Goal: Task Accomplishment & Management: Use online tool/utility

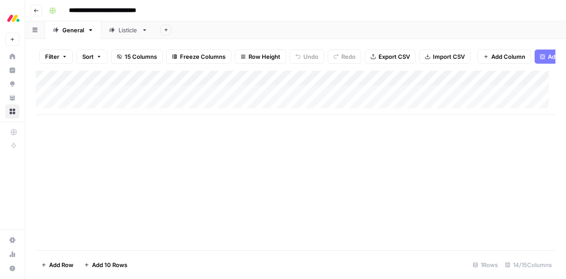
click at [50, 152] on div "Add Column" at bounding box center [296, 161] width 520 height 180
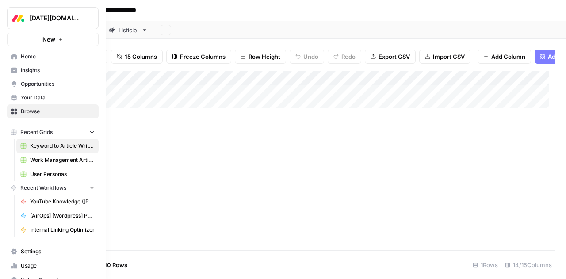
click at [26, 56] on span "Home" at bounding box center [58, 57] width 74 height 8
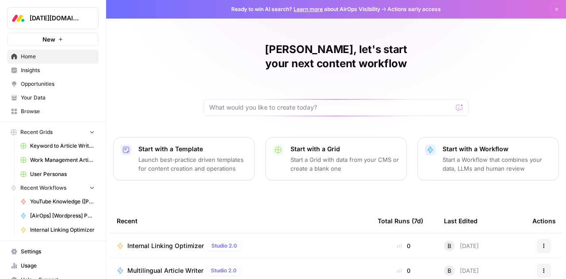
click at [27, 52] on link "Home" at bounding box center [53, 57] width 92 height 14
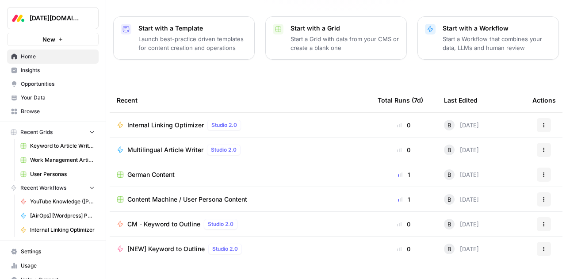
scroll to position [127, 0]
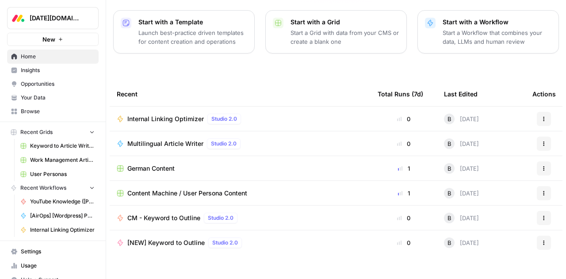
click at [53, 170] on span "User Personas" at bounding box center [62, 174] width 65 height 8
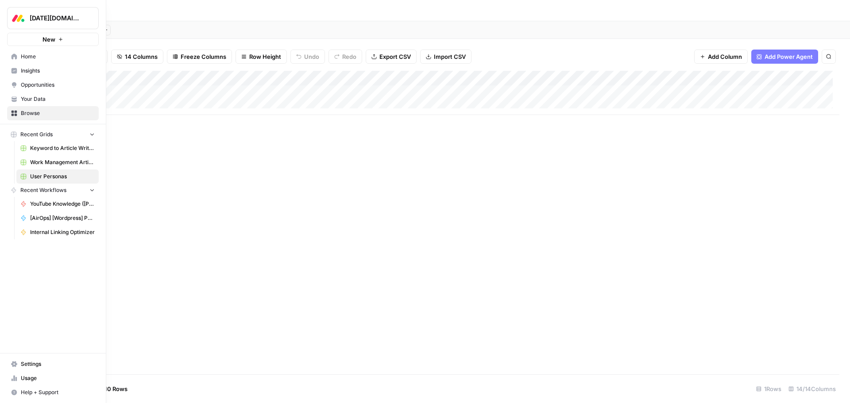
click at [13, 56] on icon at bounding box center [15, 57] width 6 height 6
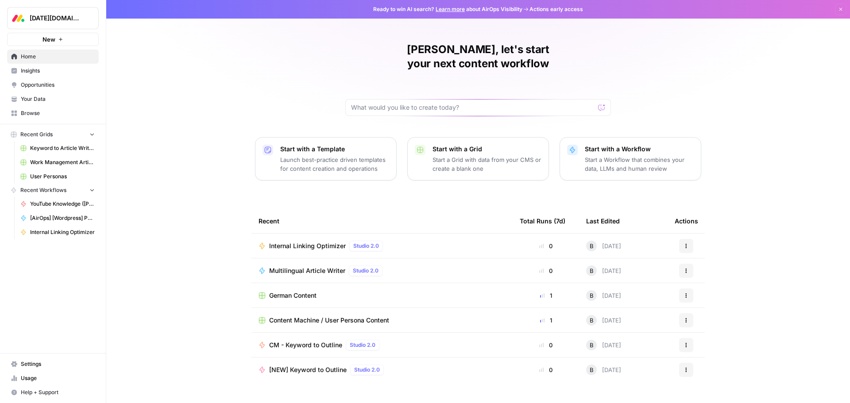
click at [55, 149] on span "Keyword to Article Writer Grid" at bounding box center [62, 148] width 65 height 8
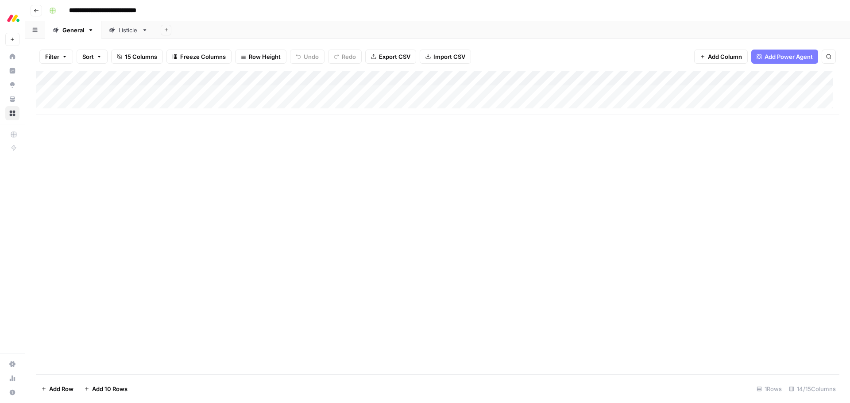
click at [208, 146] on div "Add Column" at bounding box center [437, 223] width 803 height 304
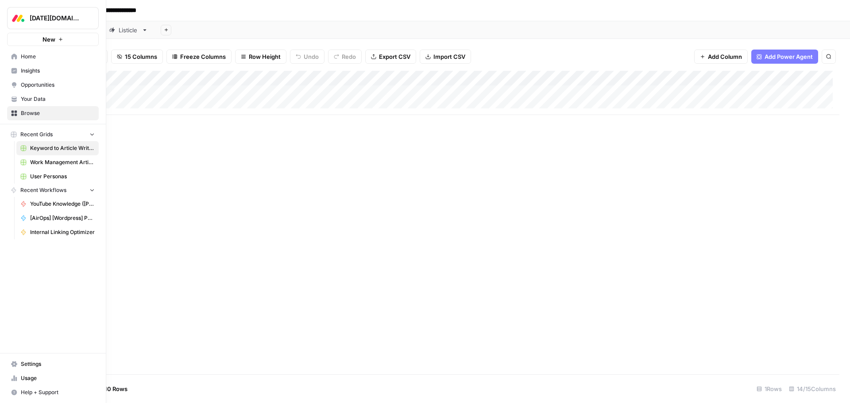
click at [38, 69] on span "Insights" at bounding box center [58, 71] width 74 height 8
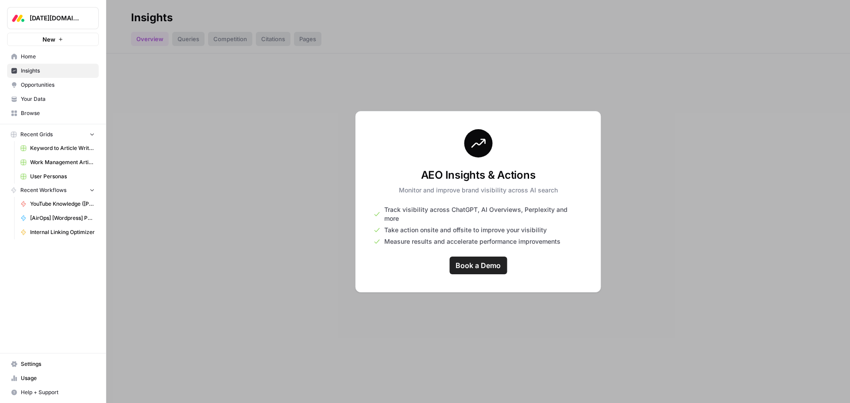
click at [48, 82] on span "Opportunities" at bounding box center [58, 85] width 74 height 8
click at [48, 83] on span "Opportunities" at bounding box center [58, 85] width 74 height 8
click at [43, 73] on span "Insights" at bounding box center [58, 71] width 74 height 8
click at [39, 60] on span "Home" at bounding box center [58, 57] width 74 height 8
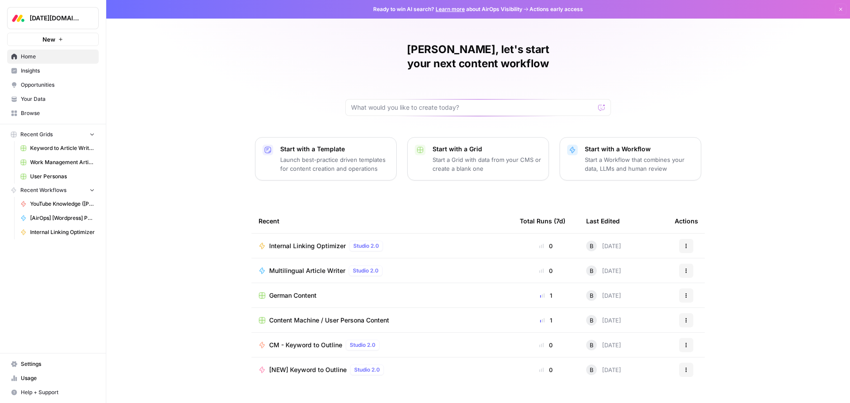
click at [204, 179] on div "Ben, let's start your next content workflow Start with a Template Launch best-p…" at bounding box center [477, 210] width 743 height 421
click at [33, 111] on span "Browse" at bounding box center [58, 113] width 74 height 8
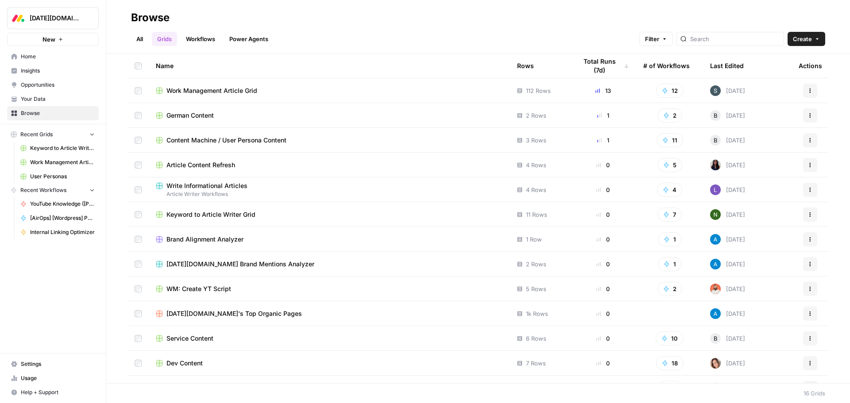
click at [370, 64] on div "Name" at bounding box center [329, 66] width 347 height 24
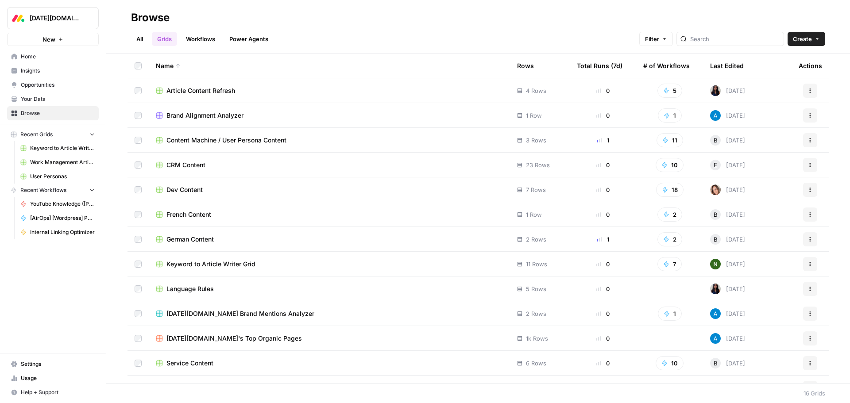
click at [369, 64] on div "Name" at bounding box center [329, 66] width 347 height 24
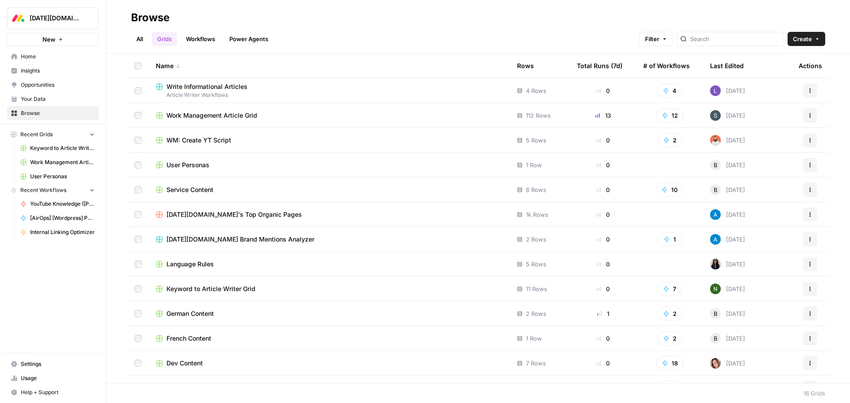
click at [353, 38] on div "All Grids Workflows Power Agents Filter Create" at bounding box center [478, 35] width 694 height 21
click at [46, 176] on span "User Personas" at bounding box center [62, 177] width 65 height 8
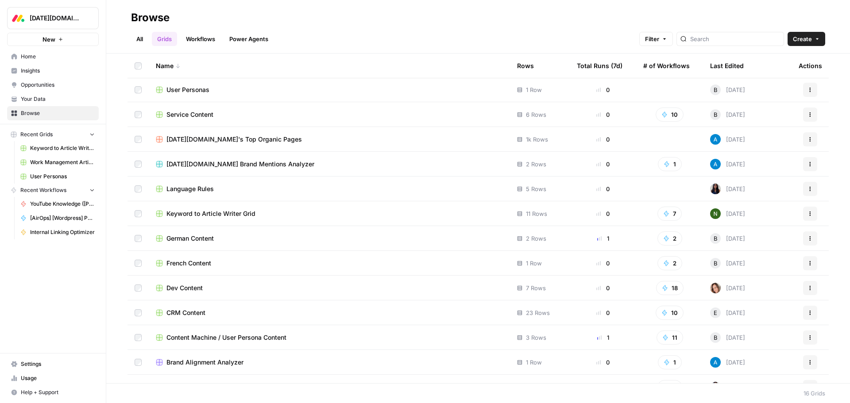
scroll to position [88, 0]
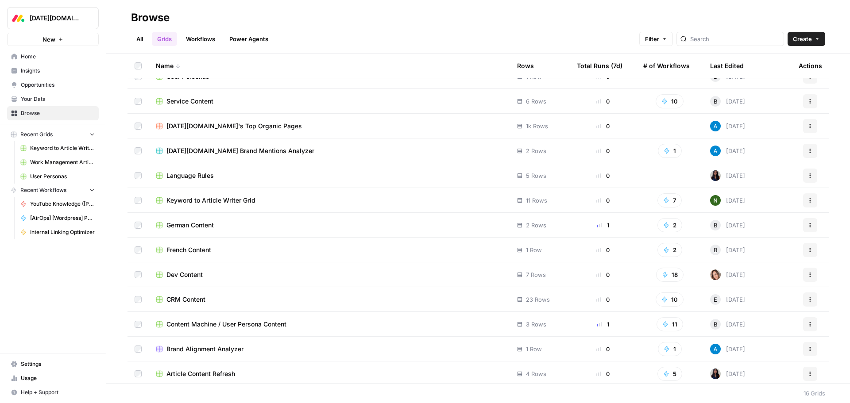
click at [199, 279] on span "Content Machine / User Persona Content" at bounding box center [226, 324] width 120 height 9
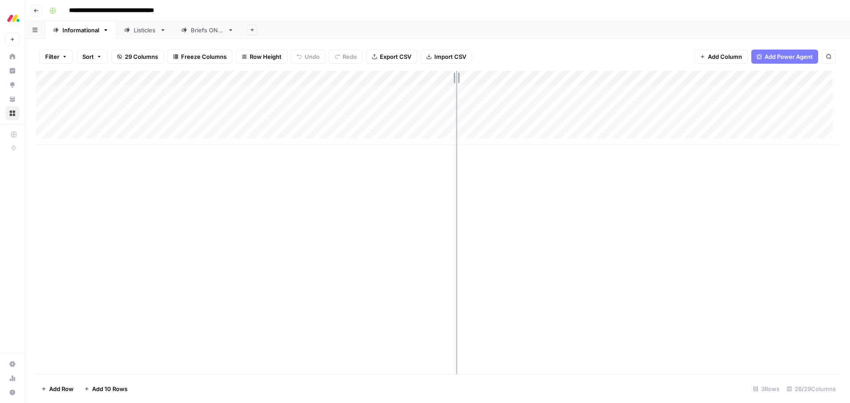
drag, startPoint x: 493, startPoint y: 77, endPoint x: 440, endPoint y: 79, distance: 52.3
click at [440, 79] on div "Add Column" at bounding box center [437, 108] width 803 height 74
click at [566, 78] on div "Add Column" at bounding box center [437, 108] width 803 height 74
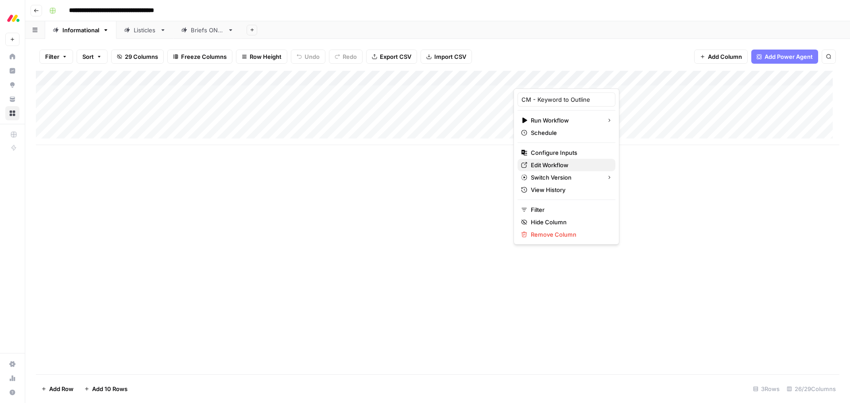
click at [558, 165] on span "Edit Workflow" at bounding box center [569, 165] width 77 height 9
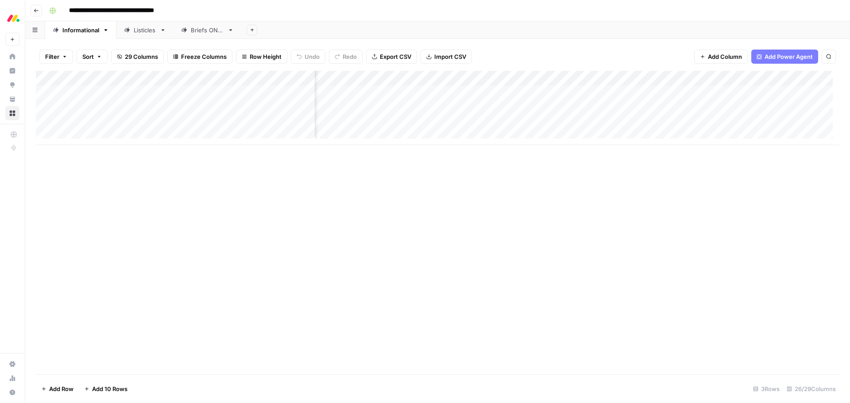
scroll to position [0, 156]
click at [512, 93] on div "Add Column" at bounding box center [437, 108] width 803 height 74
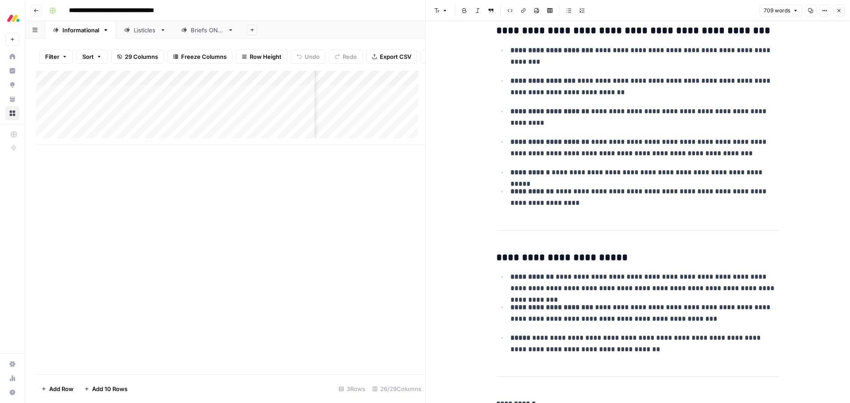
scroll to position [1291, 0]
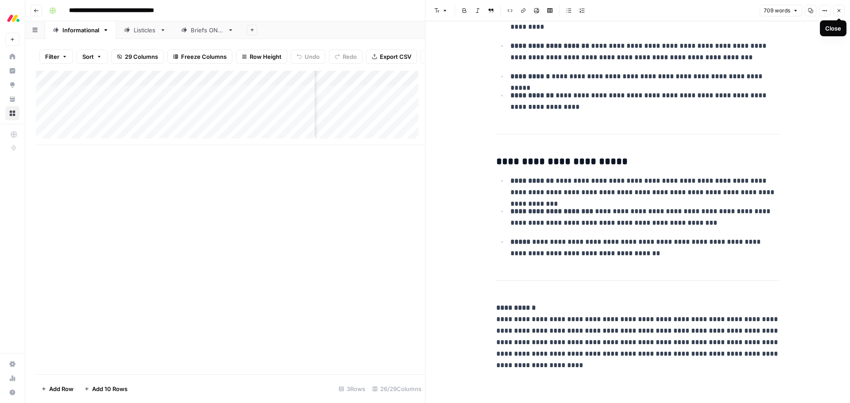
click at [566, 11] on icon "button" at bounding box center [838, 10] width 5 height 5
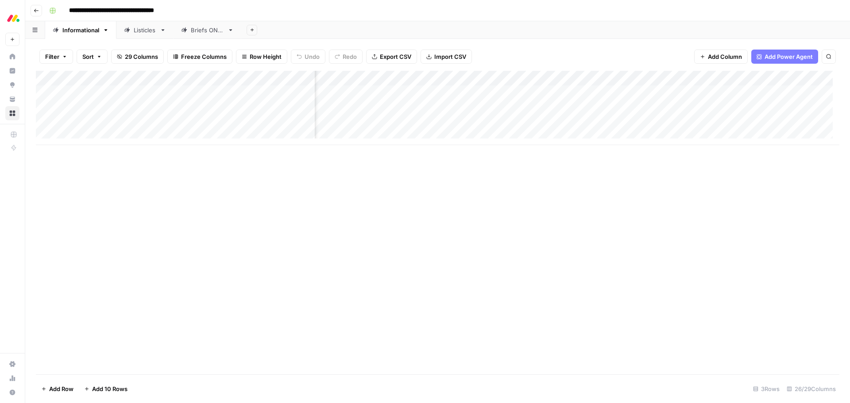
scroll to position [0, 287]
click at [566, 92] on div "Add Column" at bounding box center [437, 108] width 803 height 74
click at [566, 92] on textarea "**********" at bounding box center [756, 97] width 177 height 21
drag, startPoint x: 673, startPoint y: 93, endPoint x: 704, endPoint y: 102, distance: 32.6
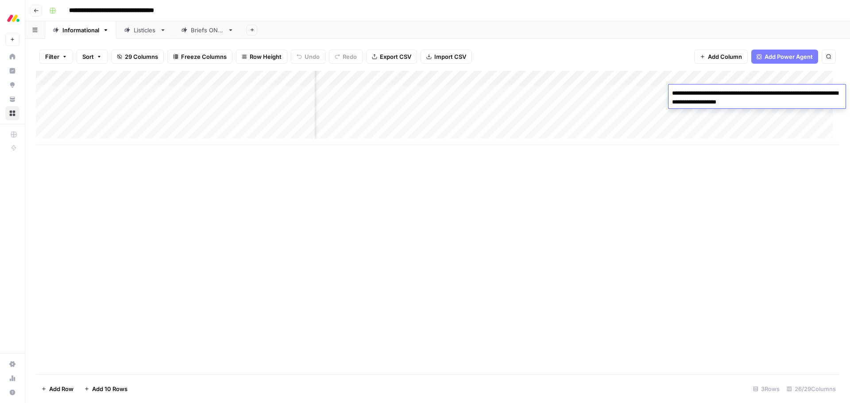
click at [566, 102] on textarea "**********" at bounding box center [756, 97] width 177 height 21
click at [383, 93] on div "Add Column" at bounding box center [437, 108] width 803 height 74
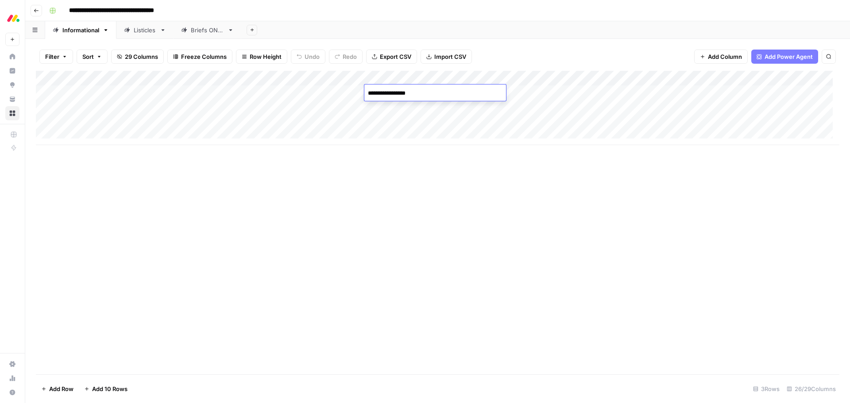
type textarea "**********"
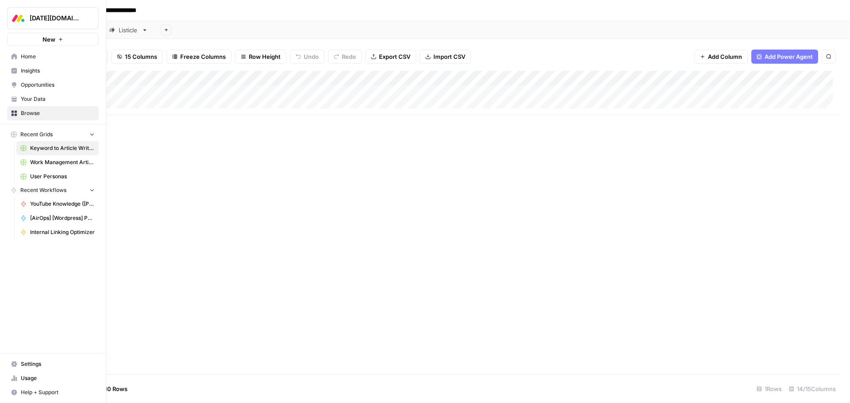
click at [44, 116] on span "Browse" at bounding box center [58, 113] width 74 height 8
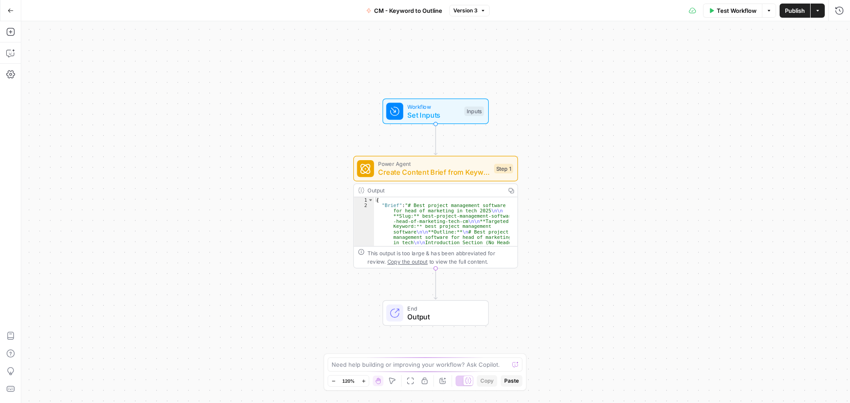
click at [472, 165] on span "Power Agent" at bounding box center [434, 164] width 112 height 8
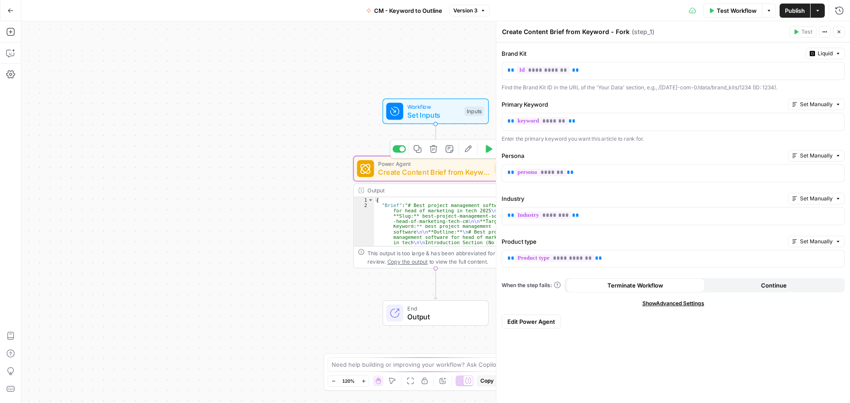
click at [470, 153] on icon "button" at bounding box center [468, 149] width 8 height 8
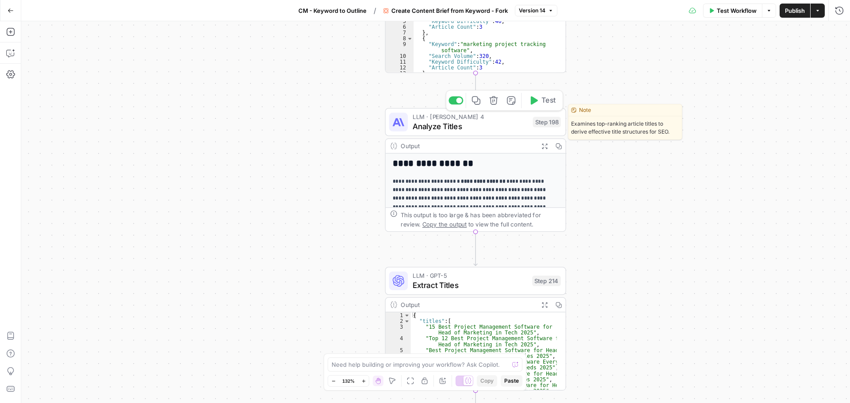
click at [488, 123] on span "Analyze Titles" at bounding box center [469, 126] width 115 height 12
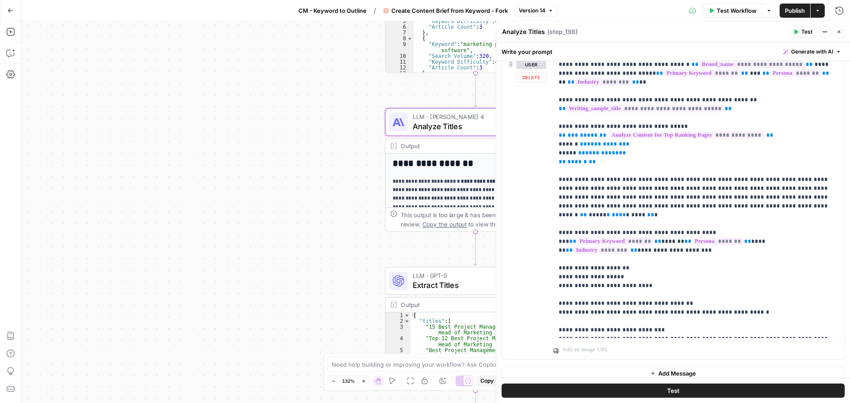
scroll to position [137, 0]
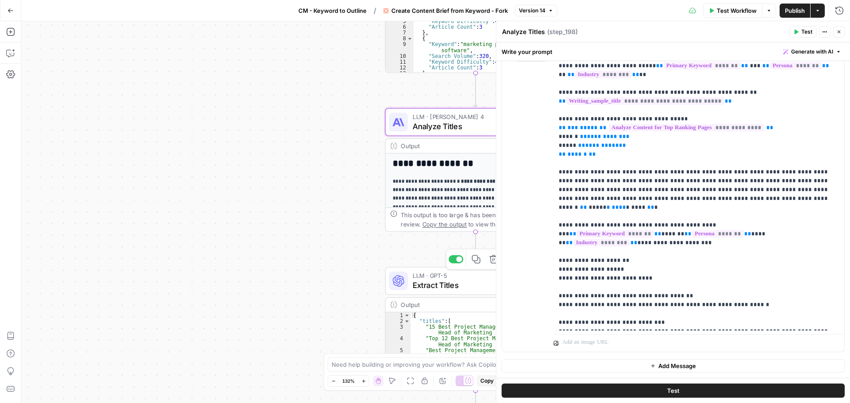
click at [473, 279] on span "Extract Titles" at bounding box center [469, 285] width 115 height 12
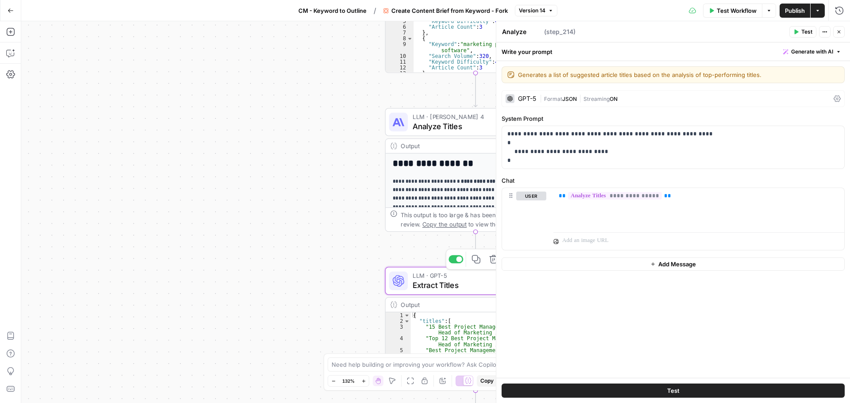
type textarea "Extract Titles"
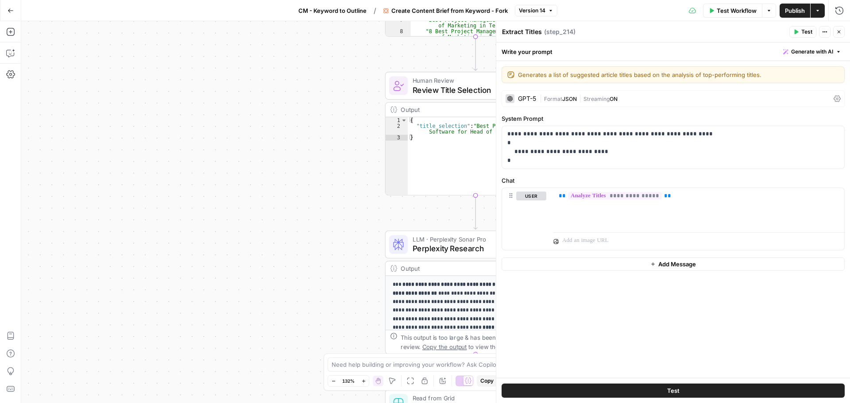
click at [450, 251] on span "Perplexity Research" at bounding box center [469, 249] width 115 height 12
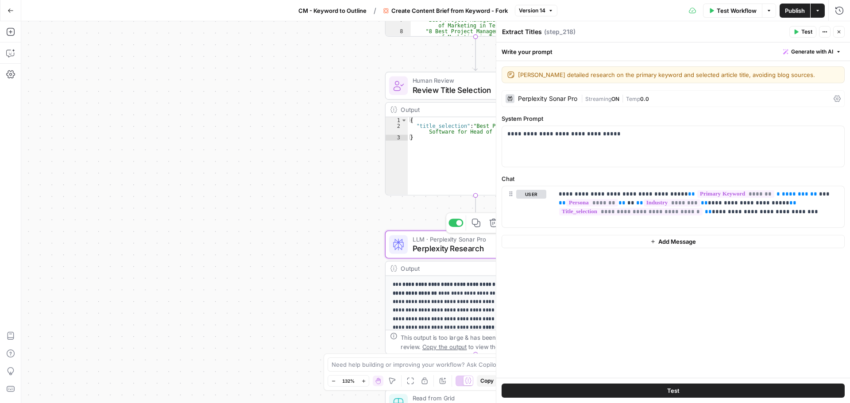
type textarea "Perplexity Research"
click at [457, 87] on span "Review Title Selection" at bounding box center [469, 90] width 115 height 12
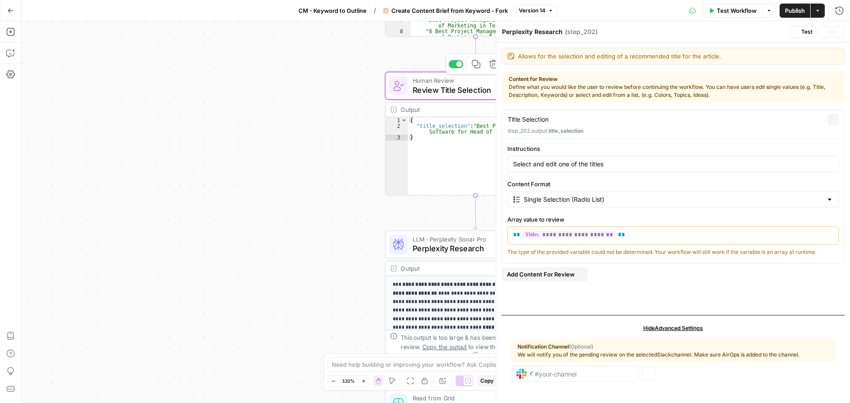
type textarea "Review Title Selection"
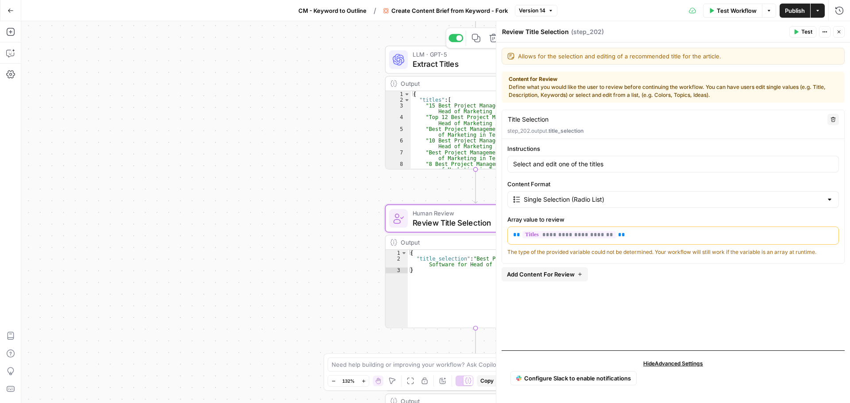
click at [473, 59] on span "Extract Titles" at bounding box center [469, 64] width 115 height 12
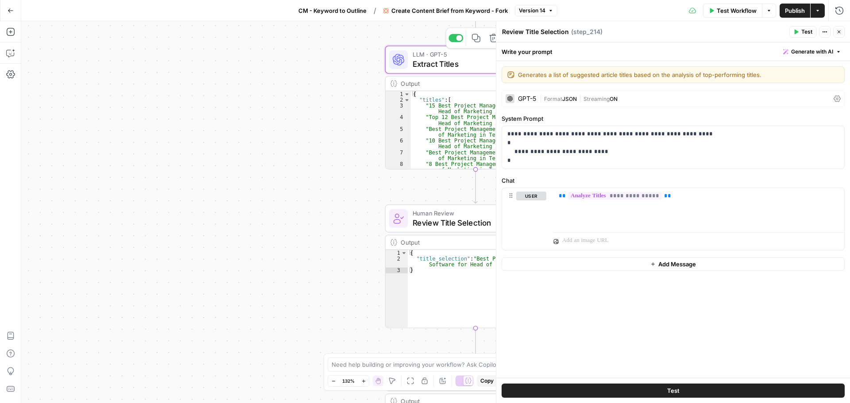
type textarea "Extract Titles"
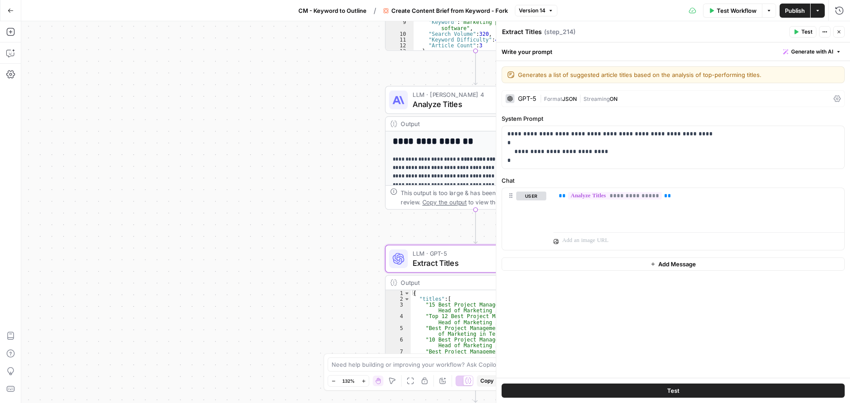
click at [419, 107] on span "Analyze Titles" at bounding box center [469, 104] width 115 height 12
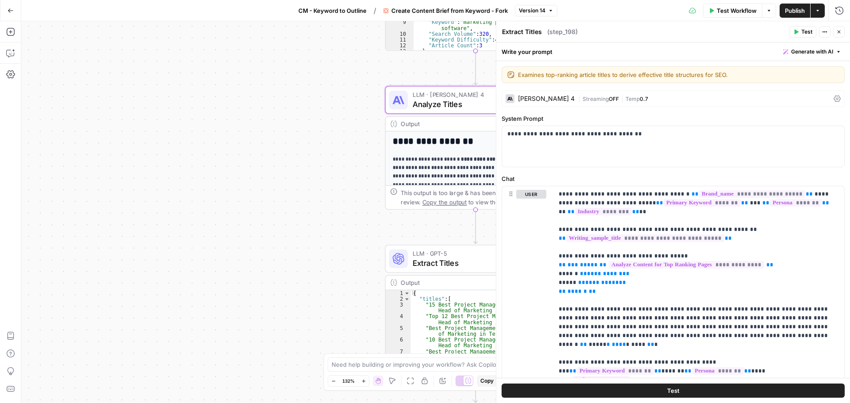
type textarea "Analyze Titles"
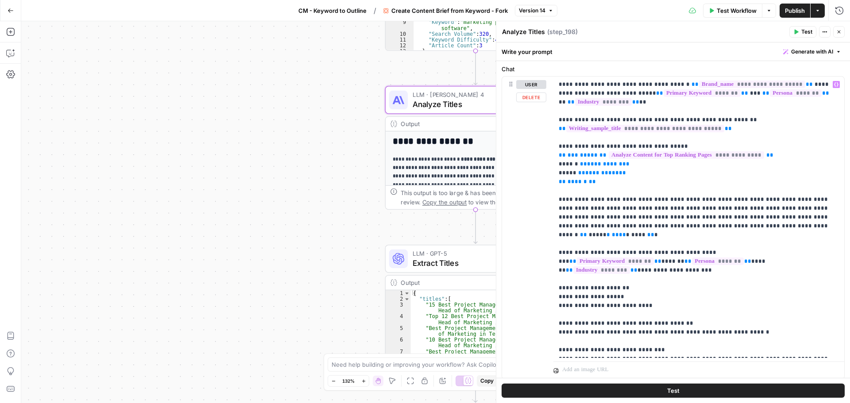
scroll to position [133, 0]
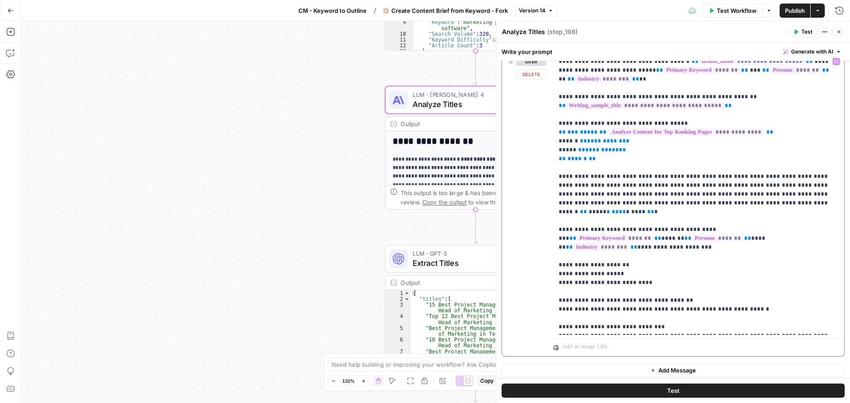
click at [766, 231] on p "**********" at bounding box center [694, 194] width 273 height 274
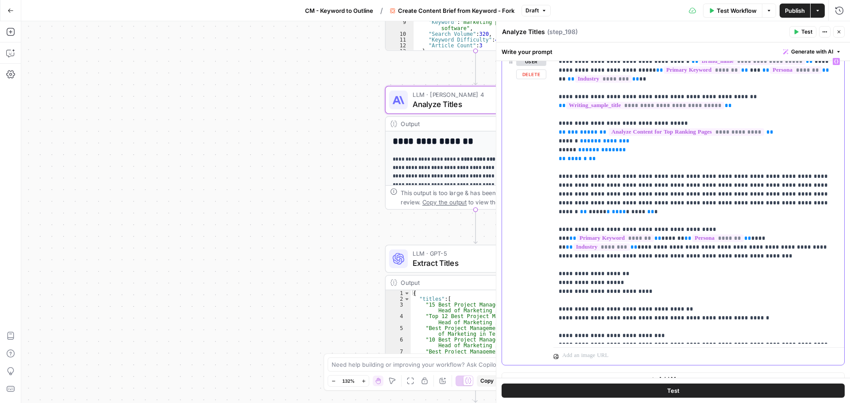
click at [699, 239] on p "**********" at bounding box center [694, 198] width 273 height 283
click at [594, 239] on p "**********" at bounding box center [694, 198] width 273 height 283
click at [800, 238] on p "**********" at bounding box center [694, 198] width 273 height 283
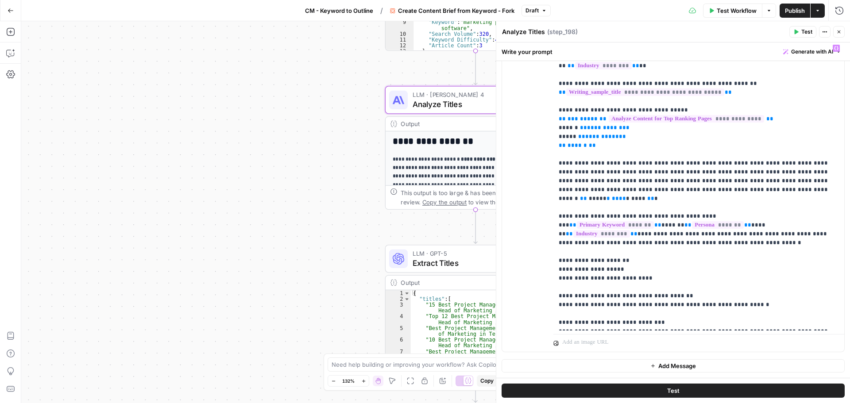
click at [623, 390] on button "Test" at bounding box center [672, 391] width 343 height 14
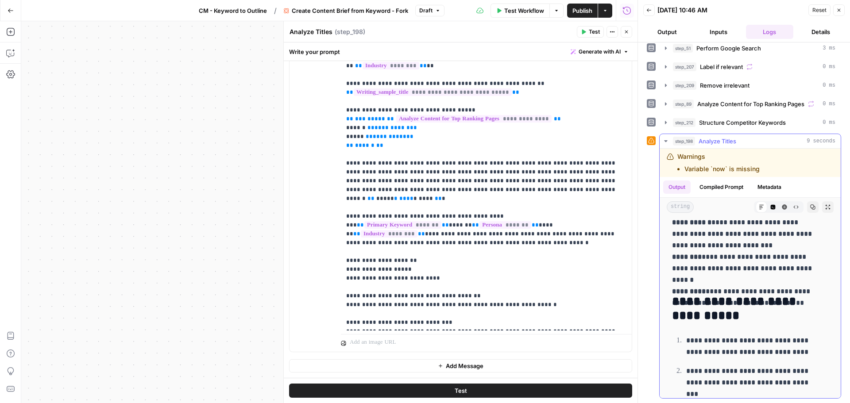
scroll to position [177, 0]
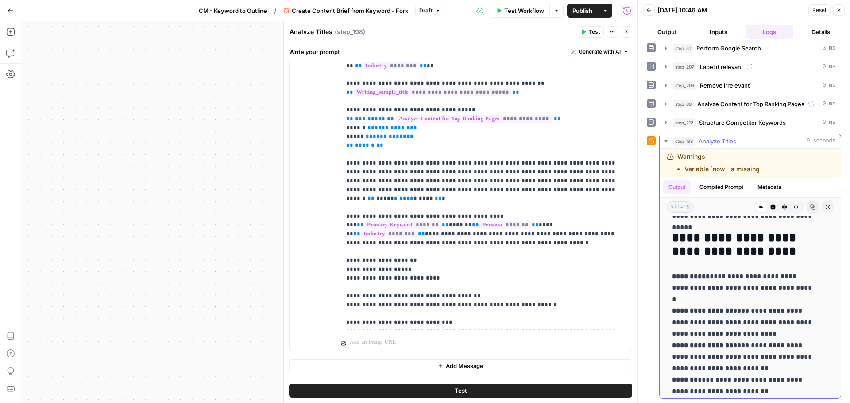
click at [666, 142] on icon "button" at bounding box center [665, 141] width 7 height 7
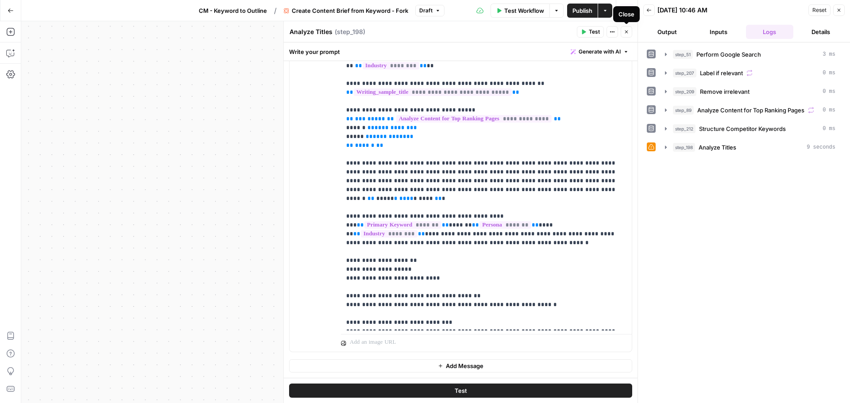
click at [622, 33] on button "Close" at bounding box center [626, 32] width 12 height 12
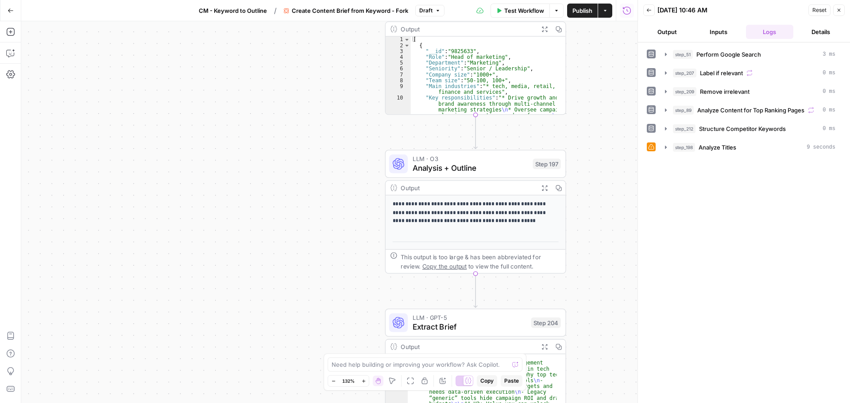
click at [511, 164] on span "Analysis + Outline" at bounding box center [469, 168] width 115 height 12
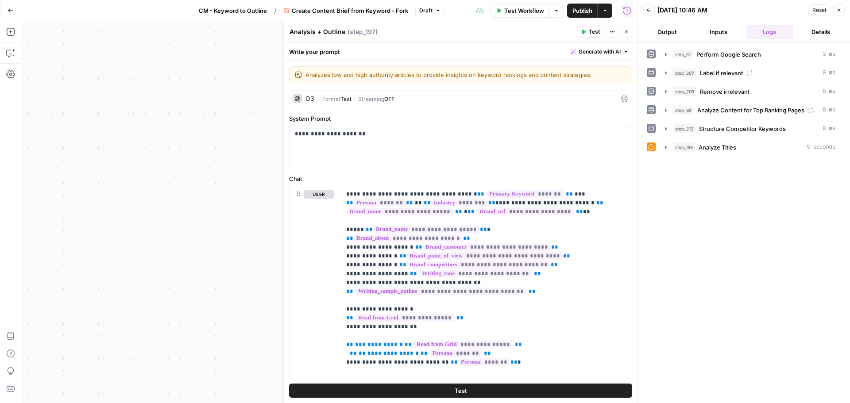
click at [838, 14] on button "Close" at bounding box center [839, 10] width 12 height 12
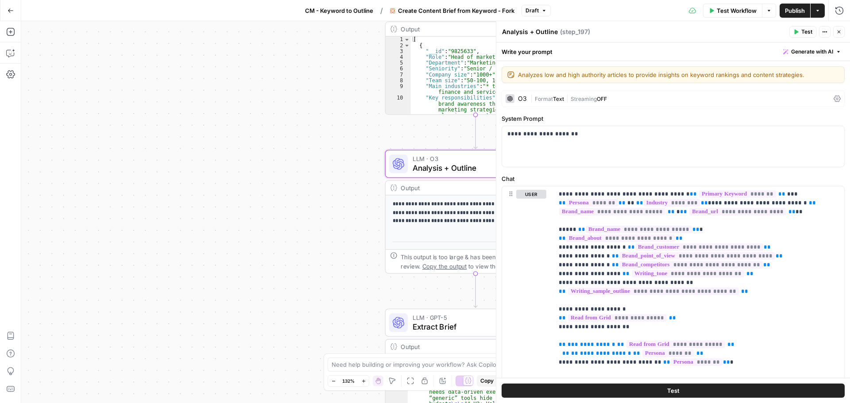
click at [731, 15] on button "Test Workflow" at bounding box center [732, 11] width 59 height 14
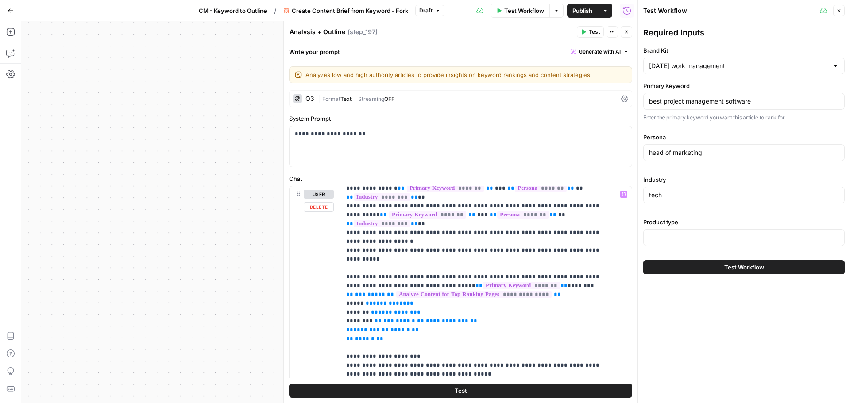
scroll to position [708, 0]
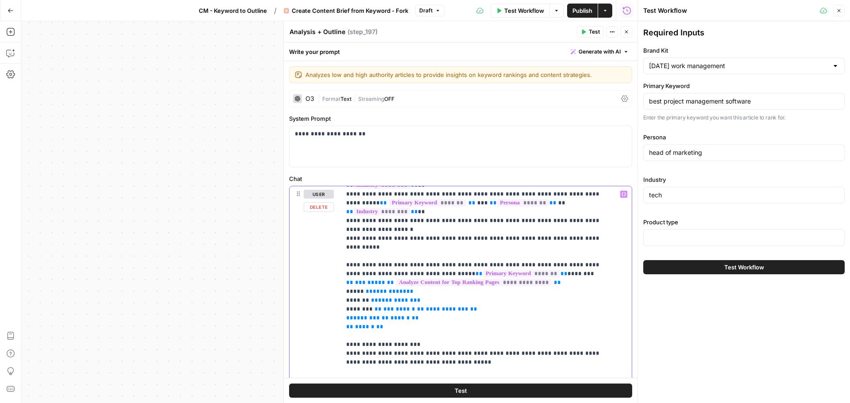
click at [346, 232] on div "**********" at bounding box center [483, 366] width 284 height 361
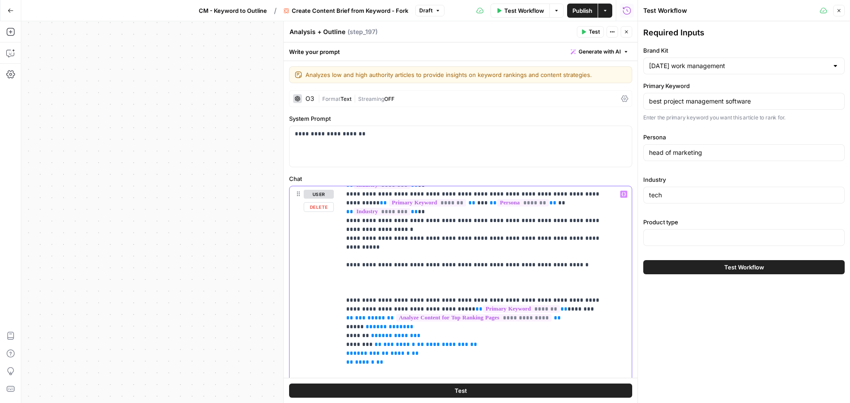
type input "persona"
click at [51, 243] on button "Select variable Persona" at bounding box center [83, 242] width 111 height 14
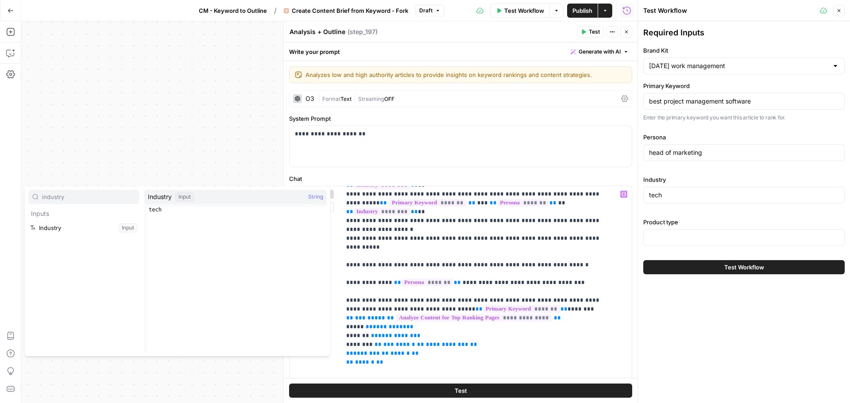
type input "industry"
click at [90, 231] on button "Select variable Industry" at bounding box center [83, 228] width 111 height 14
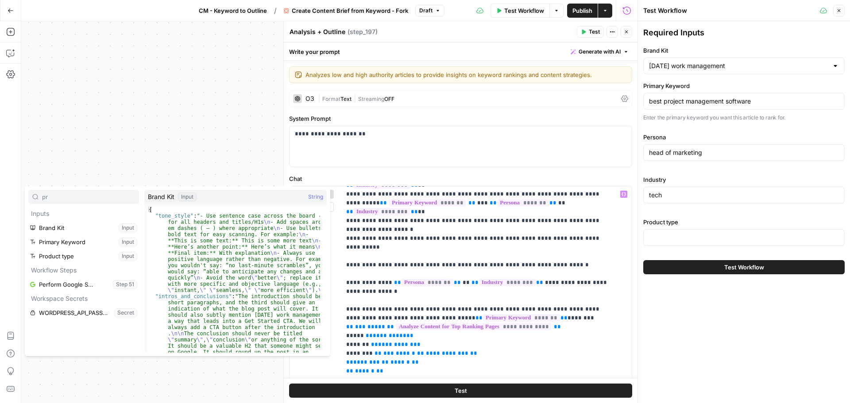
type input "p"
type input "use case"
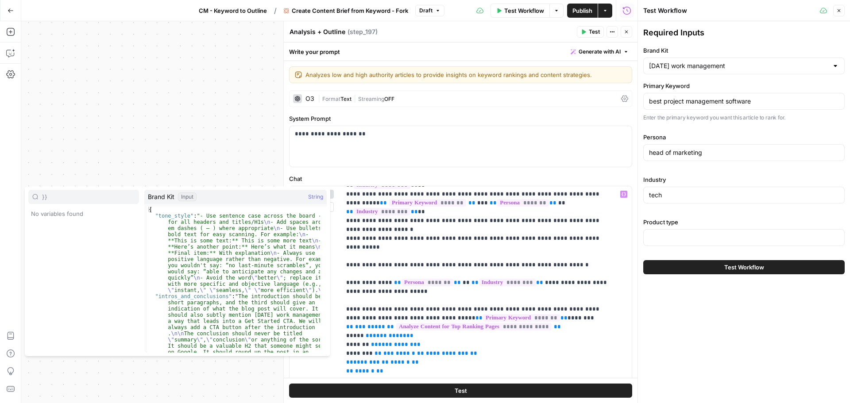
type input "}}"
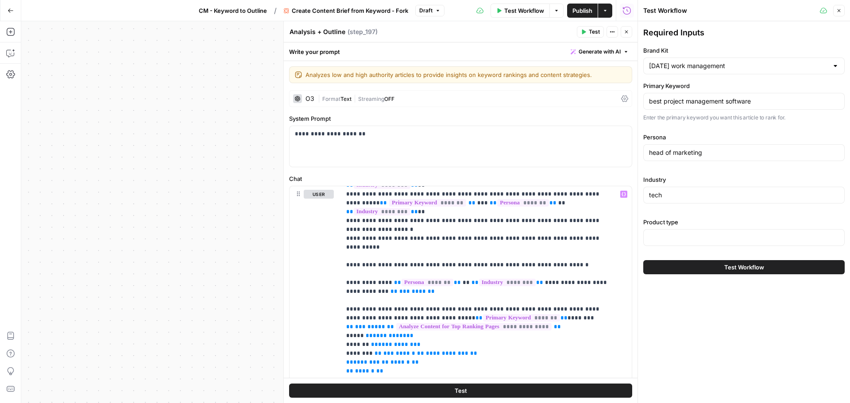
click at [247, 77] on div "Workflow Set Inputs Inputs Google Search Perform Google Search Step 51 Output E…" at bounding box center [329, 212] width 616 height 382
drag, startPoint x: 243, startPoint y: 89, endPoint x: 102, endPoint y: 117, distance: 143.9
click at [82, 114] on div "Workflow Set Inputs Inputs Google Search Perform Google Search Step 51 Output E…" at bounding box center [329, 212] width 616 height 382
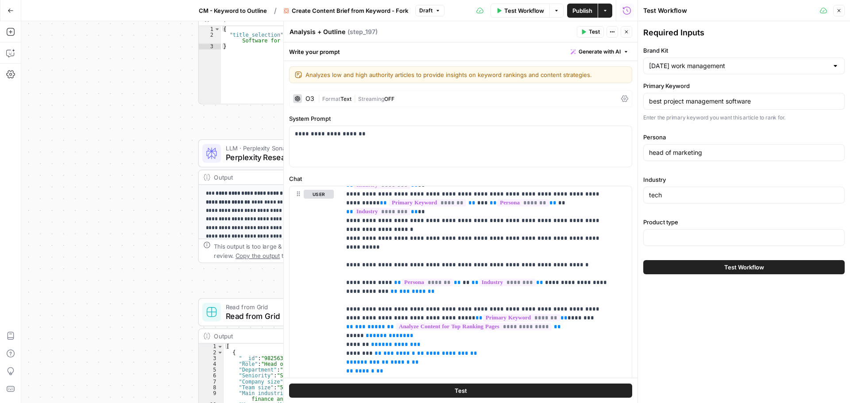
drag, startPoint x: 154, startPoint y: 119, endPoint x: 67, endPoint y: 174, distance: 103.0
click at [62, 178] on div "Workflow Set Inputs Inputs Google Search Perform Google Search Step 51 Output E…" at bounding box center [329, 212] width 616 height 382
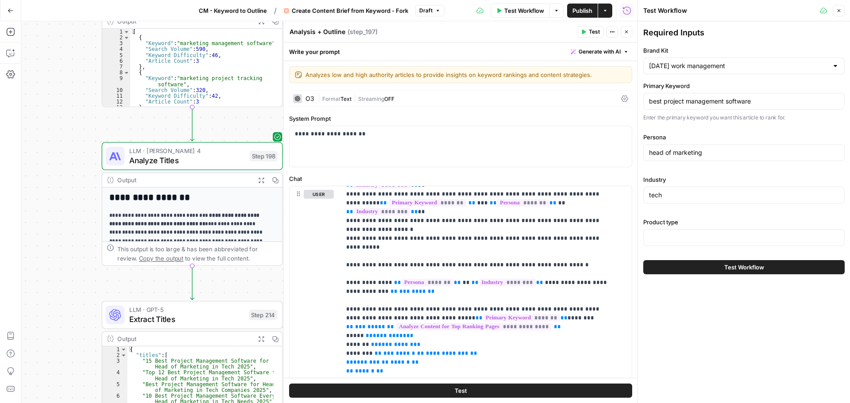
drag, startPoint x: 100, startPoint y: 108, endPoint x: 70, endPoint y: 167, distance: 65.5
click at [70, 167] on div "Workflow Set Inputs Inputs Google Search Perform Google Search Step 51 Output E…" at bounding box center [329, 212] width 616 height 382
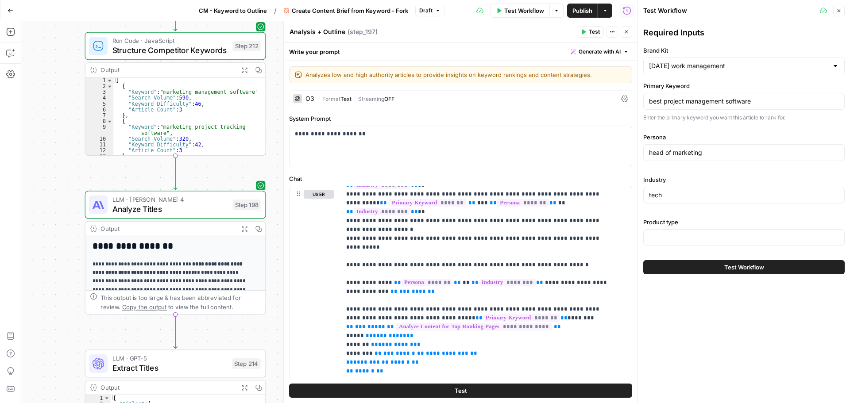
drag, startPoint x: 72, startPoint y: 139, endPoint x: 60, endPoint y: 164, distance: 28.1
click at [59, 171] on div "Workflow Set Inputs Inputs Google Search Perform Google Search Step 51 Output E…" at bounding box center [329, 212] width 616 height 382
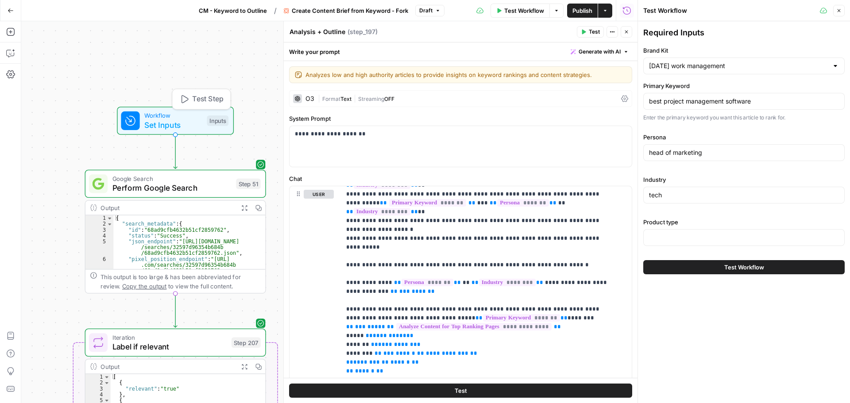
click at [176, 118] on span "Workflow" at bounding box center [173, 115] width 58 height 9
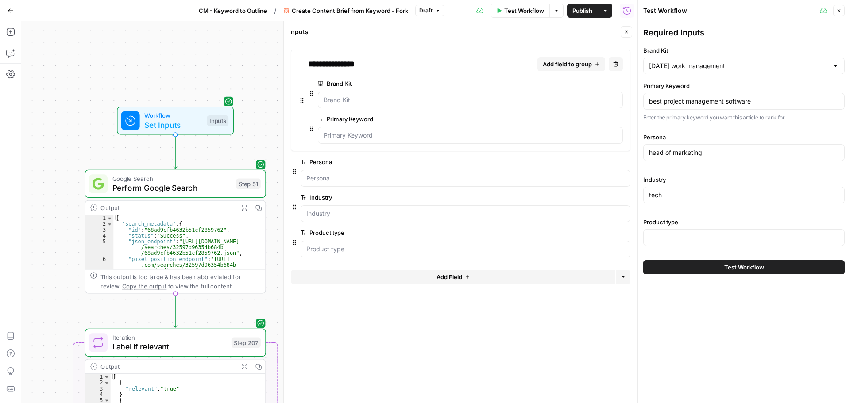
click at [373, 274] on button "Add Field" at bounding box center [453, 277] width 324 height 14
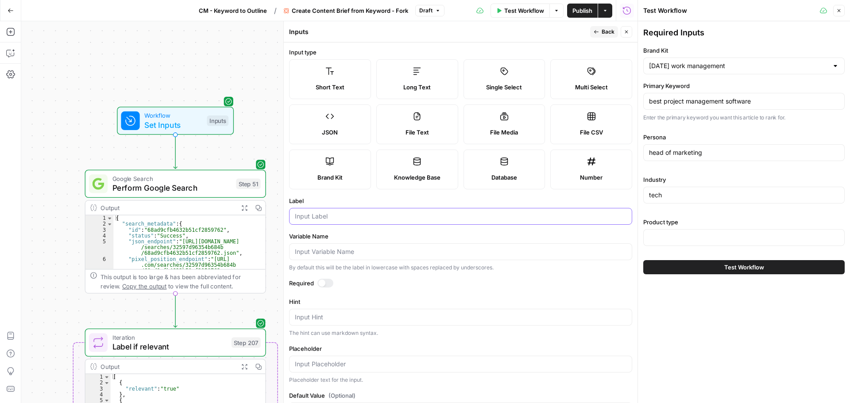
click at [335, 218] on input "Label" at bounding box center [460, 216] width 331 height 9
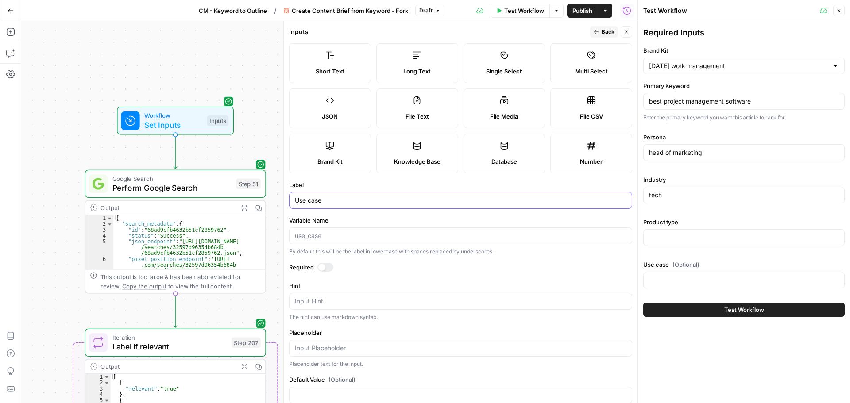
scroll to position [0, 0]
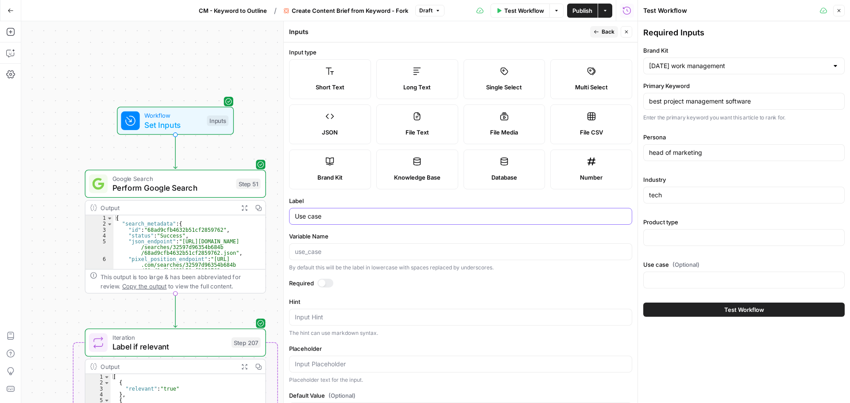
type input "Use case"
click at [596, 34] on icon "button" at bounding box center [595, 31] width 5 height 5
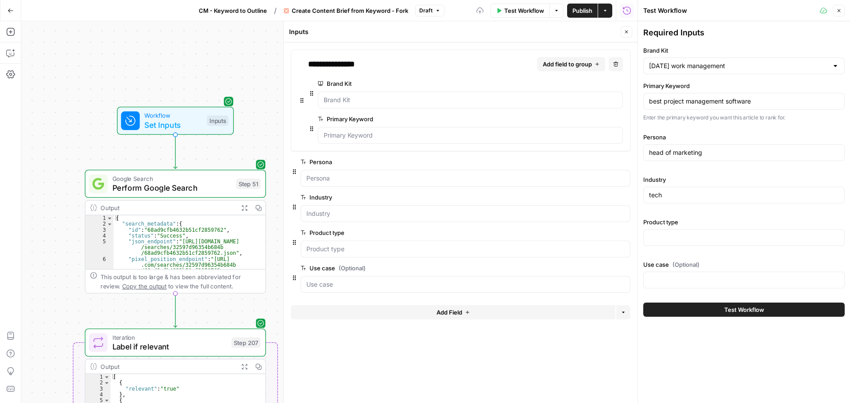
drag, startPoint x: 57, startPoint y: 300, endPoint x: 71, endPoint y: 124, distance: 176.3
click at [71, 131] on div "Workflow Set Inputs Inputs Google Search Perform Google Search Step 51 Output E…" at bounding box center [329, 212] width 616 height 382
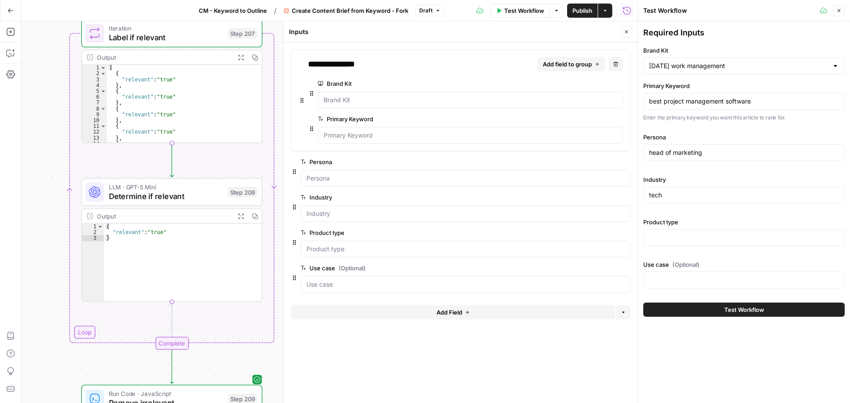
drag, startPoint x: 66, startPoint y: 341, endPoint x: 39, endPoint y: 118, distance: 224.6
click at [39, 129] on div "Workflow Set Inputs Inputs Google Search Perform Google Search Step 51 Output E…" at bounding box center [329, 212] width 616 height 382
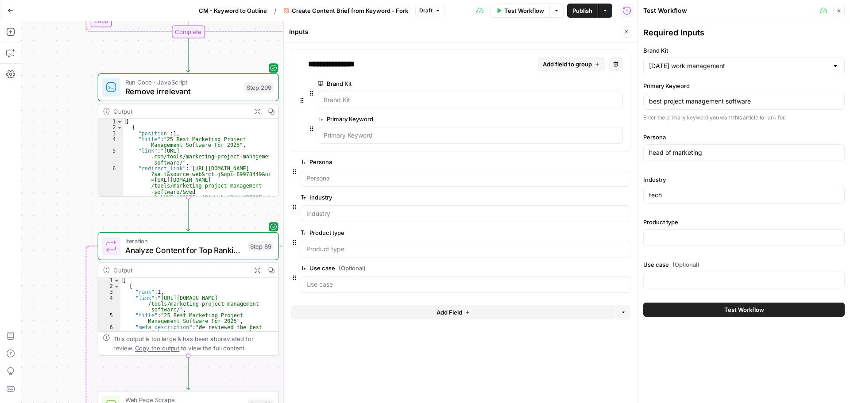
drag, startPoint x: 42, startPoint y: 349, endPoint x: 67, endPoint y: 72, distance: 278.2
click at [67, 73] on div "Workflow Set Inputs Inputs Google Search Perform Google Search Step 51 Output E…" at bounding box center [329, 212] width 616 height 382
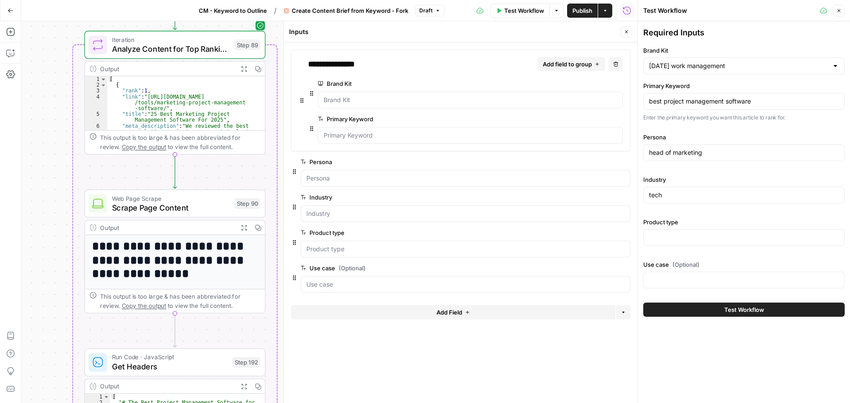
drag, startPoint x: 55, startPoint y: 344, endPoint x: 36, endPoint y: 192, distance: 153.8
click at [36, 191] on div "Workflow Set Inputs Inputs Google Search Perform Google Search Step 51 Output E…" at bounding box center [329, 212] width 616 height 382
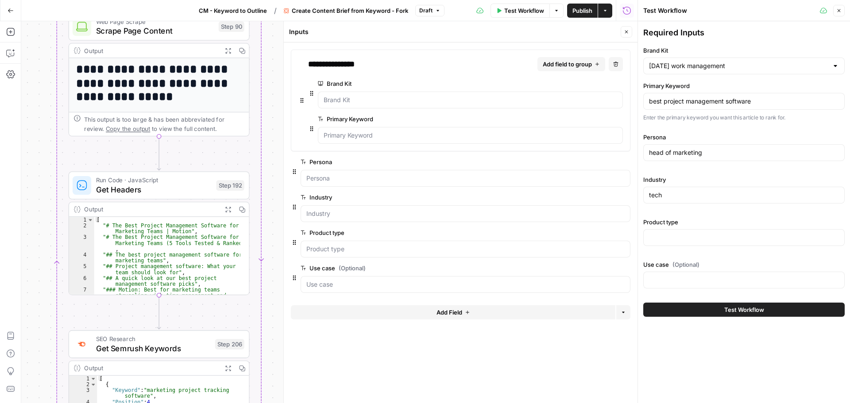
drag, startPoint x: 52, startPoint y: 324, endPoint x: 39, endPoint y: 142, distance: 182.8
click at [39, 142] on div "Workflow Set Inputs Inputs Google Search Perform Google Search Step 51 Output E…" at bounding box center [329, 212] width 616 height 382
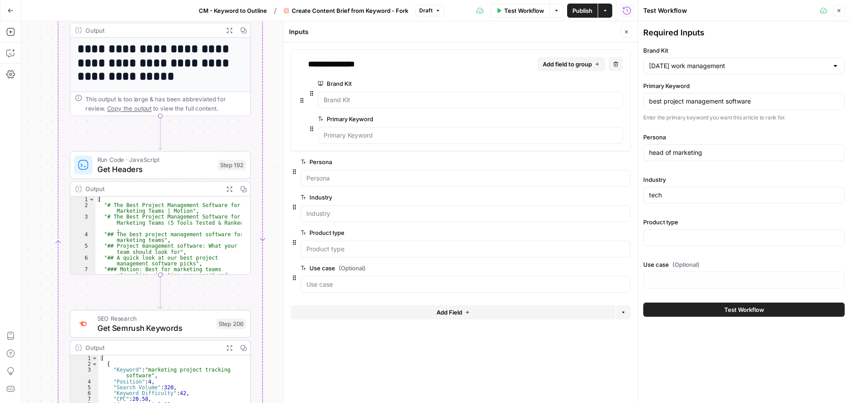
drag, startPoint x: 46, startPoint y: 342, endPoint x: 35, endPoint y: 129, distance: 212.7
click at [35, 129] on div "Workflow Set Inputs Inputs Google Search Perform Google Search Step 51 Output E…" at bounding box center [329, 212] width 616 height 382
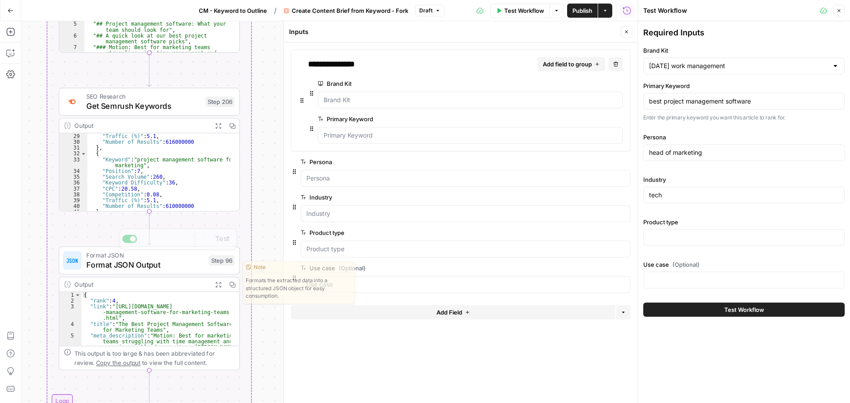
scroll to position [106, 0]
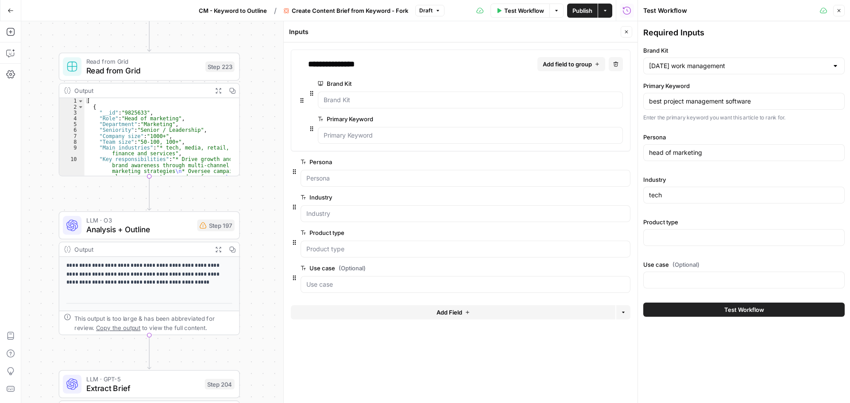
click at [168, 224] on span "Analysis + Outline" at bounding box center [139, 229] width 106 height 12
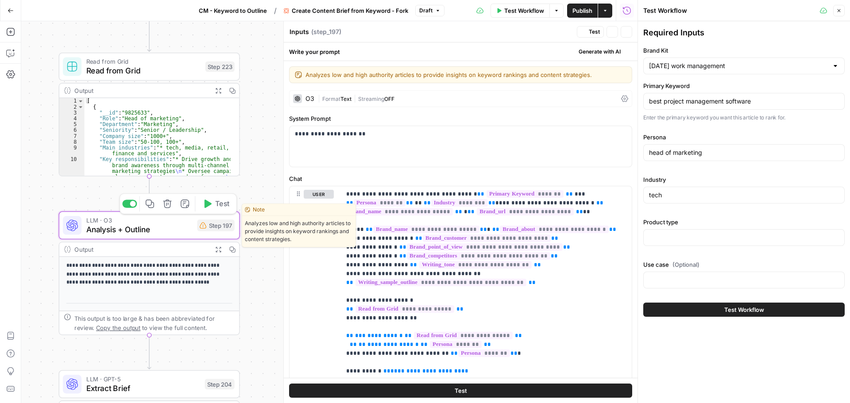
type textarea "Analysis + Outline"
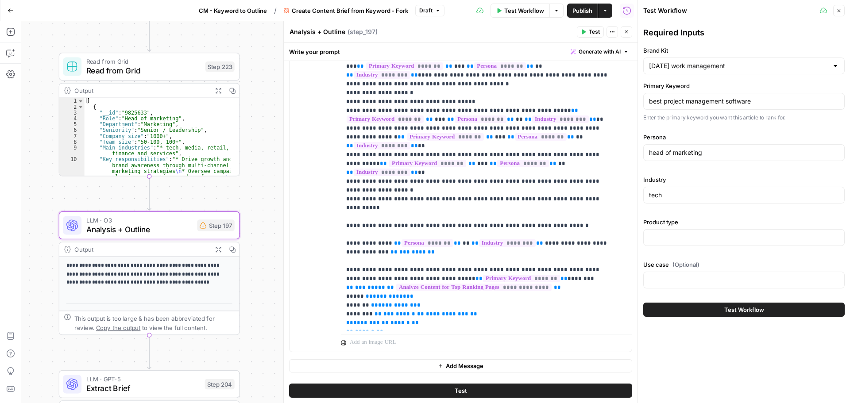
scroll to position [575, 0]
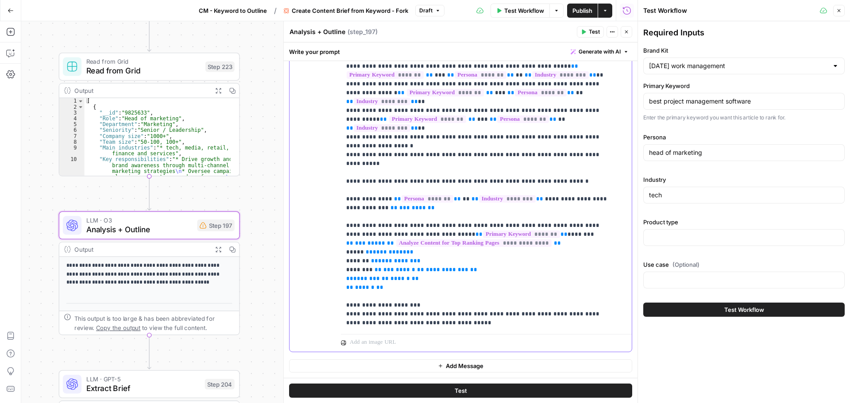
drag, startPoint x: 399, startPoint y: 174, endPoint x: 436, endPoint y: 173, distance: 37.6
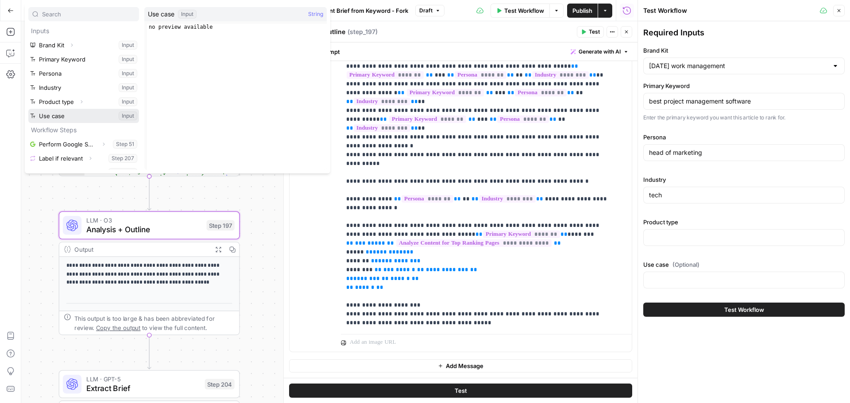
click at [86, 117] on button "Select variable Use case" at bounding box center [83, 116] width 111 height 14
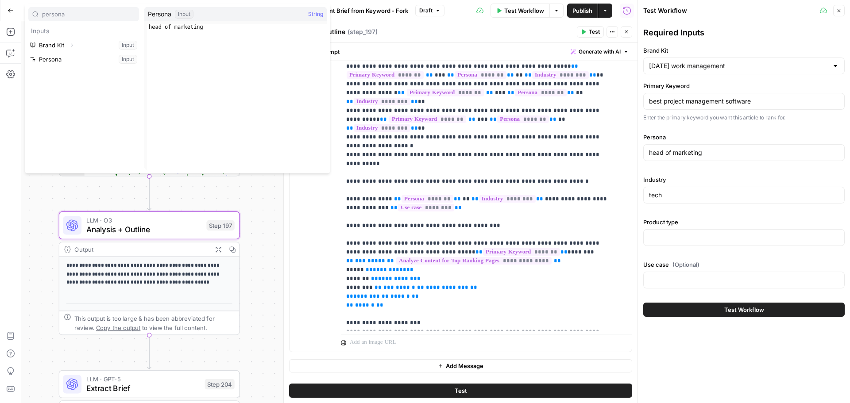
type input "persona"
click at [70, 62] on button "Select variable Persona" at bounding box center [83, 59] width 111 height 14
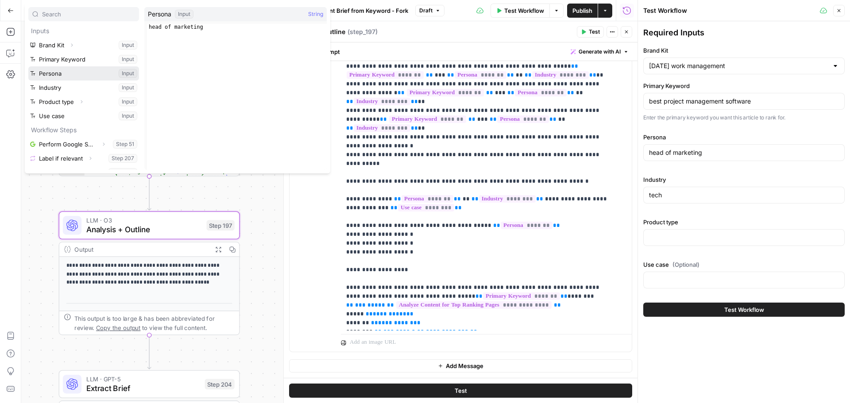
click at [96, 75] on button "Select variable Persona" at bounding box center [83, 73] width 111 height 14
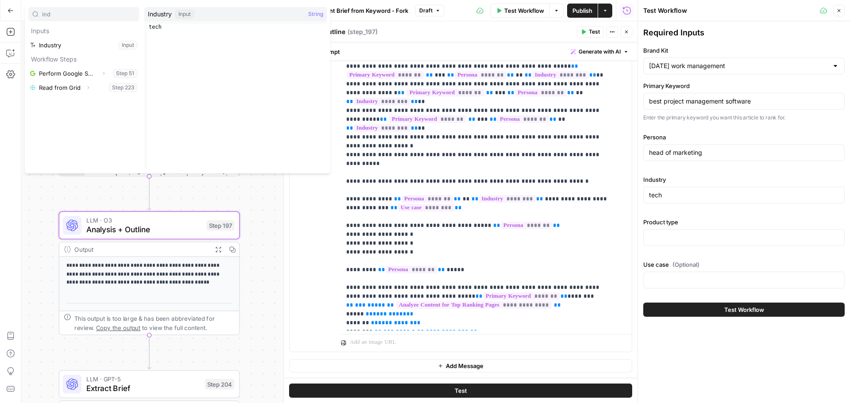
type input "ind"
drag, startPoint x: 43, startPoint y: 45, endPoint x: 366, endPoint y: 201, distance: 358.2
click at [43, 45] on button "Select variable Industry" at bounding box center [83, 45] width 111 height 14
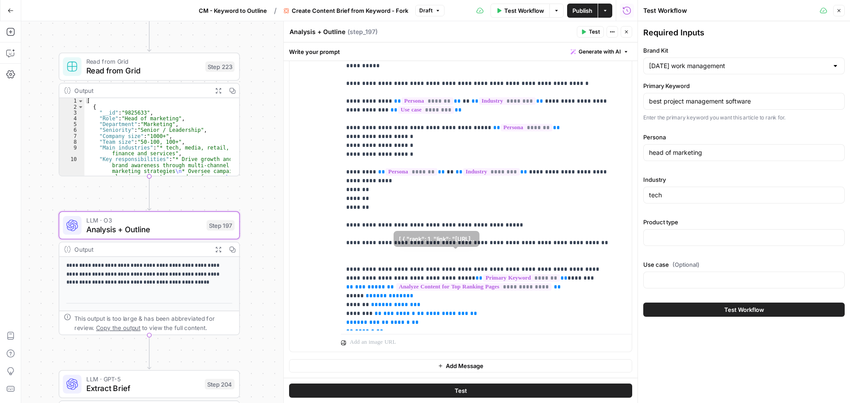
scroll to position [708, 0]
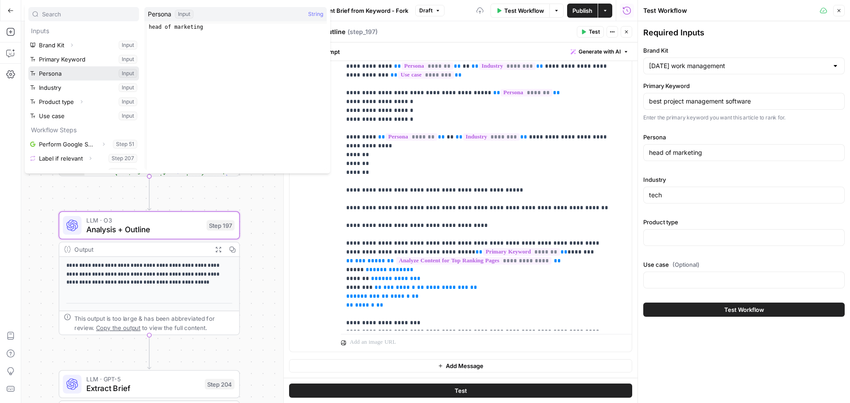
click at [60, 74] on button "Select variable Persona" at bounding box center [83, 73] width 111 height 14
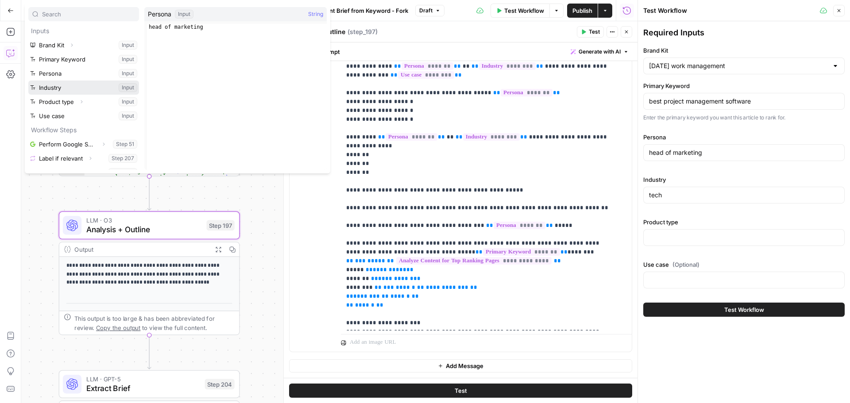
click at [56, 85] on button "Select variable Industry" at bounding box center [83, 88] width 111 height 14
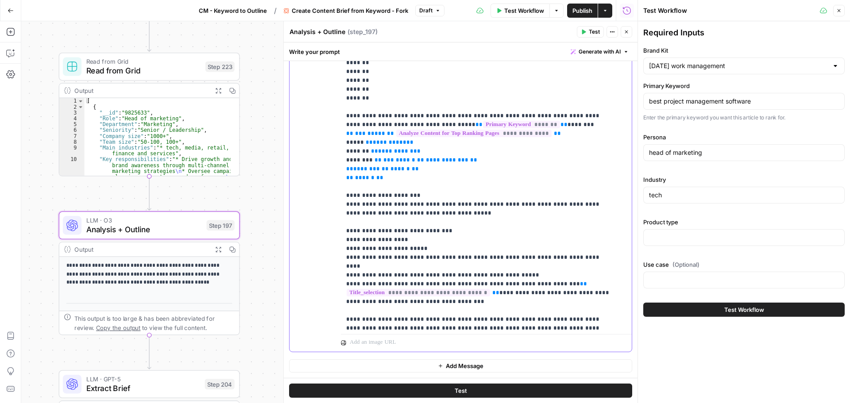
scroll to position [929, 0]
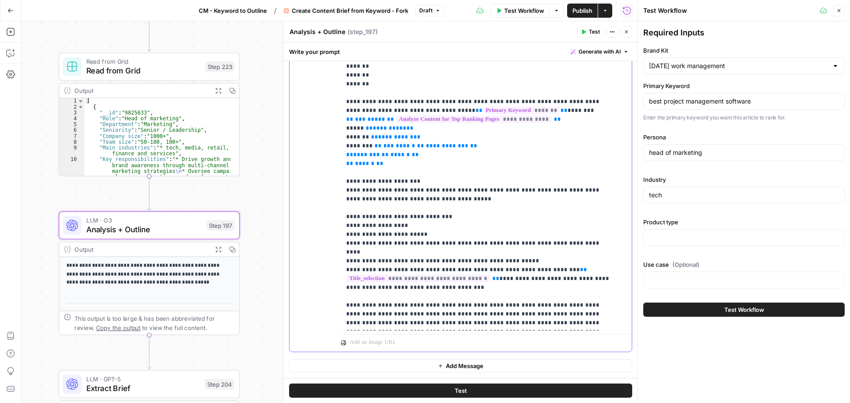
drag, startPoint x: 346, startPoint y: 147, endPoint x: 419, endPoint y: 206, distance: 93.8
click at [419, 206] on div "**********" at bounding box center [483, 150] width 284 height 361
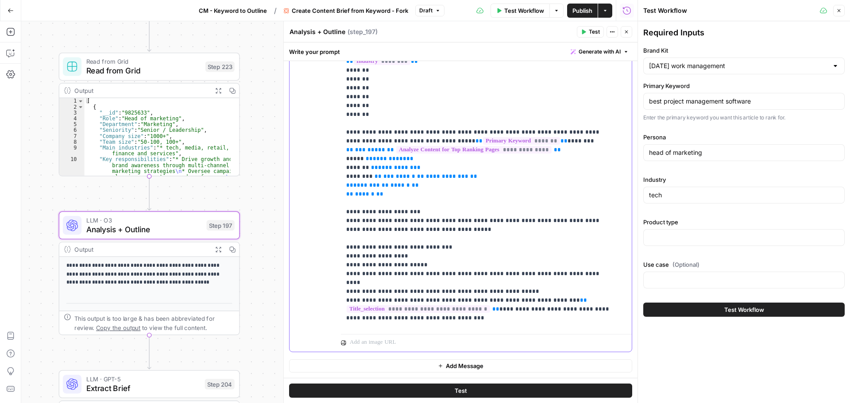
scroll to position [885, 0]
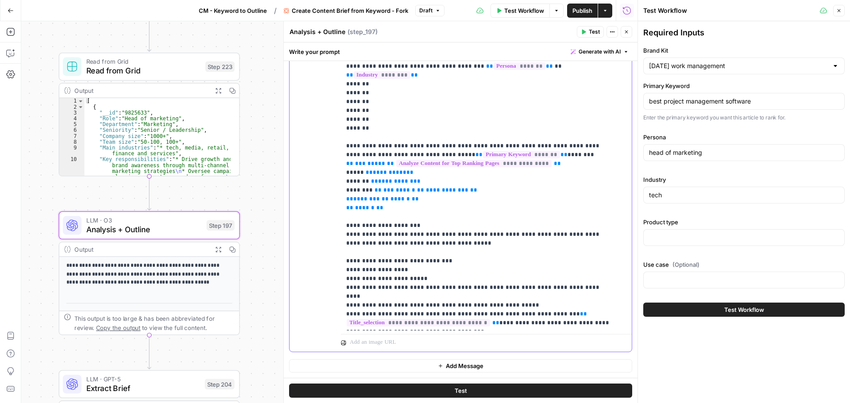
drag, startPoint x: 392, startPoint y: 164, endPoint x: 345, endPoint y: 106, distance: 74.6
click at [345, 106] on div "**********" at bounding box center [483, 150] width 284 height 361
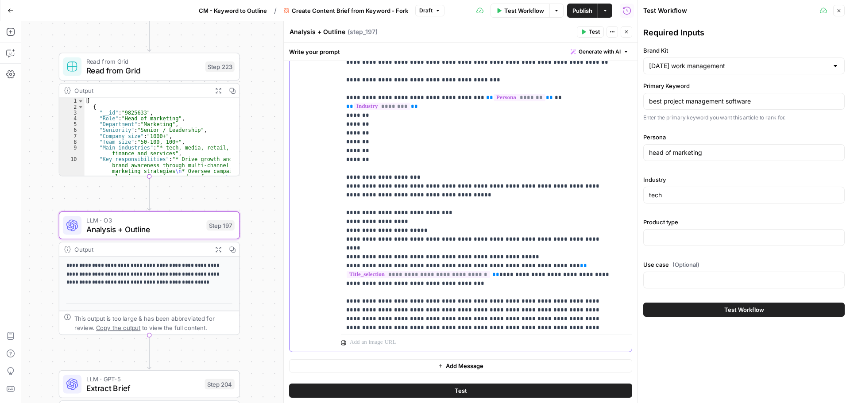
scroll to position [841, 0]
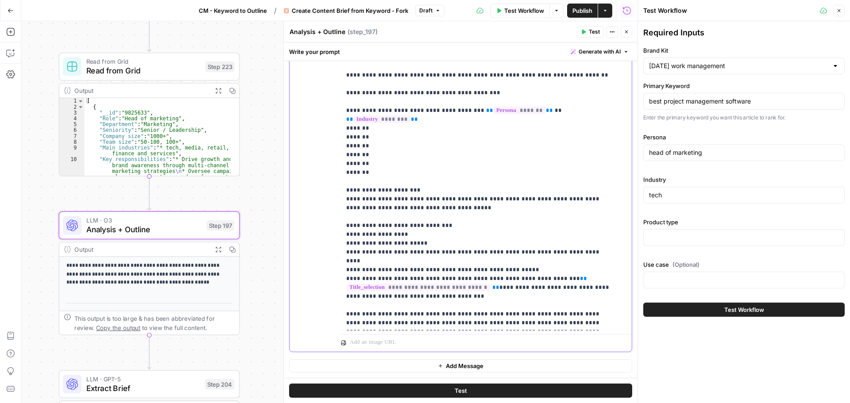
drag, startPoint x: 396, startPoint y: 217, endPoint x: 512, endPoint y: 217, distance: 115.5
drag, startPoint x: 515, startPoint y: 155, endPoint x: 516, endPoint y: 160, distance: 5.5
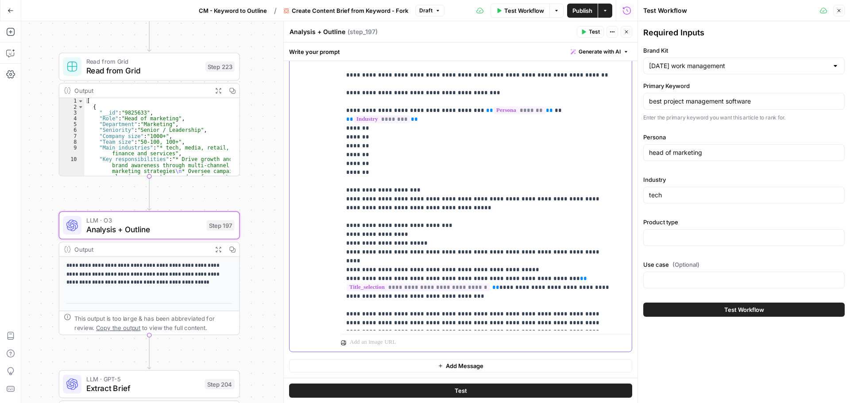
drag, startPoint x: 346, startPoint y: 164, endPoint x: 392, endPoint y: 164, distance: 45.6
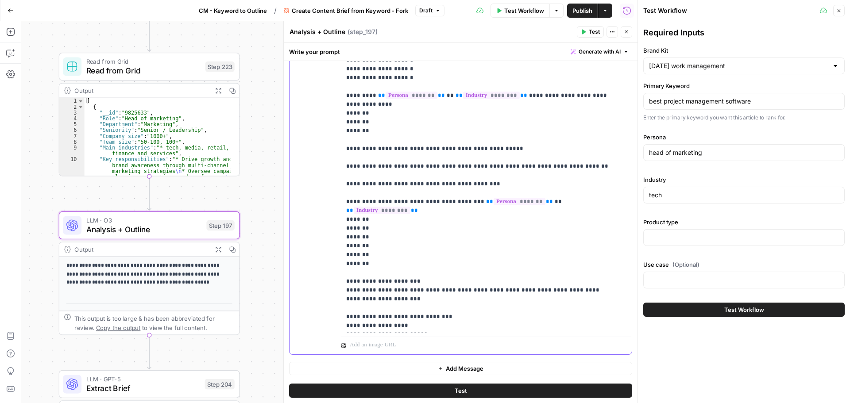
scroll to position [216, 0]
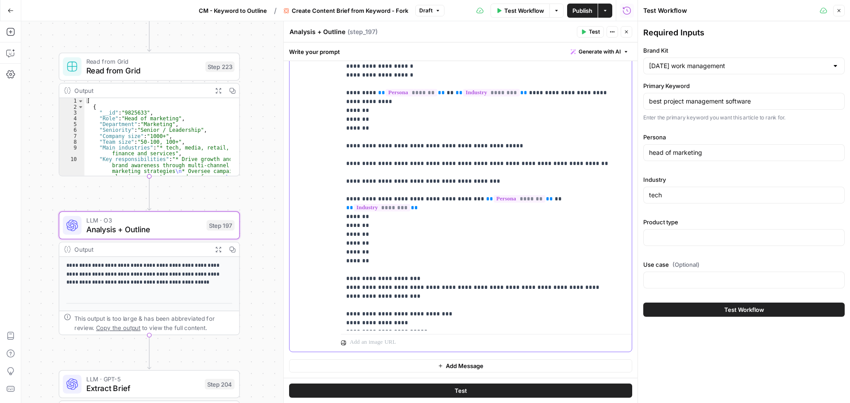
drag, startPoint x: 373, startPoint y: 253, endPoint x: 353, endPoint y: 253, distance: 20.4
drag, startPoint x: 380, startPoint y: 254, endPoint x: 423, endPoint y: 254, distance: 42.5
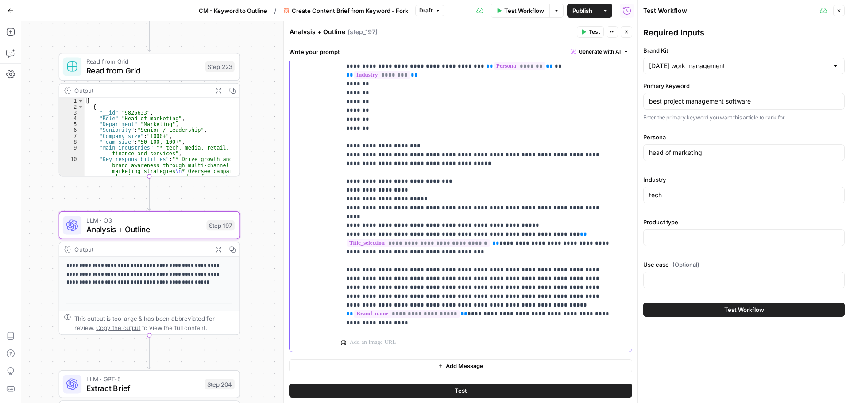
scroll to position [929, 0]
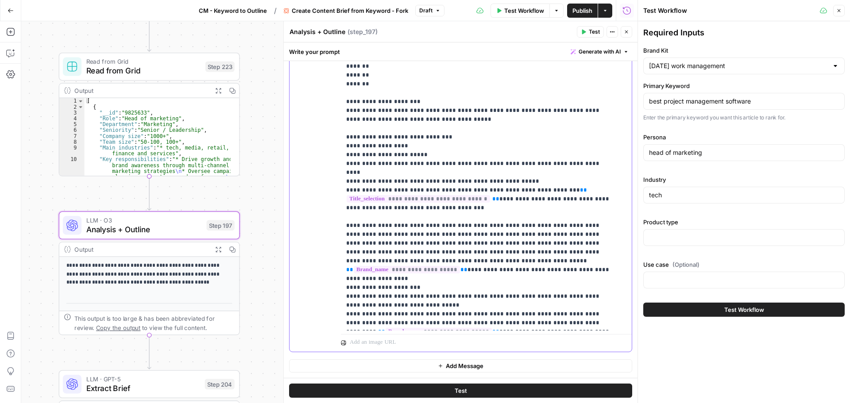
drag, startPoint x: 430, startPoint y: 299, endPoint x: 578, endPoint y: 298, distance: 147.8
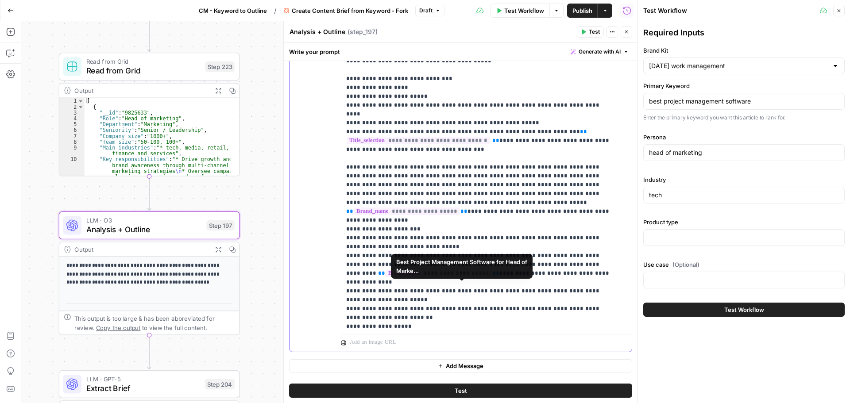
scroll to position [1018, 0]
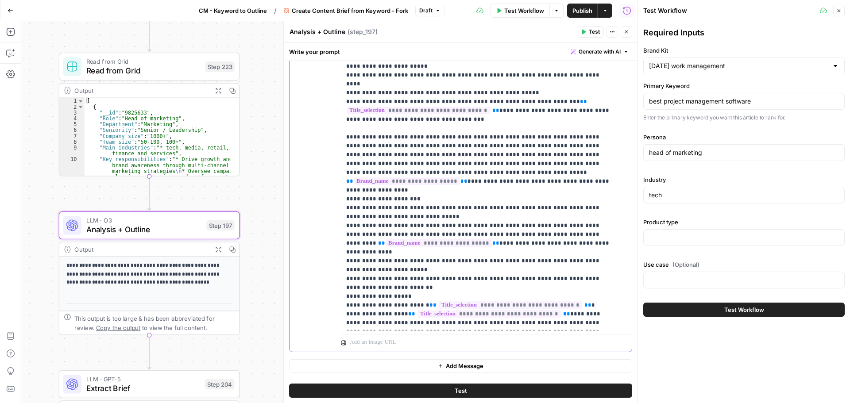
drag, startPoint x: 370, startPoint y: 252, endPoint x: 581, endPoint y: 252, distance: 211.5
drag, startPoint x: 360, startPoint y: 252, endPoint x: 398, endPoint y: 262, distance: 38.9
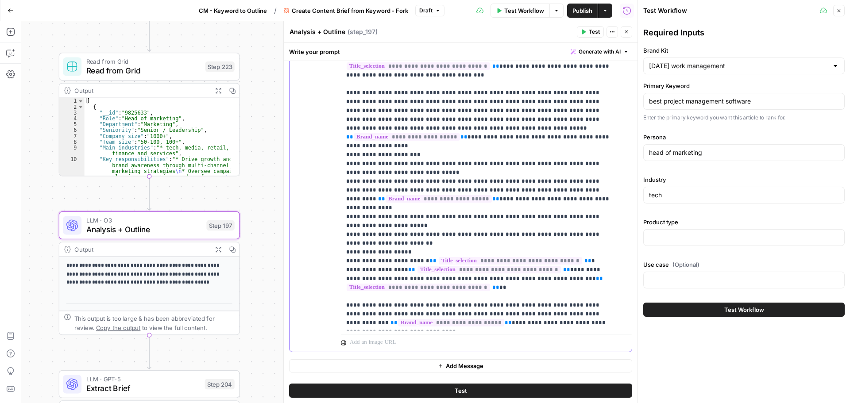
drag, startPoint x: 390, startPoint y: 262, endPoint x: 454, endPoint y: 262, distance: 64.2
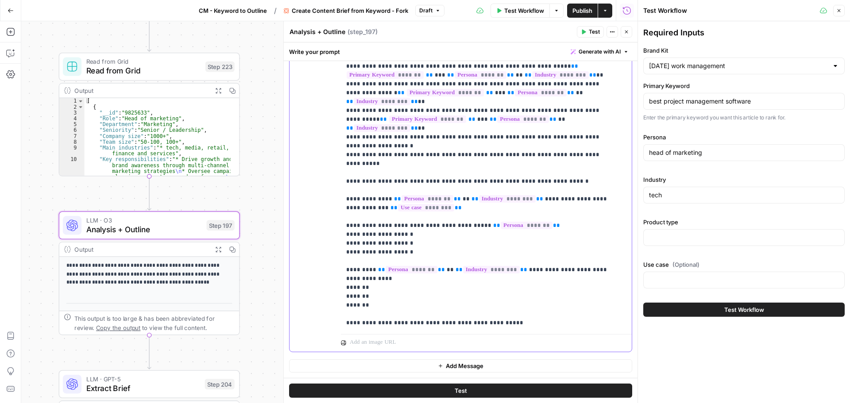
scroll to position [531, 0]
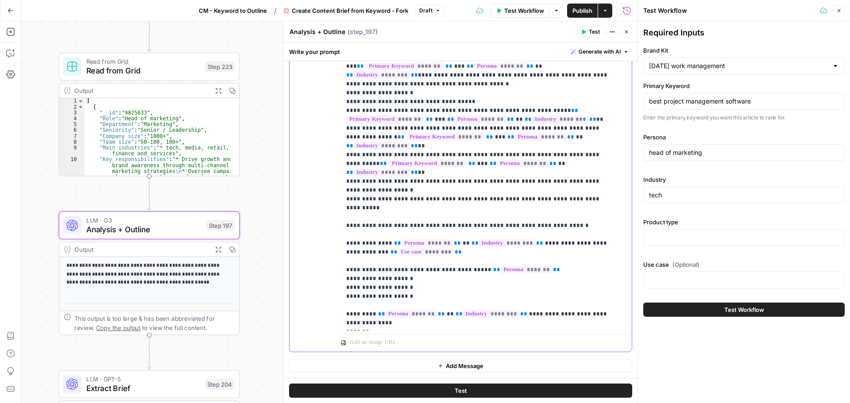
click at [345, 190] on div "**********" at bounding box center [483, 150] width 284 height 361
click at [343, 205] on div "**********" at bounding box center [483, 150] width 284 height 361
click at [345, 191] on div "**********" at bounding box center [483, 150] width 284 height 361
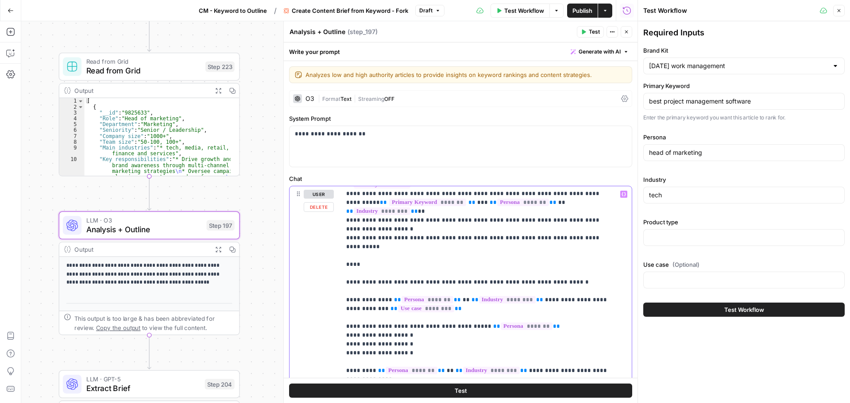
scroll to position [708, 0]
click at [340, 229] on div "**********" at bounding box center [460, 376] width 342 height 381
drag, startPoint x: 404, startPoint y: 231, endPoint x: 346, endPoint y: 230, distance: 57.5
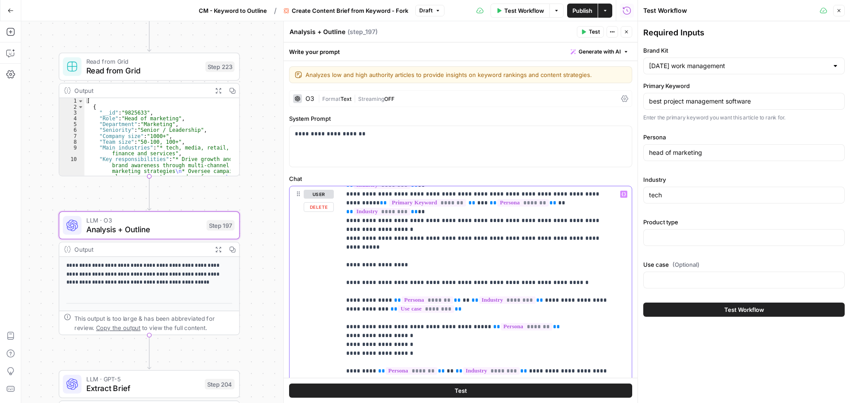
copy p "**********"
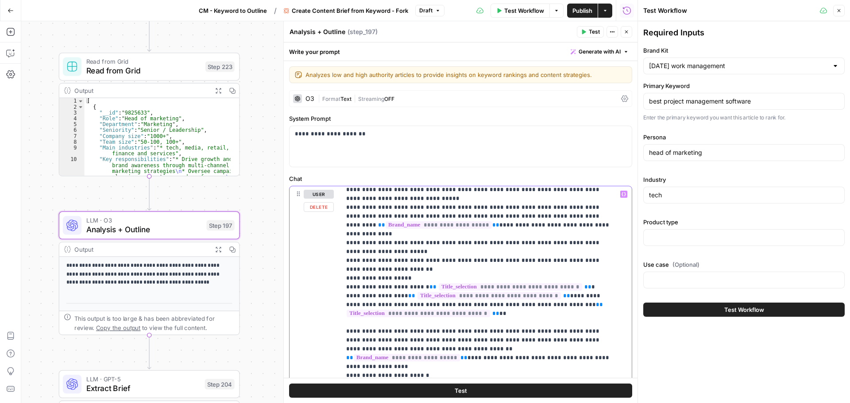
scroll to position [1283, 0]
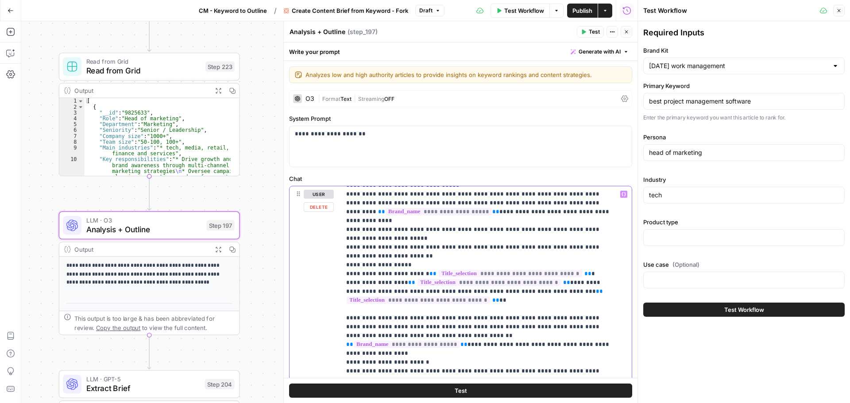
click at [10, 55] on icon "button" at bounding box center [10, 53] width 9 height 9
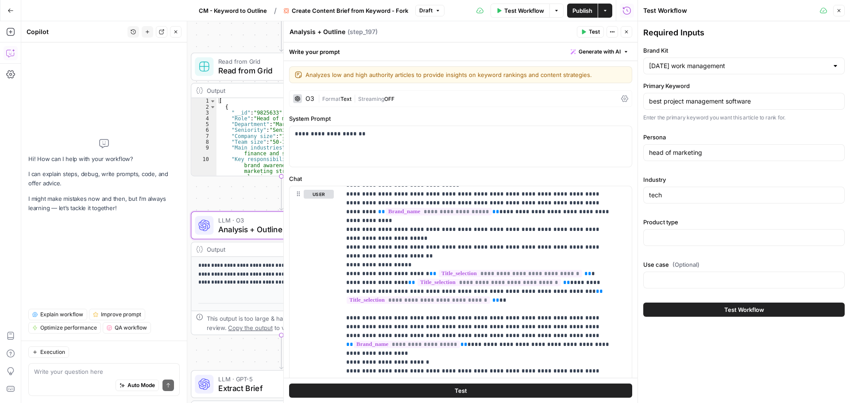
click at [85, 369] on textarea at bounding box center [104, 371] width 140 height 9
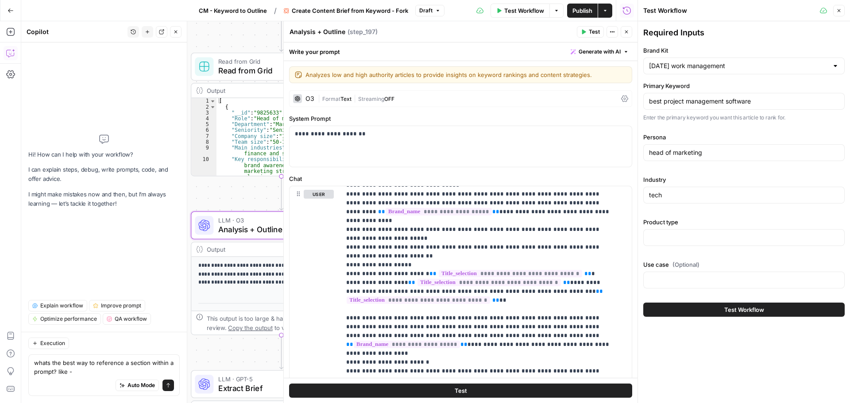
type textarea "whats the best way to reference a section within a prompt? like - ## 2 Outline …"
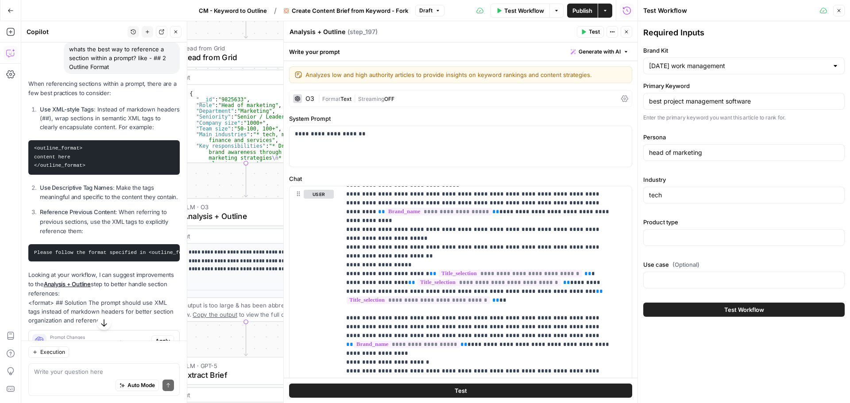
scroll to position [63, 0]
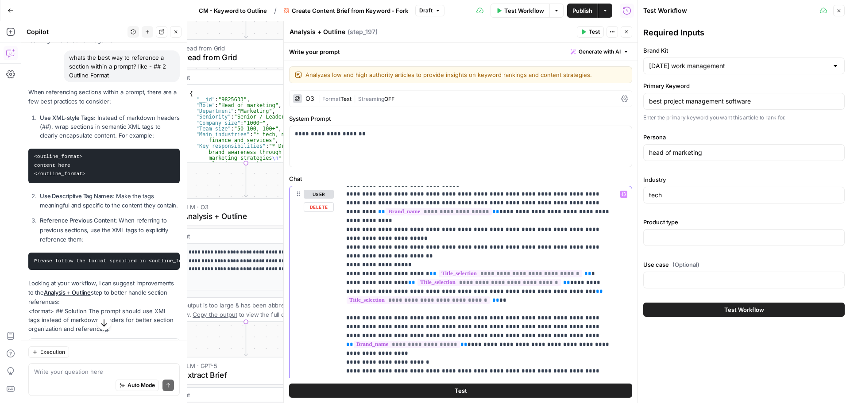
click at [90, 264] on code "Please follow the format specified in <outline_format> above" at bounding box center [91, 260] width 181 height 5
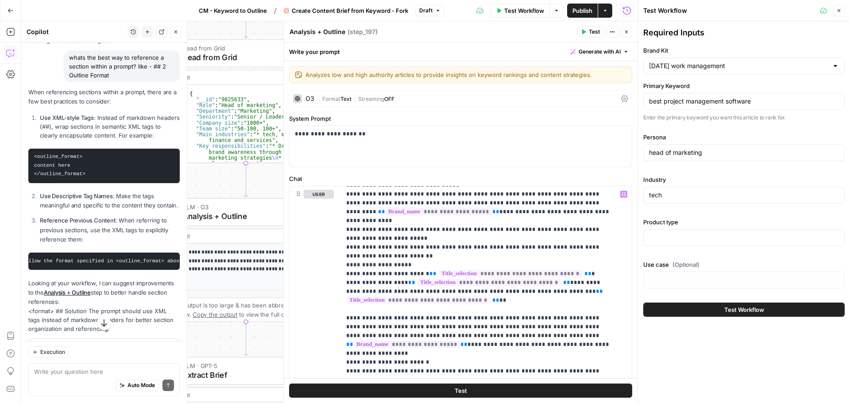
click at [90, 264] on code "Please follow the format specified in <outline_format> above" at bounding box center [91, 260] width 181 height 5
copy div "Please follow the format specified in <outline_format> above"
drag, startPoint x: 473, startPoint y: 248, endPoint x: 372, endPoint y: 257, distance: 100.9
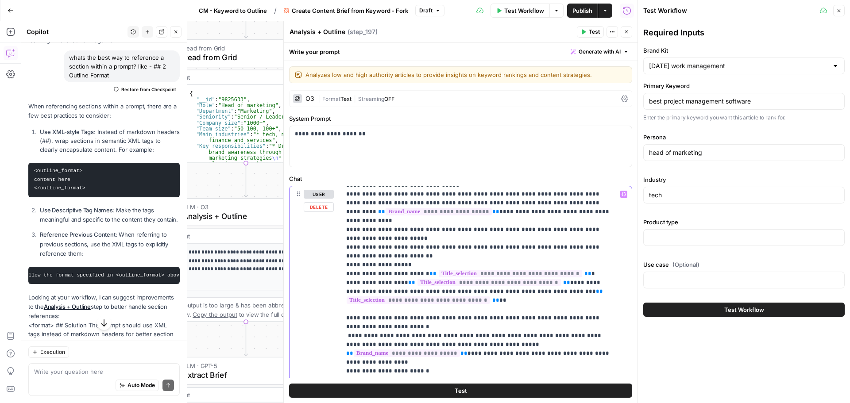
drag, startPoint x: 472, startPoint y: 249, endPoint x: 518, endPoint y: 250, distance: 46.0
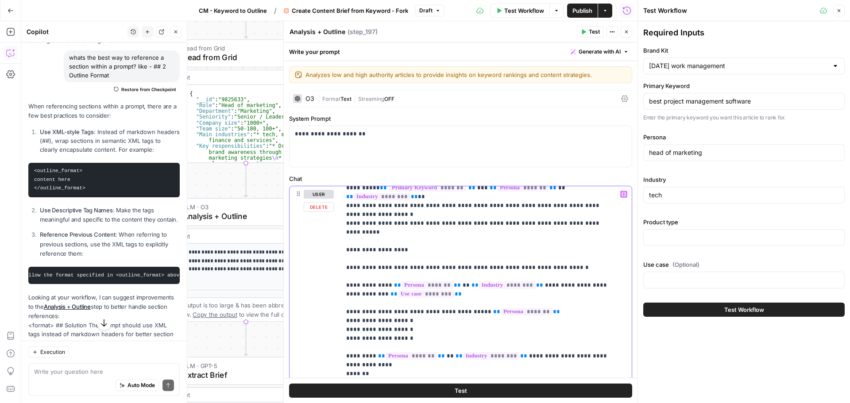
scroll to position [708, 0]
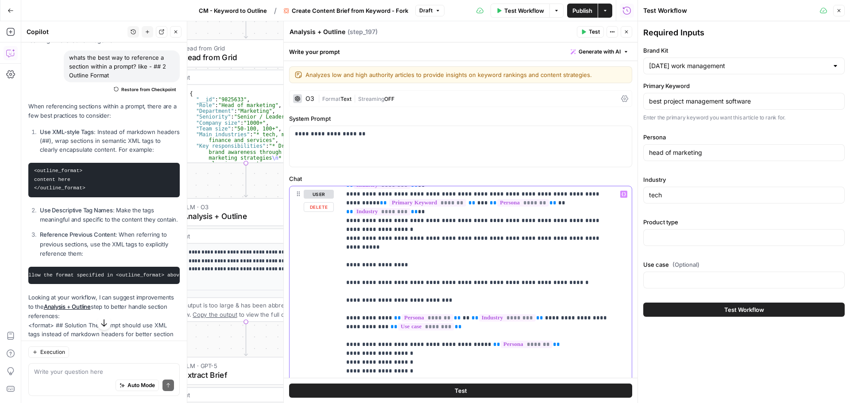
drag, startPoint x: 393, startPoint y: 265, endPoint x: 454, endPoint y: 266, distance: 61.1
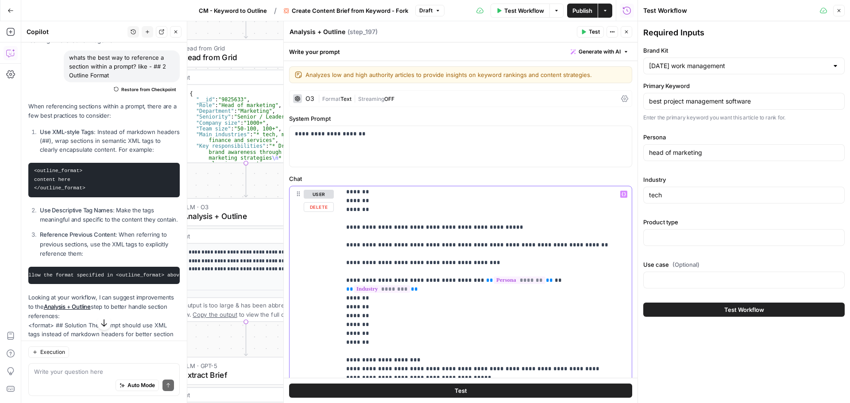
scroll to position [929, 0]
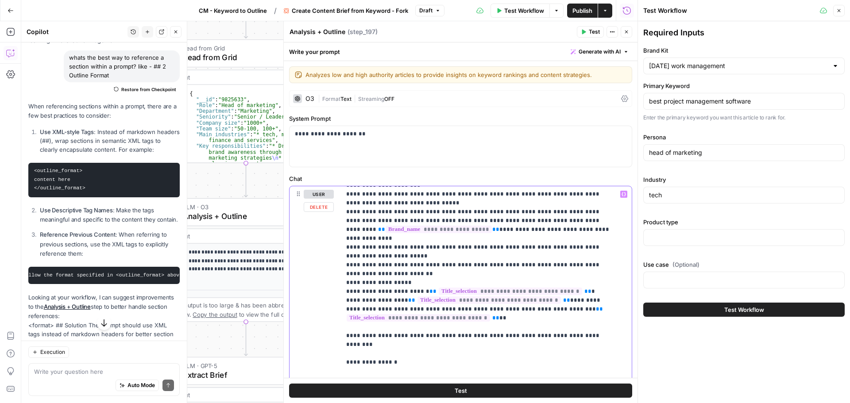
scroll to position [1327, 0]
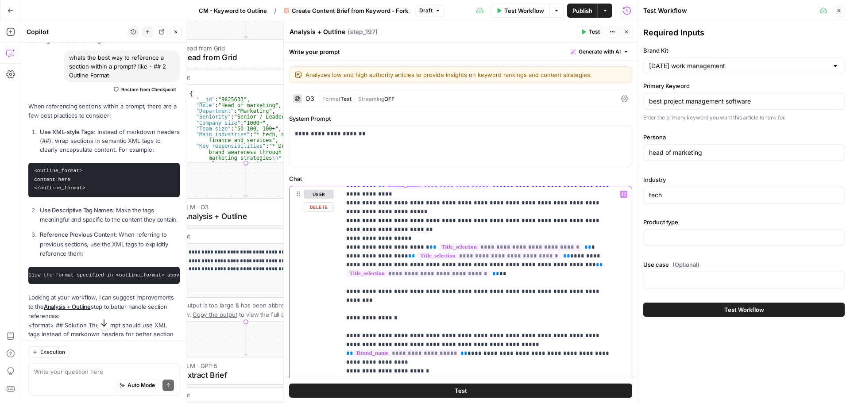
drag, startPoint x: 409, startPoint y: 258, endPoint x: 344, endPoint y: 240, distance: 66.9
click at [344, 240] on div "**********" at bounding box center [483, 366] width 284 height 361
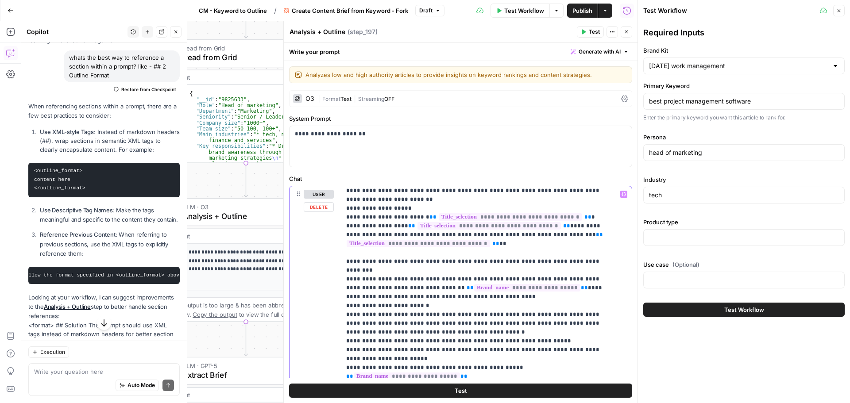
scroll to position [1372, 0]
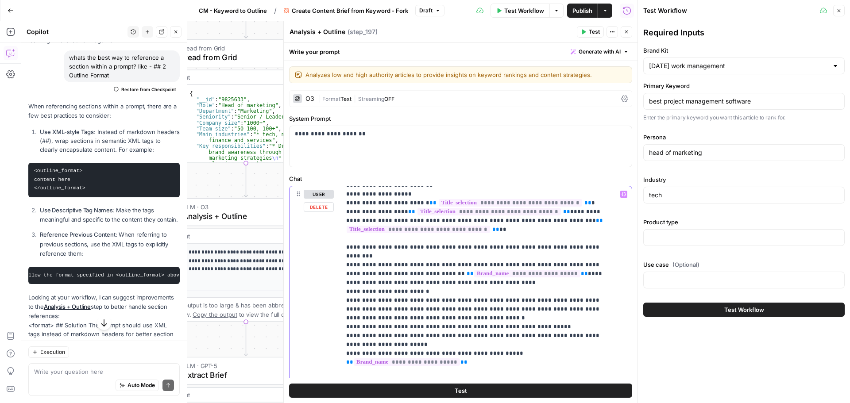
click at [344, 211] on div "**********" at bounding box center [483, 366] width 284 height 361
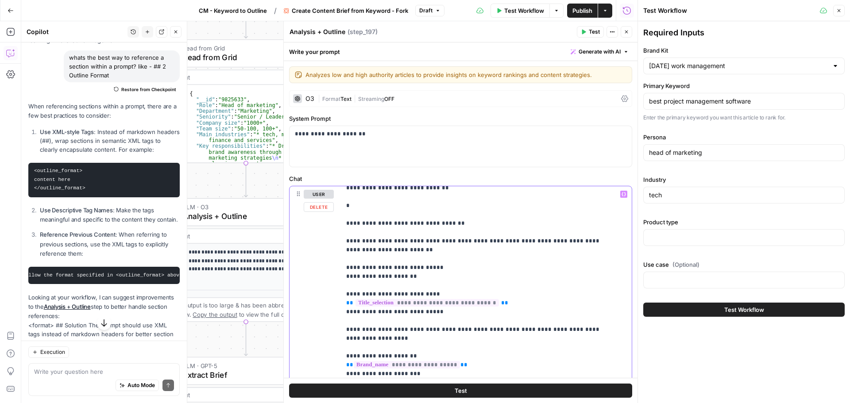
scroll to position [2566, 0]
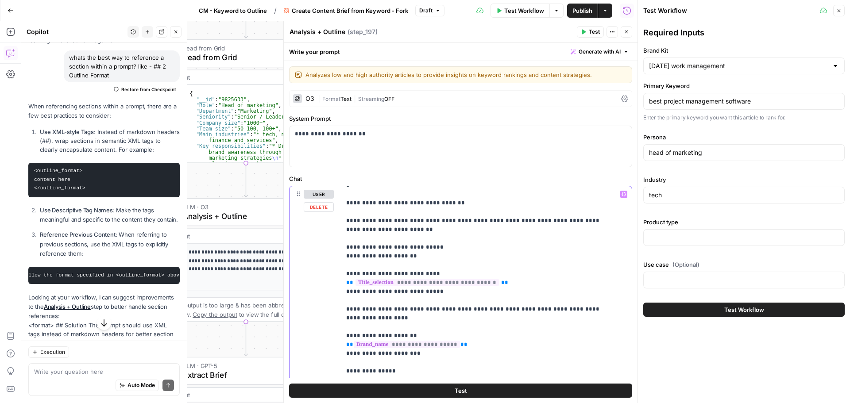
drag, startPoint x: 346, startPoint y: 282, endPoint x: 506, endPoint y: 284, distance: 160.2
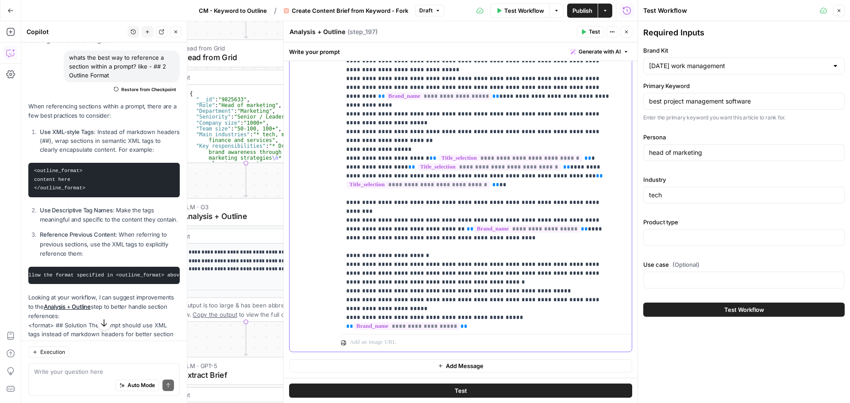
scroll to position [1186, 0]
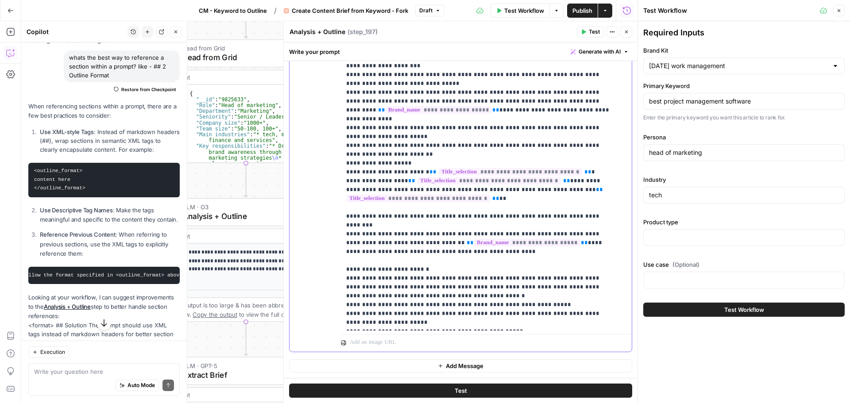
click at [344, 190] on div "**********" at bounding box center [483, 150] width 284 height 361
click at [583, 13] on span "Publish" at bounding box center [582, 10] width 20 height 9
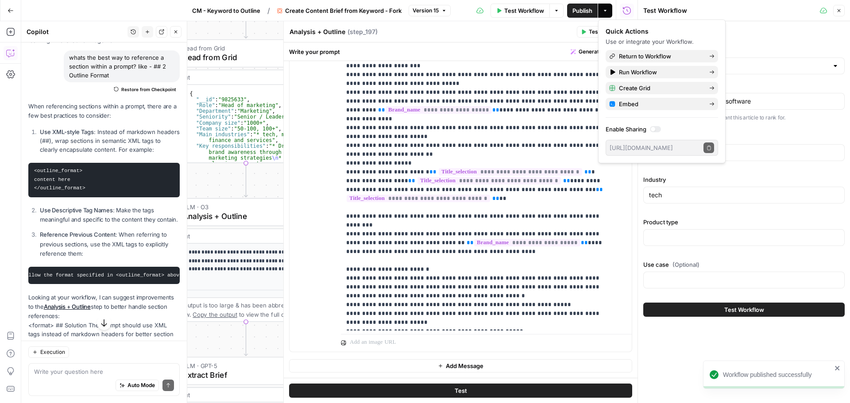
drag, startPoint x: 589, startPoint y: 35, endPoint x: 525, endPoint y: 81, distance: 78.5
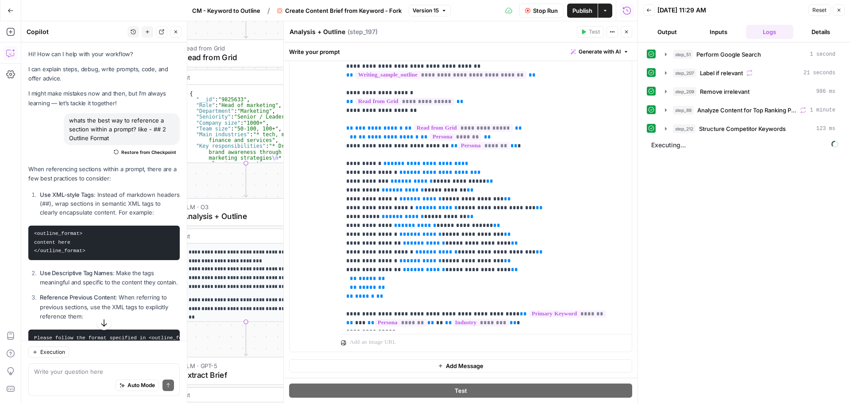
scroll to position [63, 0]
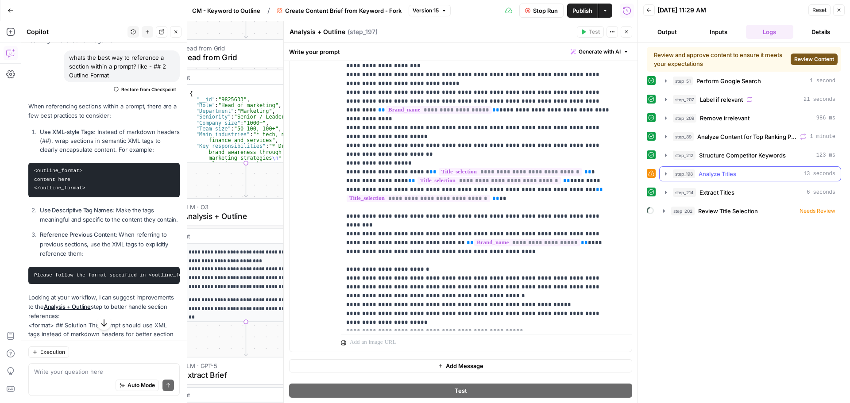
click at [665, 174] on icon "button" at bounding box center [665, 173] width 7 height 7
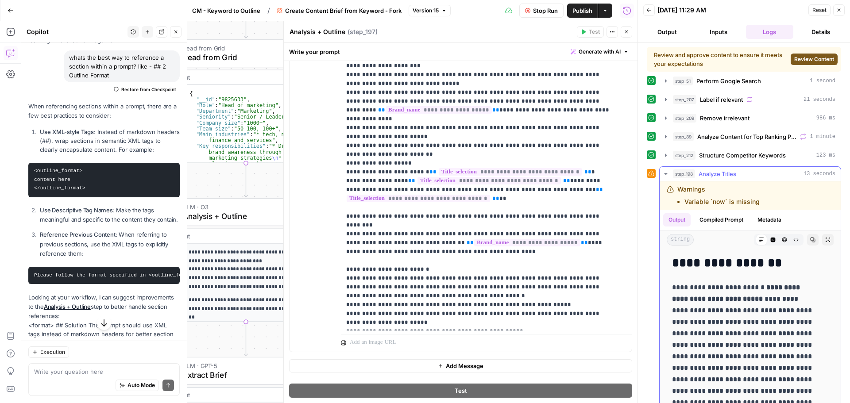
click at [665, 174] on icon "button" at bounding box center [665, 174] width 3 height 2
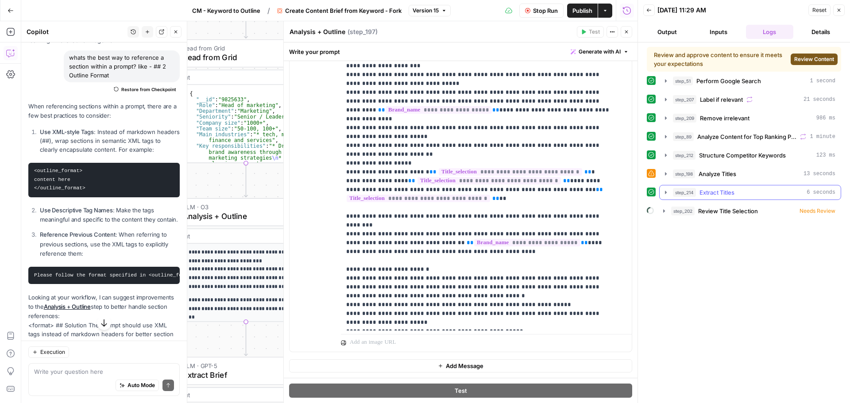
click at [664, 192] on icon "button" at bounding box center [665, 192] width 7 height 7
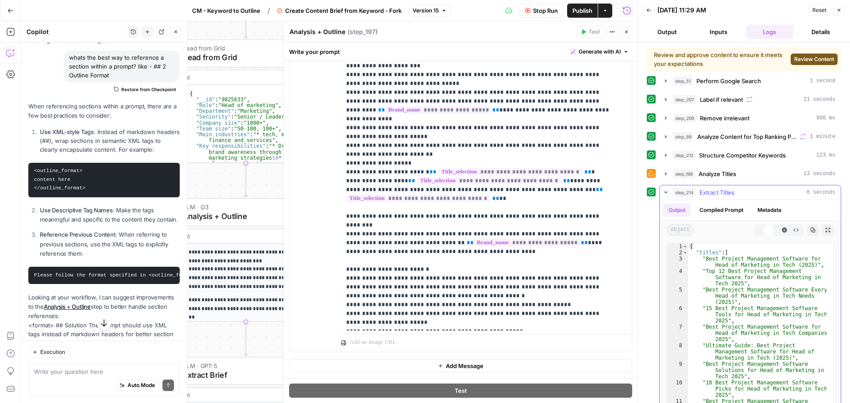
click at [664, 192] on icon "button" at bounding box center [666, 193] width 4 height 2
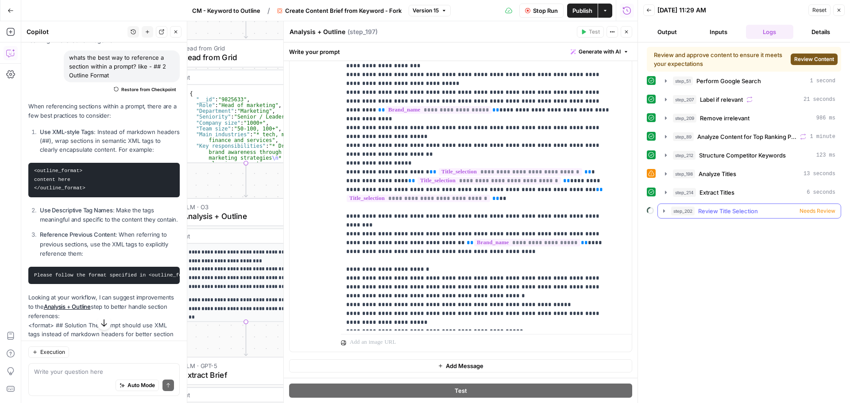
click at [807, 211] on span "Needs Review" at bounding box center [817, 211] width 36 height 8
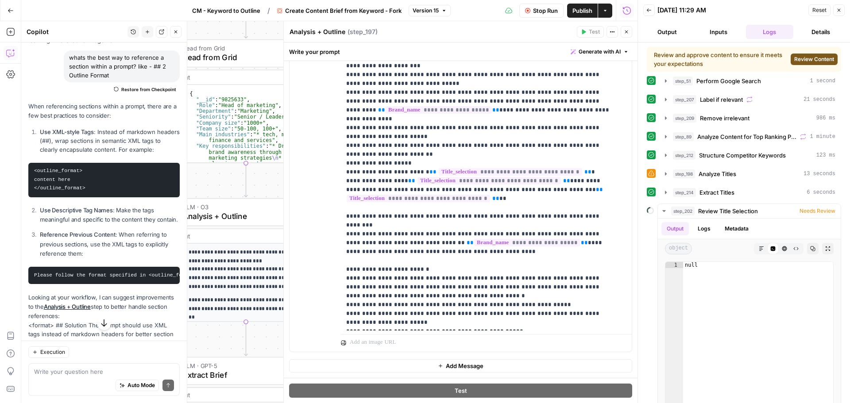
click at [800, 57] on span "Review Content" at bounding box center [814, 59] width 40 height 8
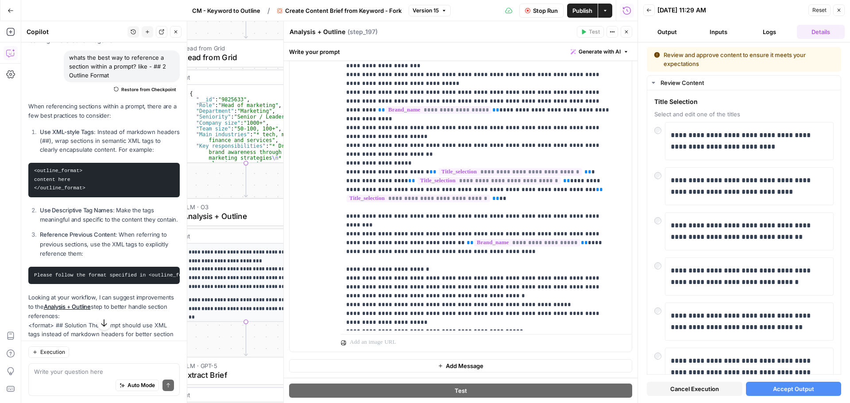
click at [789, 391] on span "Accept Output" at bounding box center [793, 389] width 41 height 9
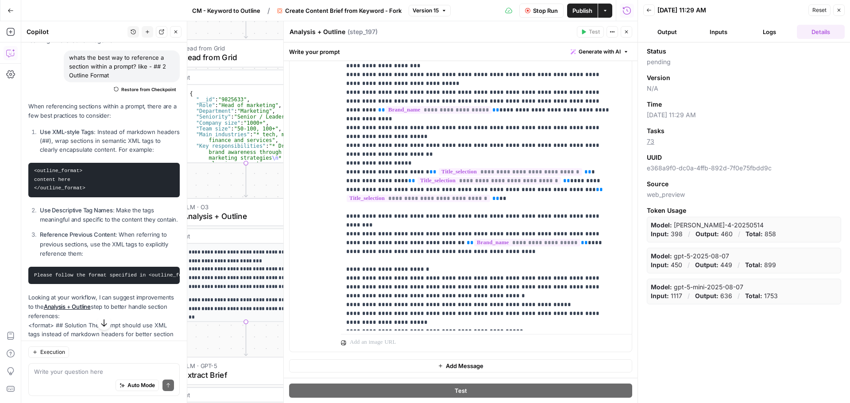
click at [766, 28] on button "Logs" at bounding box center [770, 32] width 48 height 14
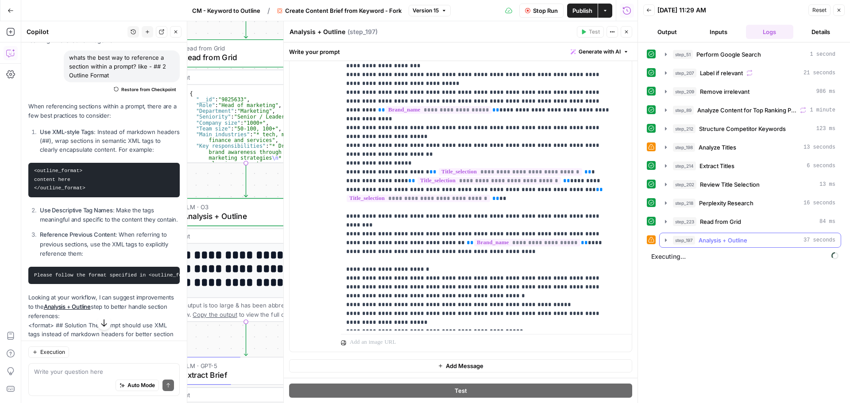
click at [664, 239] on icon "button" at bounding box center [665, 240] width 7 height 7
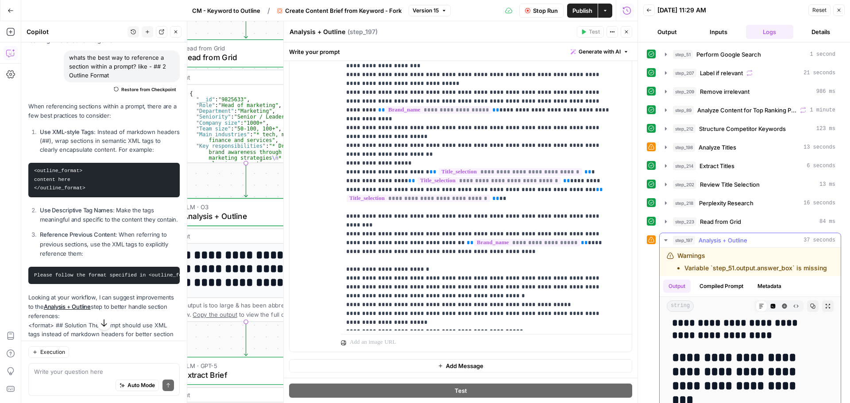
scroll to position [265, 0]
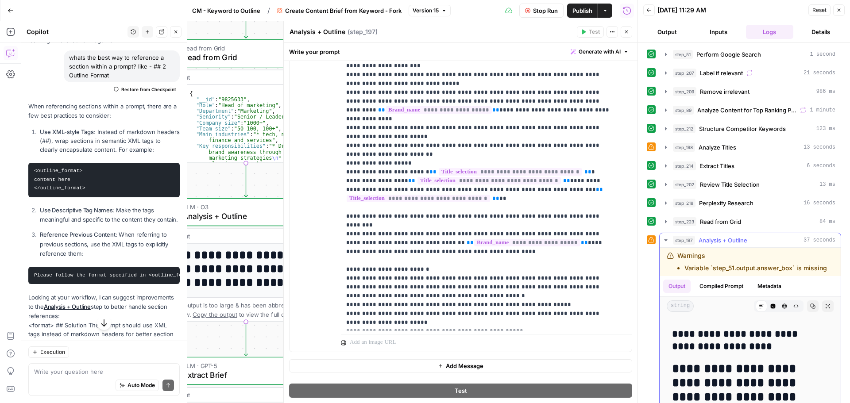
click at [666, 241] on icon "button" at bounding box center [665, 240] width 7 height 7
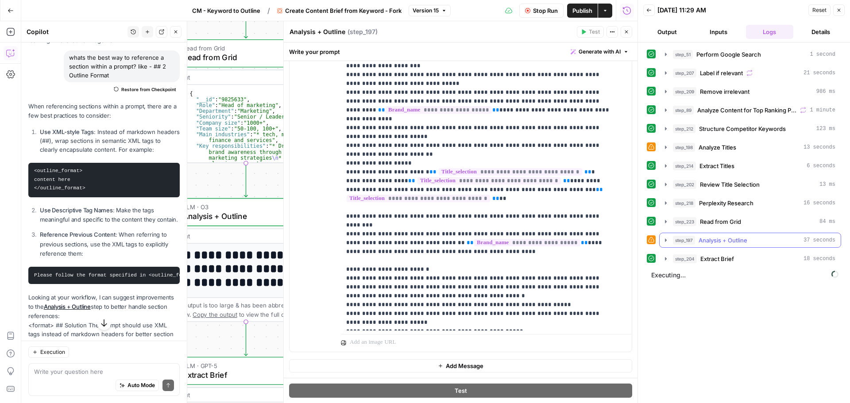
click at [664, 242] on icon "button" at bounding box center [665, 240] width 7 height 7
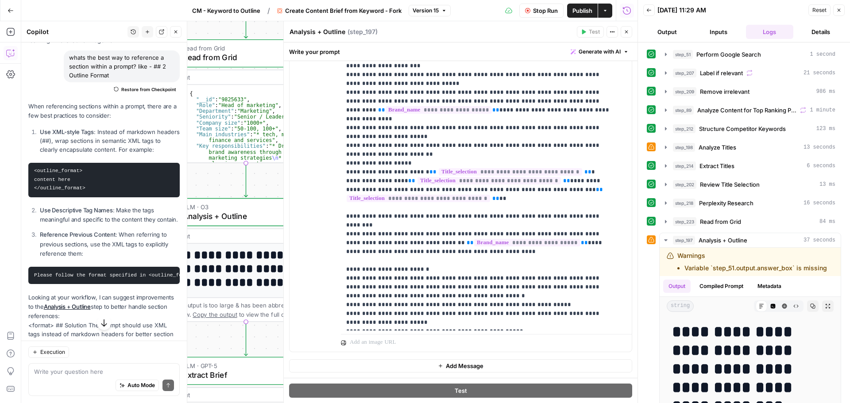
scroll to position [1186, 0]
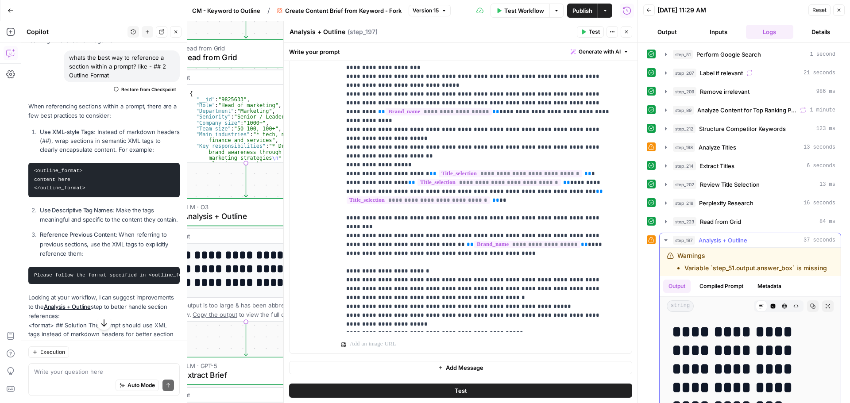
click at [810, 306] on icon "button" at bounding box center [812, 306] width 5 height 5
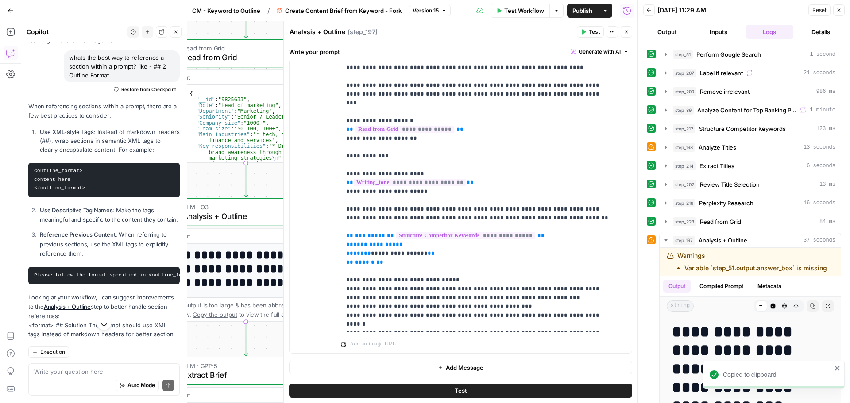
scroll to position [3620, 0]
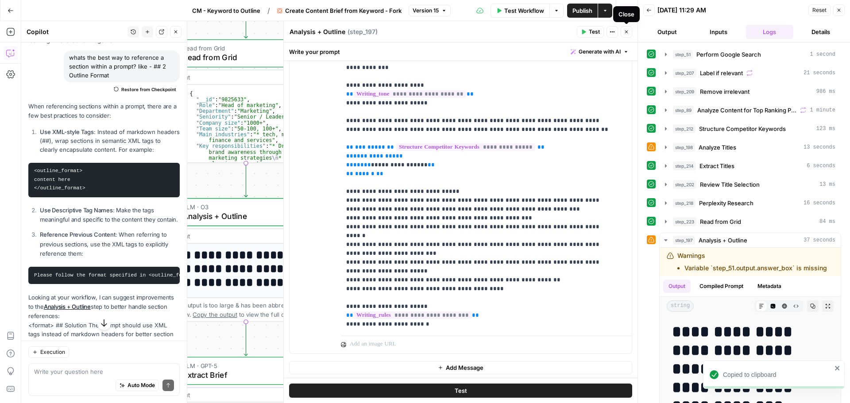
click at [630, 34] on button "Close" at bounding box center [626, 32] width 12 height 12
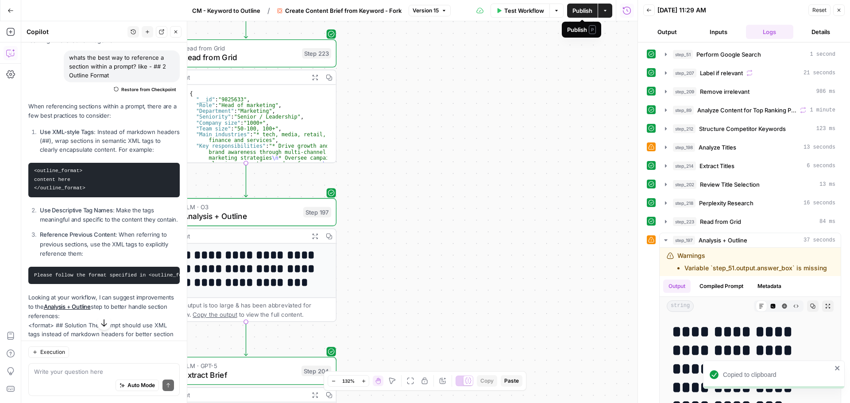
click at [574, 12] on span "Publish" at bounding box center [582, 10] width 20 height 9
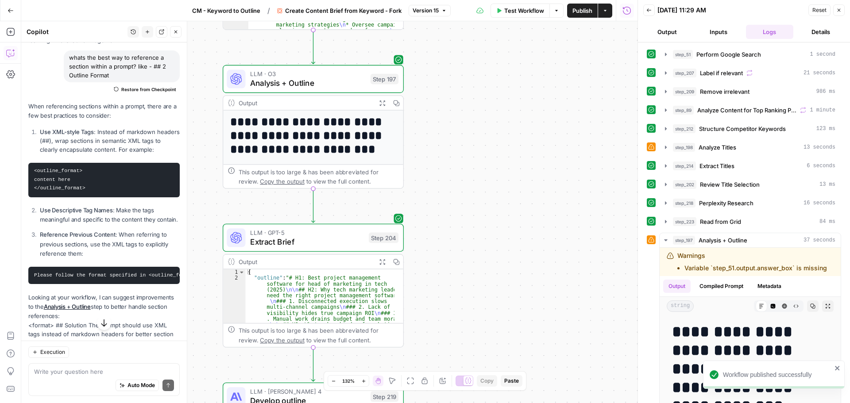
drag, startPoint x: 458, startPoint y: 148, endPoint x: 448, endPoint y: 204, distance: 56.7
click at [478, 104] on div "Workflow Set Inputs Inputs Google Search Perform Google Search Step 51 Output E…" at bounding box center [329, 212] width 616 height 382
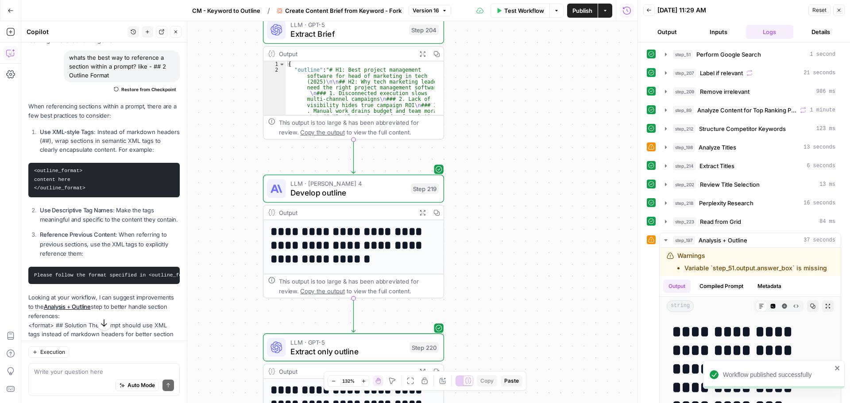
drag, startPoint x: 454, startPoint y: 215, endPoint x: 462, endPoint y: 186, distance: 30.3
click at [462, 166] on div "Workflow Set Inputs Inputs Google Search Perform Google Search Step 51 Output E…" at bounding box center [329, 212] width 616 height 382
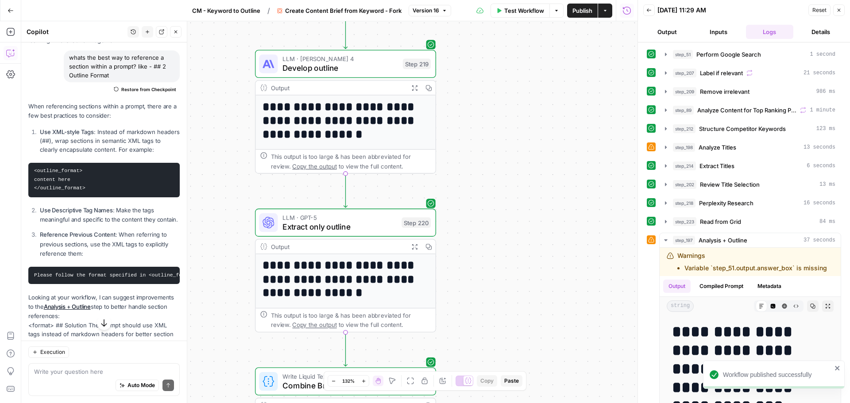
drag, startPoint x: 494, startPoint y: 322, endPoint x: 486, endPoint y: 163, distance: 158.6
click at [486, 162] on div "Workflow Set Inputs Inputs Google Search Perform Google Search Step 51 Output E…" at bounding box center [329, 212] width 616 height 382
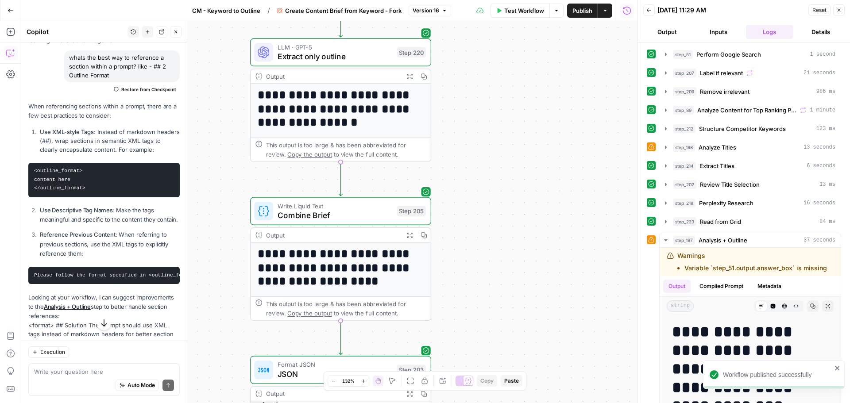
drag, startPoint x: 473, startPoint y: 200, endPoint x: 474, endPoint y: 145, distance: 55.3
click at [474, 104] on div "Workflow Set Inputs Inputs Google Search Perform Google Search Step 51 Output E…" at bounding box center [329, 212] width 616 height 382
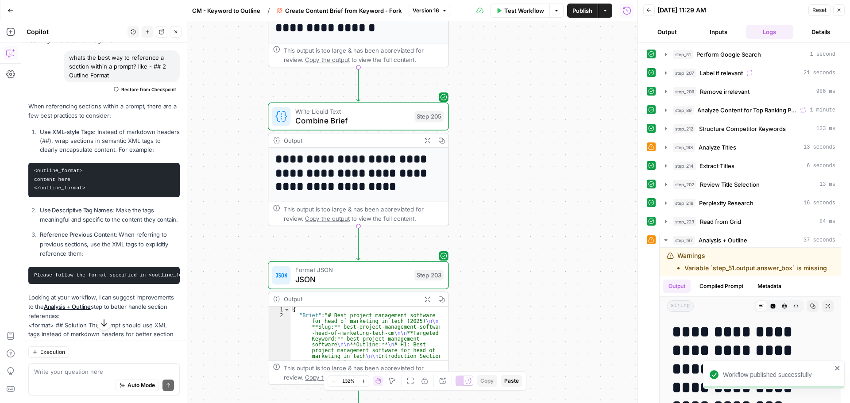
drag, startPoint x: 464, startPoint y: 264, endPoint x: 478, endPoint y: 288, distance: 27.4
click at [479, 322] on div "Workflow Set Inputs Inputs Google Search Perform Google Search Step 51 Output E…" at bounding box center [329, 212] width 616 height 382
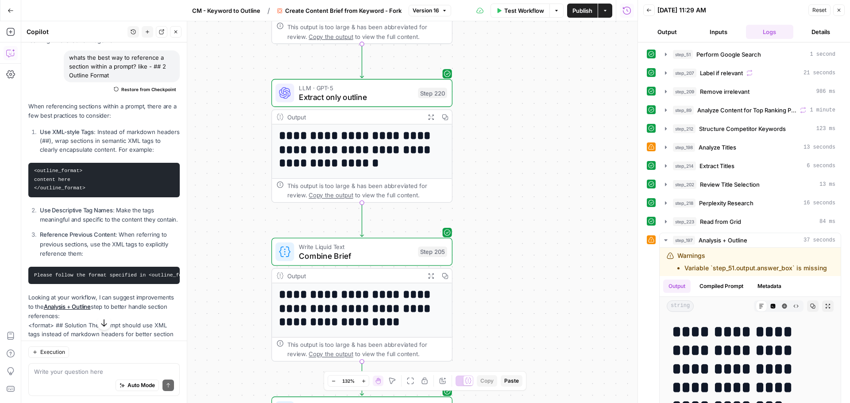
drag, startPoint x: 482, startPoint y: 139, endPoint x: 487, endPoint y: 282, distance: 143.9
click at [485, 291] on div "Workflow Set Inputs Inputs Google Search Perform Google Search Step 51 Output E…" at bounding box center [329, 212] width 616 height 382
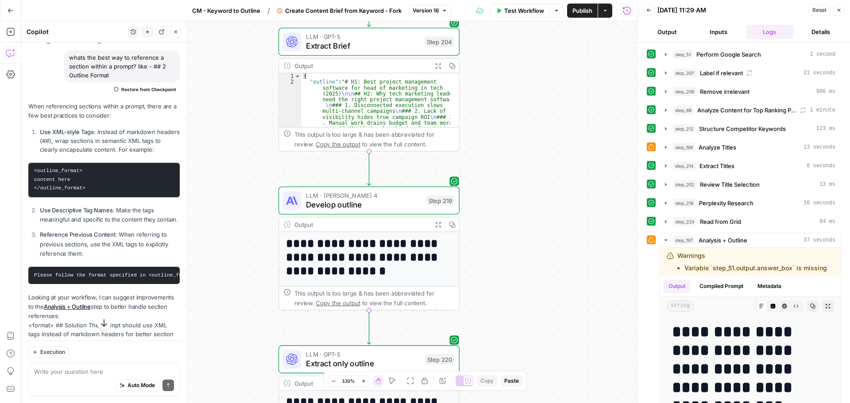
drag, startPoint x: 488, startPoint y: 97, endPoint x: 496, endPoint y: 254, distance: 157.3
click at [494, 288] on div "Workflow Set Inputs Inputs Google Search Perform Google Search Step 51 Output E…" at bounding box center [329, 212] width 616 height 382
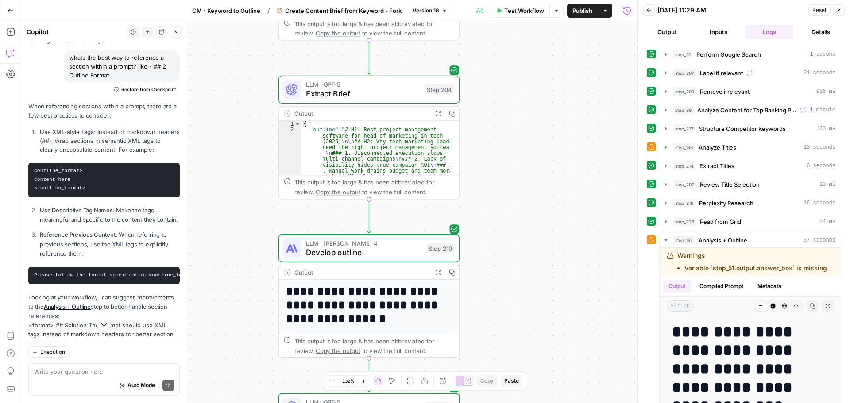
drag, startPoint x: 492, startPoint y: 108, endPoint x: 488, endPoint y: 150, distance: 42.3
click at [492, 146] on div "Workflow Set Inputs Inputs Google Search Perform Google Search Step 51 Output E…" at bounding box center [329, 212] width 616 height 382
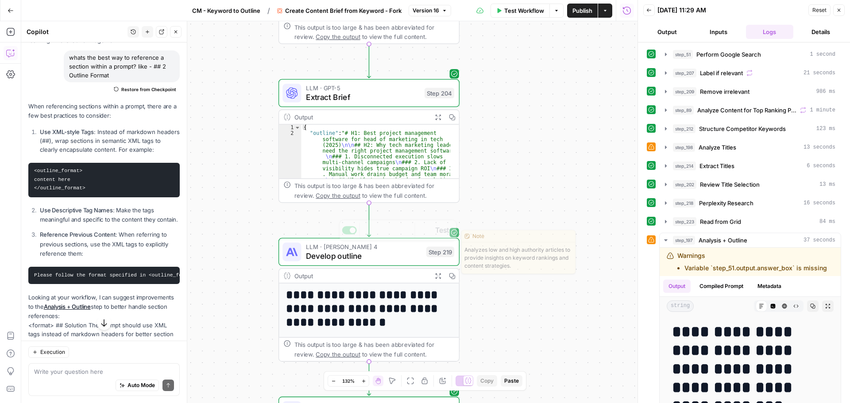
click at [377, 254] on span "Develop outline" at bounding box center [363, 256] width 115 height 12
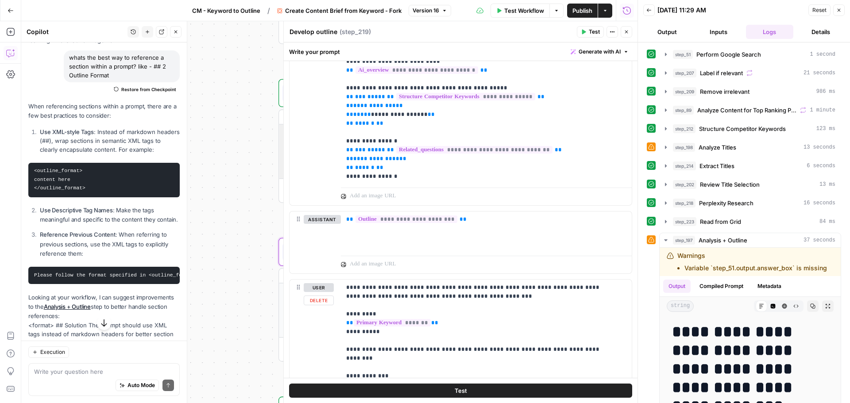
scroll to position [362, 0]
click at [624, 35] on button "Close" at bounding box center [626, 32] width 12 height 12
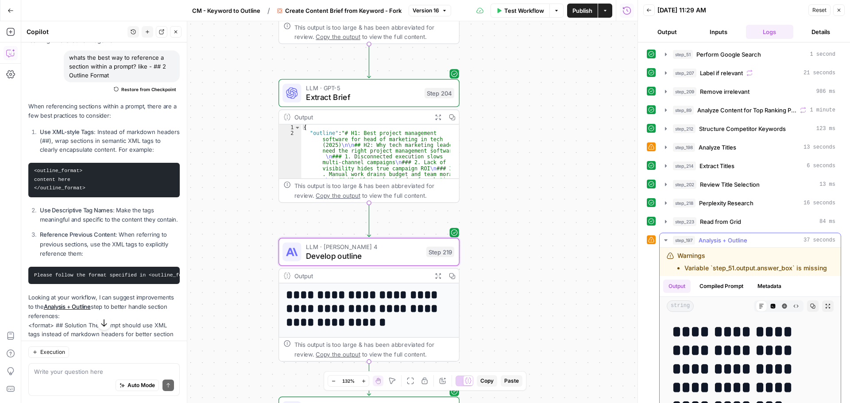
click at [768, 242] on div "step_197 Analysis + Outline 37 seconds" at bounding box center [754, 240] width 162 height 9
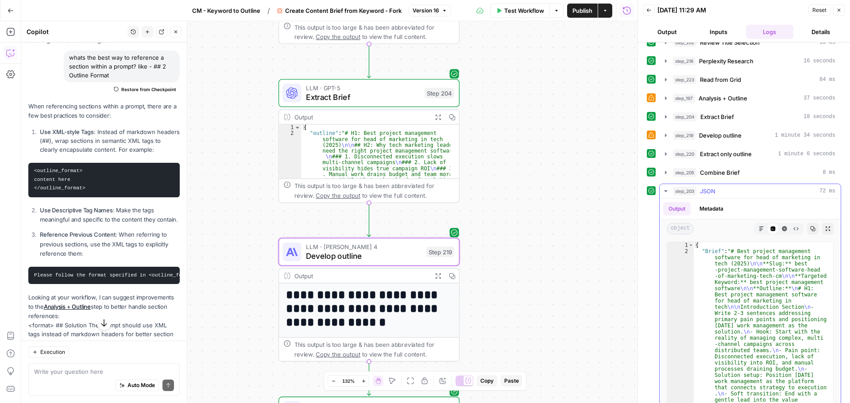
scroll to position [164, 0]
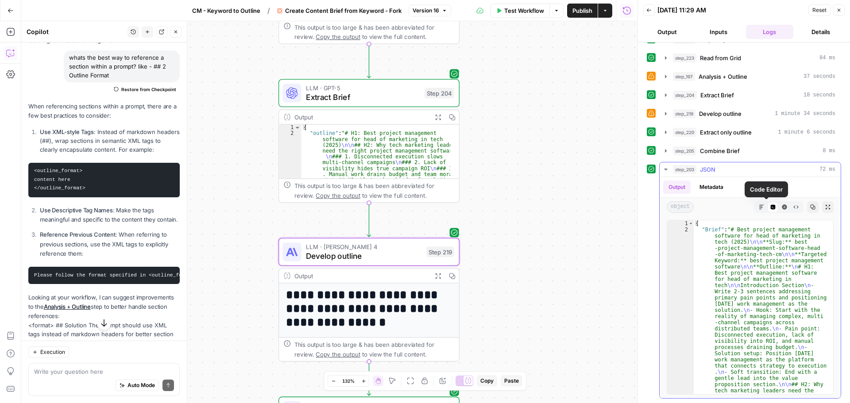
click at [782, 208] on icon "button" at bounding box center [784, 207] width 5 height 5
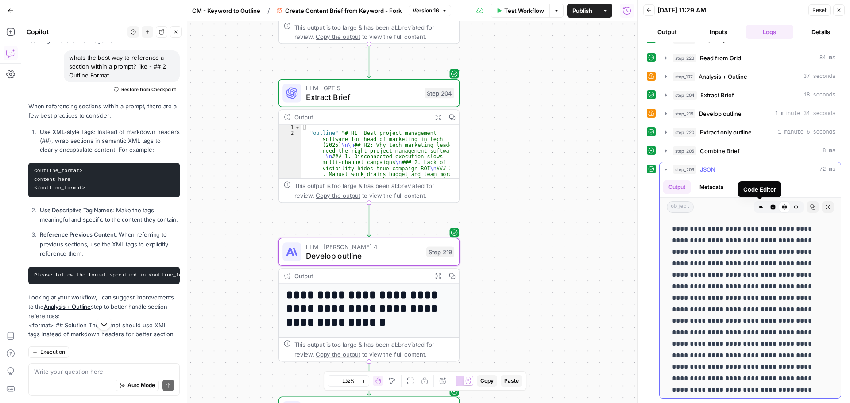
click at [758, 209] on icon "button" at bounding box center [760, 206] width 5 height 5
click at [770, 208] on icon "button" at bounding box center [772, 207] width 5 height 5
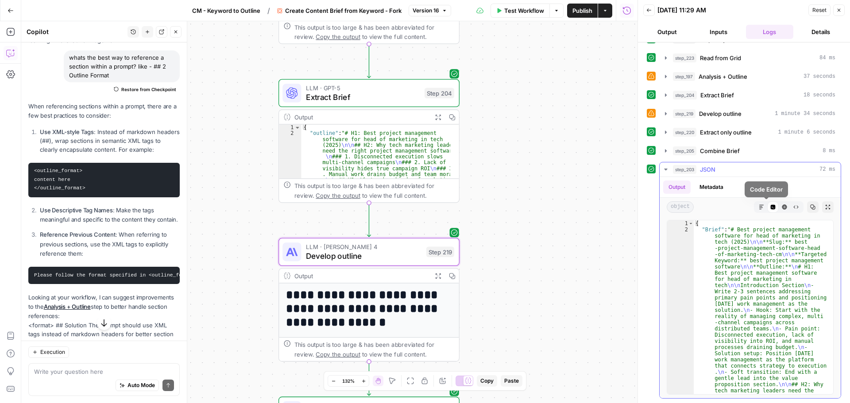
click at [758, 208] on icon "button" at bounding box center [760, 206] width 5 height 5
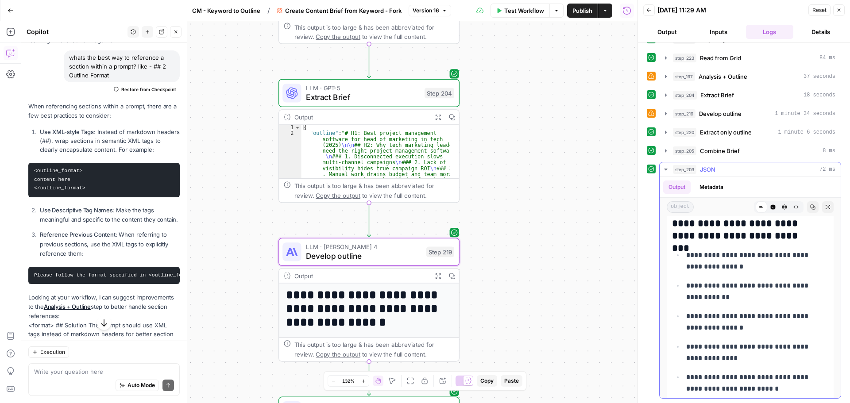
scroll to position [3009, 0]
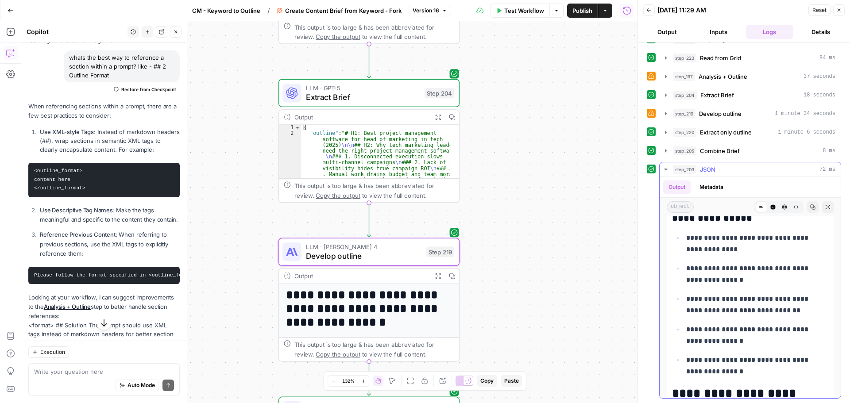
click at [810, 205] on icon "button" at bounding box center [812, 206] width 5 height 5
click at [734, 151] on span "Combine Brief" at bounding box center [720, 150] width 40 height 9
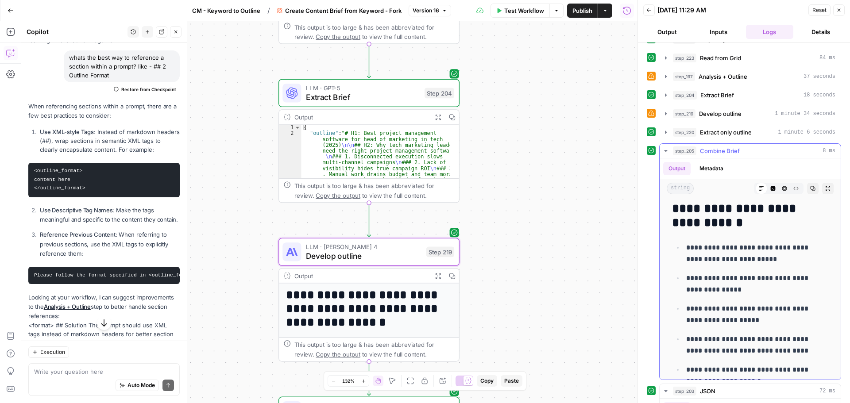
scroll to position [5398, 0]
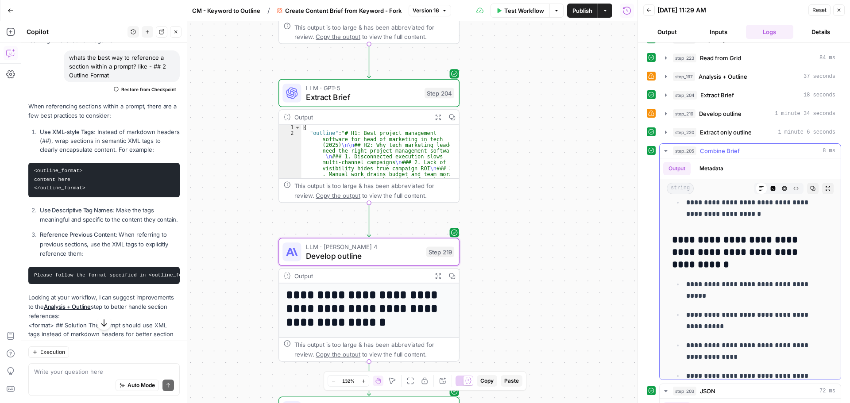
click at [810, 189] on icon "button" at bounding box center [812, 188] width 5 height 5
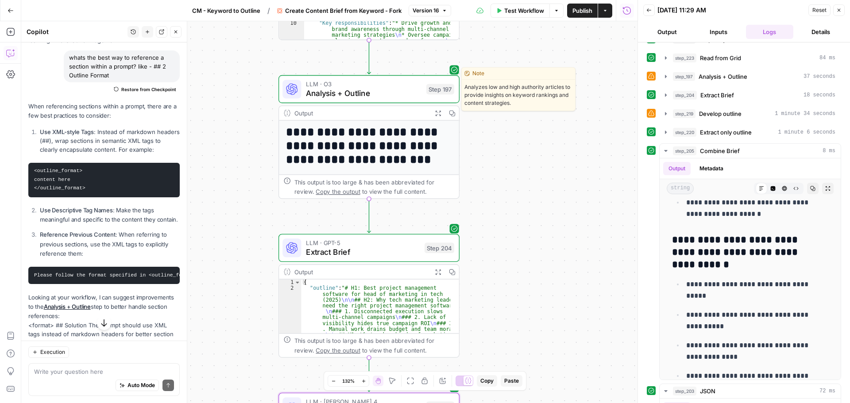
click at [390, 84] on span "LLM · O3" at bounding box center [363, 83] width 115 height 9
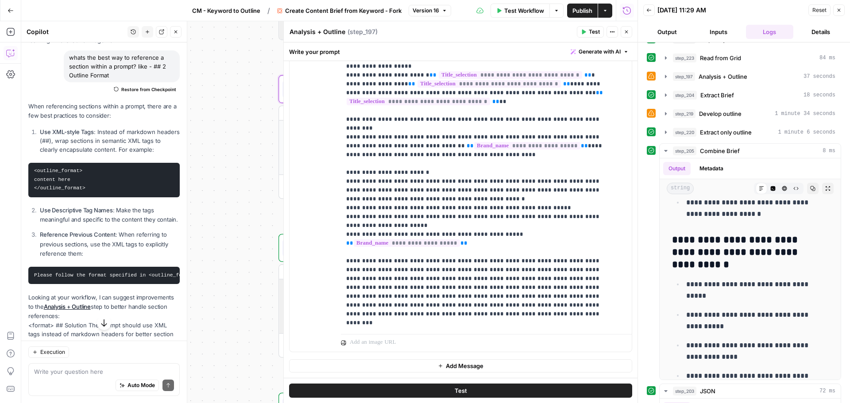
scroll to position [1327, 0]
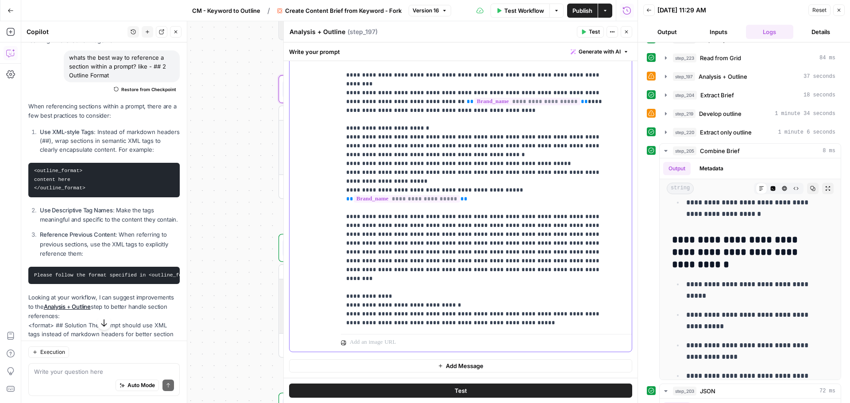
drag, startPoint x: 434, startPoint y: 245, endPoint x: 592, endPoint y: 242, distance: 158.0
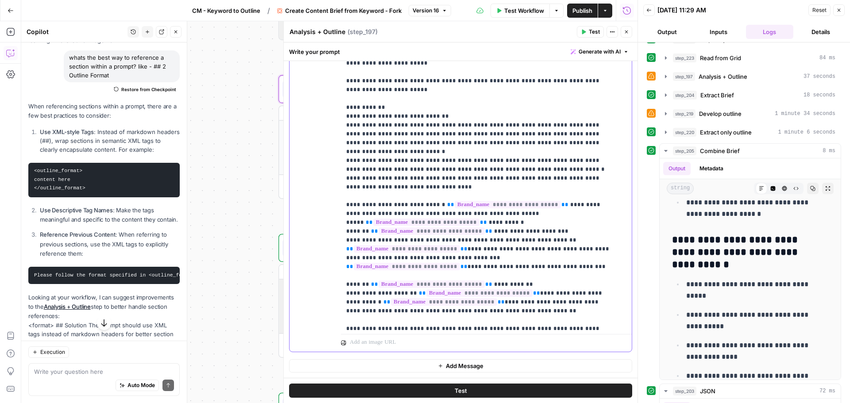
scroll to position [1637, 0]
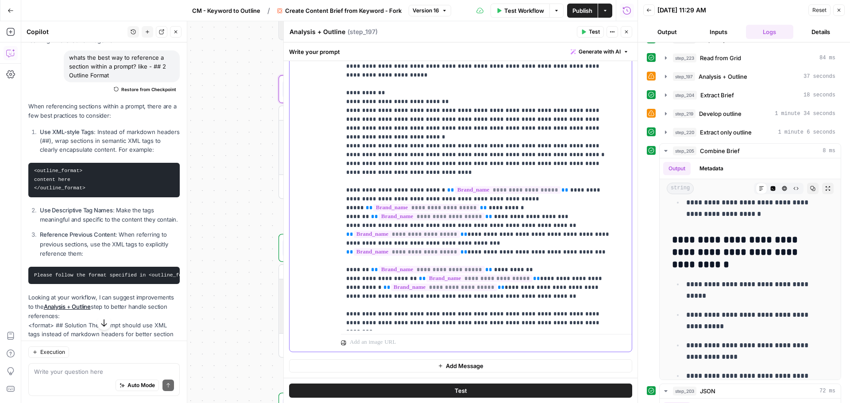
drag, startPoint x: 445, startPoint y: 200, endPoint x: 556, endPoint y: 200, distance: 111.1
click at [556, 200] on p "**********" at bounding box center [479, 323] width 267 height 3974
click at [480, 227] on p "**********" at bounding box center [479, 323] width 267 height 3974
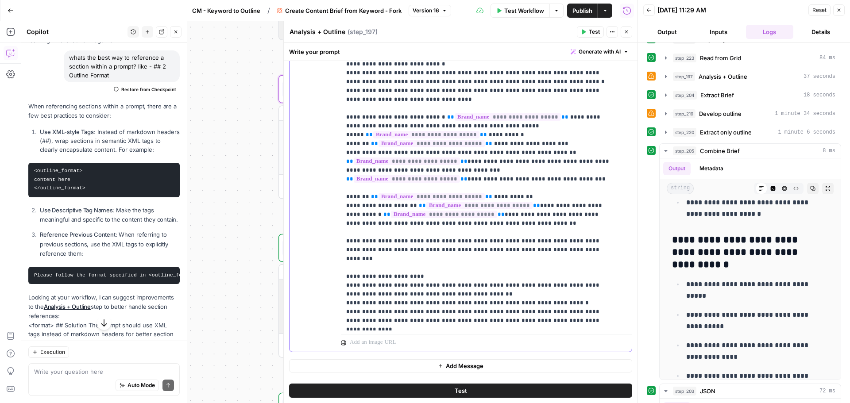
scroll to position [1726, 0]
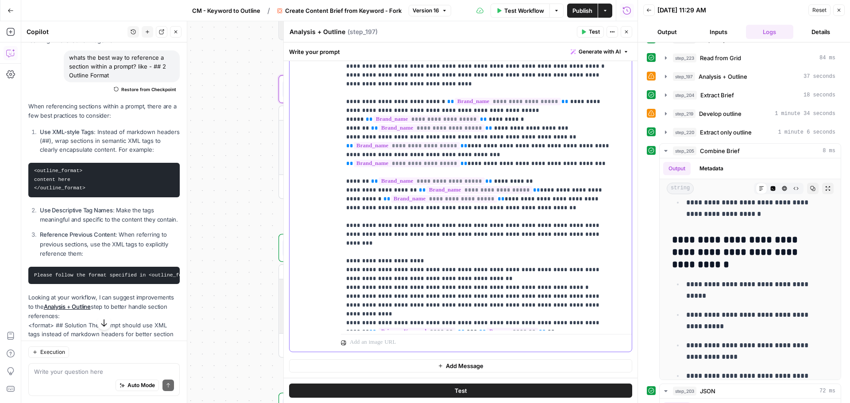
drag, startPoint x: 428, startPoint y: 209, endPoint x: 561, endPoint y: 223, distance: 133.1
click at [561, 223] on p "**********" at bounding box center [479, 235] width 267 height 3974
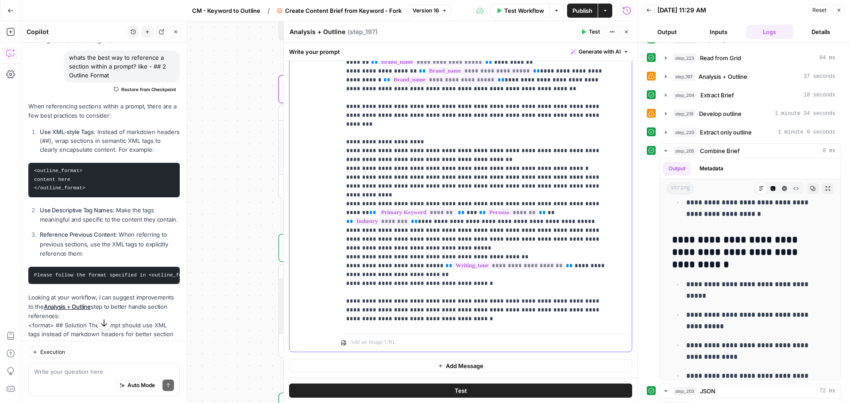
scroll to position [1858, 0]
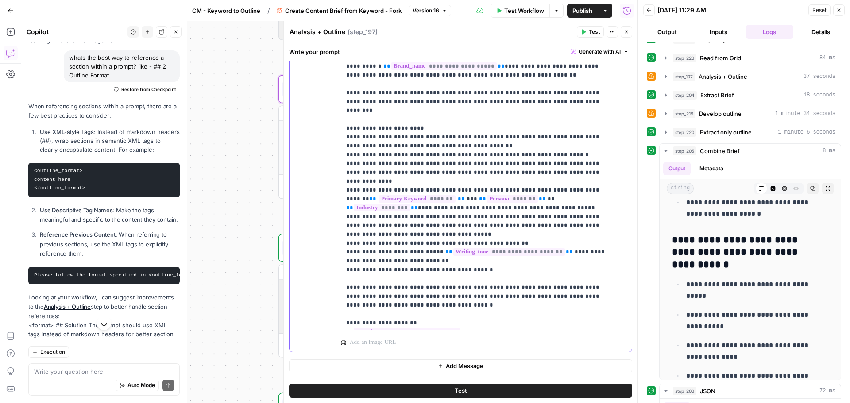
drag, startPoint x: 443, startPoint y: 147, endPoint x: 527, endPoint y: 165, distance: 85.9
click at [527, 164] on p "**********" at bounding box center [479, 102] width 267 height 3974
click at [527, 165] on p "**********" at bounding box center [479, 102] width 267 height 3974
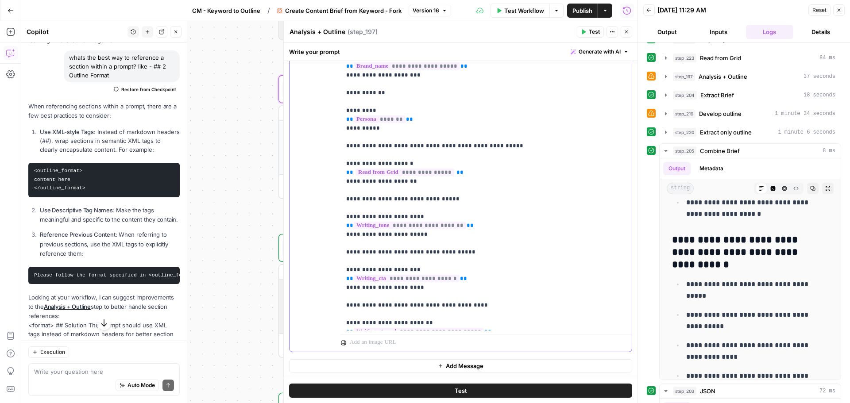
scroll to position [2168, 0]
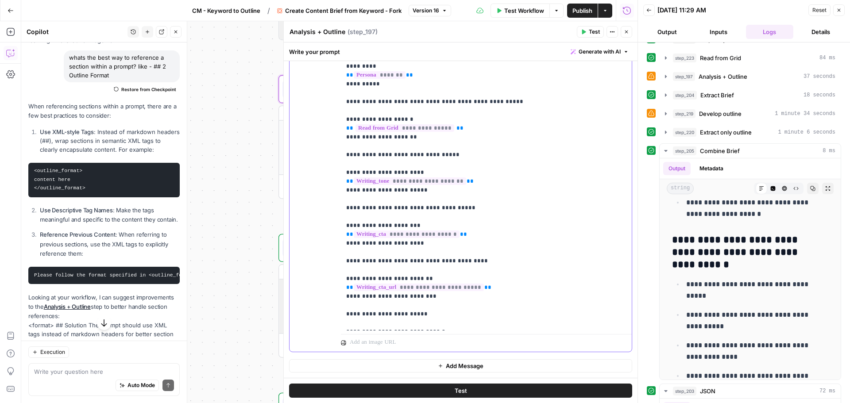
drag, startPoint x: 354, startPoint y: 227, endPoint x: 341, endPoint y: 224, distance: 14.1
click at [341, 224] on div "**********" at bounding box center [483, 150] width 284 height 361
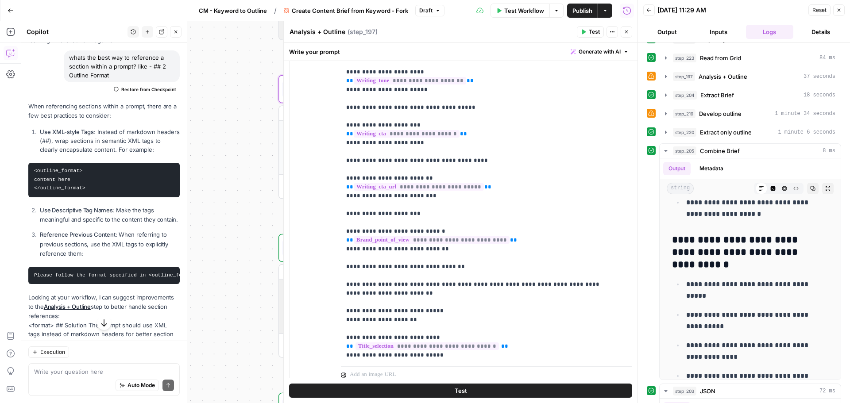
scroll to position [172, 0]
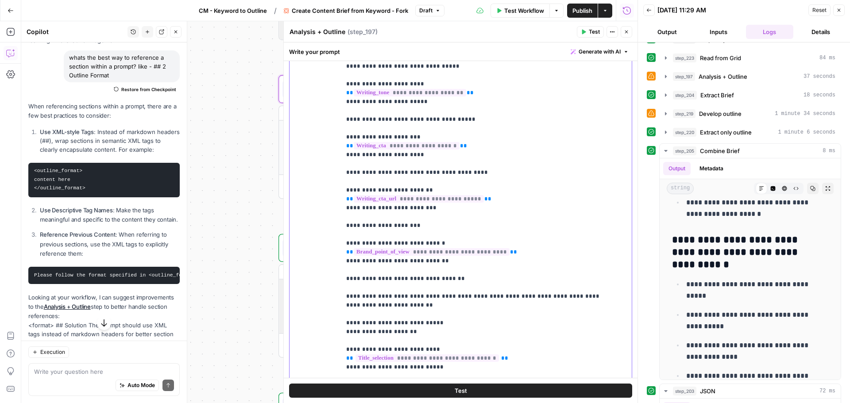
drag, startPoint x: 370, startPoint y: 155, endPoint x: 589, endPoint y: 162, distance: 219.1
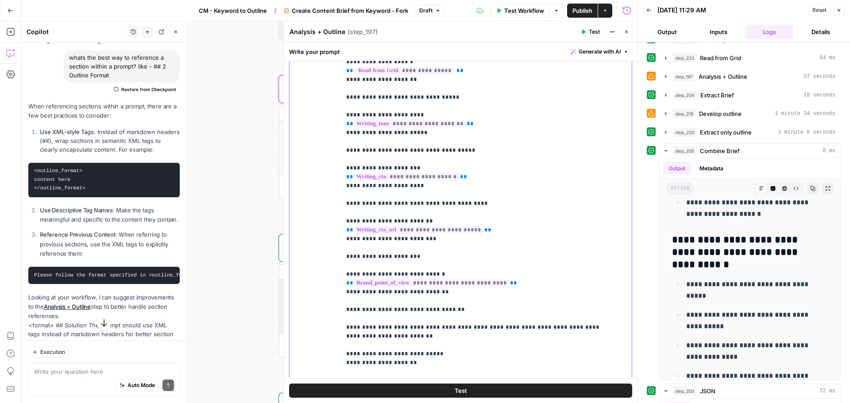
scroll to position [2257, 0]
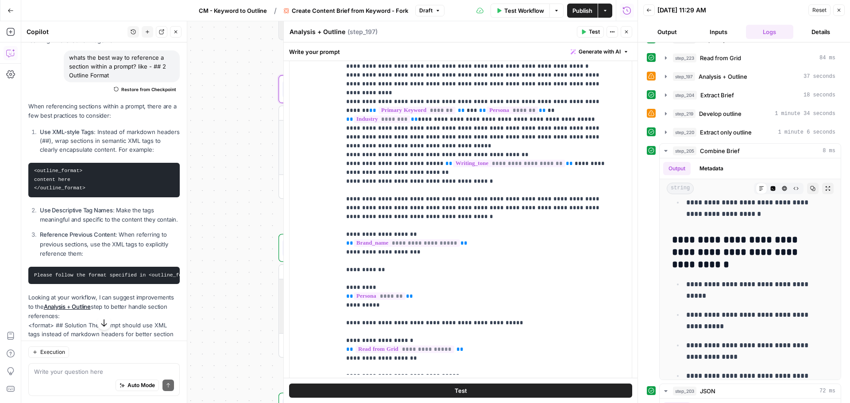
scroll to position [1947, 0]
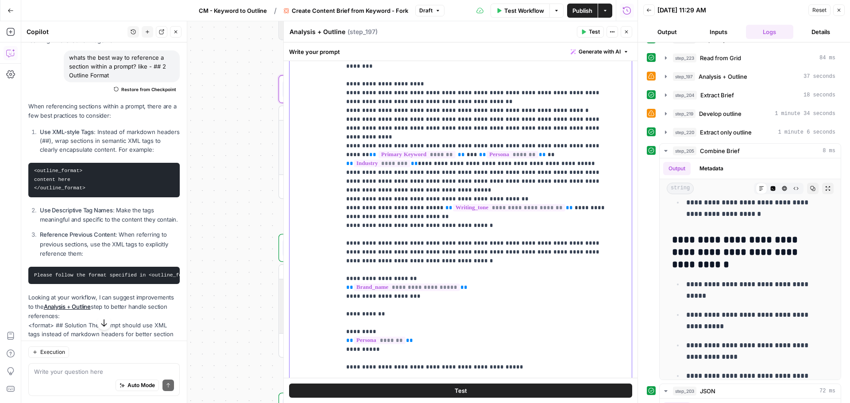
click at [346, 172] on p "**********" at bounding box center [479, 58] width 267 height 3974
click at [348, 174] on p "**********" at bounding box center [479, 58] width 267 height 3974
click at [346, 174] on p "**********" at bounding box center [479, 58] width 267 height 3974
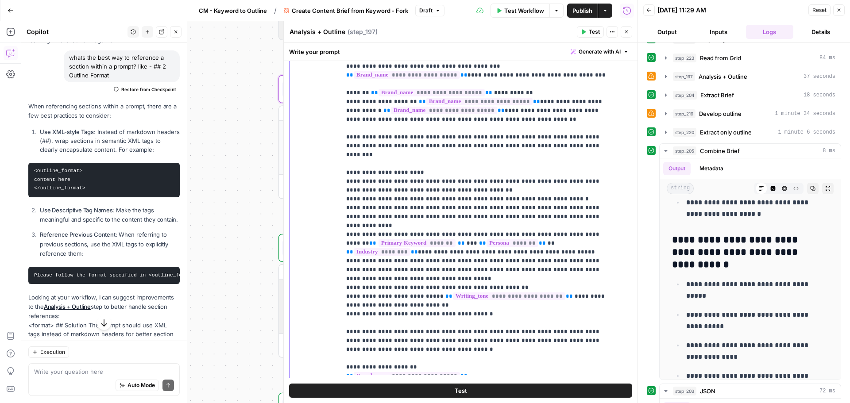
scroll to position [1814, 0]
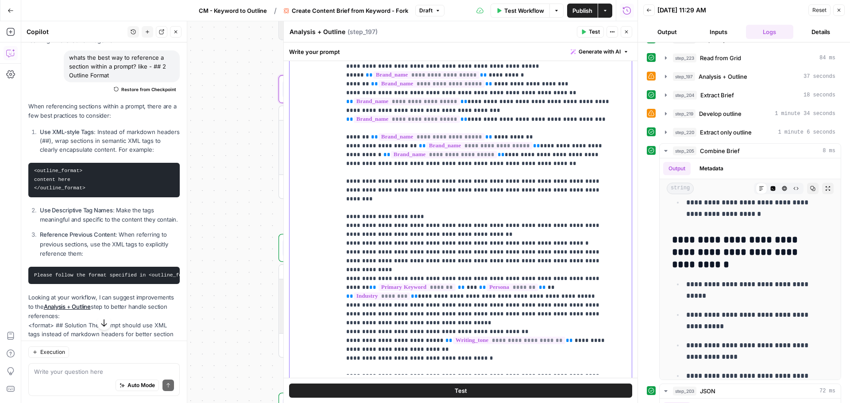
drag, startPoint x: 359, startPoint y: 250, endPoint x: 431, endPoint y: 251, distance: 71.2
click at [426, 250] on p "**********" at bounding box center [479, 181] width 267 height 3956
click at [431, 251] on p "**********" at bounding box center [479, 181] width 267 height 3956
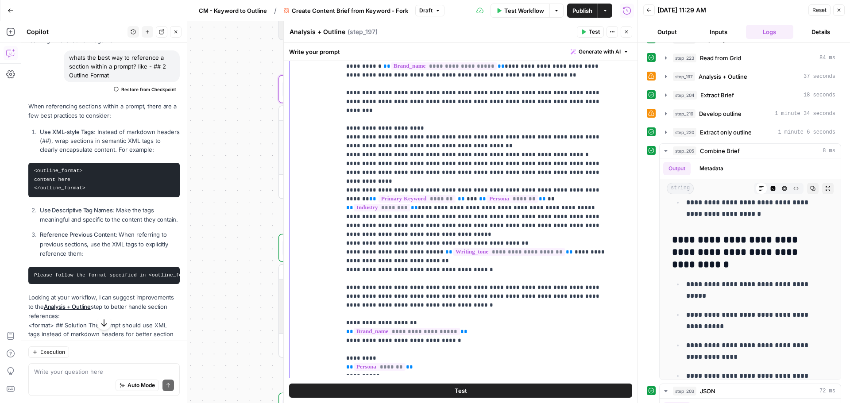
scroll to position [1947, 0]
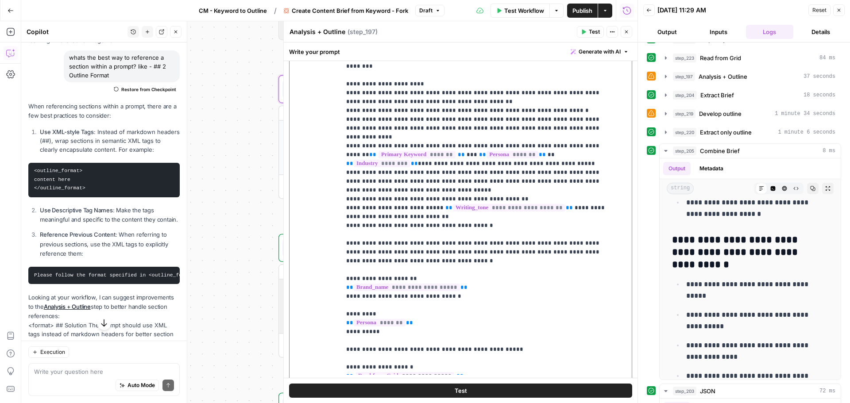
click at [412, 258] on p "**********" at bounding box center [479, 49] width 267 height 3956
click at [343, 295] on div "**********" at bounding box center [483, 194] width 284 height 361
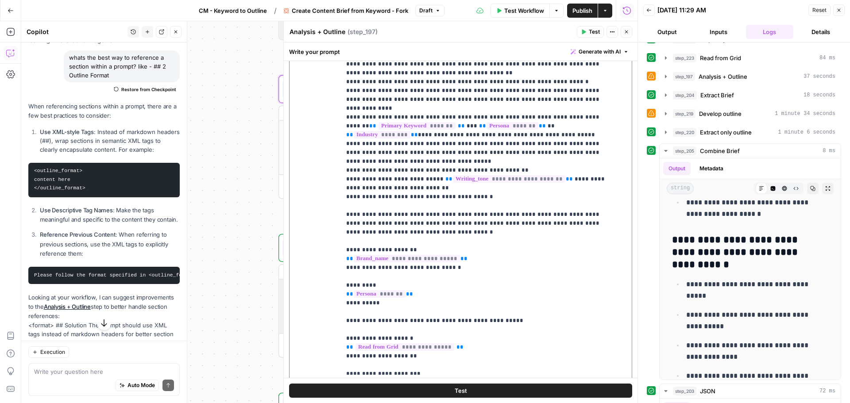
scroll to position [1991, 0]
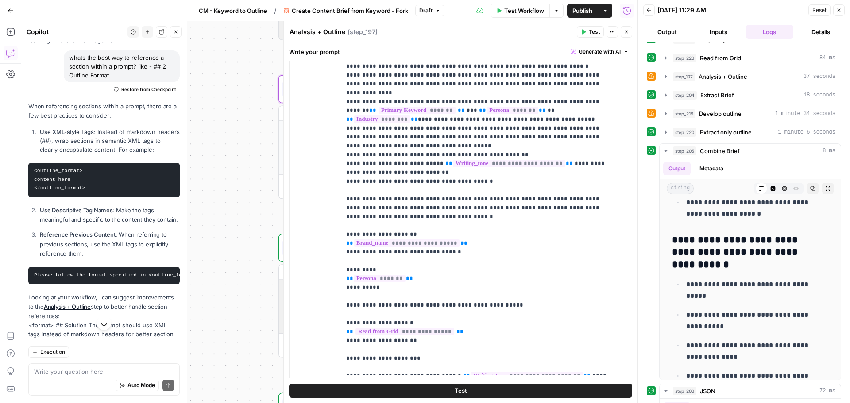
scroll to position [1947, 0]
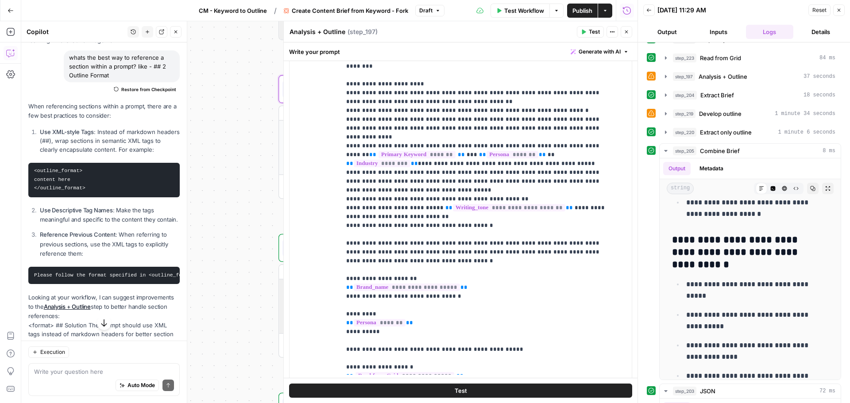
click at [347, 209] on p "**********" at bounding box center [479, 44] width 267 height 3947
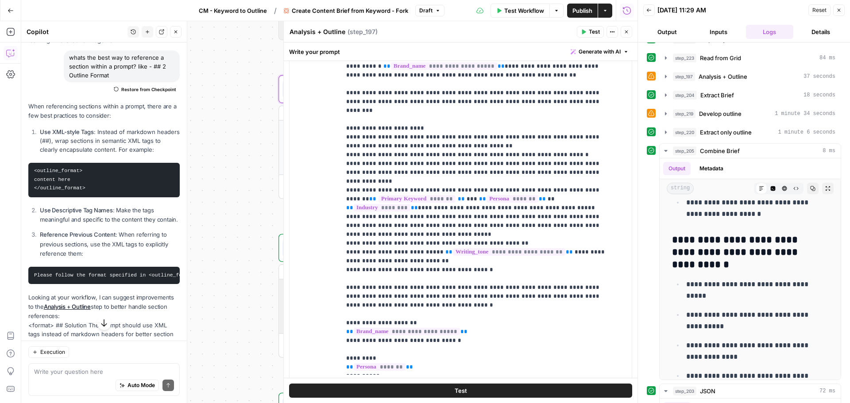
scroll to position [1858, 0]
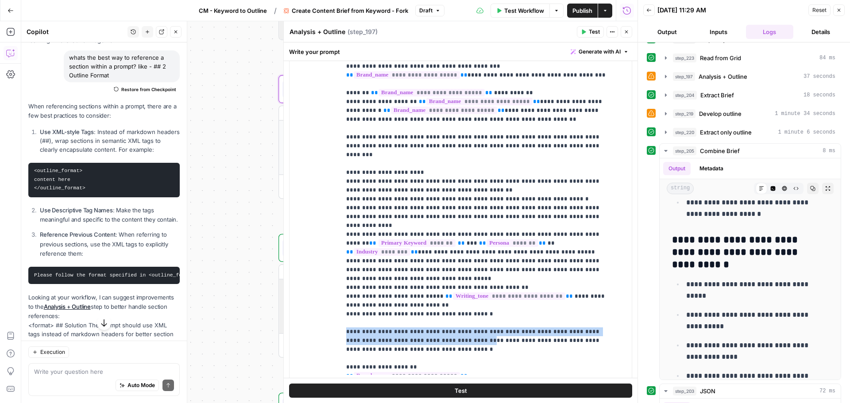
drag, startPoint x: 456, startPoint y: 200, endPoint x: 341, endPoint y: 190, distance: 115.5
click at [341, 190] on div "**********" at bounding box center [483, 194] width 284 height 361
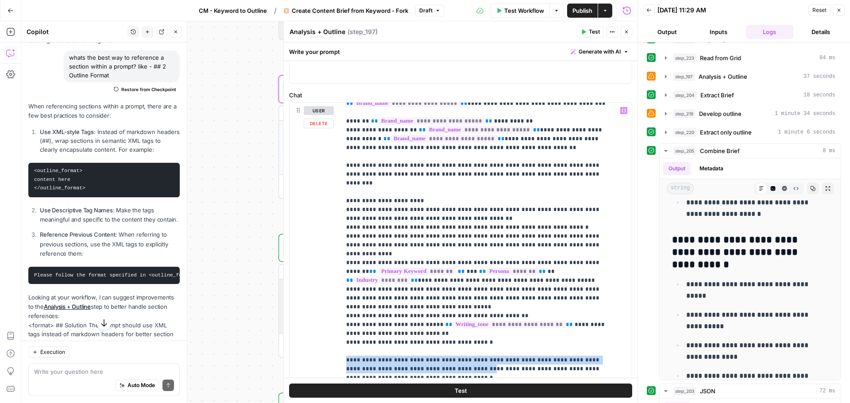
scroll to position [1947, 0]
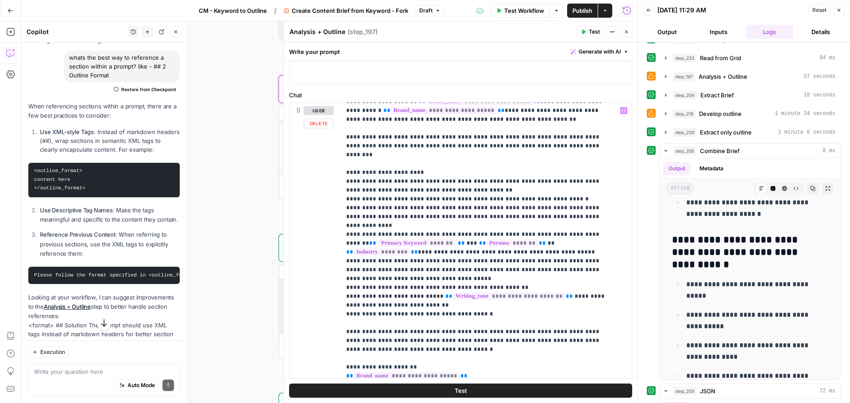
click at [477, 215] on p "**********" at bounding box center [479, 132] width 267 height 3947
click at [345, 191] on div "**********" at bounding box center [483, 283] width 284 height 361
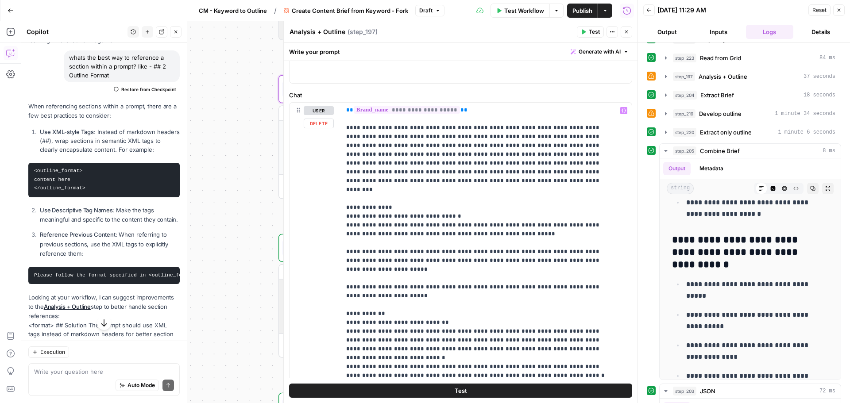
scroll to position [1549, 0]
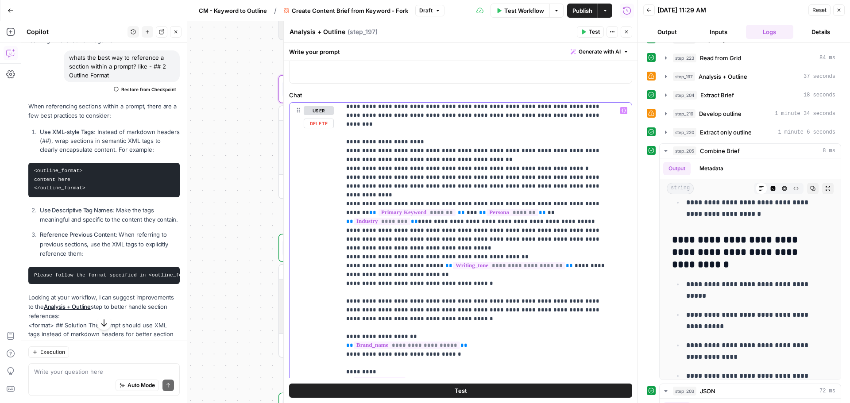
scroll to position [1991, 0]
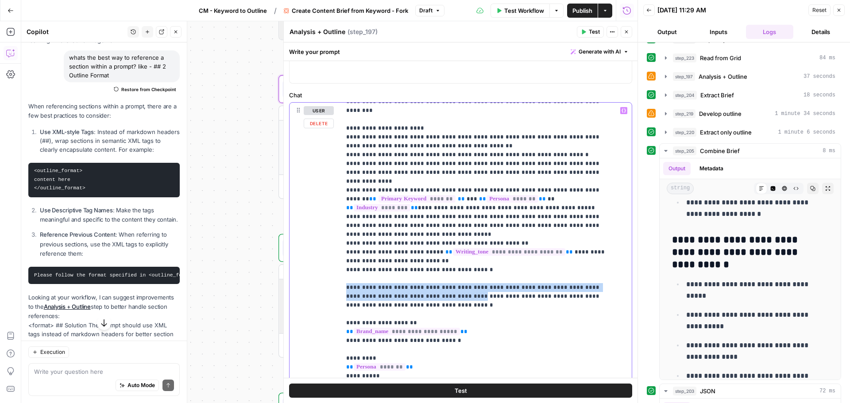
drag, startPoint x: 346, startPoint y: 146, endPoint x: 446, endPoint y: 154, distance: 99.9
click at [446, 154] on p "**********" at bounding box center [479, 88] width 267 height 3947
copy p "**********"
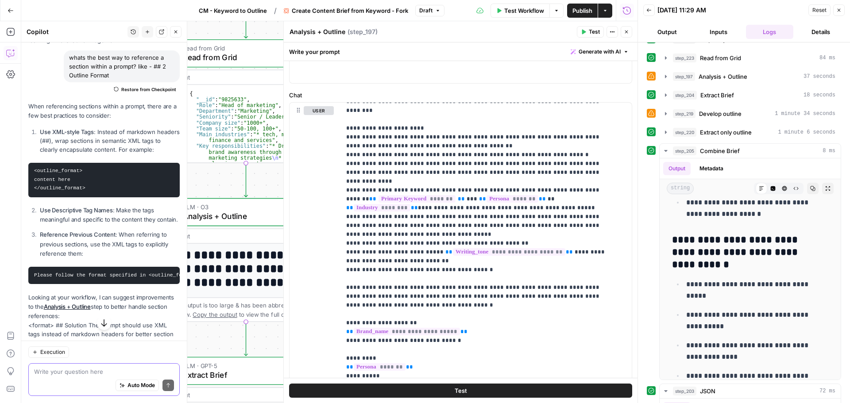
click at [63, 373] on textarea at bounding box center [104, 371] width 140 height 9
paste textarea "Now create a commercial landing page outline that follows this specific structu…"
type textarea "Does this sentence in the prompt in step 197 has any influence on the output? N…"
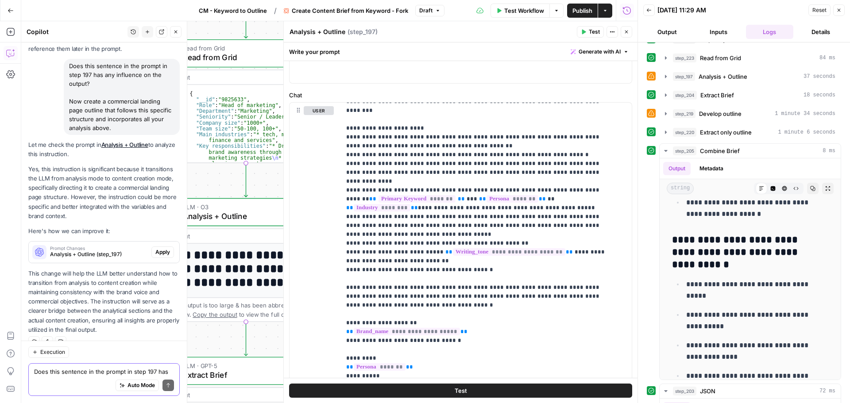
scroll to position [491, 0]
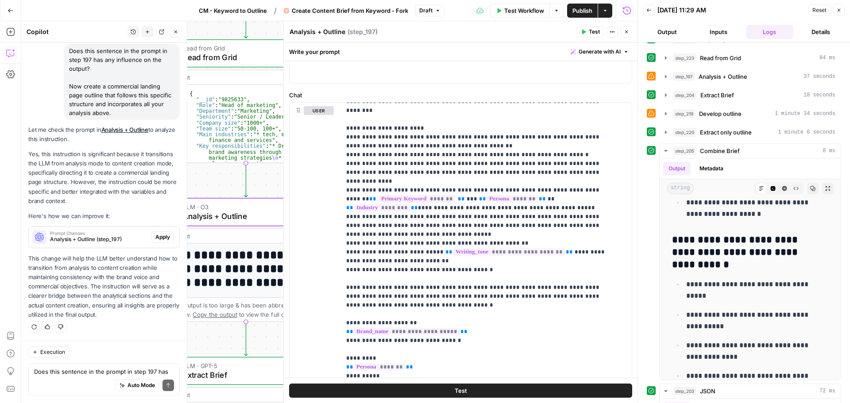
click at [121, 232] on span "Prompt Changes" at bounding box center [99, 233] width 98 height 4
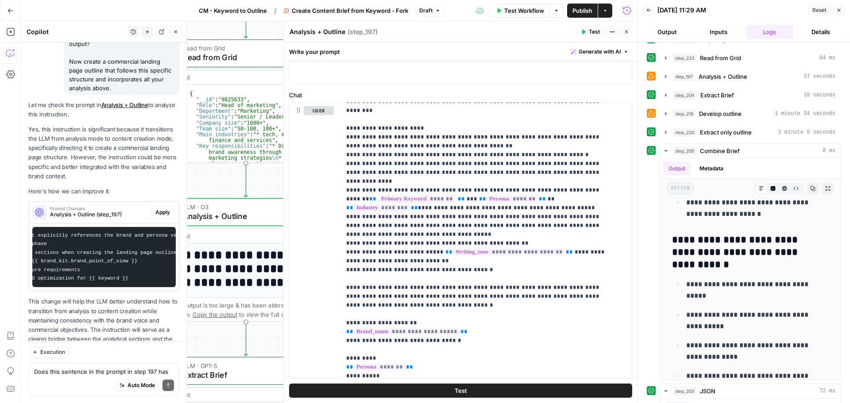
scroll to position [565, 0]
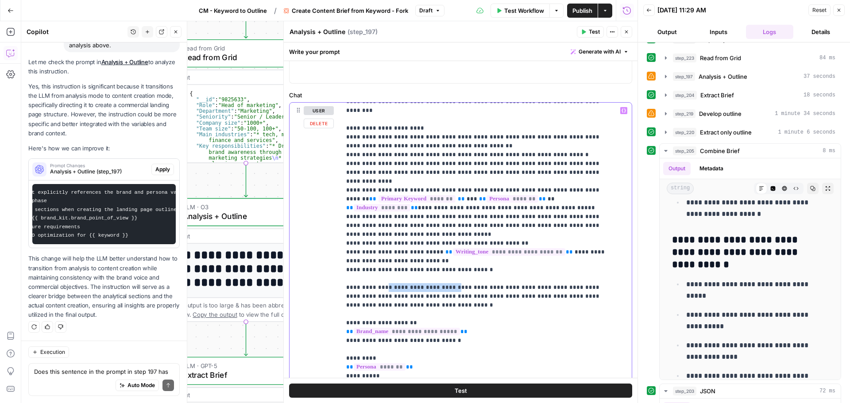
drag, startPoint x: 384, startPoint y: 148, endPoint x: 452, endPoint y: 147, distance: 67.7
click at [452, 147] on p "**********" at bounding box center [479, 88] width 267 height 3947
drag, startPoint x: 482, startPoint y: 156, endPoint x: 540, endPoint y: 155, distance: 58.0
click at [540, 155] on p "**********" at bounding box center [479, 88] width 267 height 3947
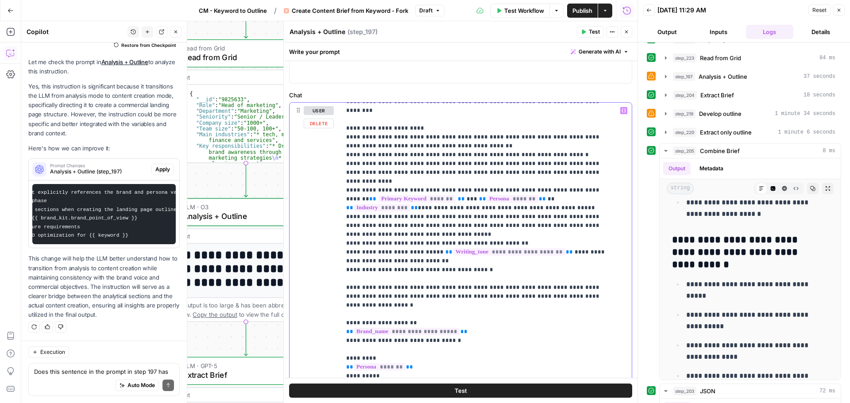
click at [516, 156] on p "**********" at bounding box center [479, 84] width 267 height 3938
click at [464, 189] on p "**********" at bounding box center [479, 84] width 267 height 3938
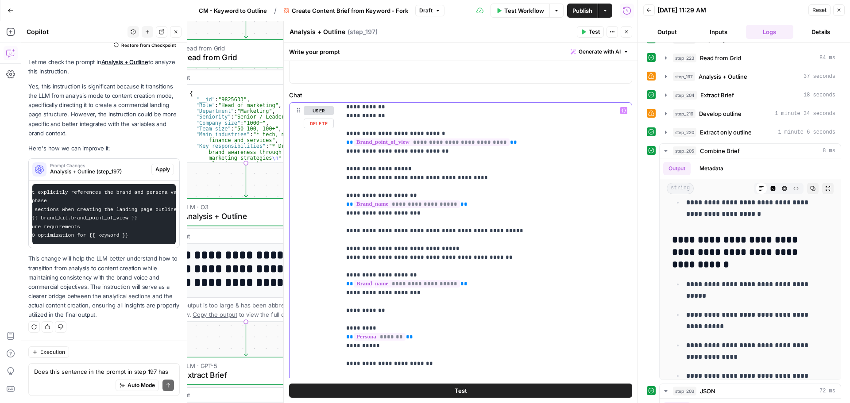
scroll to position [2876, 0]
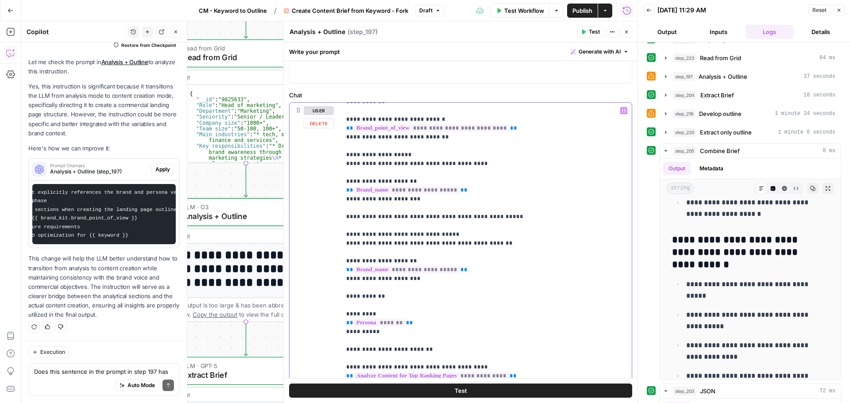
drag, startPoint x: 411, startPoint y: 286, endPoint x: 567, endPoint y: 296, distance: 156.5
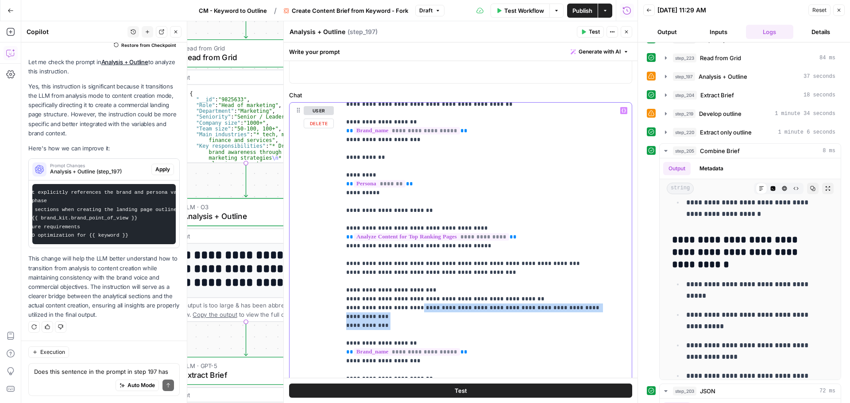
scroll to position [3053, 0]
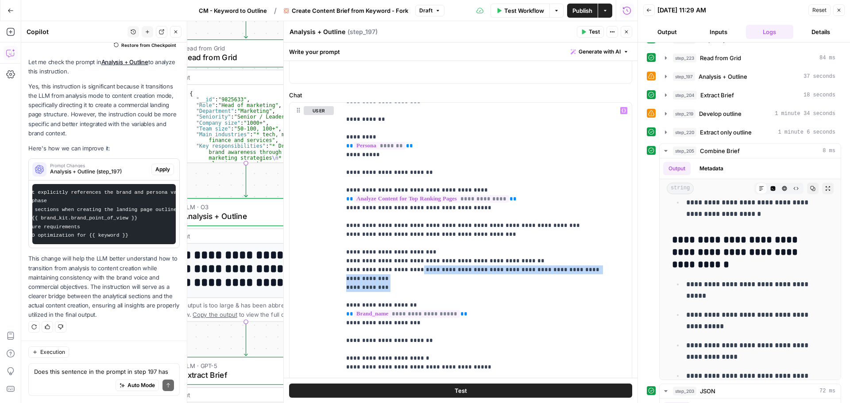
click at [603, 12] on icon "button" at bounding box center [604, 10] width 5 height 5
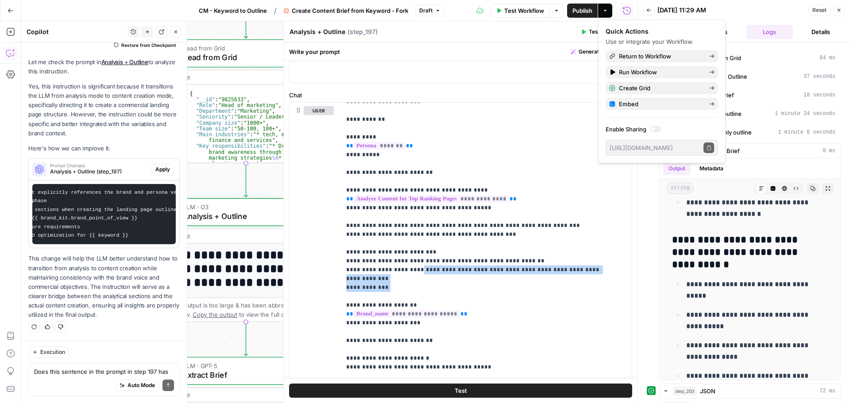
click at [603, 12] on icon "button" at bounding box center [604, 10] width 5 height 5
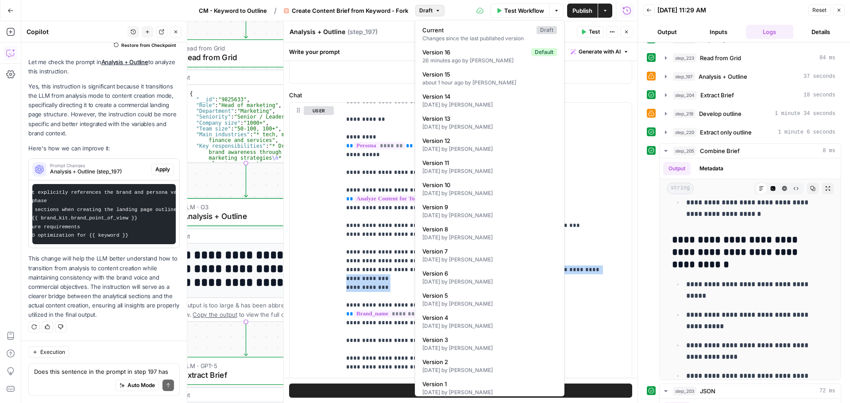
click at [436, 12] on icon "button" at bounding box center [437, 10] width 5 height 5
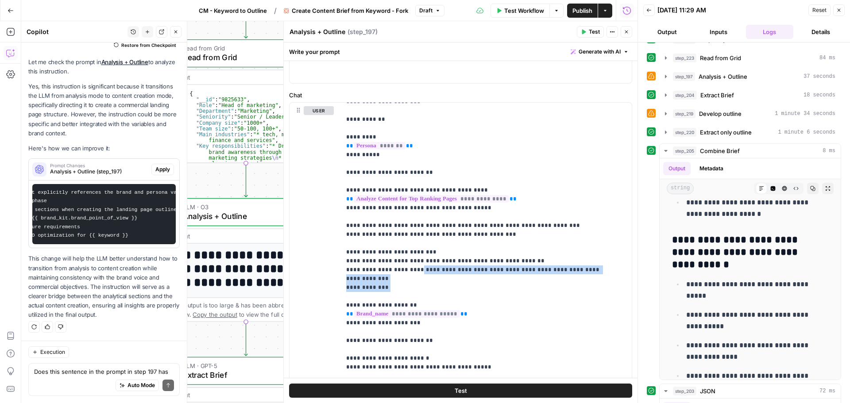
click at [575, 12] on span "Publish" at bounding box center [582, 10] width 20 height 9
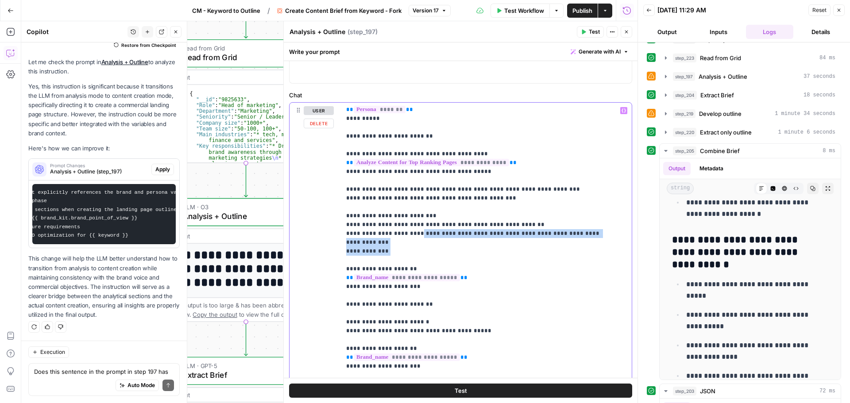
scroll to position [3097, 0]
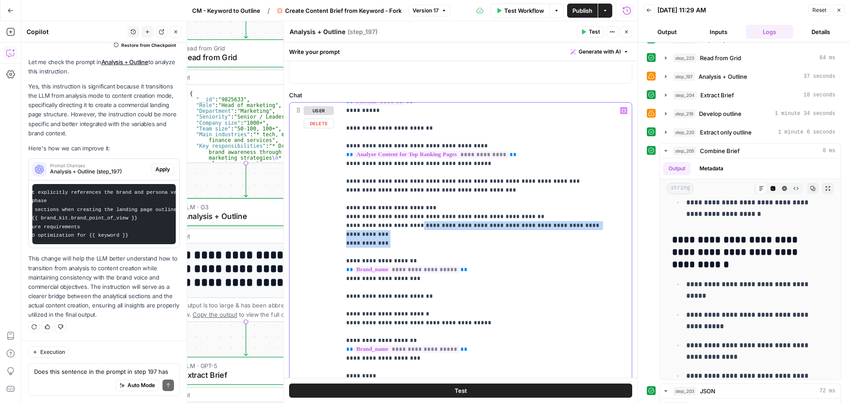
drag, startPoint x: 521, startPoint y: 306, endPoint x: 412, endPoint y: 250, distance: 122.9
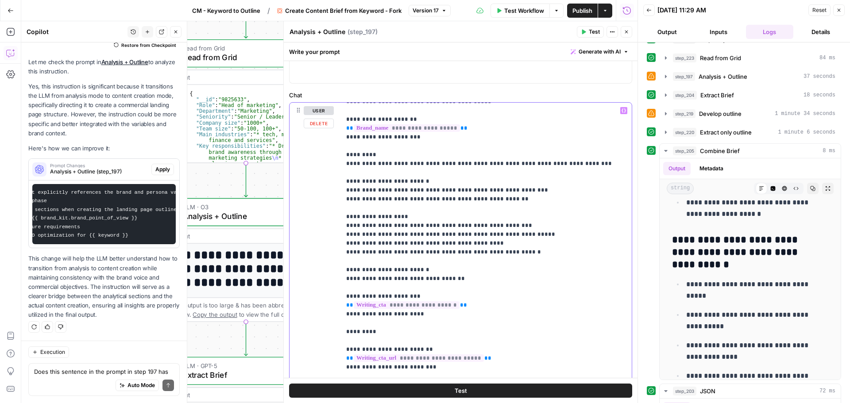
scroll to position [3363, 0]
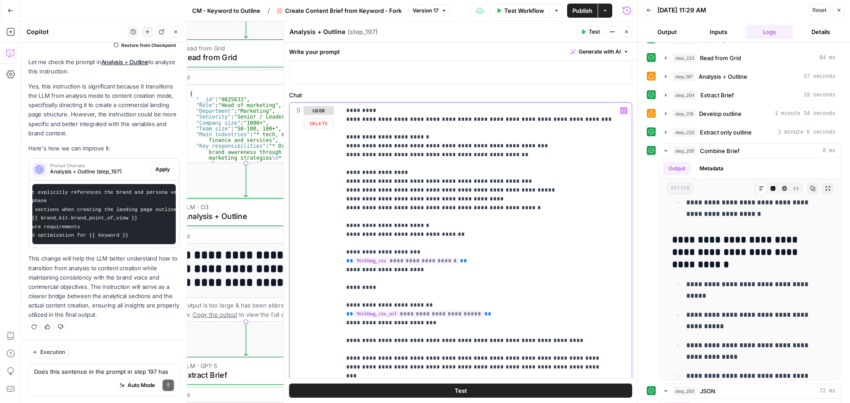
drag, startPoint x: 442, startPoint y: 304, endPoint x: 544, endPoint y: 316, distance: 102.8
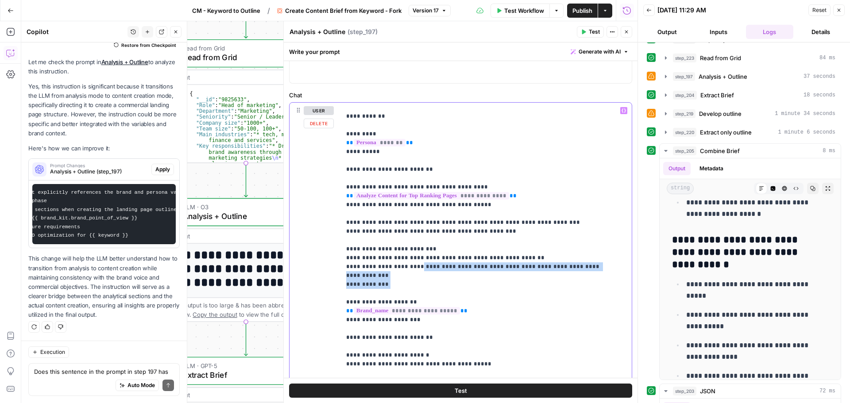
scroll to position [3098, 0]
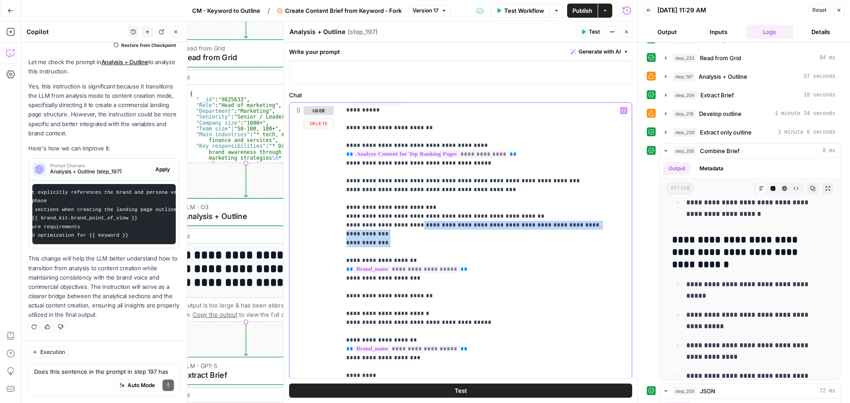
drag, startPoint x: 502, startPoint y: 253, endPoint x: 342, endPoint y: 236, distance: 160.6
click at [342, 236] on div "**********" at bounding box center [483, 283] width 284 height 361
click at [623, 31] on icon "button" at bounding box center [625, 31] width 5 height 5
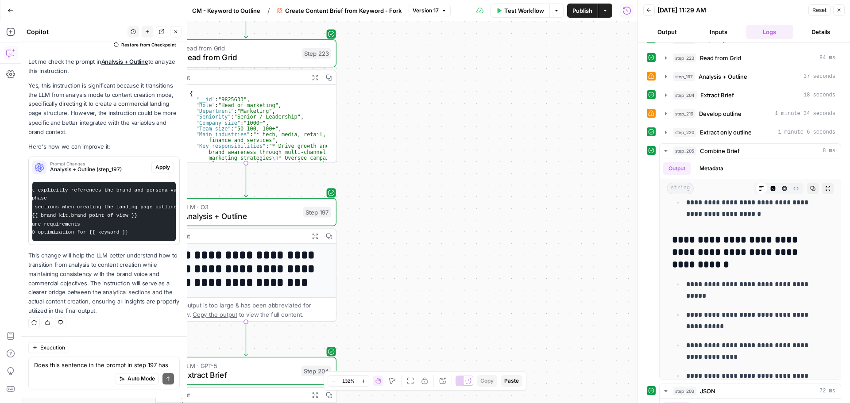
scroll to position [579, 0]
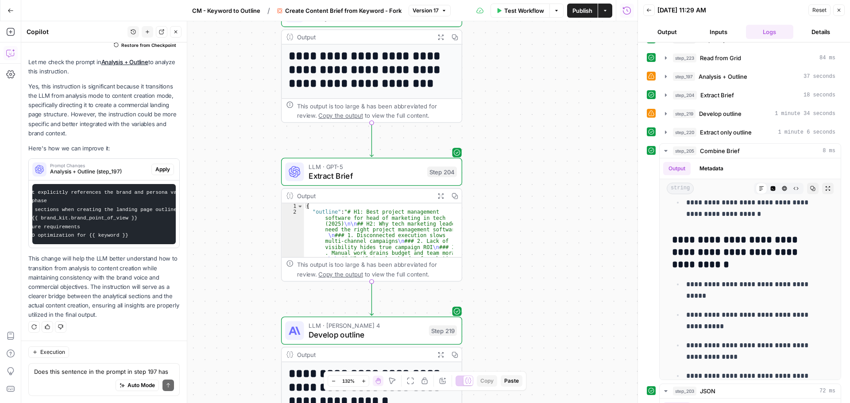
click at [369, 175] on span "Extract Brief" at bounding box center [365, 176] width 114 height 12
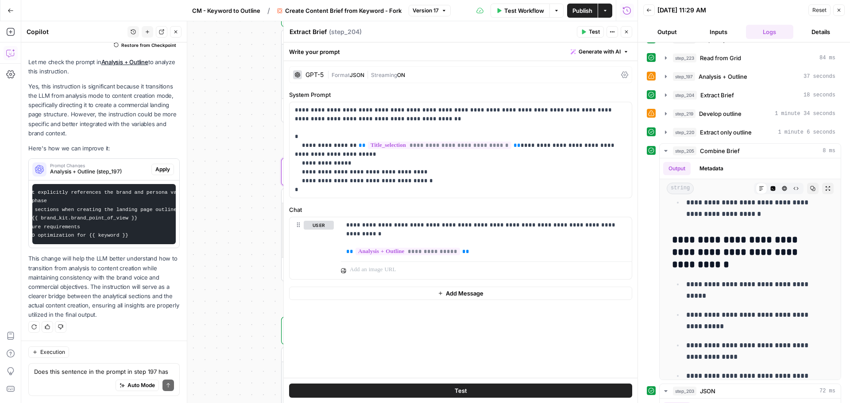
click at [627, 32] on icon "button" at bounding box center [625, 31] width 5 height 5
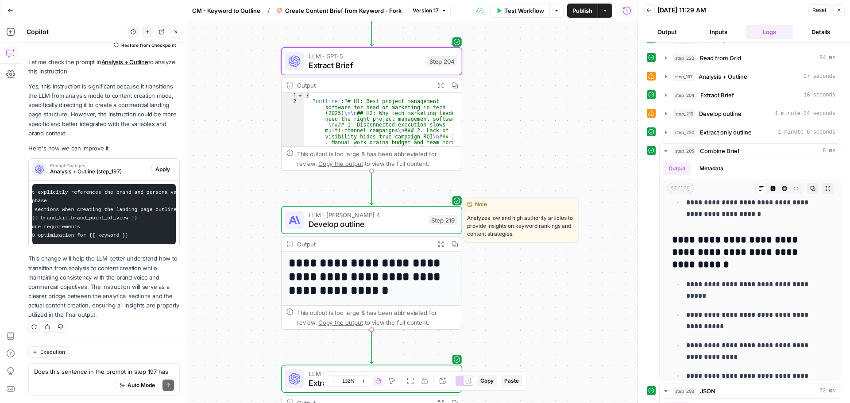
click at [332, 231] on div "LLM · Claude Sonnet 4 Develop outline Step 219 Copy step Delete step Edit Note …" at bounding box center [371, 220] width 181 height 28
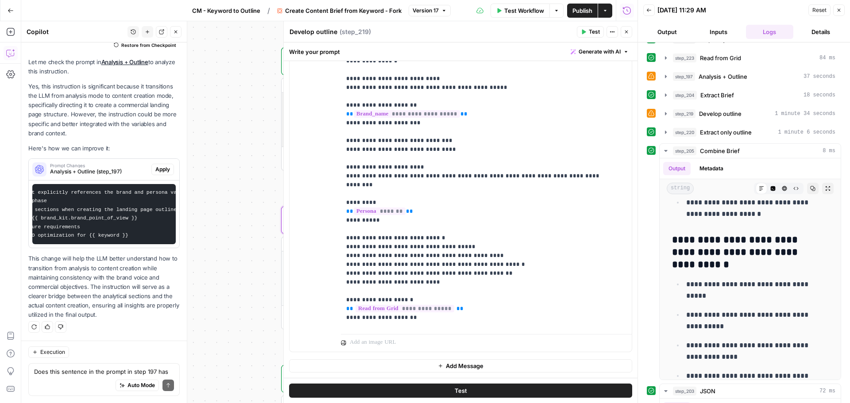
scroll to position [310, 0]
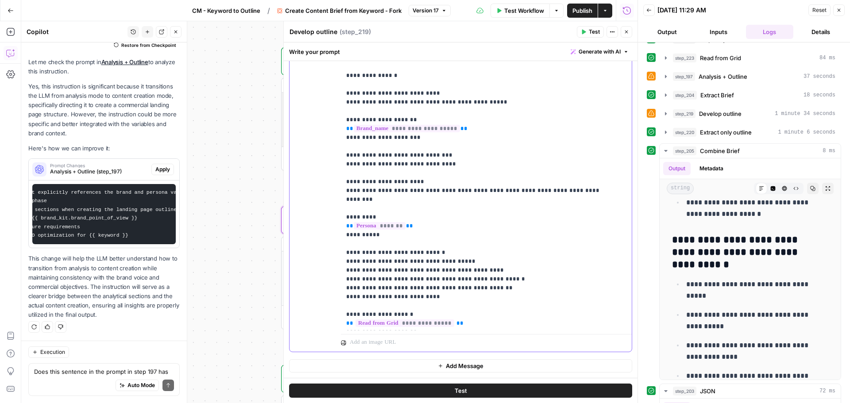
click at [463, 269] on p "**********" at bounding box center [479, 363] width 267 height 1398
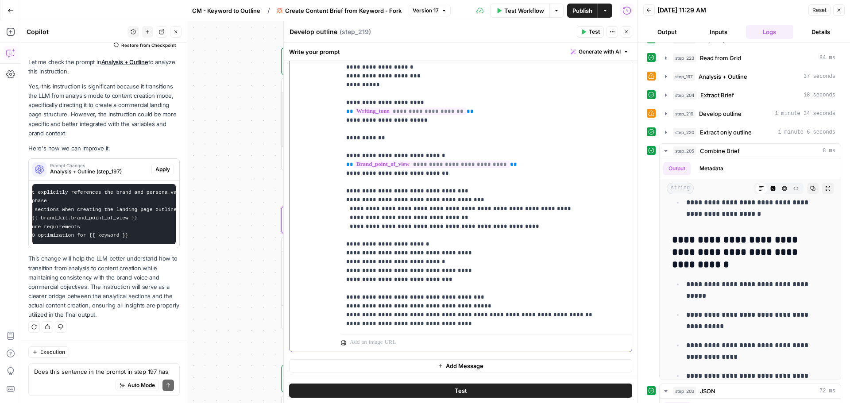
scroll to position [1018, 0]
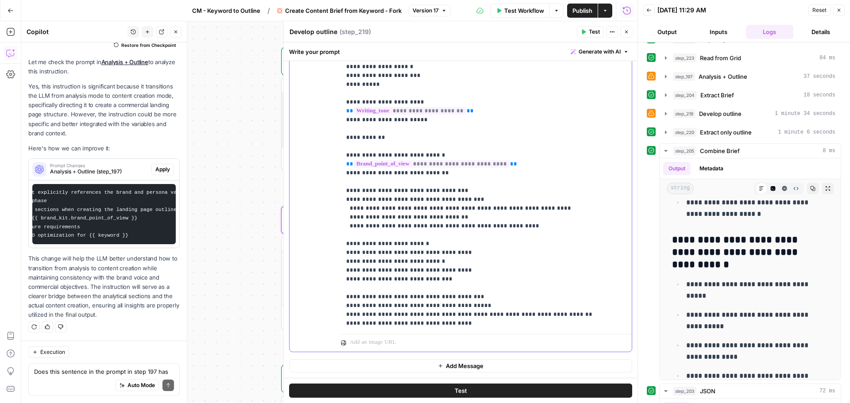
drag, startPoint x: 446, startPoint y: 227, endPoint x: 350, endPoint y: 226, distance: 96.0
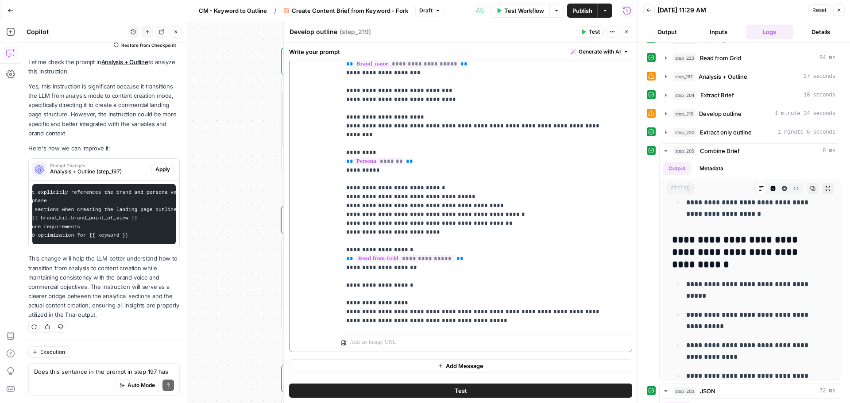
scroll to position [373, 0]
drag, startPoint x: 373, startPoint y: 181, endPoint x: 443, endPoint y: 198, distance: 72.0
click at [443, 198] on p "**********" at bounding box center [479, 295] width 267 height 1389
click at [443, 199] on p "**********" at bounding box center [479, 295] width 267 height 1389
click at [502, 173] on p "**********" at bounding box center [479, 295] width 267 height 1389
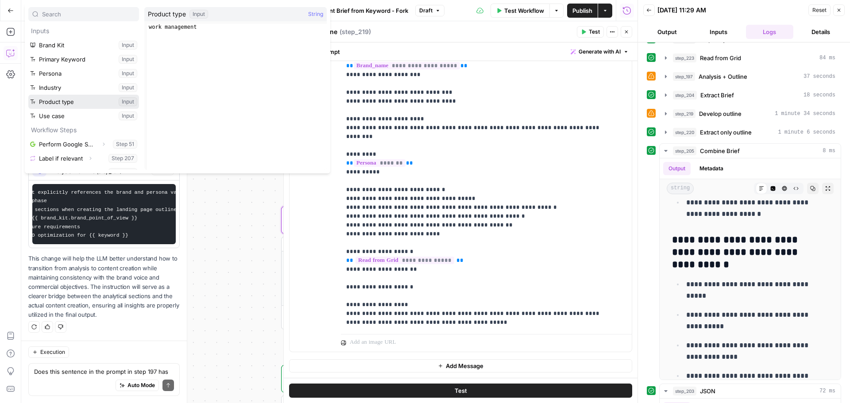
click at [69, 102] on button "Select variable Product type" at bounding box center [83, 102] width 111 height 14
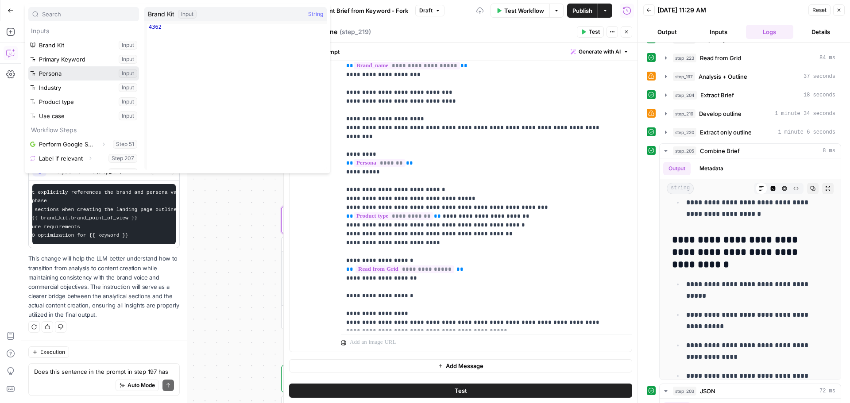
click at [72, 74] on button "Select variable Persona" at bounding box center [83, 73] width 111 height 14
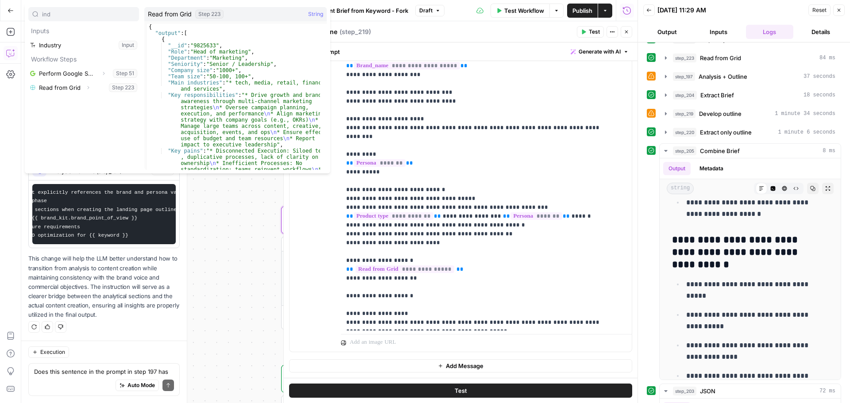
type input "ind"
click at [54, 43] on button "Select variable Industry" at bounding box center [83, 45] width 111 height 14
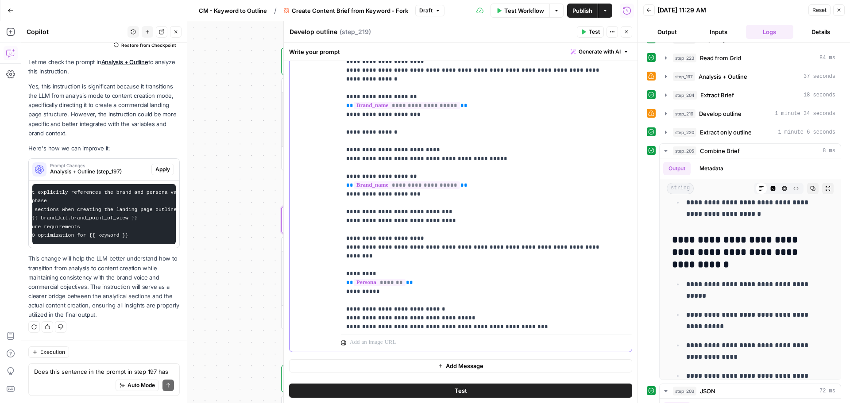
scroll to position [240, 0]
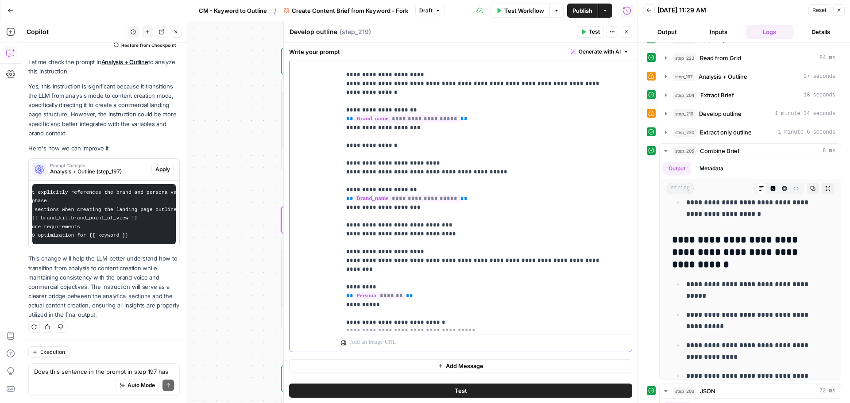
click at [579, 13] on span "Publish" at bounding box center [582, 10] width 20 height 9
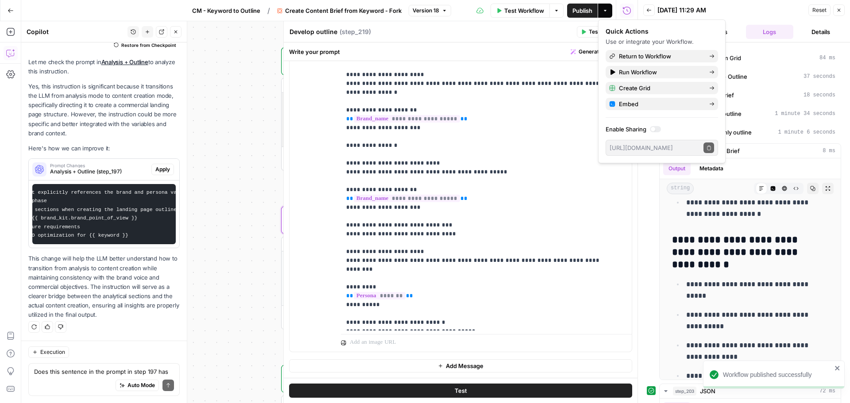
click at [652, 216] on div "**********" at bounding box center [743, 261] width 194 height 237
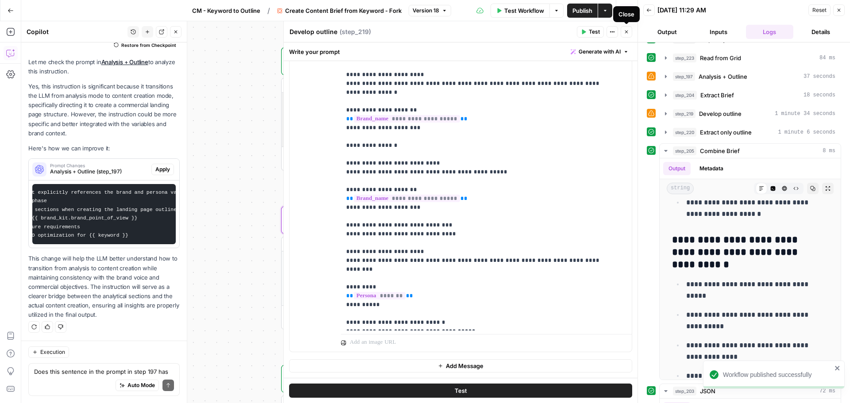
click at [626, 32] on icon "button" at bounding box center [626, 32] width 3 height 3
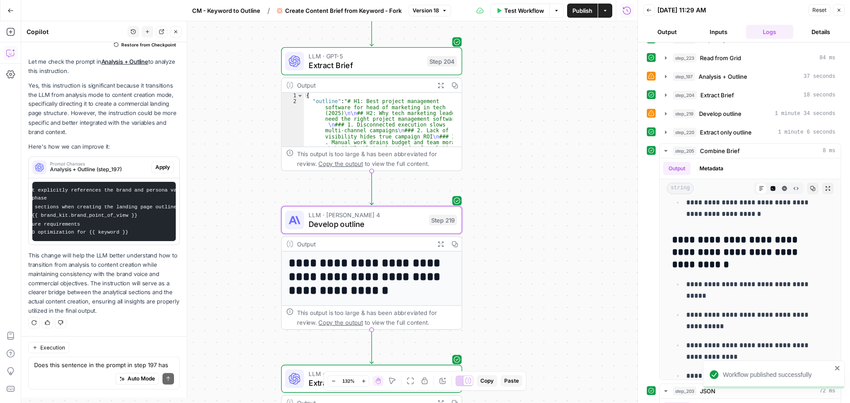
scroll to position [579, 0]
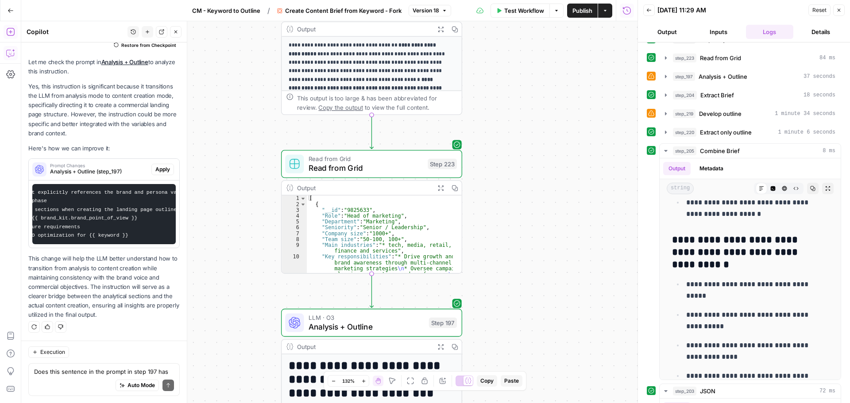
click at [10, 33] on icon "button" at bounding box center [10, 31] width 9 height 9
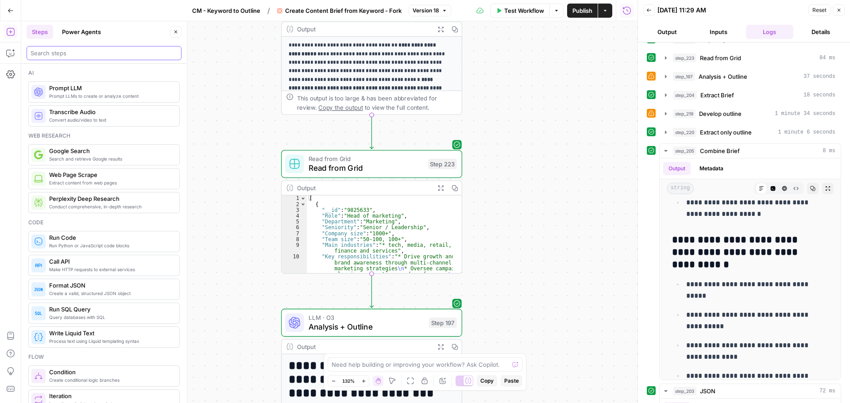
click at [92, 55] on input "search" at bounding box center [104, 53] width 147 height 9
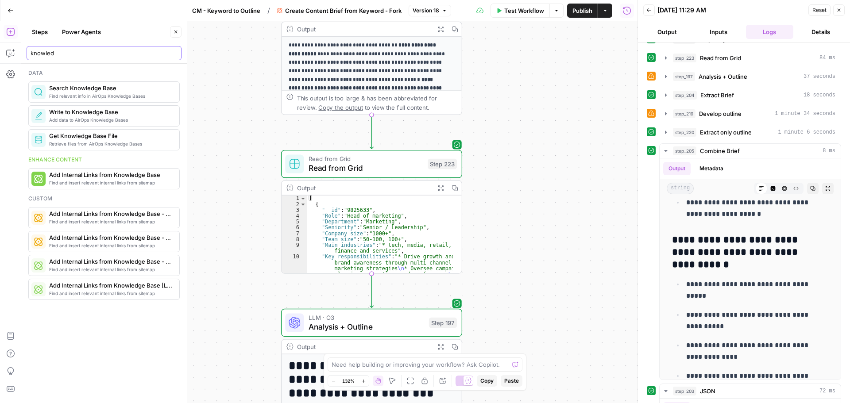
type input "knowled"
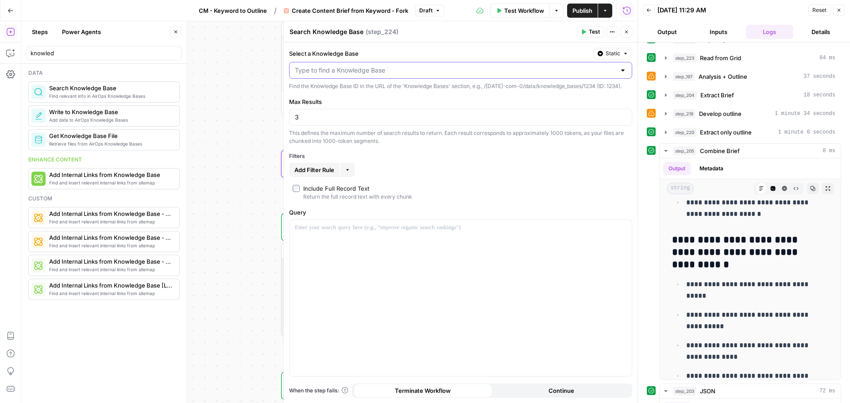
click at [396, 67] on input "Select a Knowledge Base" at bounding box center [455, 70] width 321 height 9
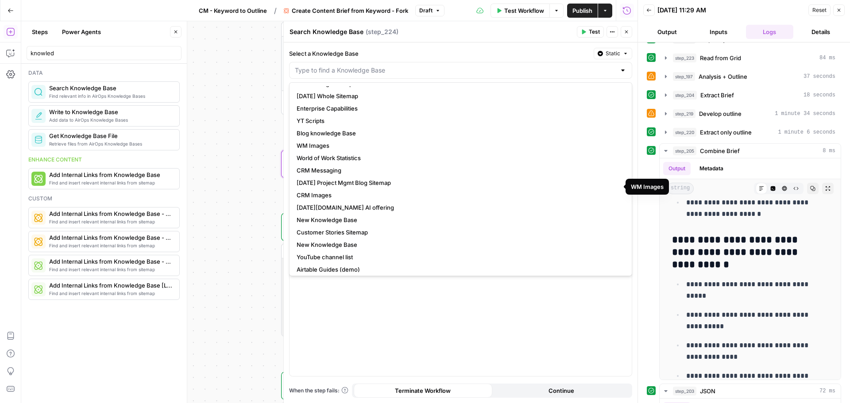
scroll to position [62, 0]
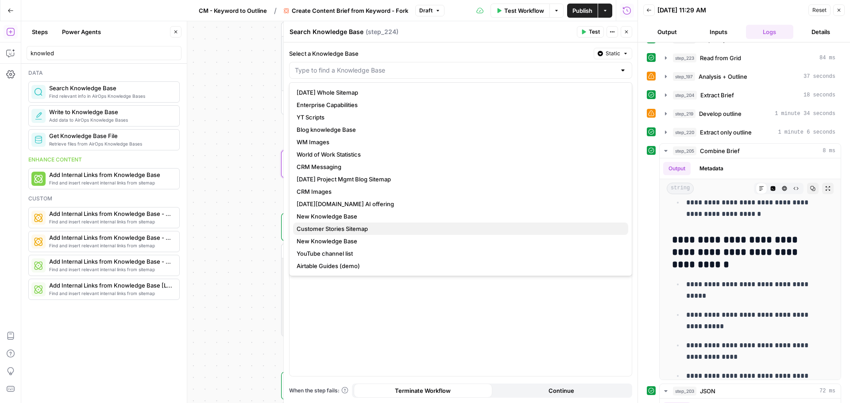
click at [361, 227] on span "Customer Stories Sitemap" at bounding box center [458, 228] width 324 height 9
type input "Customer Stories Sitemap"
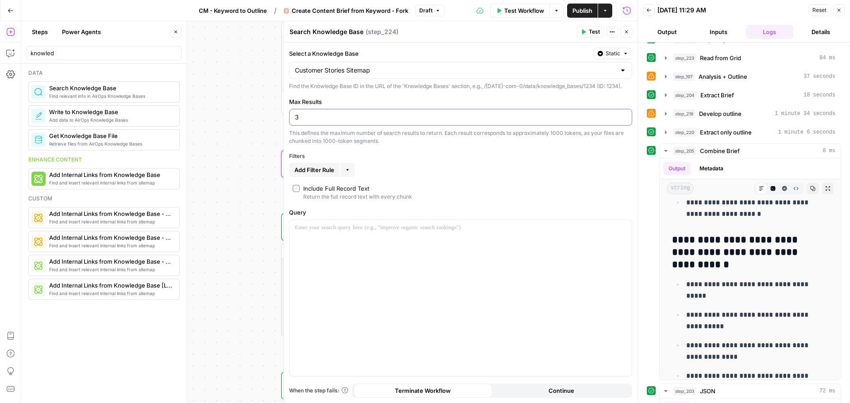
click at [473, 118] on input "3" at bounding box center [460, 117] width 331 height 9
type input "5"
click at [476, 151] on div "Select a Knowledge Base Static Customer Stories Sitemap Find the Knowledge Base…" at bounding box center [461, 222] width 354 height 361
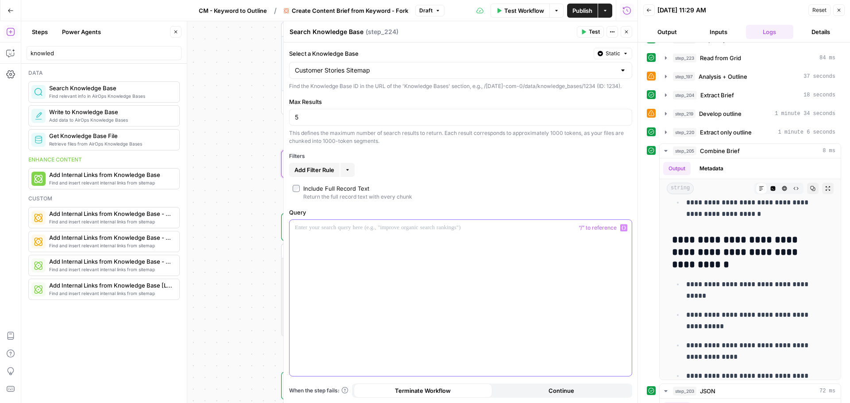
click at [340, 244] on div at bounding box center [460, 298] width 342 height 156
click at [13, 56] on icon "button" at bounding box center [10, 53] width 9 height 9
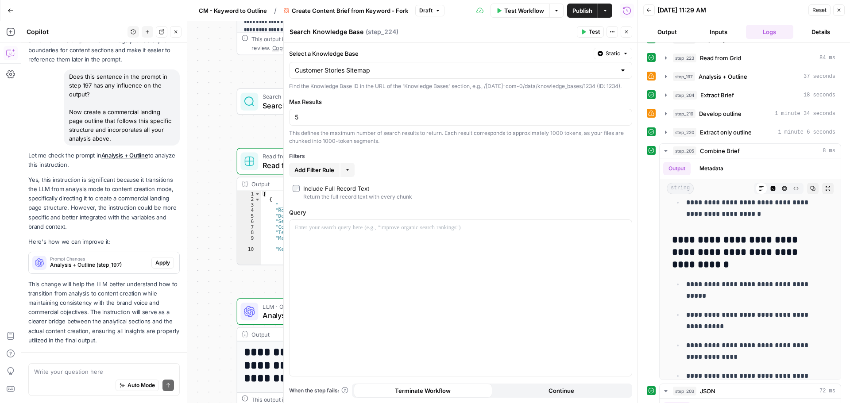
click at [73, 377] on div "Auto Mode Send" at bounding box center [104, 385] width 140 height 19
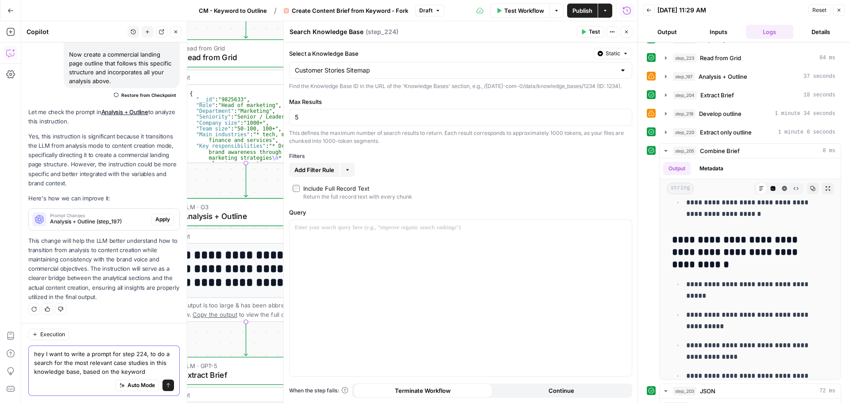
scroll to position [523, 0]
type textarea "hey I want to write a prompt for step 224, to do a search for the most relevant…"
click at [321, 115] on input "5" at bounding box center [460, 117] width 331 height 9
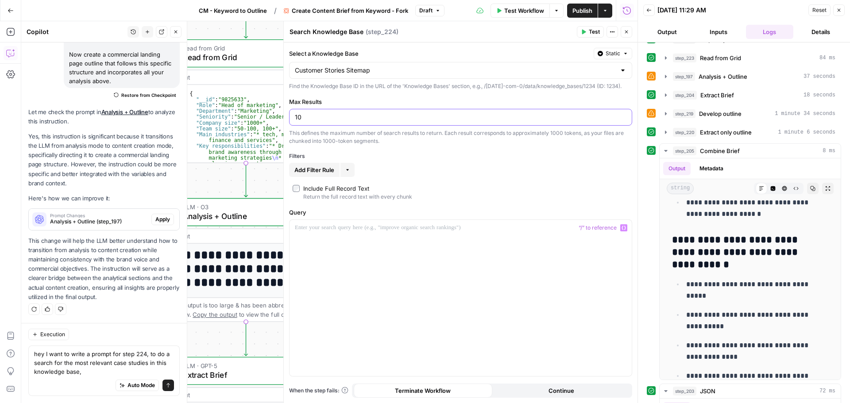
type input "10"
click at [374, 227] on p at bounding box center [460, 227] width 331 height 9
click at [90, 371] on textarea "hey I want to write a prompt for step 224, to do a search for the most relevant…" at bounding box center [104, 363] width 140 height 27
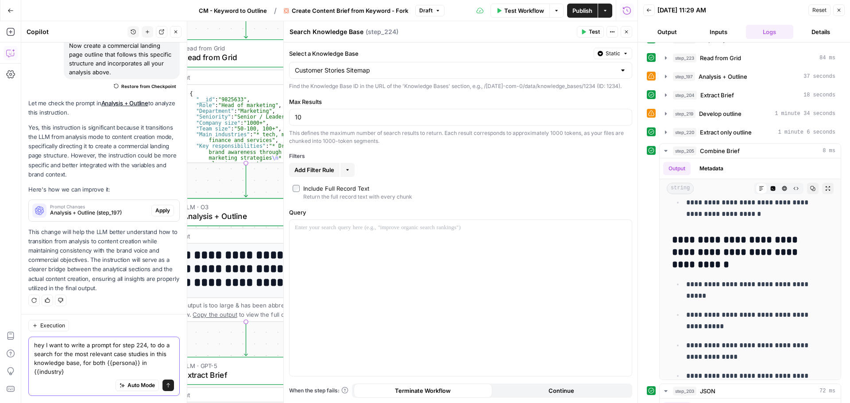
type textarea "hey I want to write a prompt for step 224, to do a search for the most relevant…"
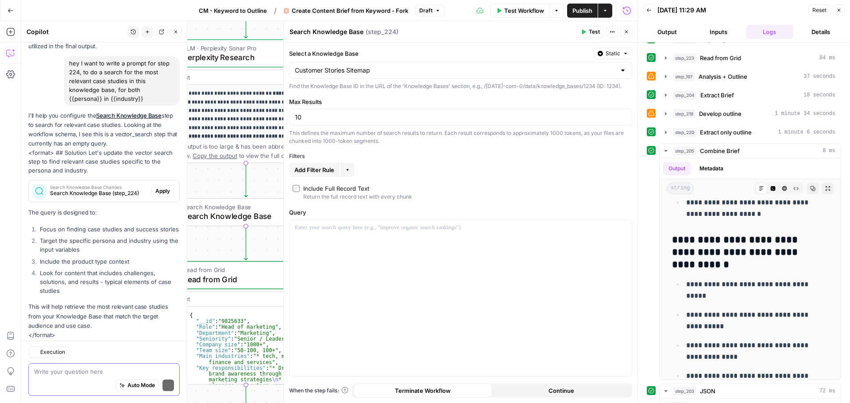
scroll to position [803, 0]
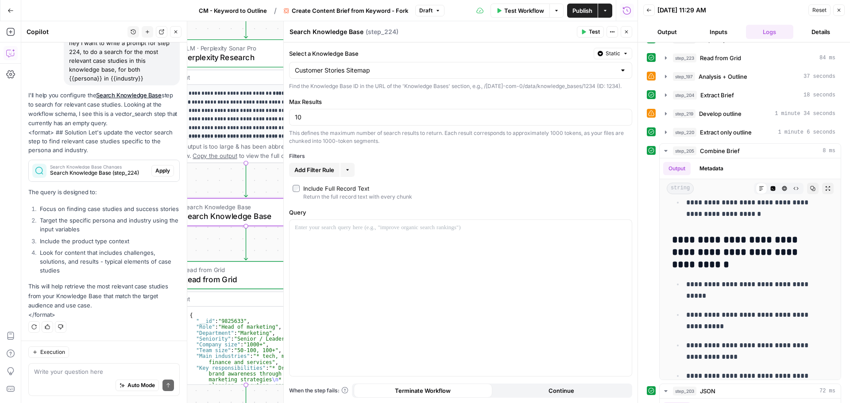
click at [81, 169] on span "Search Knowledge Base (step_224)" at bounding box center [99, 173] width 98 height 8
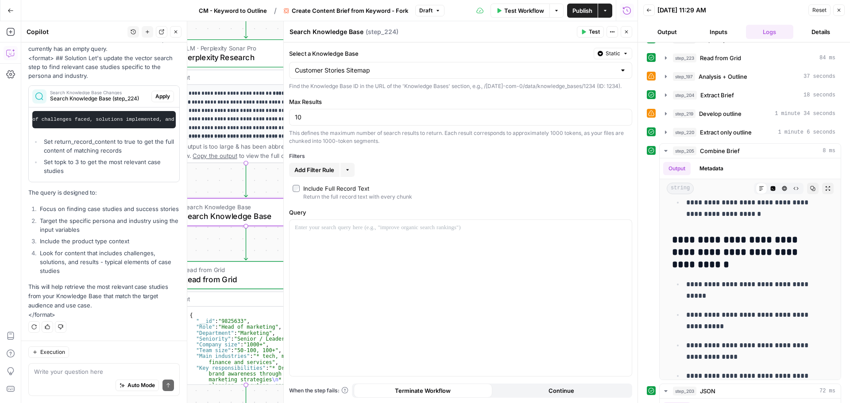
scroll to position [0, 384]
click at [631, 36] on button "Close" at bounding box center [626, 32] width 12 height 12
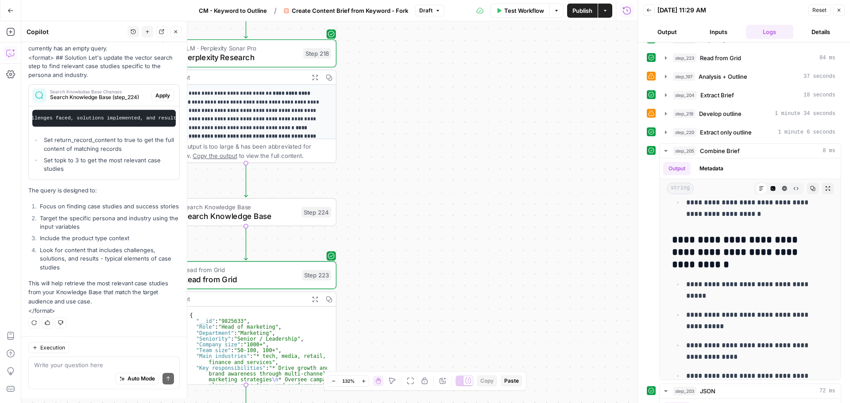
scroll to position [884, 0]
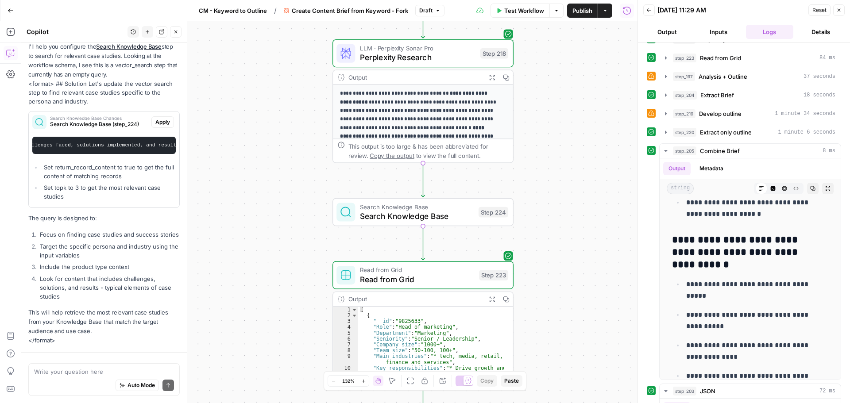
click at [156, 78] on div "I'll help you configure the Search Knowledge Base step to search for relevant c…" at bounding box center [103, 194] width 151 height 304
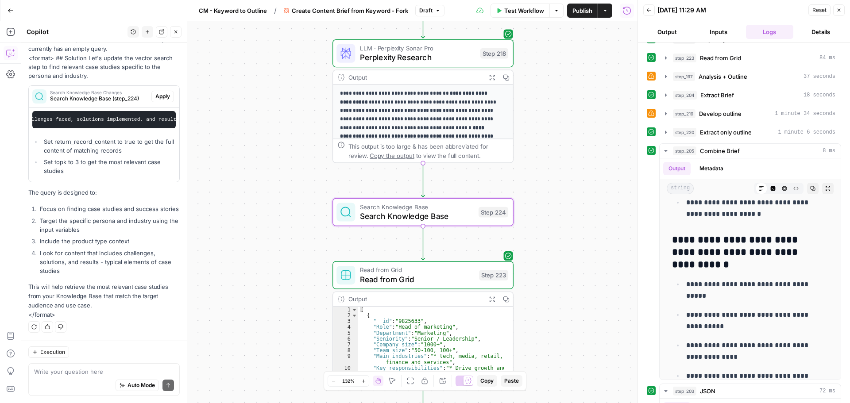
click at [155, 92] on span "Apply" at bounding box center [162, 96] width 15 height 8
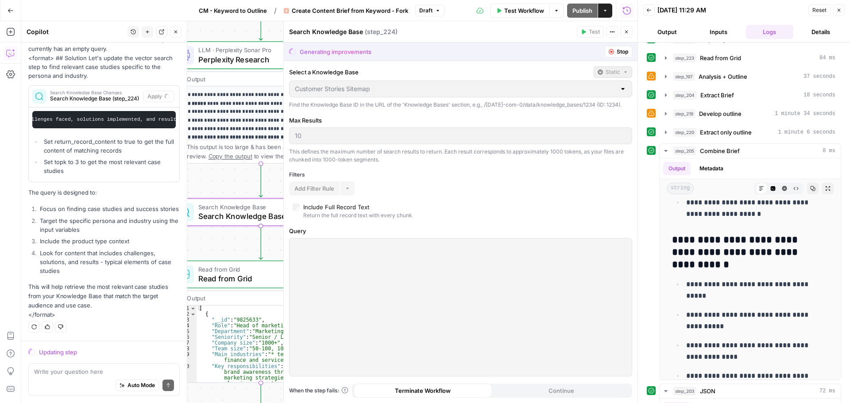
scroll to position [856, 0]
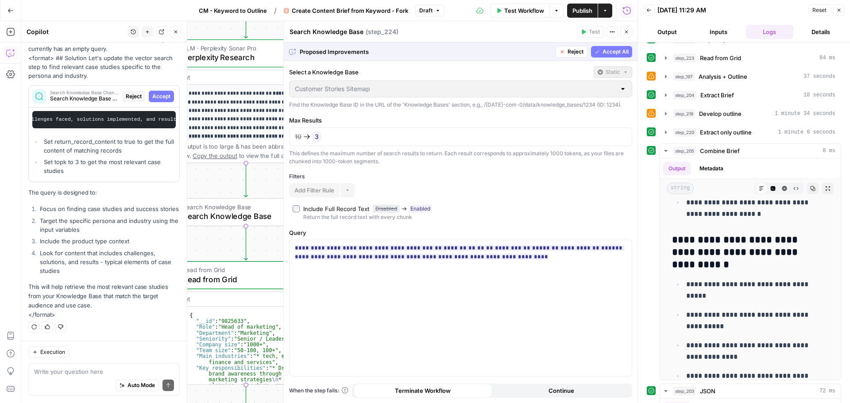
click at [608, 52] on span "Accept All" at bounding box center [615, 52] width 26 height 8
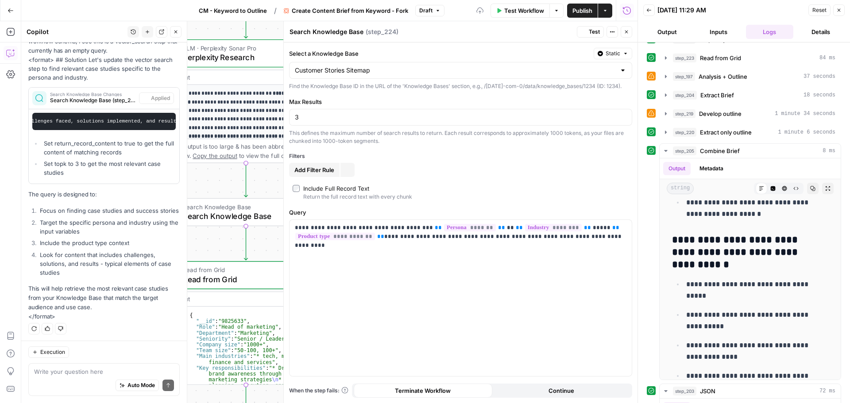
scroll to position [0, 0]
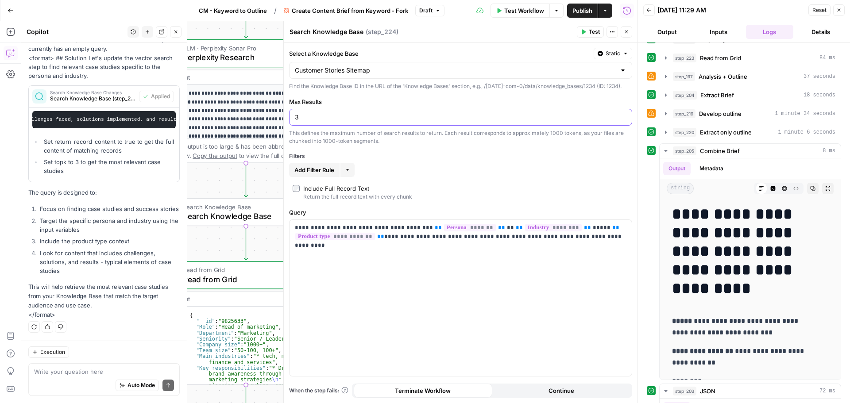
click at [325, 117] on input "3" at bounding box center [460, 117] width 331 height 9
type input "5"
click at [491, 155] on div "Filters" at bounding box center [460, 156] width 343 height 8
click at [625, 35] on button "Close" at bounding box center [626, 32] width 12 height 12
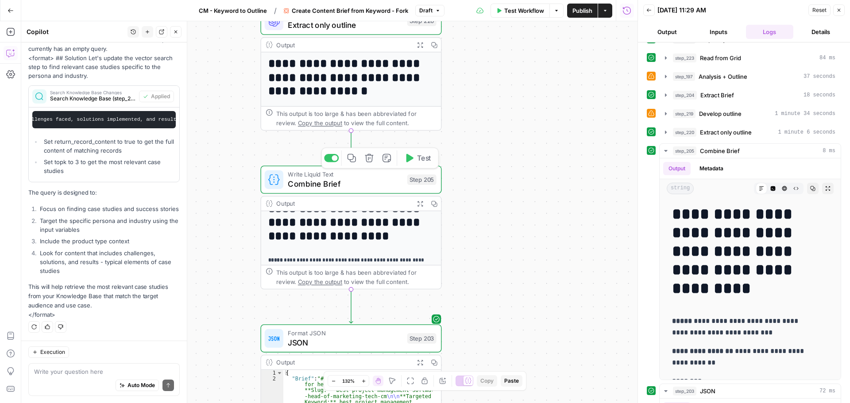
scroll to position [11, 0]
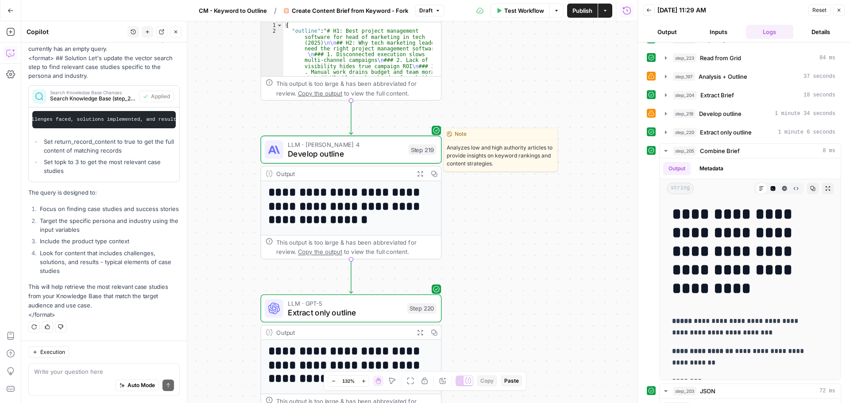
click at [353, 149] on span "Develop outline" at bounding box center [345, 154] width 115 height 12
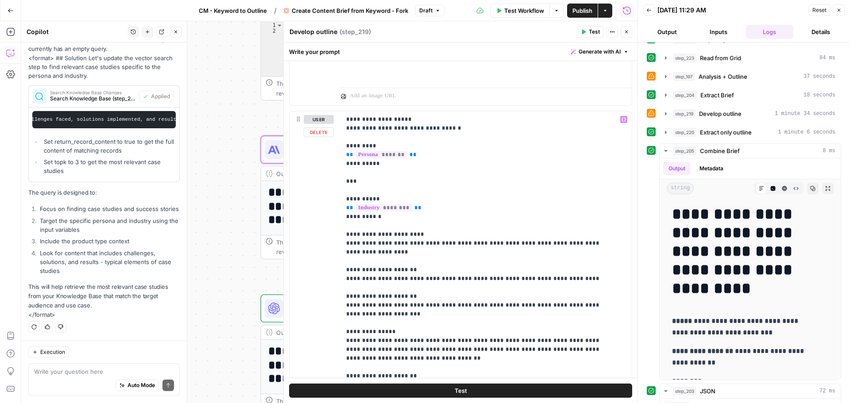
scroll to position [841, 0]
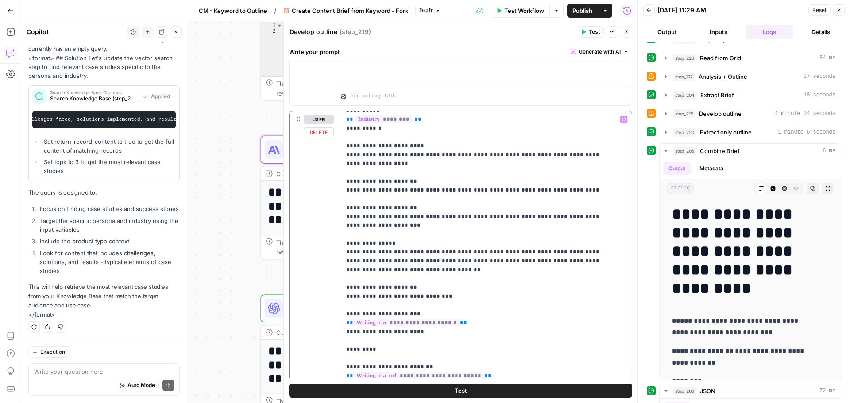
drag, startPoint x: 554, startPoint y: 174, endPoint x: 561, endPoint y: 179, distance: 8.2
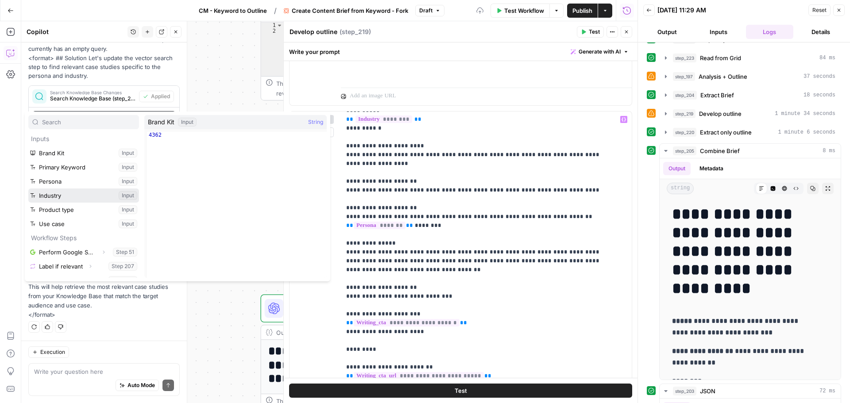
click at [60, 196] on button "Select variable Industry" at bounding box center [83, 196] width 111 height 14
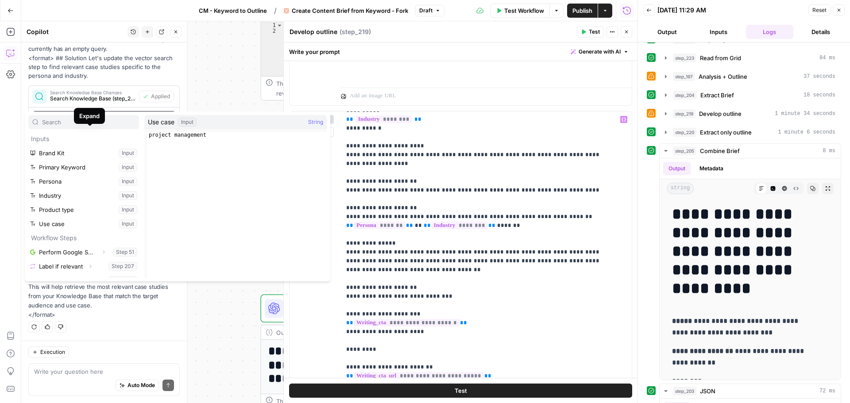
scroll to position [133, 0]
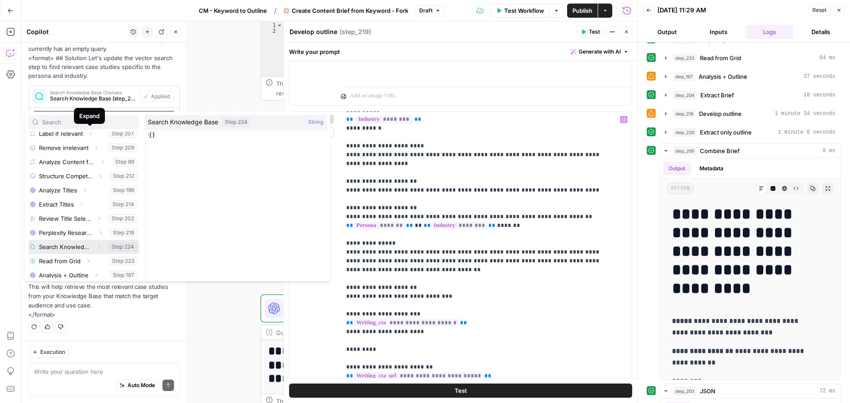
click at [96, 246] on icon "button" at bounding box center [98, 246] width 5 height 5
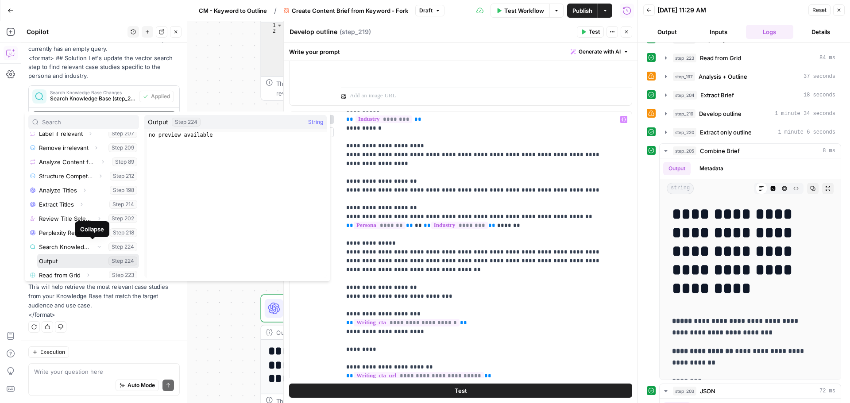
click at [62, 264] on button "Select variable Output" at bounding box center [88, 261] width 102 height 14
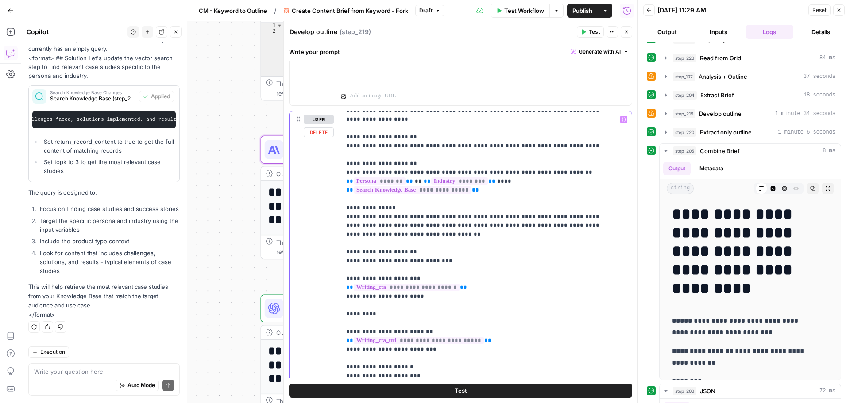
scroll to position [841, 0]
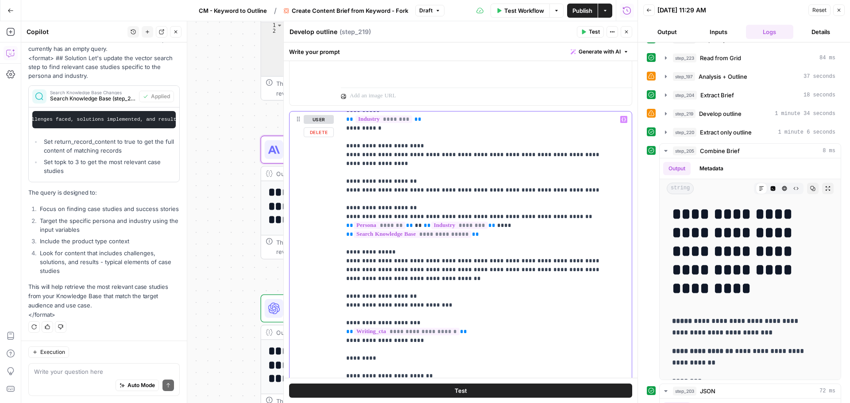
drag, startPoint x: 479, startPoint y: 193, endPoint x: 346, endPoint y: 173, distance: 134.7
click at [346, 173] on div "**********" at bounding box center [483, 292] width 284 height 361
copy p "**********"
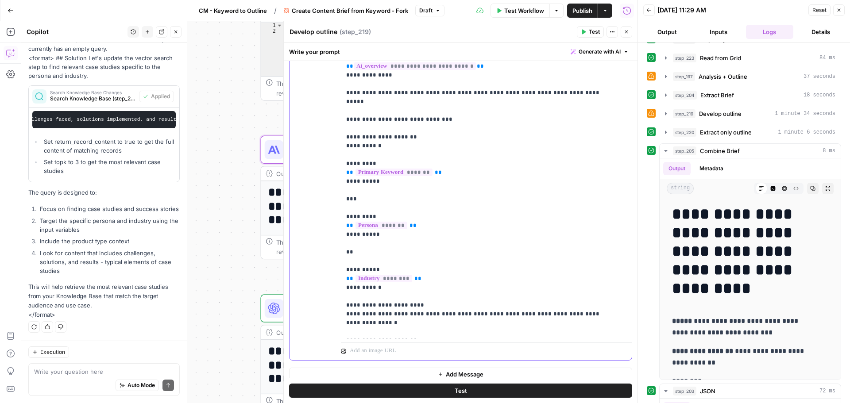
scroll to position [0, 0]
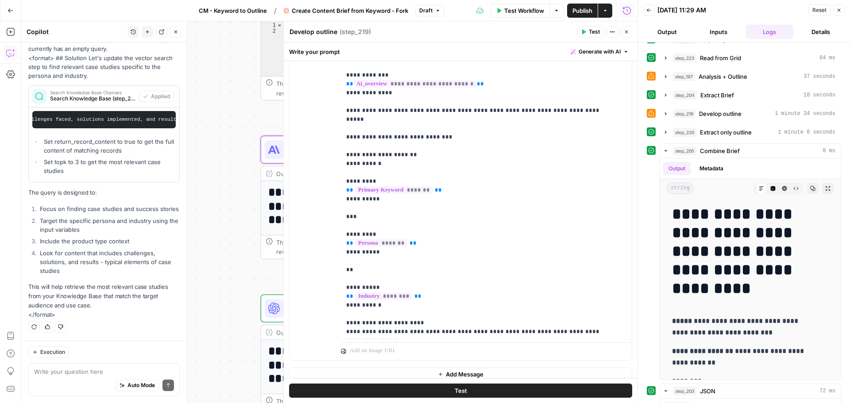
click at [580, 10] on span "Publish" at bounding box center [582, 10] width 20 height 9
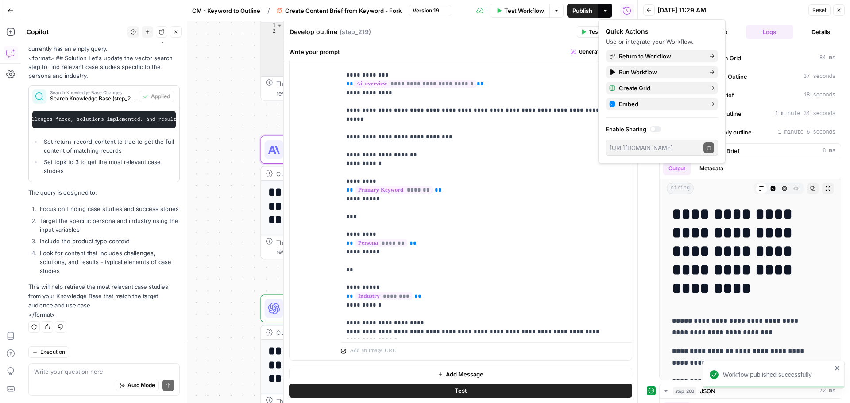
click at [238, 125] on div "Workflow Set Inputs Inputs Google Search Perform Google Search Step 51 Output E…" at bounding box center [329, 212] width 616 height 382
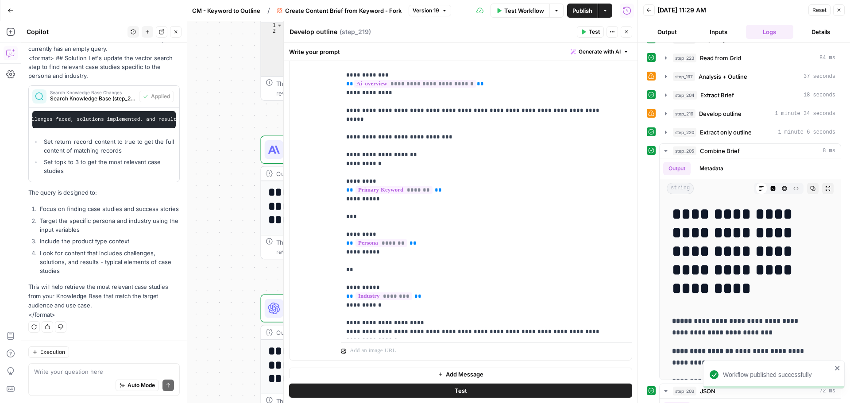
click at [626, 32] on icon "button" at bounding box center [625, 31] width 5 height 5
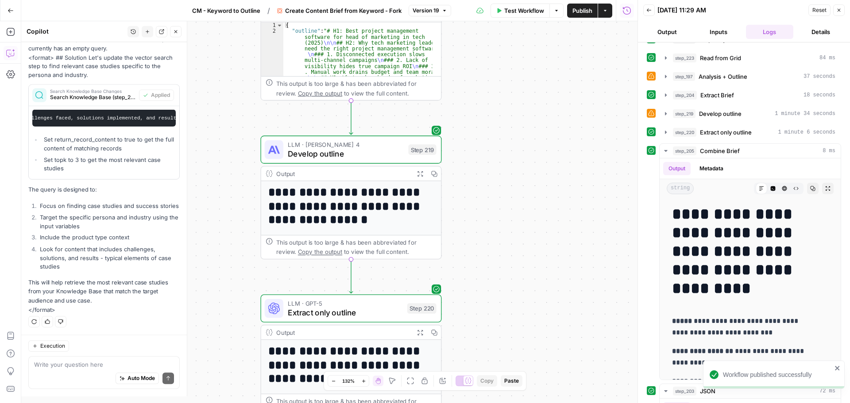
scroll to position [898, 0]
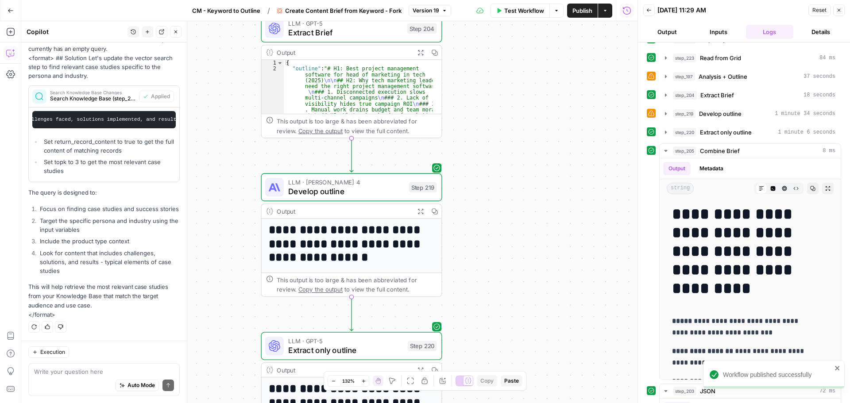
drag, startPoint x: 231, startPoint y: 194, endPoint x: 245, endPoint y: 229, distance: 37.6
click at [229, 284] on div "Workflow Set Inputs Inputs Google Search Perform Google Search Step 51 Output E…" at bounding box center [329, 212] width 616 height 382
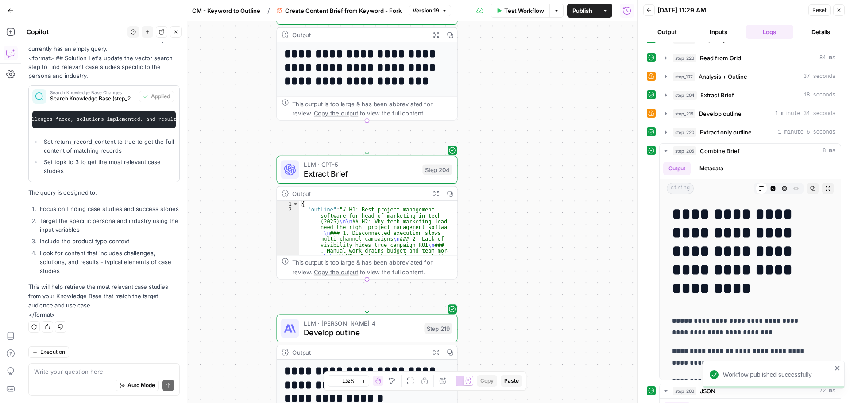
drag, startPoint x: 256, startPoint y: 206, endPoint x: 259, endPoint y: 185, distance: 21.0
click at [259, 249] on div "Workflow Set Inputs Inputs Google Search Perform Google Search Step 51 Output E…" at bounding box center [329, 212] width 616 height 382
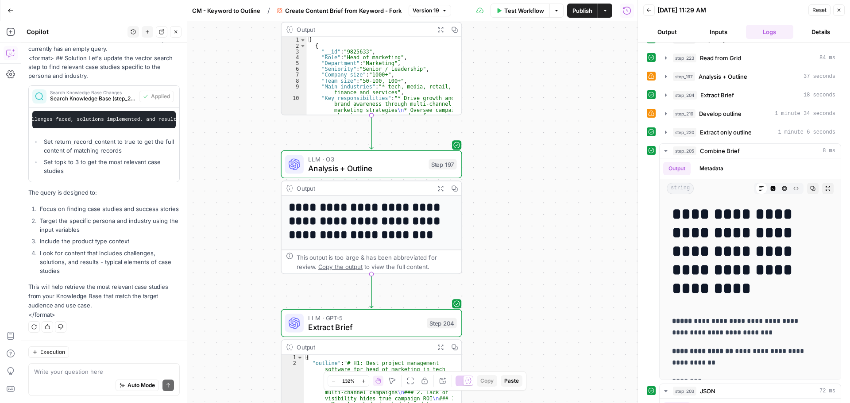
drag, startPoint x: 244, startPoint y: 177, endPoint x: 244, endPoint y: 192, distance: 14.6
click at [244, 192] on div "Workflow Set Inputs Inputs Google Search Perform Google Search Step 51 Output E…" at bounding box center [329, 212] width 616 height 382
click at [358, 175] on div "LLM · O3 Analysis + Outline Step 197 Copy step Delete step Edit Note Test" at bounding box center [371, 164] width 181 height 28
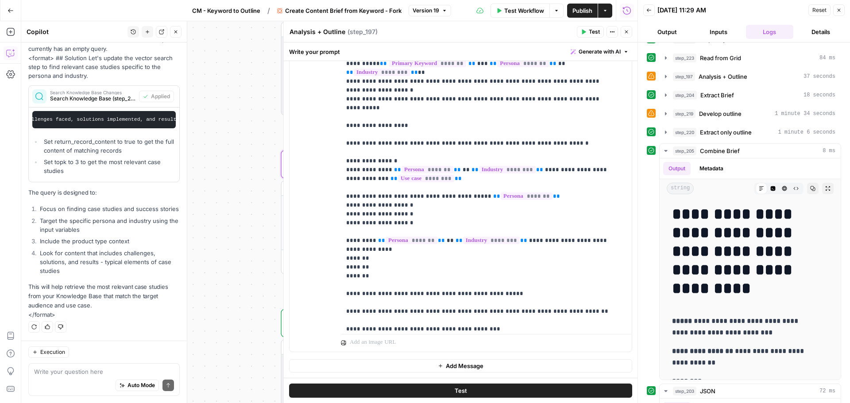
scroll to position [619, 0]
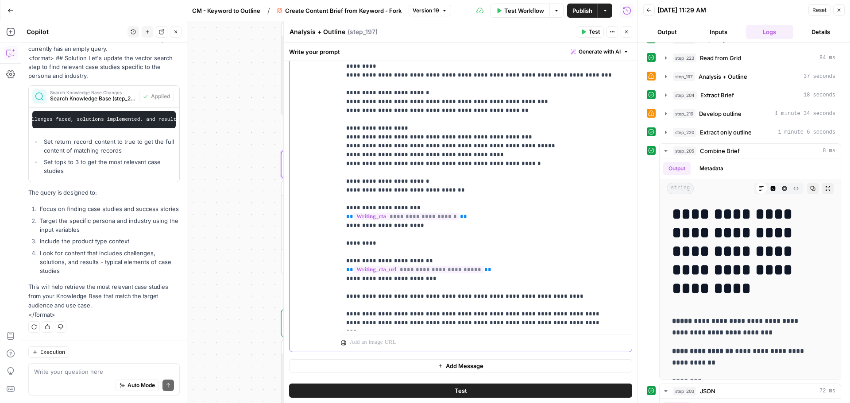
scroll to position [3584, 0]
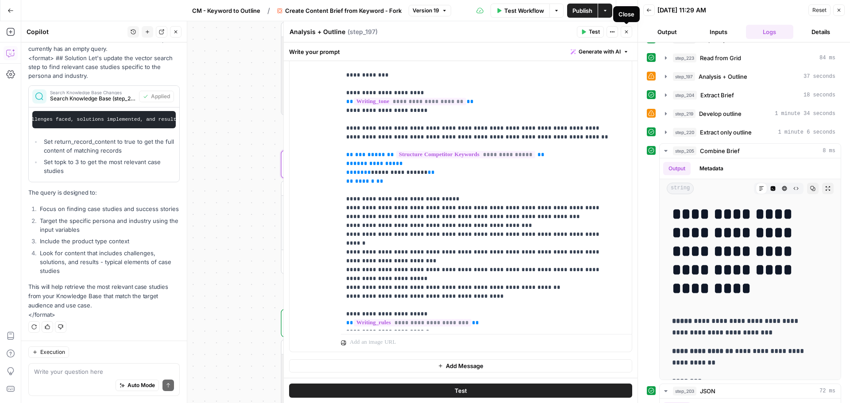
click at [623, 32] on icon "button" at bounding box center [625, 31] width 5 height 5
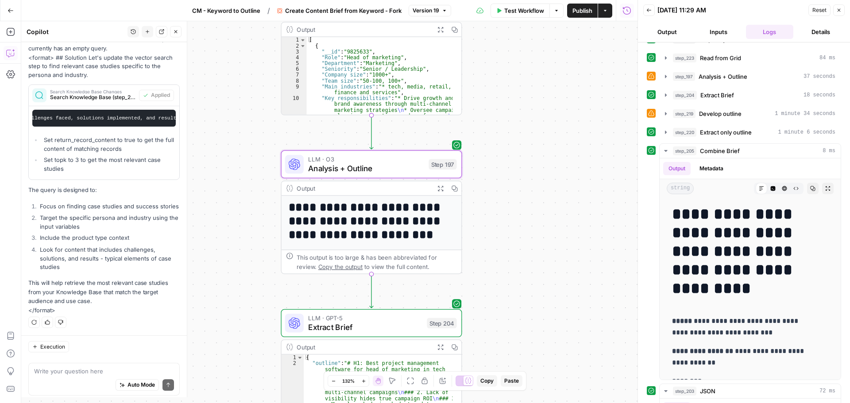
scroll to position [898, 0]
click at [75, 373] on textarea at bounding box center [104, 371] width 140 height 9
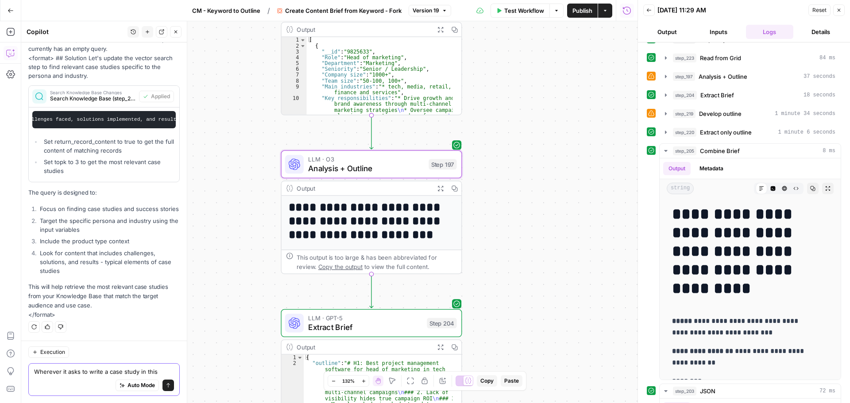
scroll to position [907, 0]
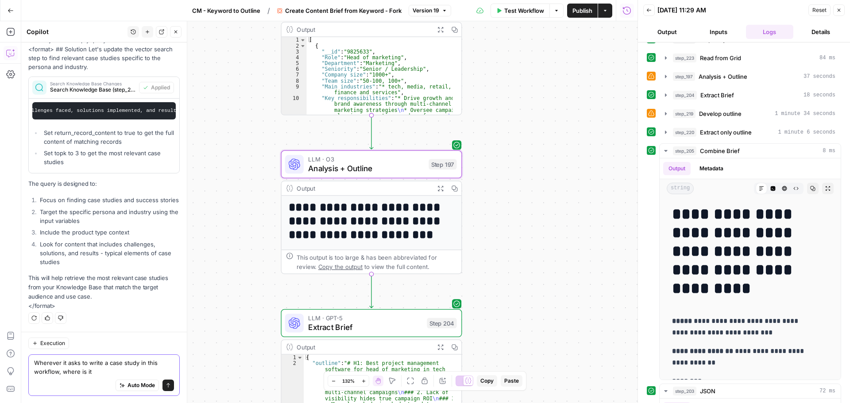
type textarea "Wherever it asks to write a case study in this workflow, where is it?"
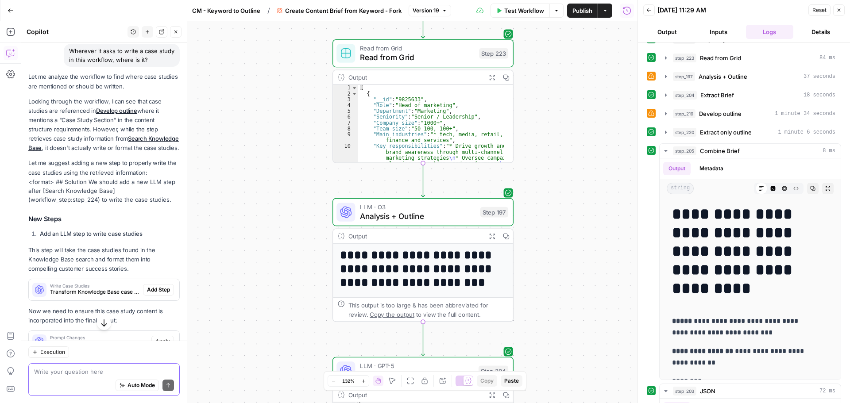
scroll to position [1124, 0]
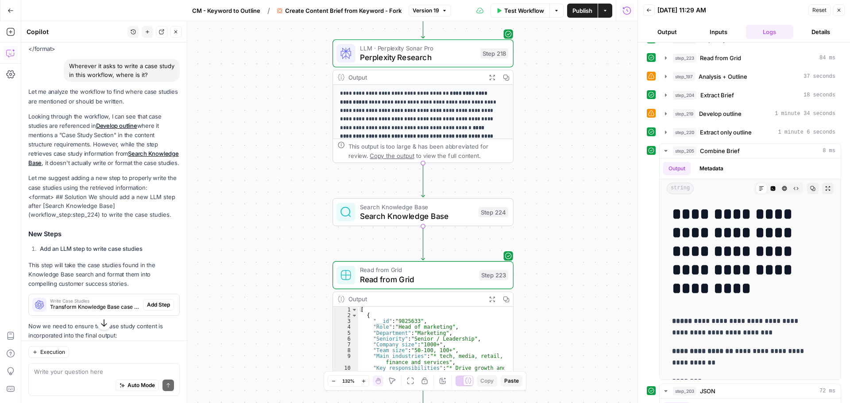
drag, startPoint x: 79, startPoint y: 186, endPoint x: 123, endPoint y: 183, distance: 44.3
click at [123, 168] on p "Looking through the workflow, I can see that case studies are referenced in Dev…" at bounding box center [103, 140] width 151 height 56
click at [289, 273] on div "Workflow Set Inputs Inputs Google Search Perform Google Search Step 51 Output E…" at bounding box center [329, 212] width 616 height 382
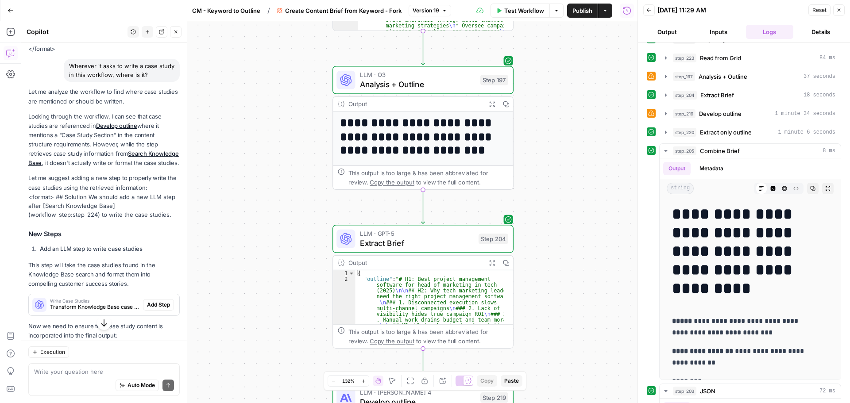
click at [577, 15] on button "Publish" at bounding box center [582, 11] width 31 height 14
click at [92, 372] on textarea at bounding box center [104, 371] width 140 height 9
paste textarea "Warnings Variable `step_51.output.answer_box` is missing Variable `step_204.out…"
type textarea "I got this error - Warnings Variable `step_51.output.answer_box` is missing Var…"
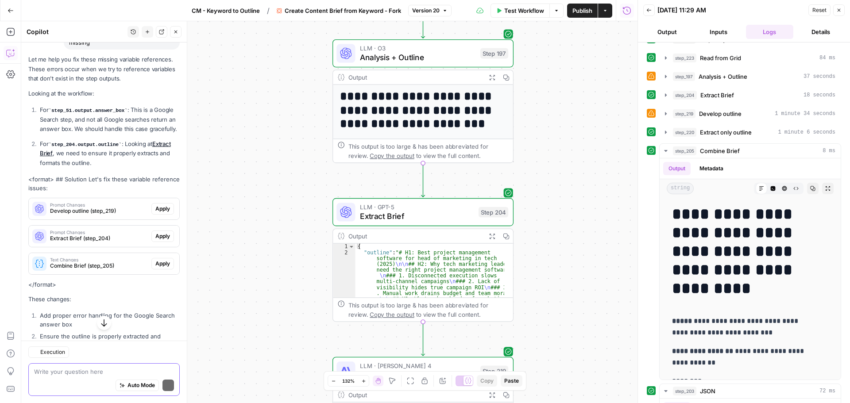
scroll to position [1710, 0]
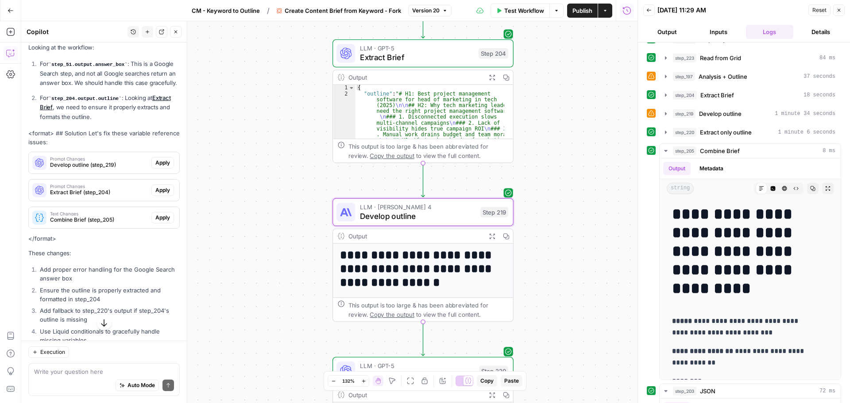
click at [160, 167] on span "Apply" at bounding box center [162, 163] width 15 height 8
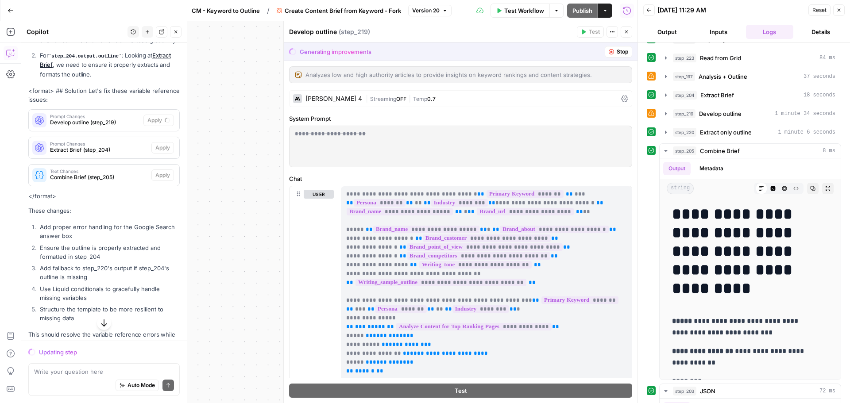
scroll to position [1667, 0]
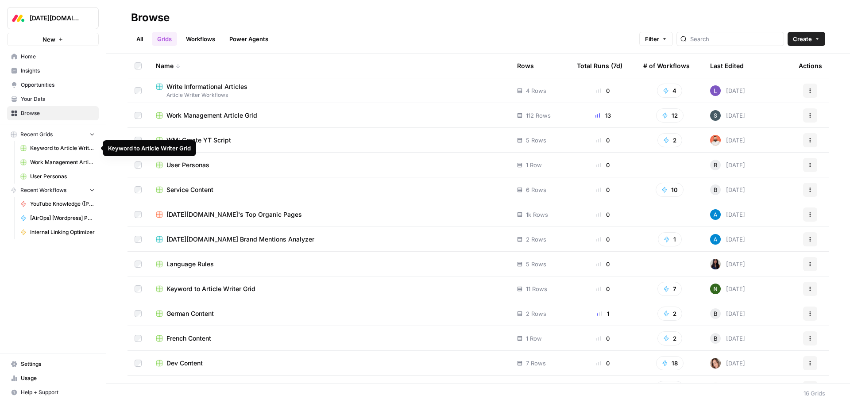
click at [58, 149] on span "Keyword to Article Writer Grid" at bounding box center [62, 148] width 65 height 8
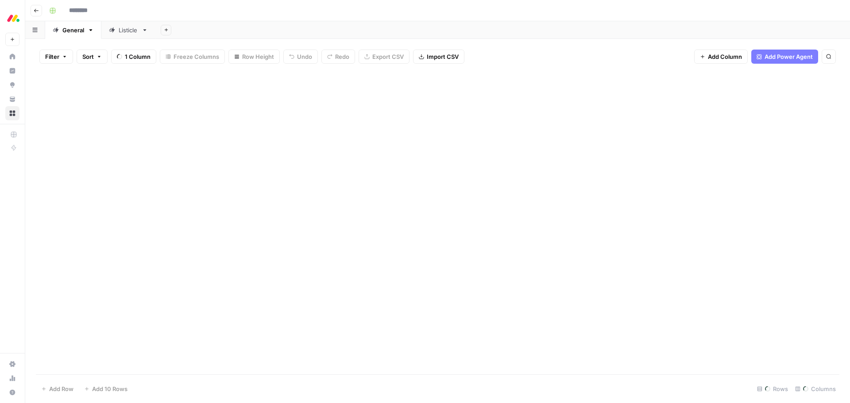
type input "**********"
click at [37, 13] on button "Go back" at bounding box center [37, 11] width 12 height 12
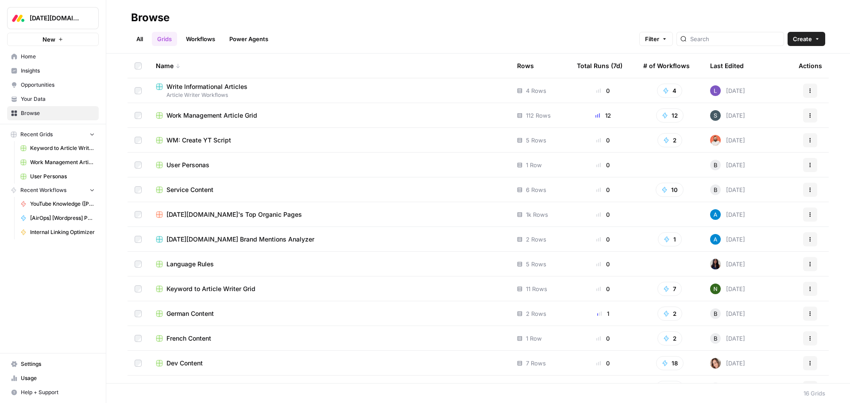
click at [166, 43] on link "Grids" at bounding box center [164, 39] width 25 height 14
click at [204, 109] on td "Work Management Article Grid" at bounding box center [329, 115] width 361 height 24
click at [204, 113] on span "Work Management Article Grid" at bounding box center [211, 115] width 91 height 9
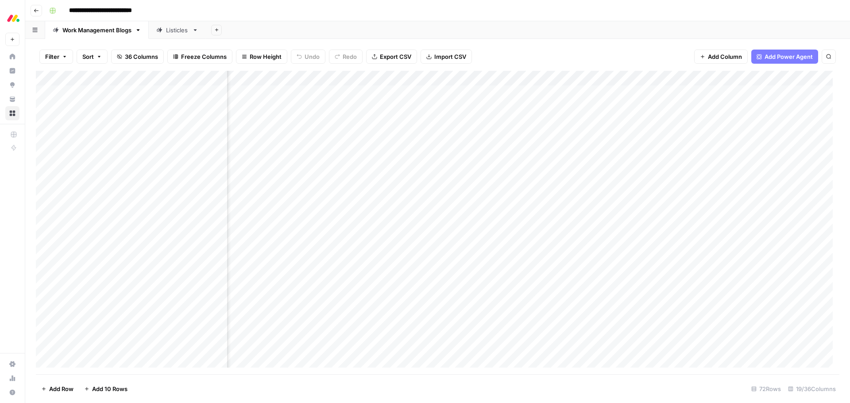
scroll to position [0, 402]
click at [581, 79] on div "Add Column" at bounding box center [437, 223] width 803 height 304
click at [566, 163] on span "Edit Workflow" at bounding box center [562, 165] width 77 height 9
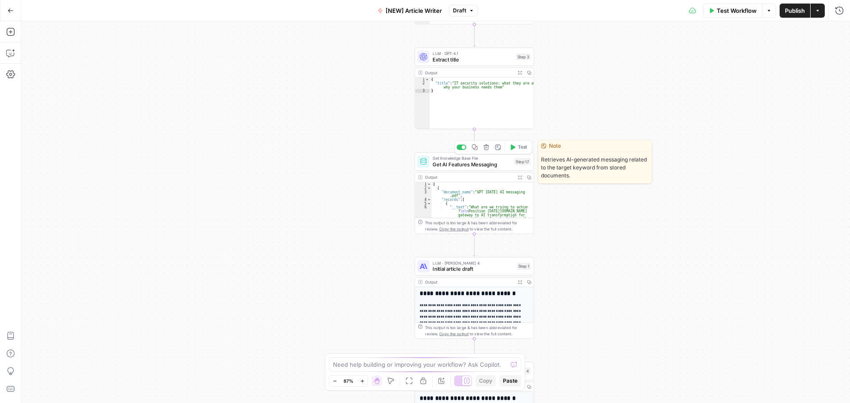
click at [493, 163] on span "Get AI Features Messaging" at bounding box center [471, 165] width 79 height 8
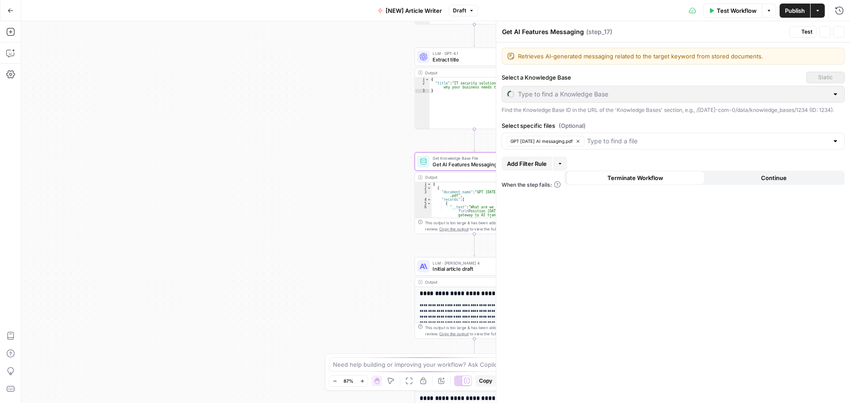
type input "[DATE][DOMAIN_NAME] AI offering"
click at [838, 30] on icon "button" at bounding box center [838, 31] width 5 height 5
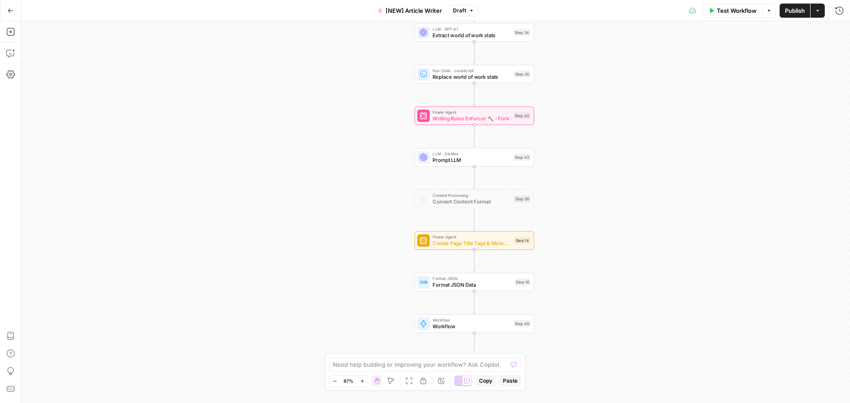
click at [12, 14] on button "Go Back" at bounding box center [11, 11] width 16 height 16
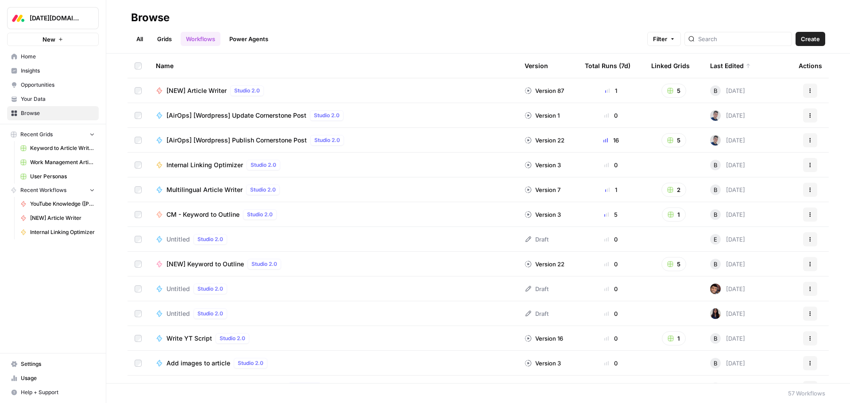
click at [158, 41] on link "Grids" at bounding box center [164, 39] width 25 height 14
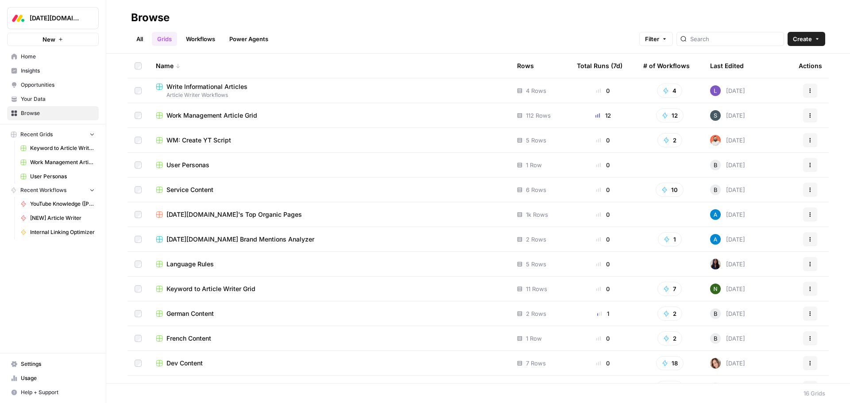
click at [203, 41] on link "Workflows" at bounding box center [201, 39] width 40 height 14
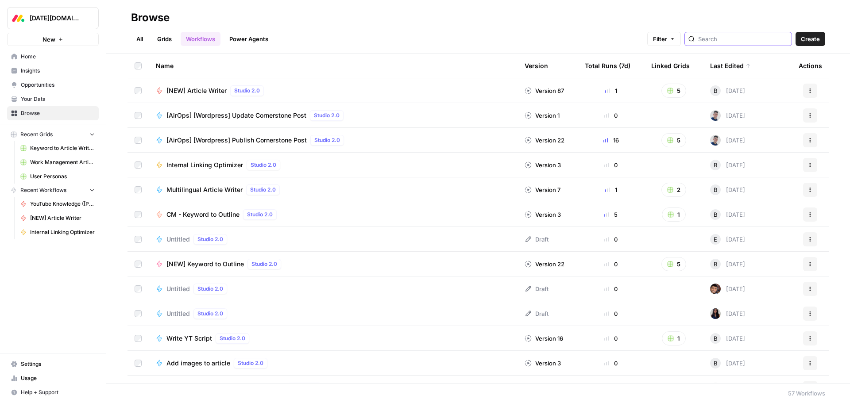
click at [723, 37] on input "search" at bounding box center [743, 39] width 90 height 9
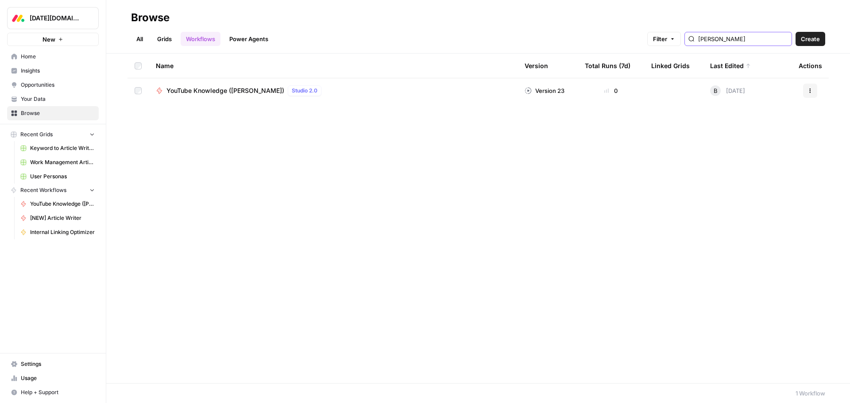
type input "[PERSON_NAME]"
click at [224, 91] on span "YouTube Knowledge ([PERSON_NAME])" at bounding box center [225, 90] width 118 height 9
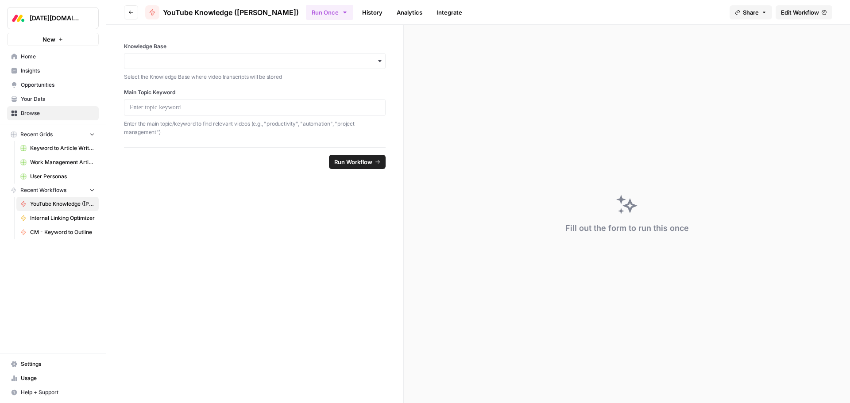
click at [795, 13] on span "Edit Workflow" at bounding box center [800, 12] width 38 height 9
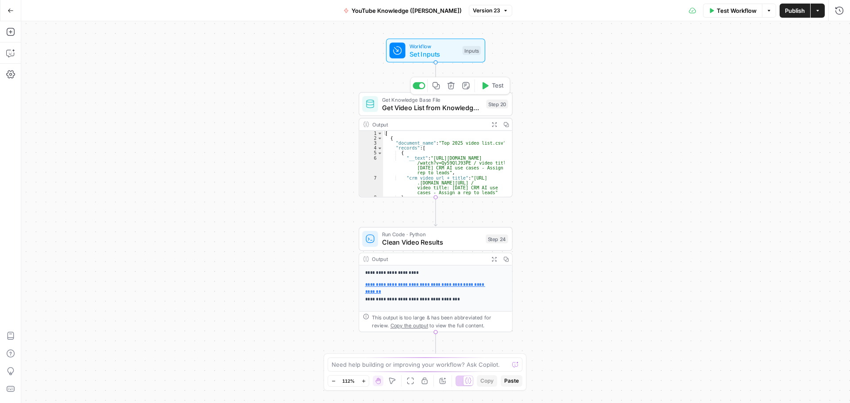
click at [462, 105] on span "Get Video List from Knowledge Base" at bounding box center [432, 108] width 100 height 10
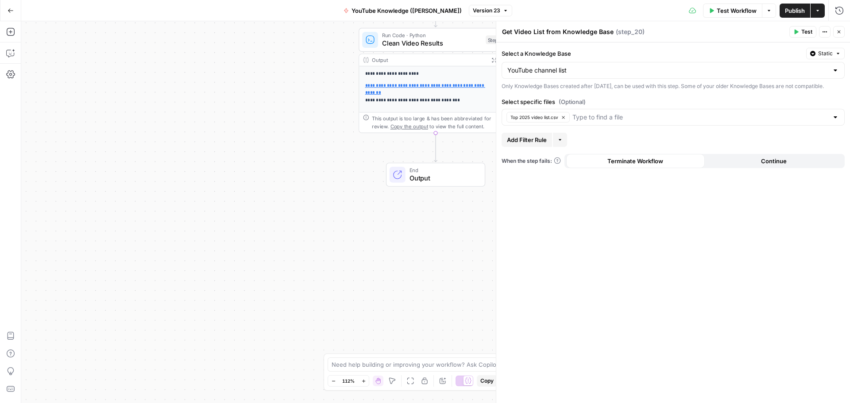
click at [12, 12] on icon "button" at bounding box center [11, 11] width 6 height 6
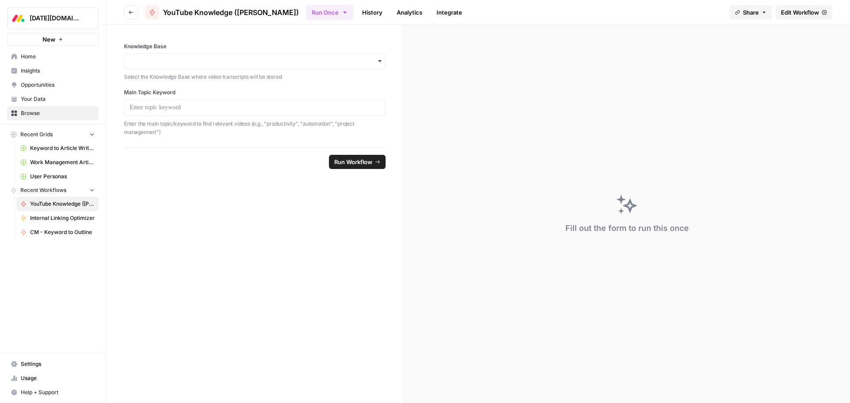
click at [134, 17] on button "Go back" at bounding box center [131, 12] width 14 height 14
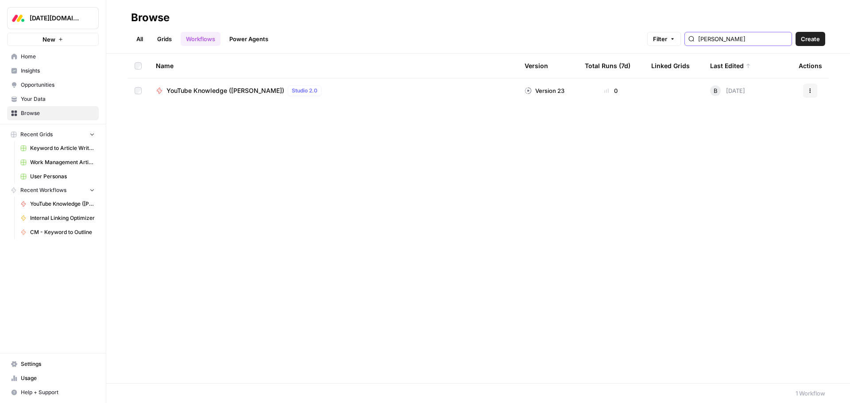
click at [739, 41] on input "[PERSON_NAME]" at bounding box center [743, 39] width 90 height 9
type input "image"
click at [214, 88] on span "Add images to article" at bounding box center [198, 90] width 64 height 9
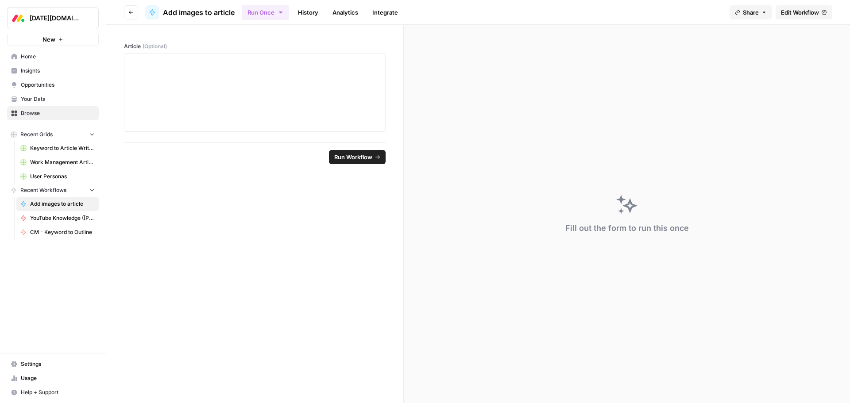
click at [812, 13] on span "Edit Workflow" at bounding box center [800, 12] width 38 height 9
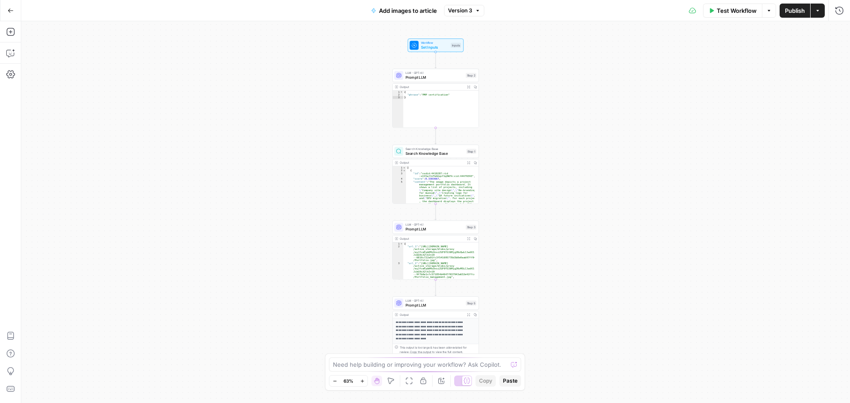
click at [440, 150] on span "Search Knowledge Base" at bounding box center [434, 153] width 58 height 6
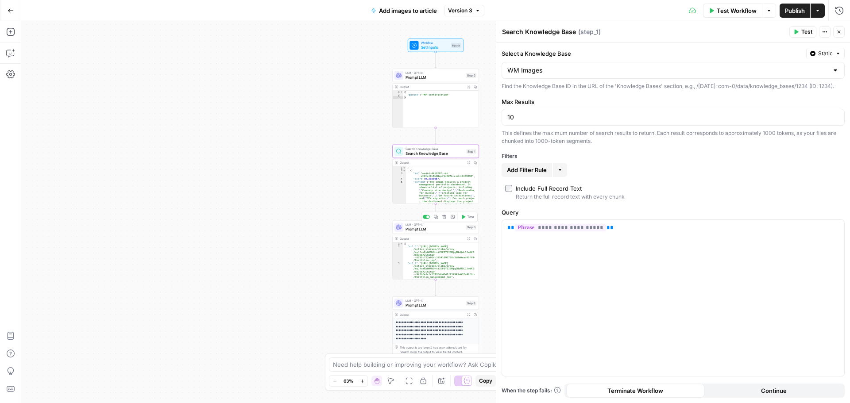
click at [435, 227] on span "Prompt LLM" at bounding box center [434, 230] width 58 height 6
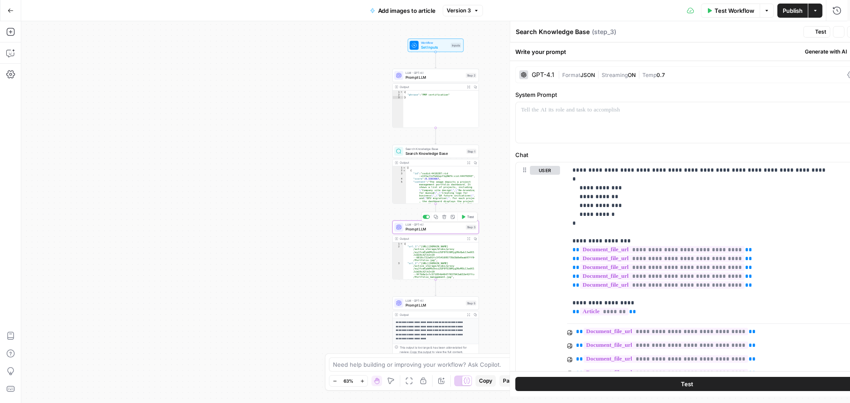
type textarea "Prompt LLM"
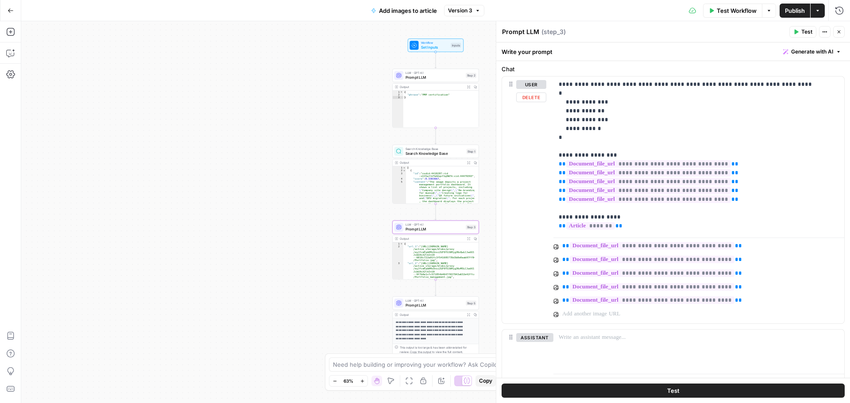
scroll to position [126, 0]
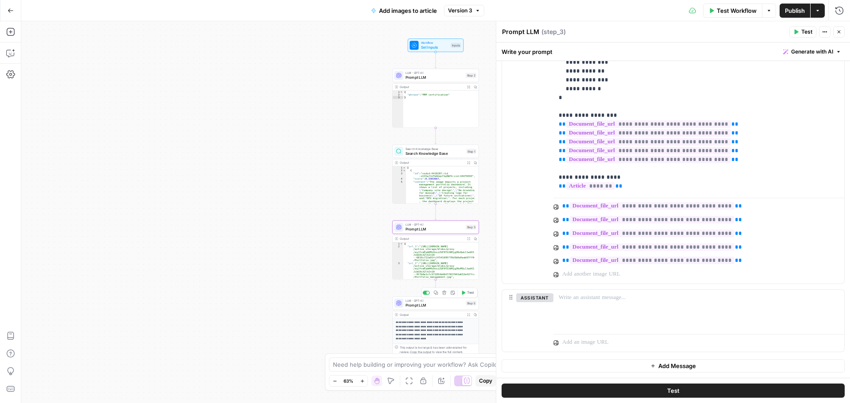
click at [440, 306] on span "Prompt LLM" at bounding box center [434, 305] width 58 height 6
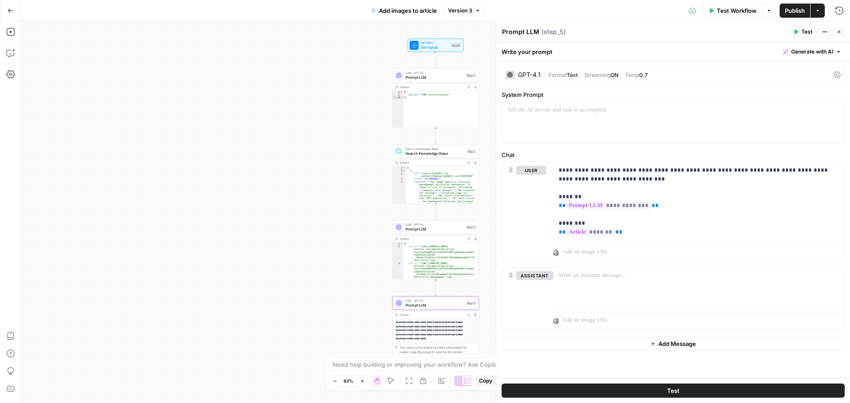
click at [439, 228] on span "Prompt LLM" at bounding box center [434, 230] width 58 height 6
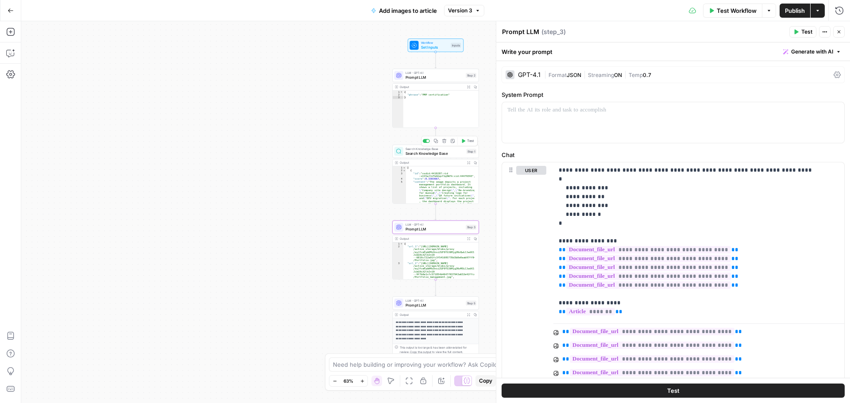
click at [449, 154] on span "Search Knowledge Base" at bounding box center [434, 153] width 58 height 6
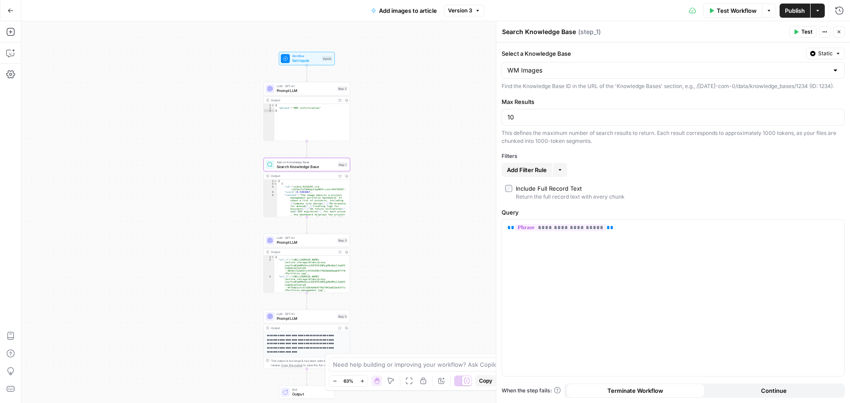
drag, startPoint x: 334, startPoint y: 182, endPoint x: 215, endPoint y: 192, distance: 119.4
click at [215, 192] on div "Workflow Set Inputs Inputs LLM · GPT-4.1 Prompt LLM Step 2 Output Expand Output…" at bounding box center [435, 212] width 828 height 382
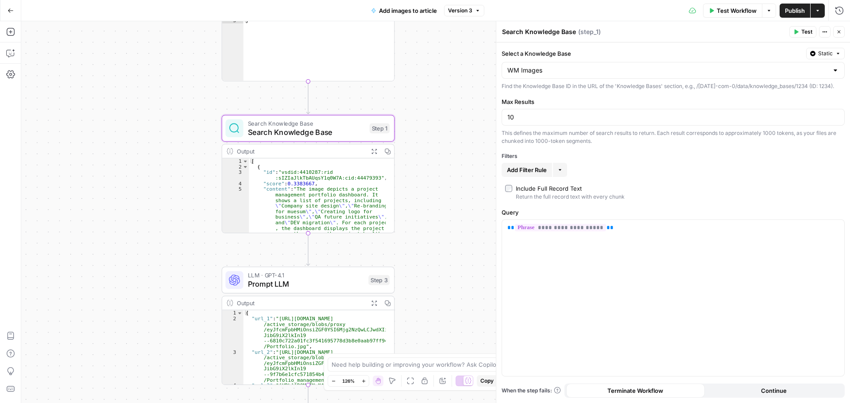
drag, startPoint x: 248, startPoint y: 197, endPoint x: 172, endPoint y: 179, distance: 78.2
click at [172, 179] on div "Workflow Set Inputs Inputs LLM · GPT-4.1 Prompt LLM Step 2 Output Expand Output…" at bounding box center [435, 212] width 828 height 382
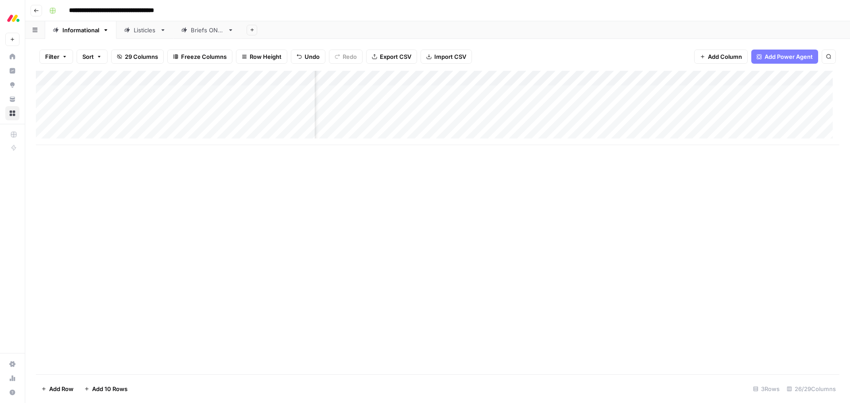
scroll to position [0, 651]
click at [669, 77] on div "Add Column" at bounding box center [437, 108] width 803 height 74
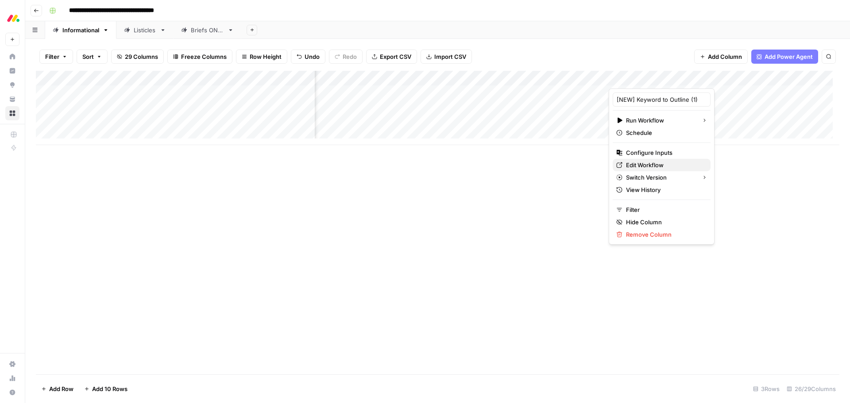
click at [654, 167] on span "Edit Workflow" at bounding box center [664, 165] width 77 height 9
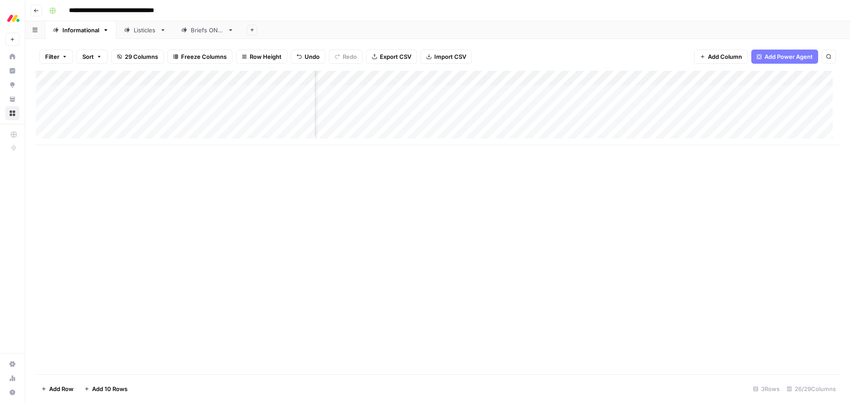
scroll to position [0, 1171]
click at [623, 78] on div "Add Column" at bounding box center [437, 108] width 803 height 74
click at [614, 165] on span "Remove Column" at bounding box center [622, 165] width 77 height 9
click at [399, 110] on span "Delete" at bounding box center [393, 107] width 19 height 9
click at [596, 79] on div "Add Column" at bounding box center [437, 108] width 803 height 74
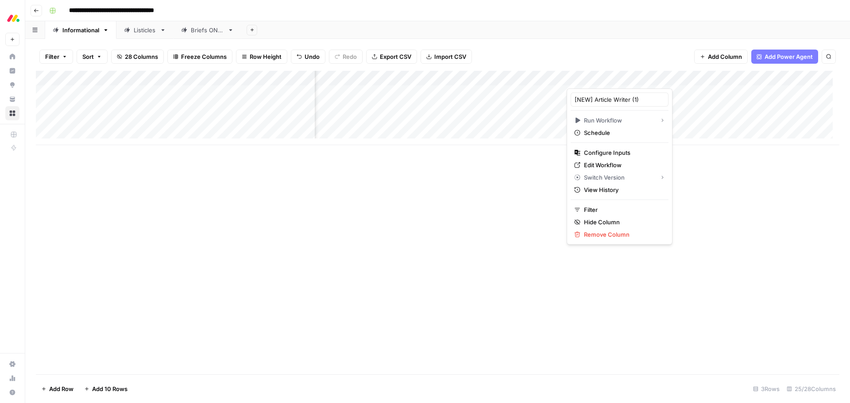
click at [519, 181] on div "Add Column" at bounding box center [437, 223] width 803 height 304
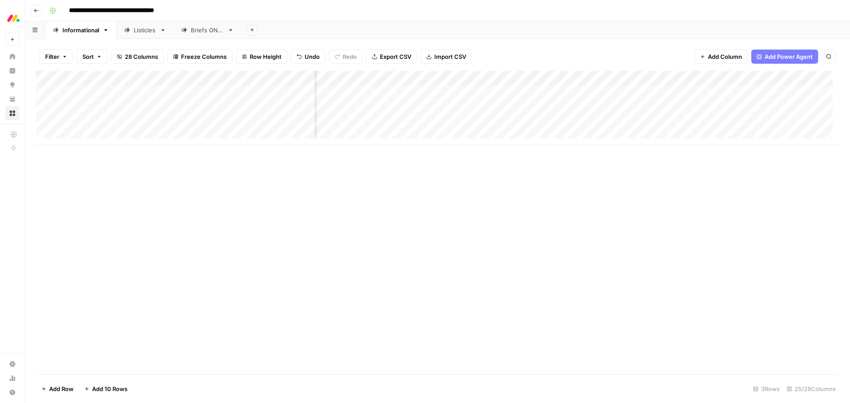
click at [575, 79] on div "Add Column" at bounding box center [437, 108] width 803 height 74
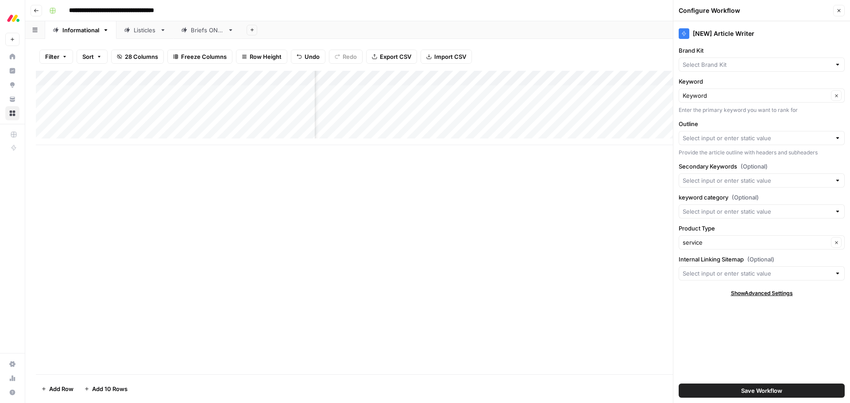
type input "[DATE] Service"
click at [839, 12] on icon "button" at bounding box center [838, 10] width 3 height 3
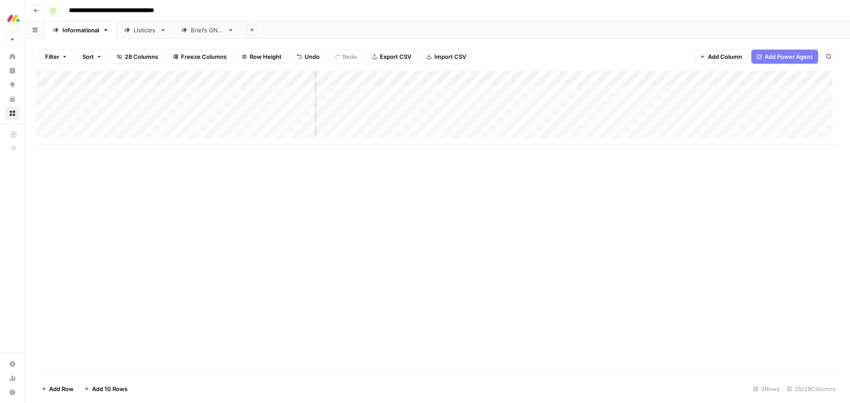
scroll to position [0, 623]
click at [602, 92] on div "Add Column" at bounding box center [437, 108] width 803 height 74
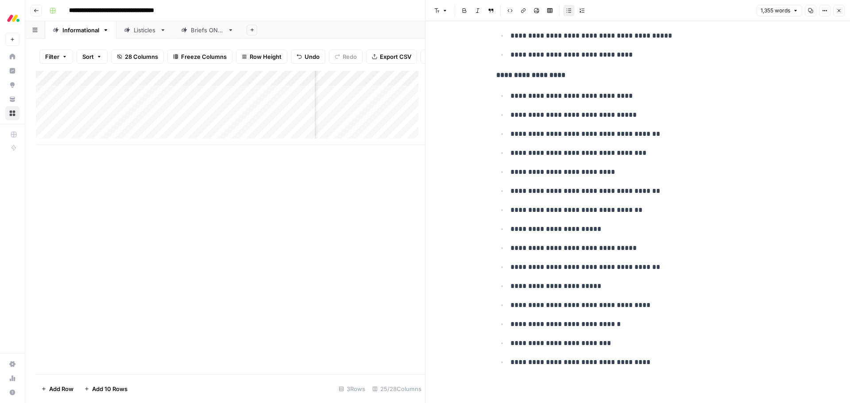
scroll to position [4176, 0]
click at [840, 11] on icon "button" at bounding box center [838, 10] width 5 height 5
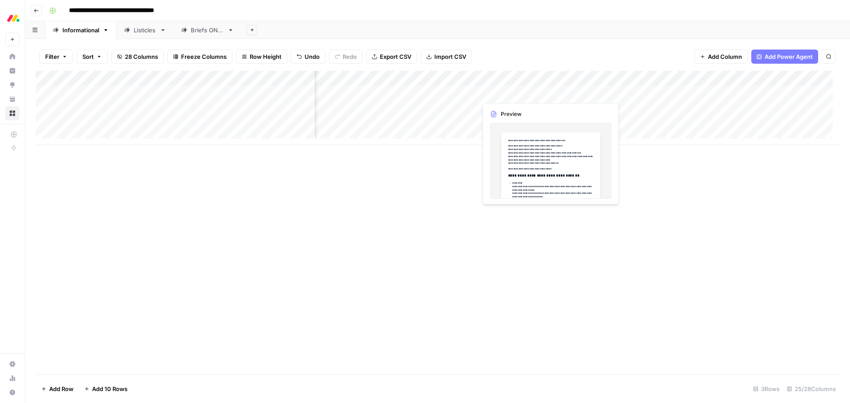
click at [499, 92] on div "Add Column" at bounding box center [437, 108] width 803 height 74
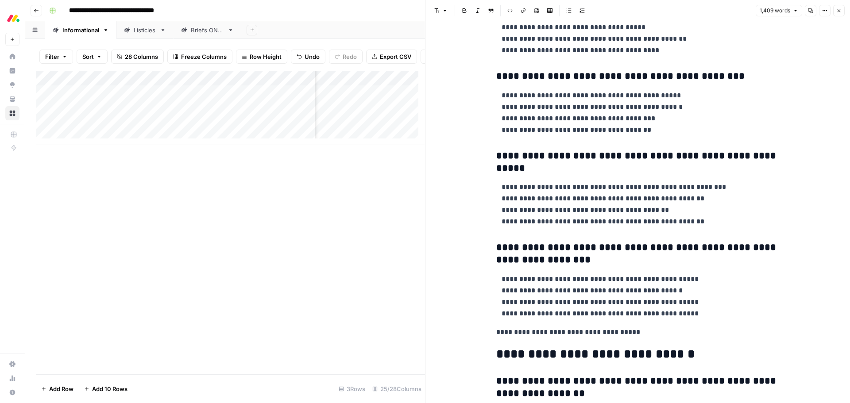
scroll to position [1947, 0]
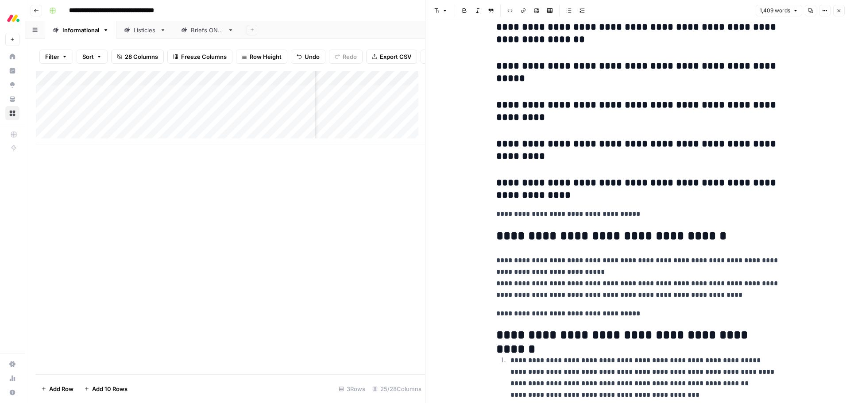
click at [838, 13] on button "Close" at bounding box center [839, 11] width 12 height 12
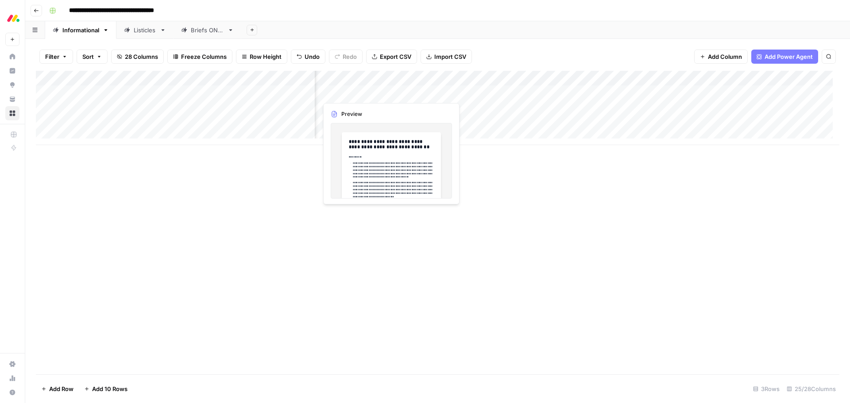
click at [363, 95] on div "Add Column" at bounding box center [437, 108] width 803 height 74
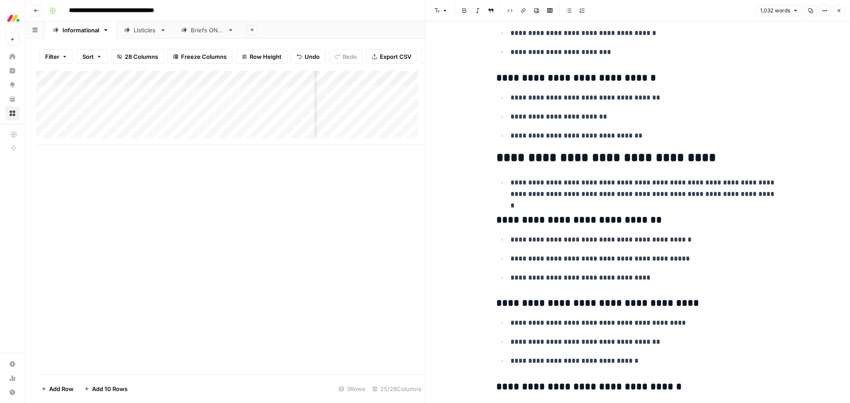
scroll to position [1106, 0]
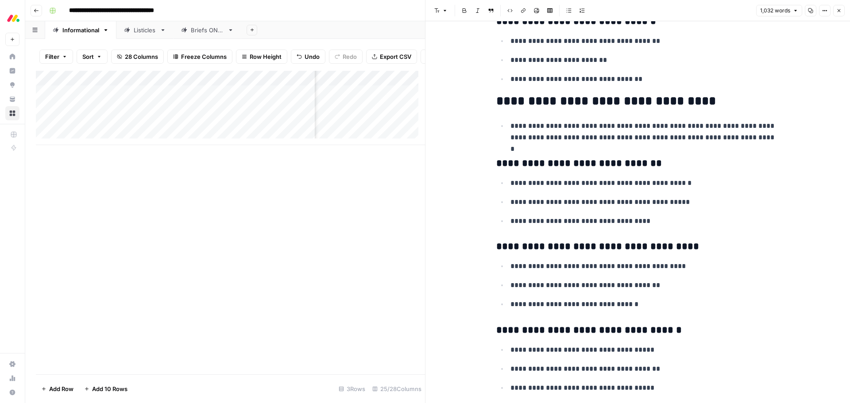
click at [838, 15] on button "Close" at bounding box center [839, 11] width 12 height 12
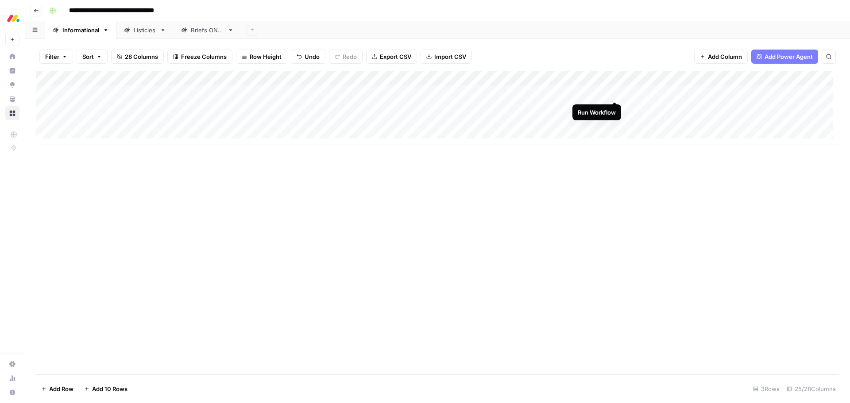
click at [615, 92] on div "Add Column" at bounding box center [437, 108] width 803 height 74
click at [587, 95] on div "Add Column" at bounding box center [437, 108] width 803 height 74
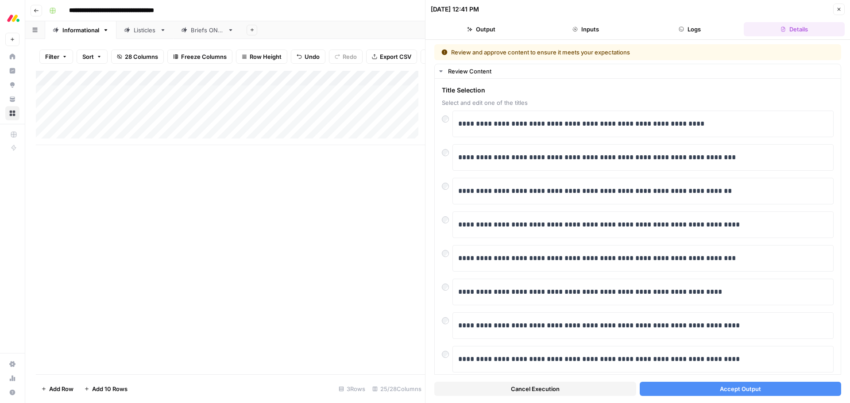
click at [689, 389] on button "Accept Output" at bounding box center [740, 389] width 202 height 14
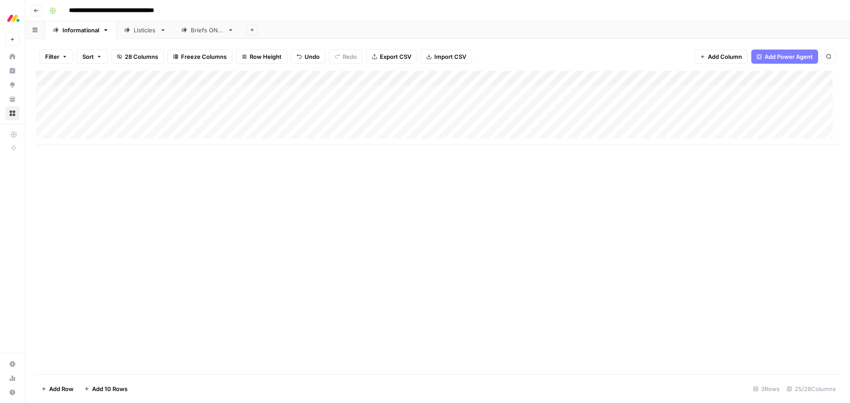
click at [585, 94] on div "Add Column" at bounding box center [437, 108] width 803 height 74
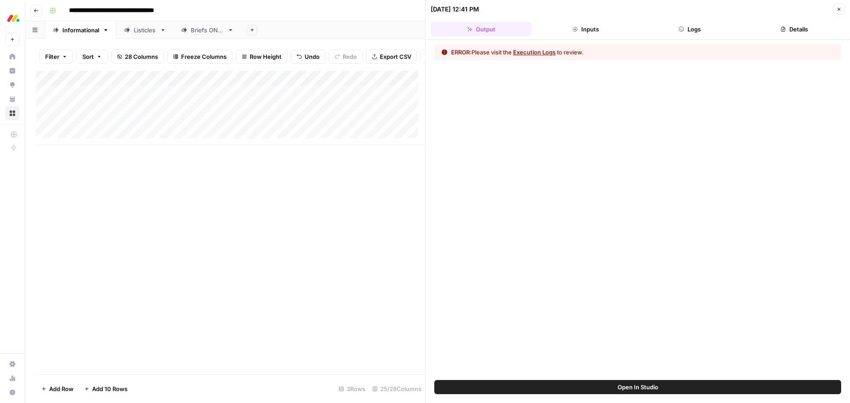
click at [548, 54] on button "Execution Logs" at bounding box center [534, 52] width 42 height 9
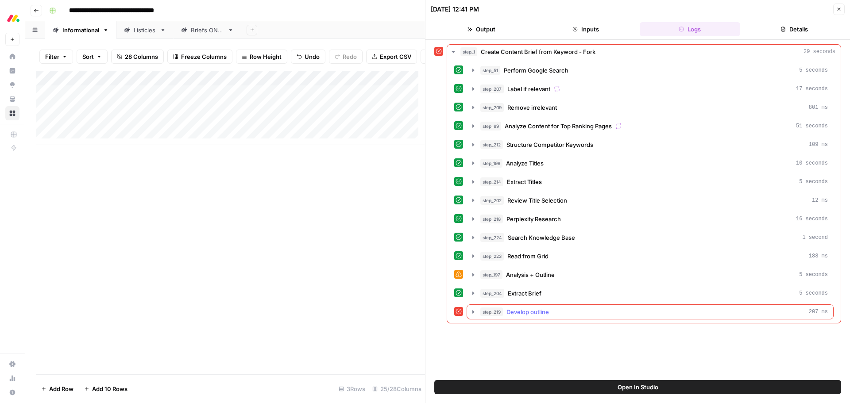
click at [537, 310] on span "Develop outline" at bounding box center [527, 312] width 42 height 9
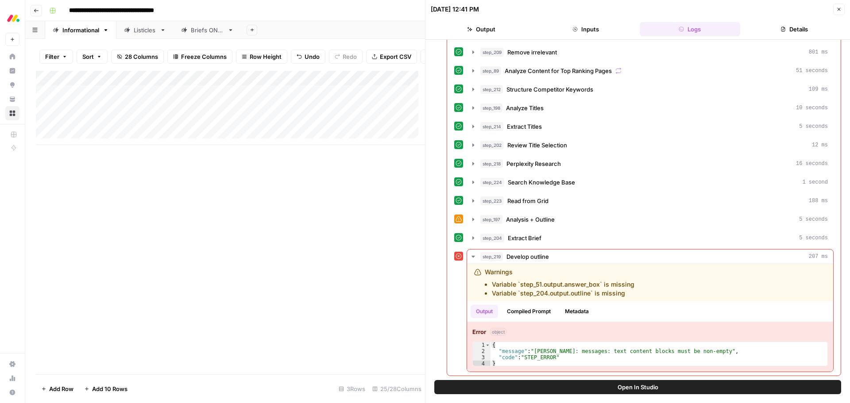
scroll to position [56, 0]
drag, startPoint x: 629, startPoint y: 295, endPoint x: 458, endPoint y: 282, distance: 170.9
click at [458, 282] on div "step_219 Develop outline 207 ms Warnings Variable `step_51.output.answer_box` i…" at bounding box center [643, 310] width 379 height 123
copy div "Warnings Variable `step_51.output.answer_box` is missing Variable `step_204.out…"
click at [478, 239] on button "step_204 Extract Brief 5 seconds" at bounding box center [650, 238] width 366 height 14
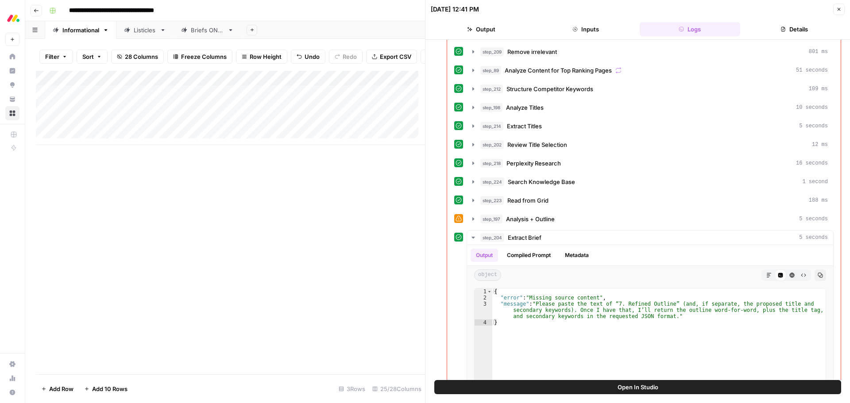
click at [841, 7] on icon "button" at bounding box center [838, 9] width 5 height 5
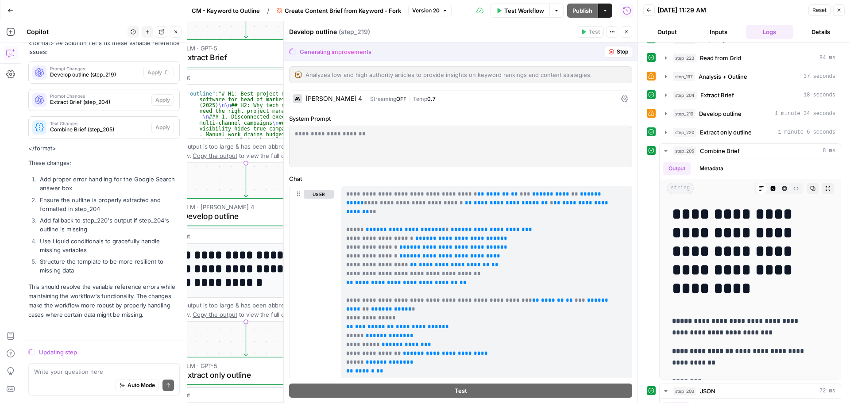
scroll to position [1825, 0]
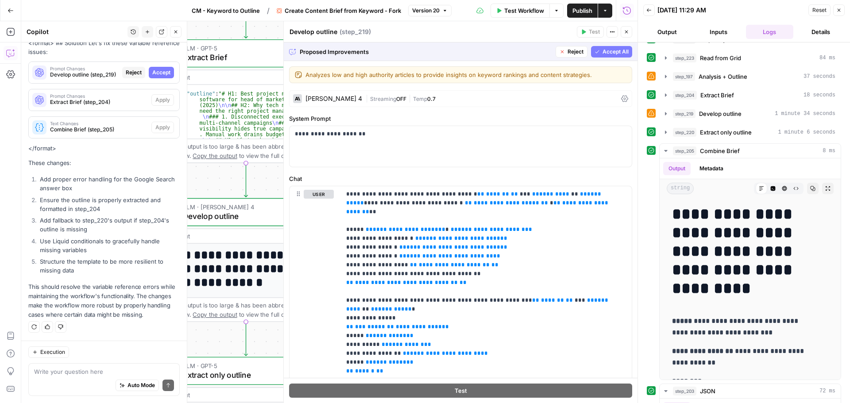
drag, startPoint x: 608, startPoint y: 52, endPoint x: 595, endPoint y: 83, distance: 33.4
click at [608, 52] on span "Accept All" at bounding box center [615, 52] width 26 height 8
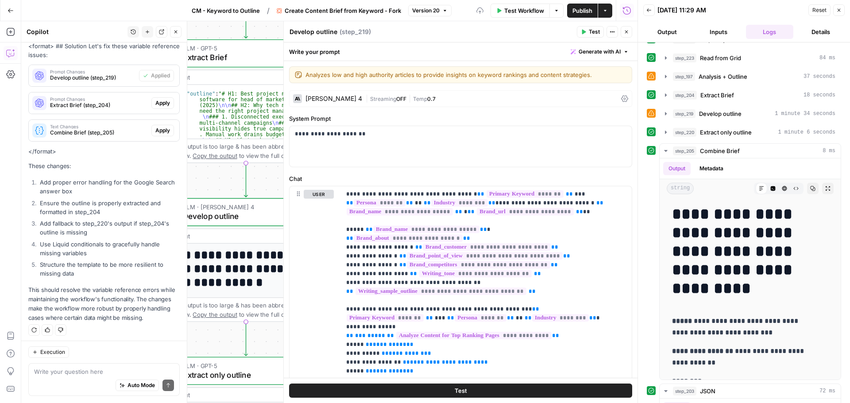
scroll to position [1896, 0]
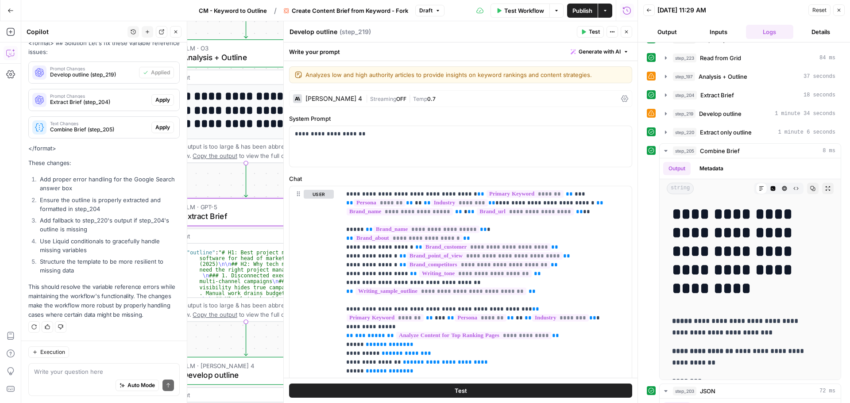
click at [155, 100] on span "Apply" at bounding box center [162, 100] width 15 height 8
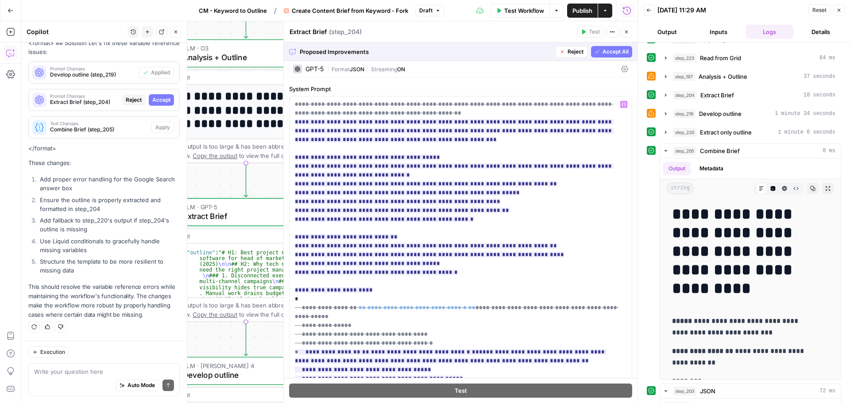
scroll to position [0, 0]
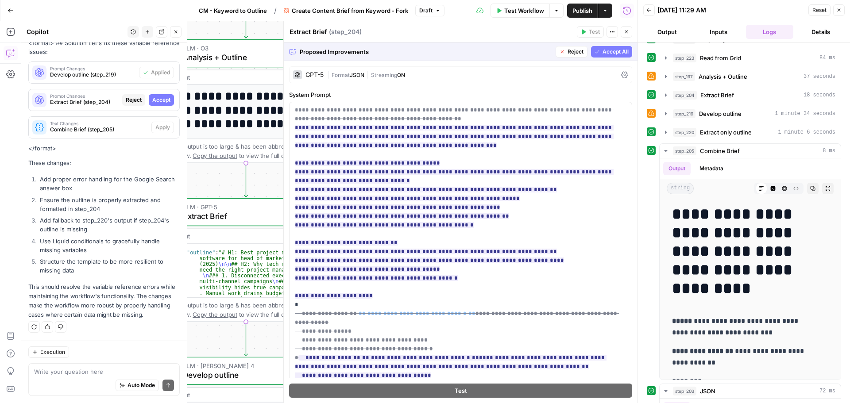
click at [567, 51] on span "Reject" at bounding box center [575, 52] width 16 height 8
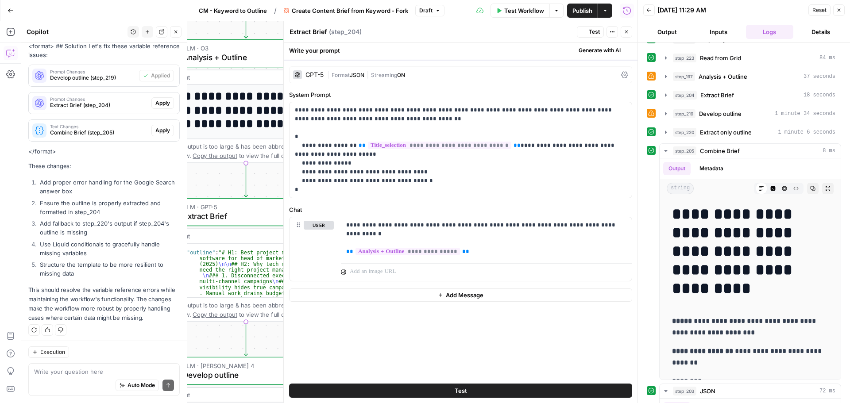
scroll to position [1896, 0]
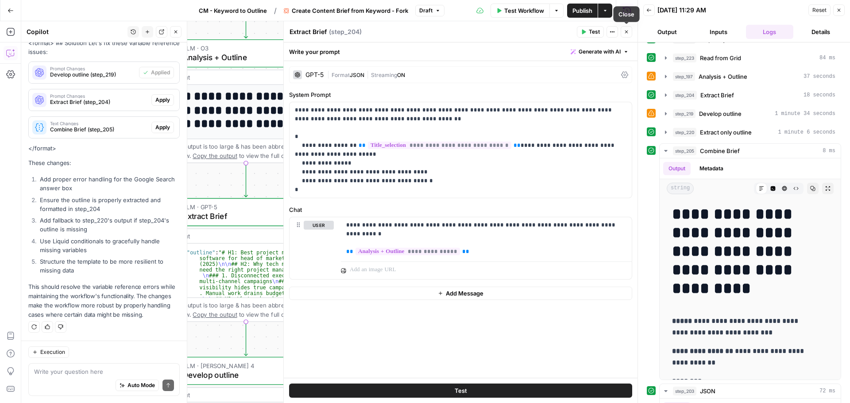
click at [623, 31] on button "Close" at bounding box center [626, 32] width 12 height 12
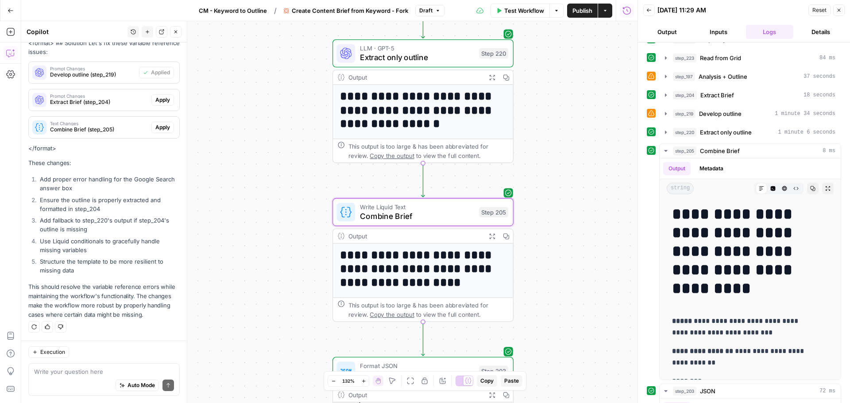
click at [110, 127] on span "Combine Brief (step_205)" at bounding box center [99, 130] width 98 height 8
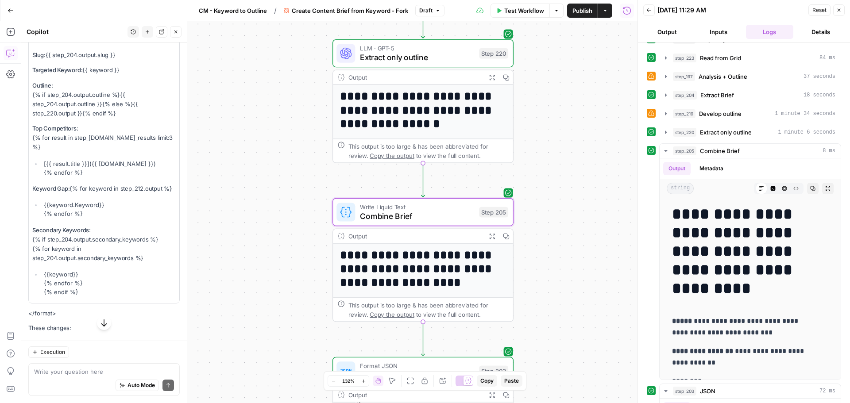
scroll to position [1861, 0]
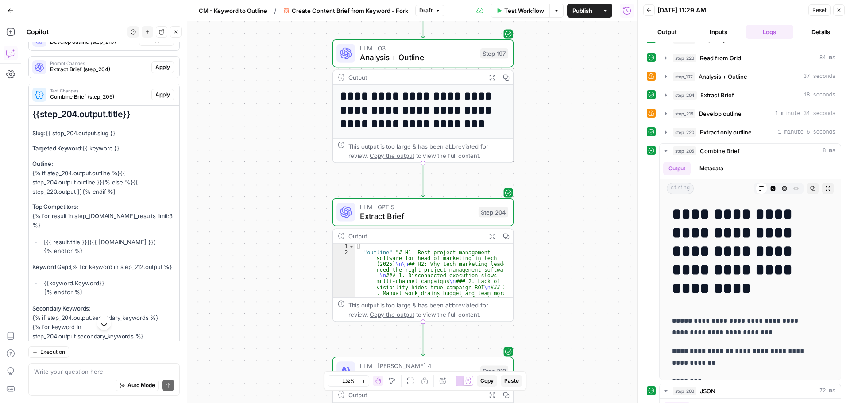
click at [155, 99] on span "Apply" at bounding box center [162, 95] width 15 height 8
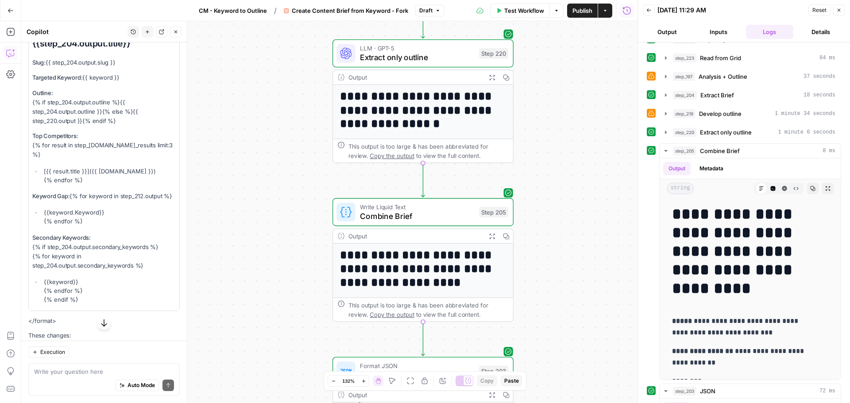
scroll to position [1788, 0]
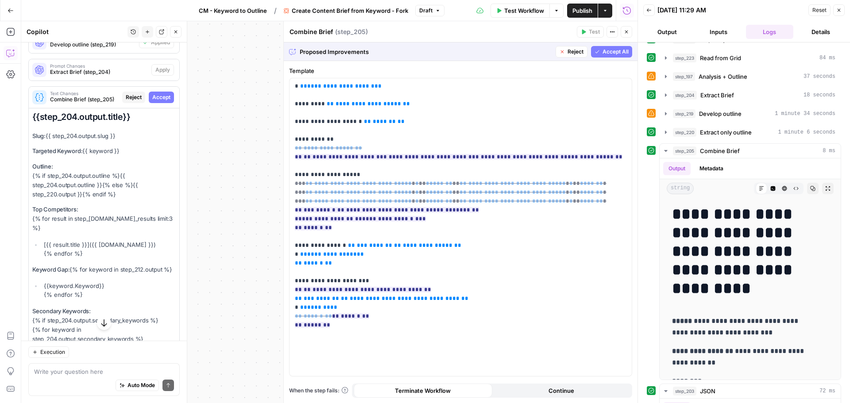
click at [627, 51] on span "Accept All" at bounding box center [615, 52] width 26 height 8
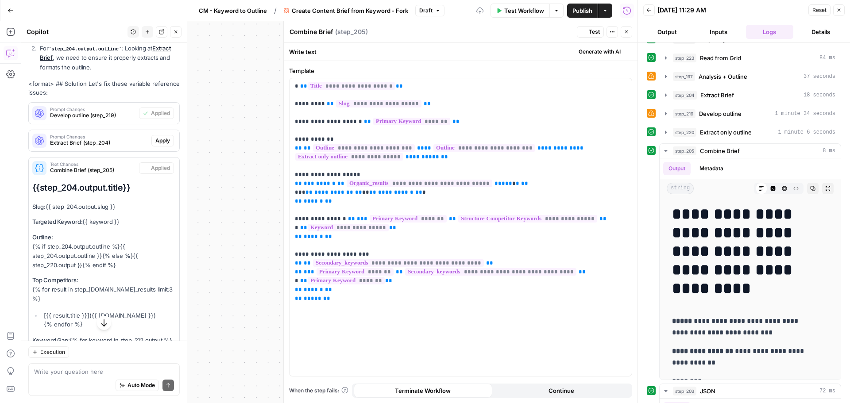
scroll to position [1858, 0]
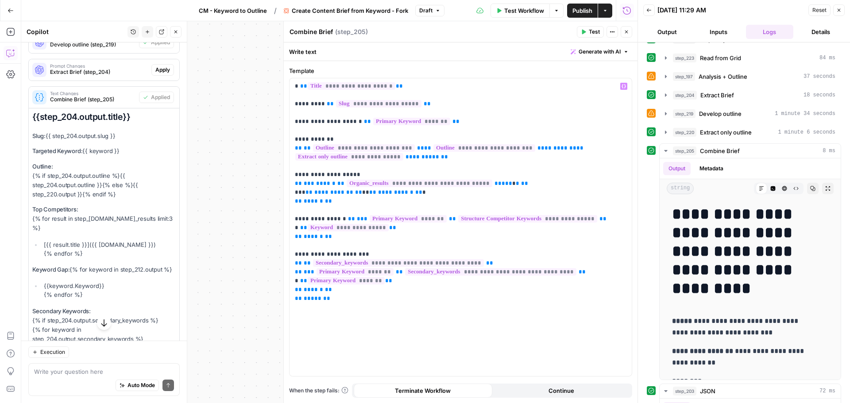
click at [523, 4] on button "Test Workflow" at bounding box center [519, 11] width 59 height 14
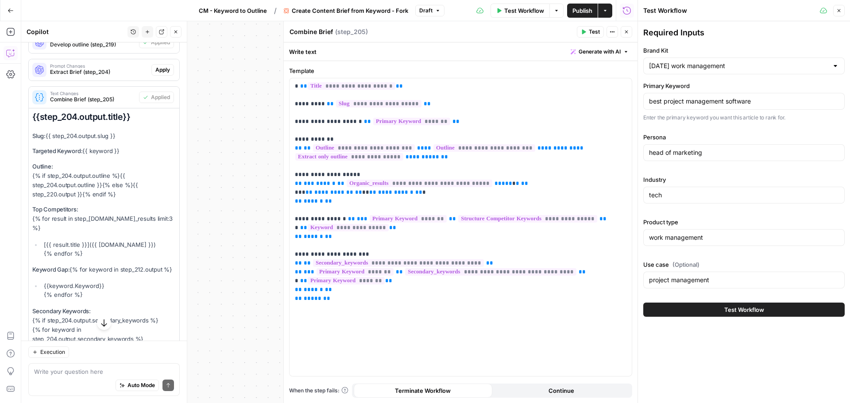
click at [678, 312] on button "Test Workflow" at bounding box center [743, 310] width 201 height 14
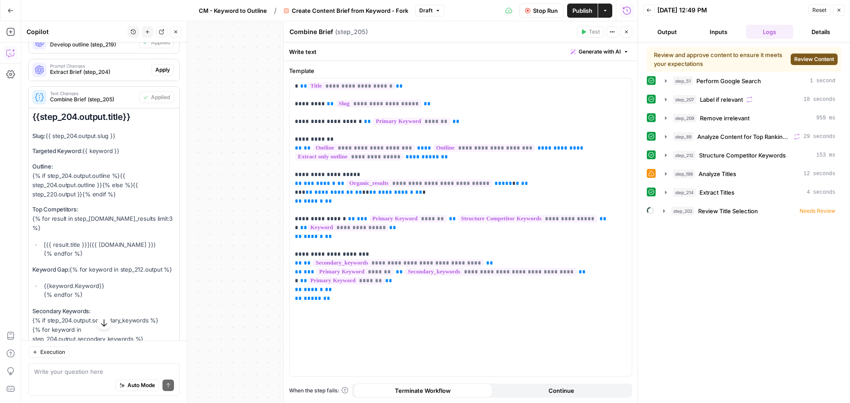
click at [805, 57] on span "Review Content" at bounding box center [814, 59] width 40 height 8
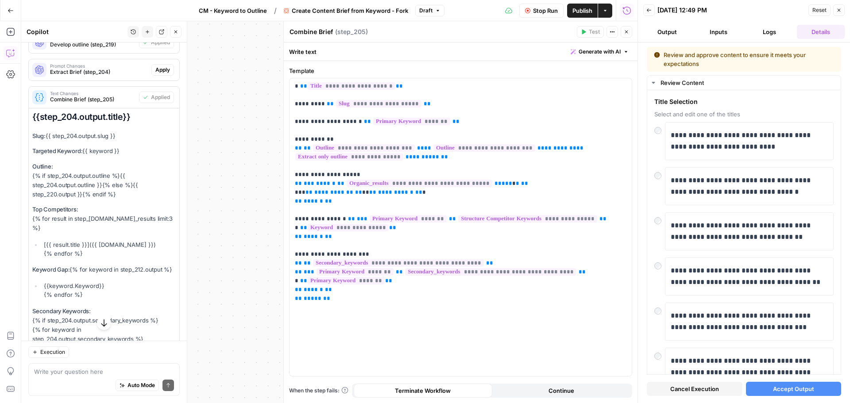
click at [773, 391] on span "Accept Output" at bounding box center [793, 389] width 41 height 9
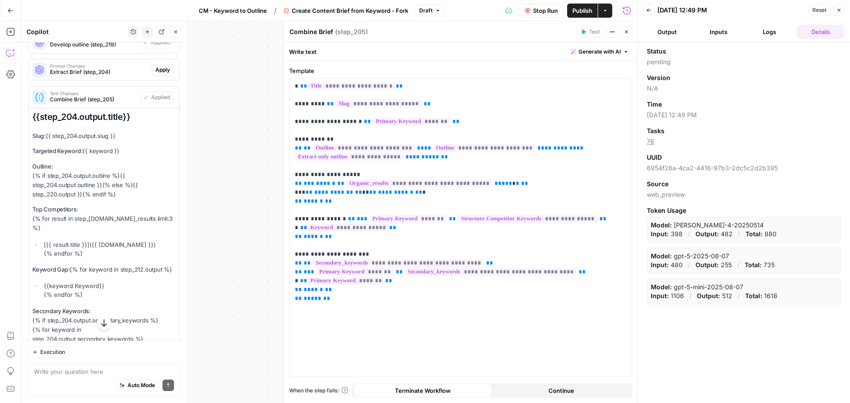
click at [766, 30] on button "Logs" at bounding box center [770, 32] width 48 height 14
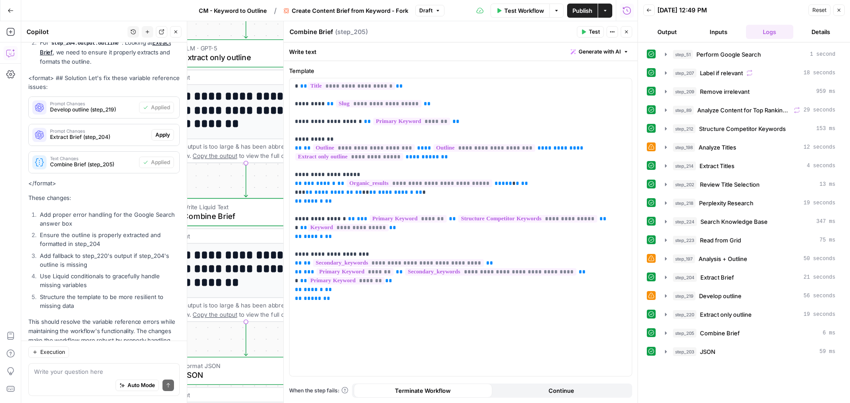
scroll to position [1815, 0]
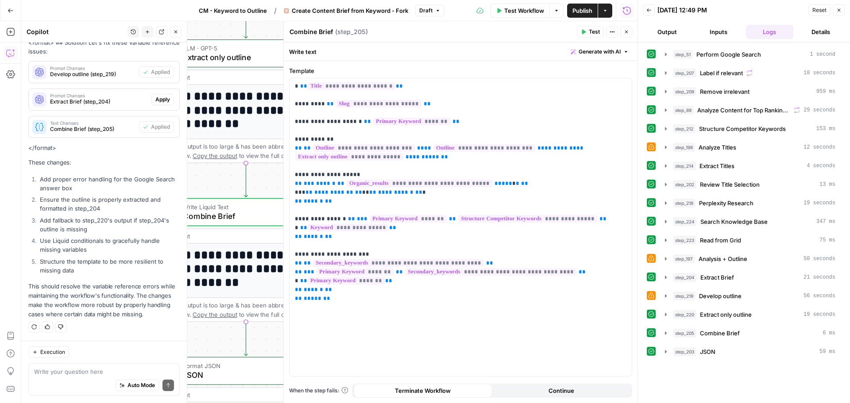
click at [583, 12] on span "Publish" at bounding box center [582, 10] width 20 height 9
click at [628, 33] on icon "button" at bounding box center [625, 31] width 5 height 5
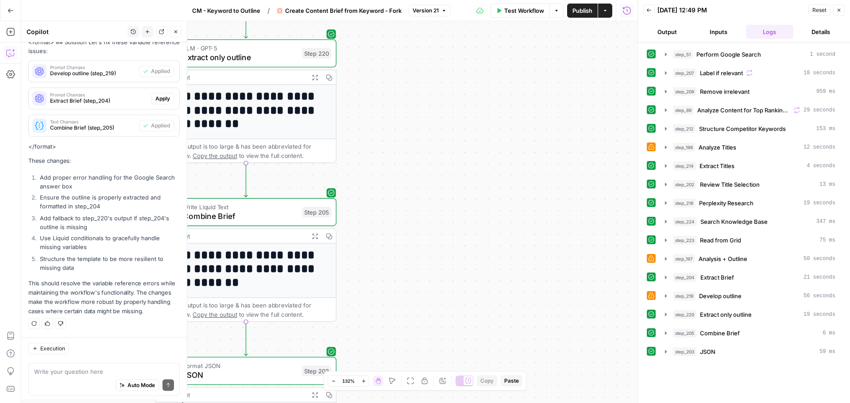
scroll to position [1815, 0]
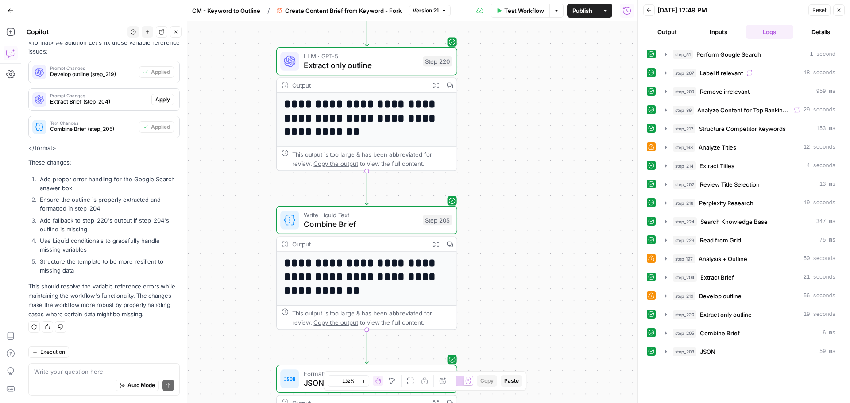
drag, startPoint x: 423, startPoint y: 167, endPoint x: 491, endPoint y: 154, distance: 68.8
click at [491, 154] on div "Workflow Set Inputs Inputs Google Search Perform Google Search Step 51 Output E…" at bounding box center [329, 212] width 616 height 382
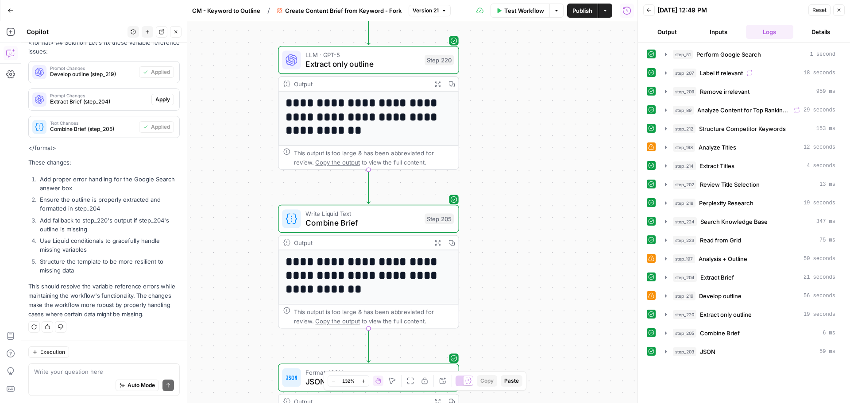
click at [371, 221] on span "Combine Brief" at bounding box center [362, 223] width 115 height 12
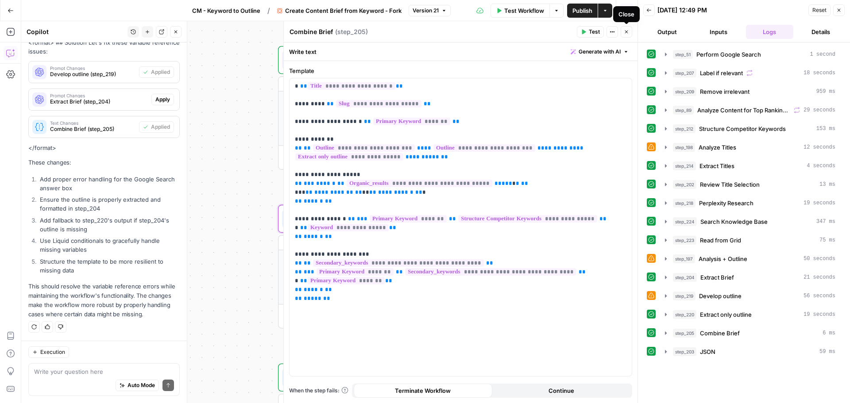
click at [628, 34] on icon "button" at bounding box center [625, 31] width 5 height 5
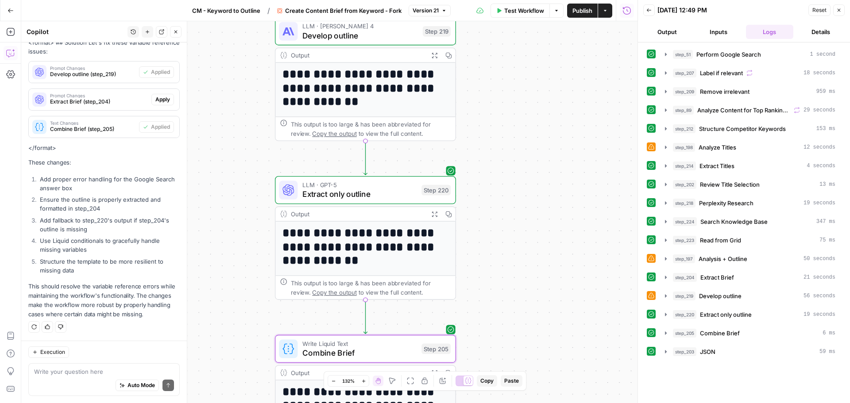
drag, startPoint x: 257, startPoint y: 104, endPoint x: 254, endPoint y: 244, distance: 140.3
click at [254, 244] on div "Workflow Set Inputs Inputs Google Search Perform Google Search Step 51 Output E…" at bounding box center [329, 212] width 616 height 382
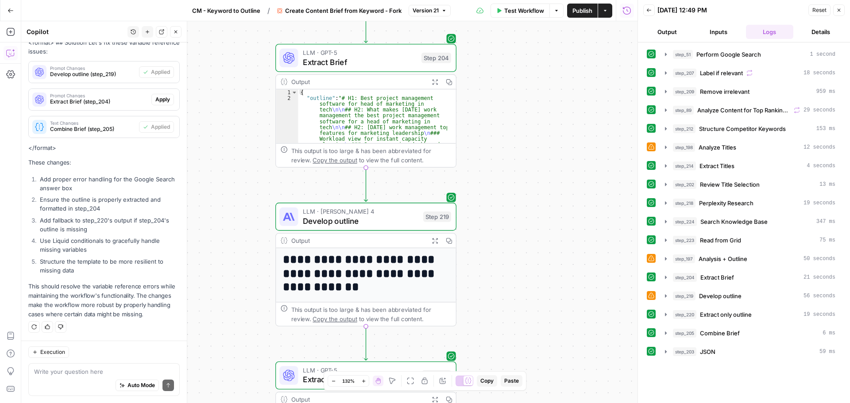
drag, startPoint x: 249, startPoint y: 143, endPoint x: 248, endPoint y: 272, distance: 129.2
click at [248, 272] on div "Workflow Set Inputs Inputs Google Search Perform Google Search Step 51 Output E…" at bounding box center [329, 212] width 616 height 382
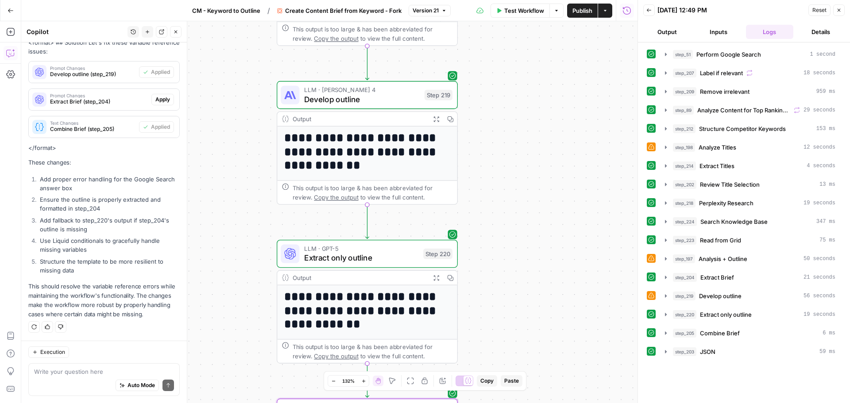
drag, startPoint x: 254, startPoint y: 240, endPoint x: 253, endPoint y: 108, distance: 132.3
click at [253, 108] on div "Workflow Set Inputs Inputs Google Search Perform Google Search Step 51 Output E…" at bounding box center [329, 212] width 616 height 382
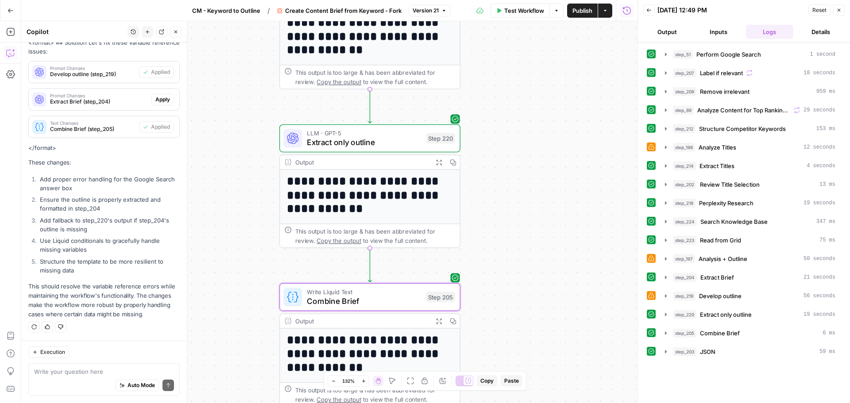
drag, startPoint x: 250, startPoint y: 219, endPoint x: 253, endPoint y: 104, distance: 115.5
click at [253, 104] on div "Workflow Set Inputs Inputs Google Search Perform Google Search Step 51 Output E…" at bounding box center [329, 212] width 616 height 382
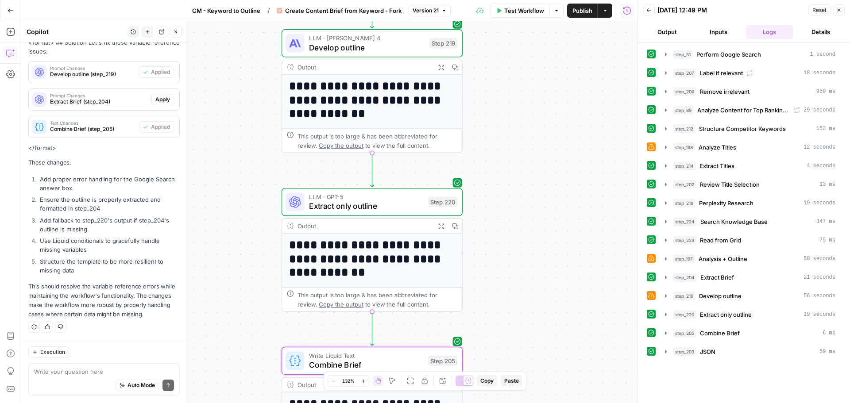
drag, startPoint x: 253, startPoint y: 138, endPoint x: 252, endPoint y: 221, distance: 83.6
click at [253, 232] on div "Workflow Set Inputs Inputs Google Search Perform Google Search Step 51 Output E…" at bounding box center [329, 212] width 616 height 382
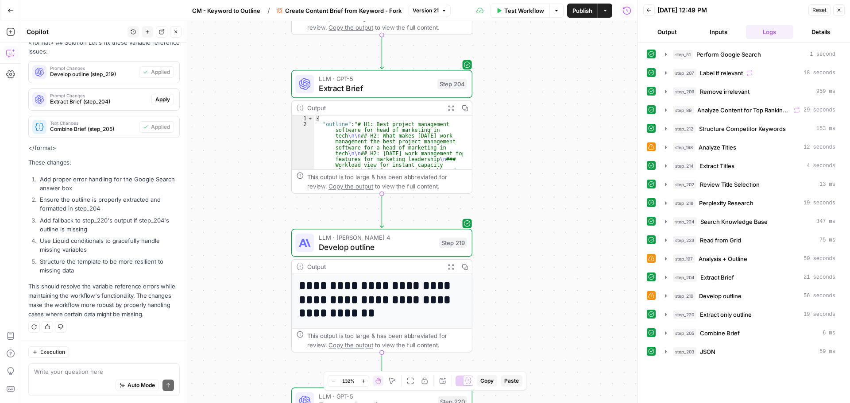
drag, startPoint x: 252, startPoint y: 139, endPoint x: 260, endPoint y: 247, distance: 108.7
click at [260, 247] on div "Workflow Set Inputs Inputs Google Search Perform Google Search Step 51 Output E…" at bounding box center [329, 212] width 616 height 382
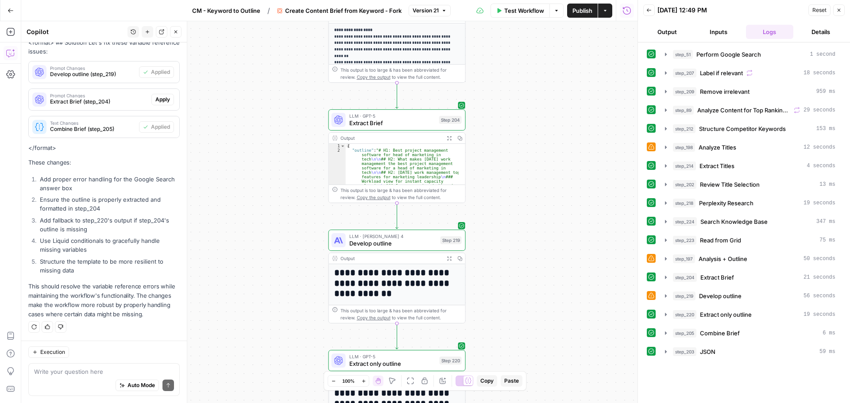
drag, startPoint x: 473, startPoint y: 164, endPoint x: 515, endPoint y: 173, distance: 43.1
click at [515, 173] on div "Workflow Set Inputs Inputs Google Search Perform Google Search Step 51 Output E…" at bounding box center [329, 212] width 616 height 382
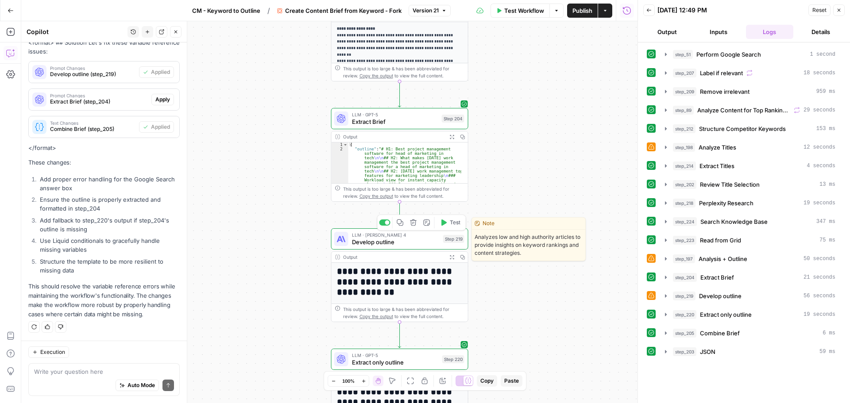
click at [413, 242] on span "Develop outline" at bounding box center [396, 242] width 88 height 9
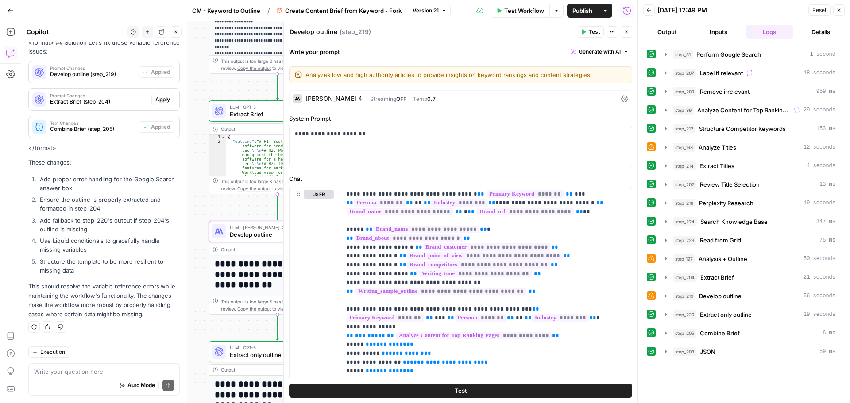
drag, startPoint x: 262, startPoint y: 209, endPoint x: 139, endPoint y: 201, distance: 122.9
click at [137, 201] on body "Monday.com New Home Insights Opportunities Your Data Browse Recent Grids Keywor…" at bounding box center [425, 201] width 850 height 403
click at [651, 296] on icon at bounding box center [651, 295] width 6 height 6
click at [663, 295] on icon "button" at bounding box center [665, 295] width 7 height 7
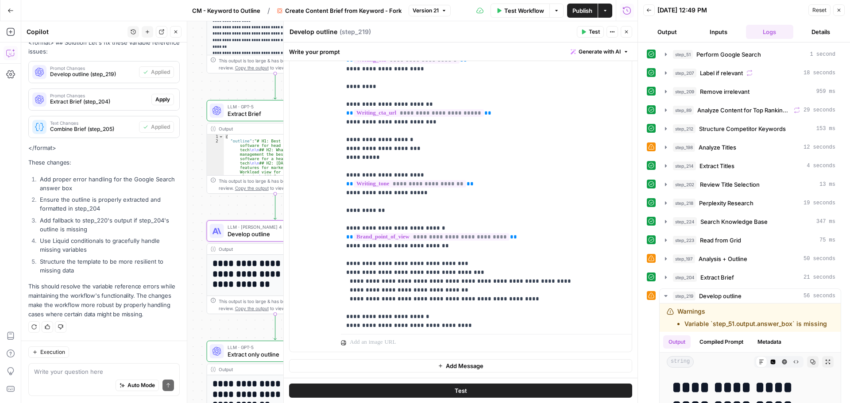
scroll to position [1054, 0]
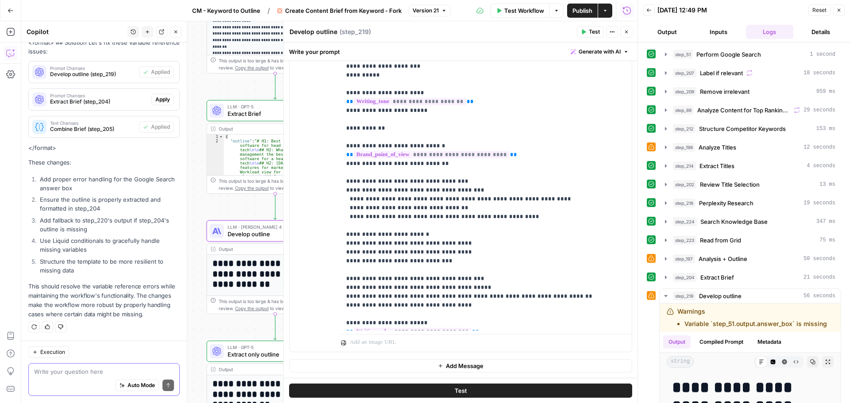
click at [86, 372] on textarea at bounding box center [104, 371] width 140 height 9
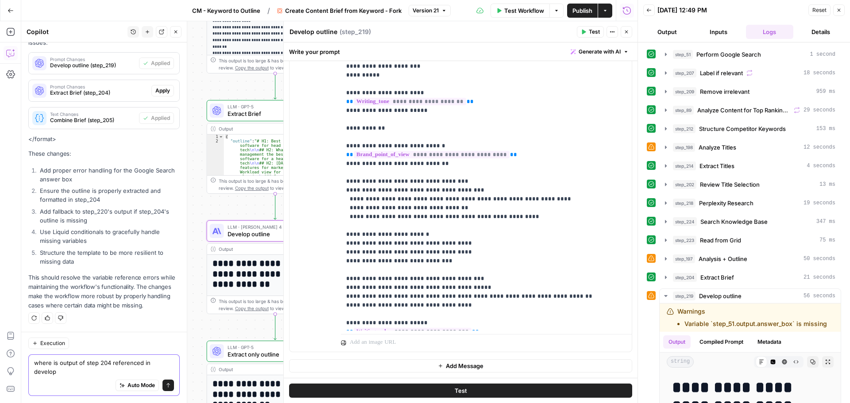
scroll to position [1824, 0]
type textarea "where is output of step 204 referenced in develop outline step?"
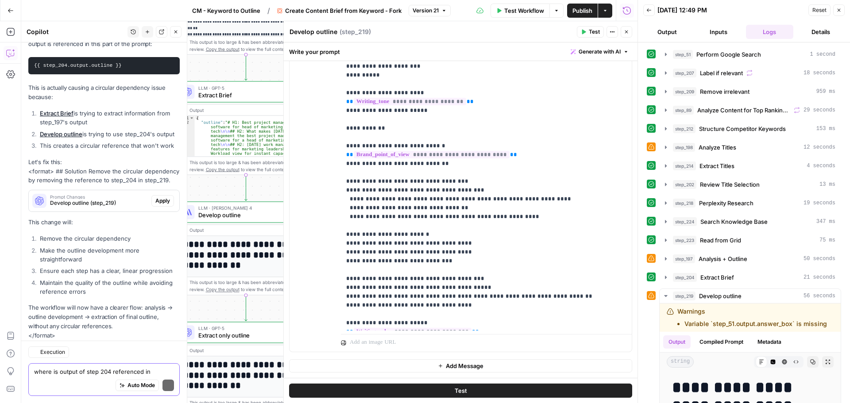
scroll to position [2177, 0]
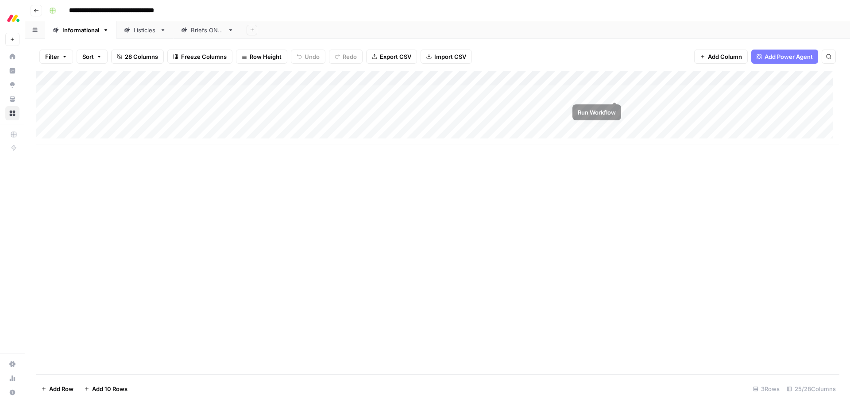
click at [614, 91] on div "Add Column" at bounding box center [437, 108] width 803 height 74
click at [564, 91] on div "Add Column" at bounding box center [437, 108] width 803 height 74
click at [564, 91] on div at bounding box center [568, 93] width 111 height 16
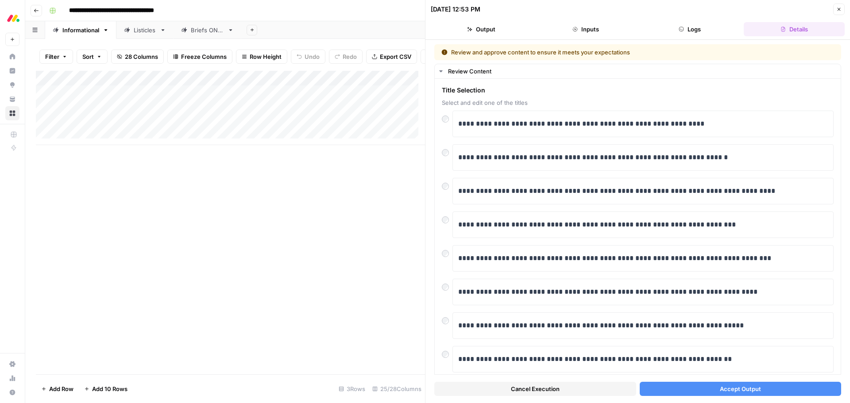
click at [708, 388] on button "Accept Output" at bounding box center [740, 389] width 202 height 14
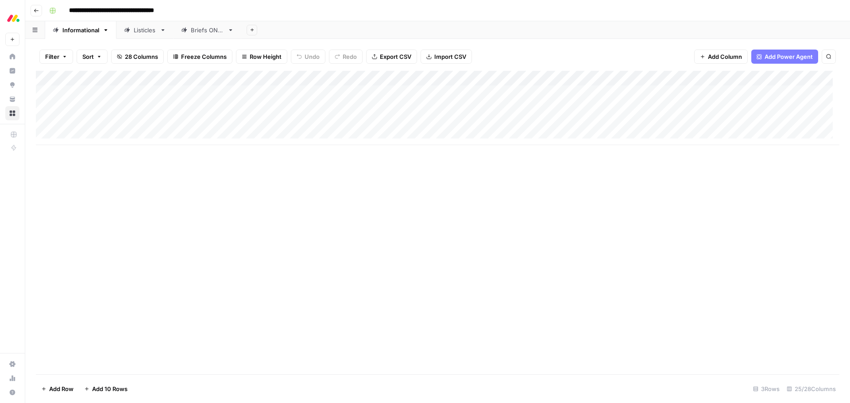
click at [584, 91] on div "Add Column" at bounding box center [437, 108] width 803 height 74
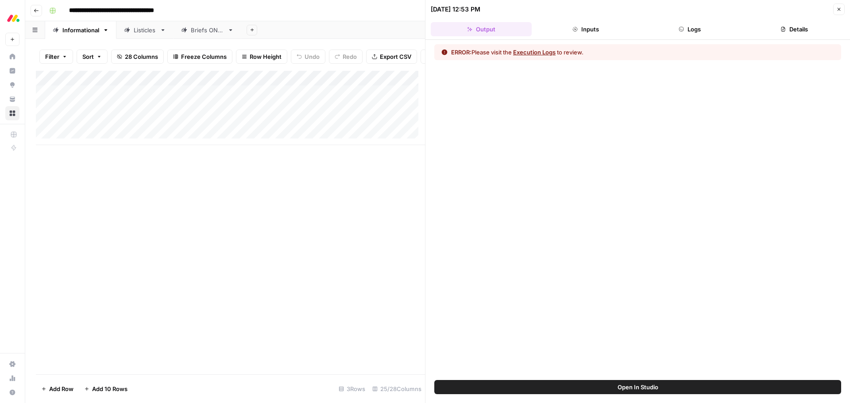
click at [546, 58] on div "ERROR: Please visit the Execution Logs to review." at bounding box center [637, 52] width 407 height 16
click at [543, 55] on button "Execution Logs" at bounding box center [534, 52] width 42 height 9
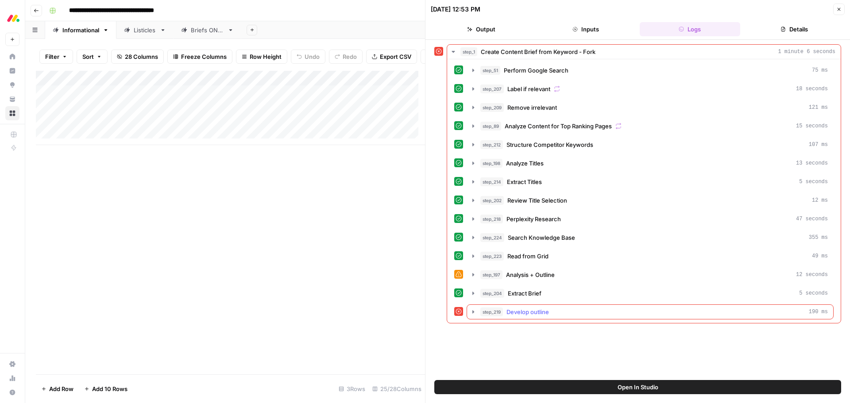
click at [538, 310] on span "Develop outline" at bounding box center [527, 312] width 42 height 9
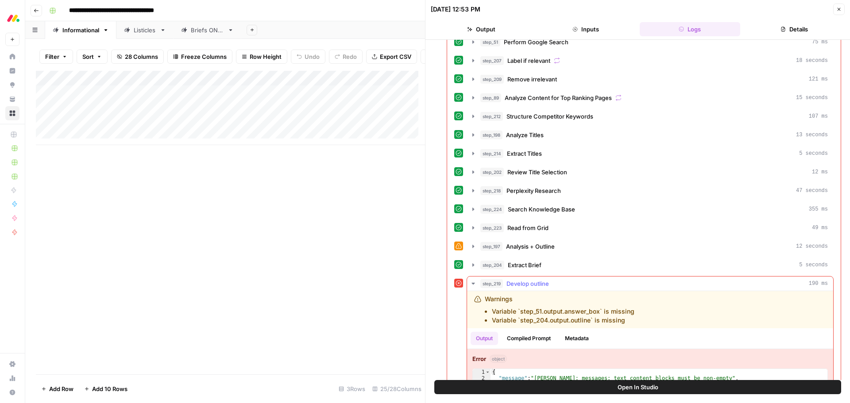
scroll to position [56, 0]
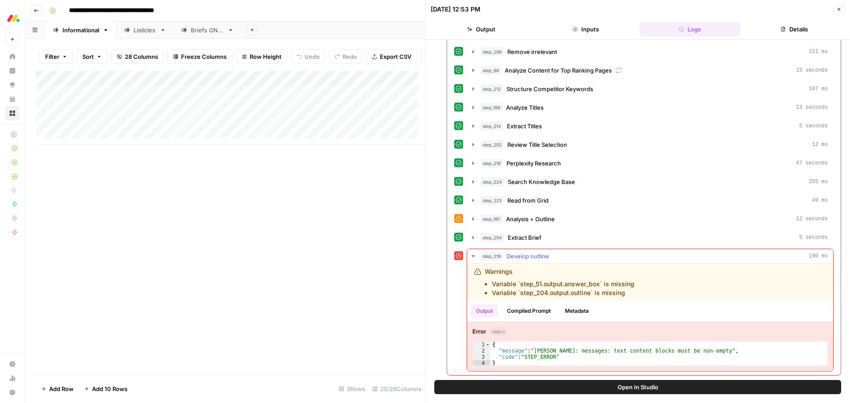
click at [518, 294] on li "Variable `step_204.output.outline` is missing" at bounding box center [563, 293] width 142 height 9
click at [473, 219] on icon "button" at bounding box center [473, 218] width 2 height 3
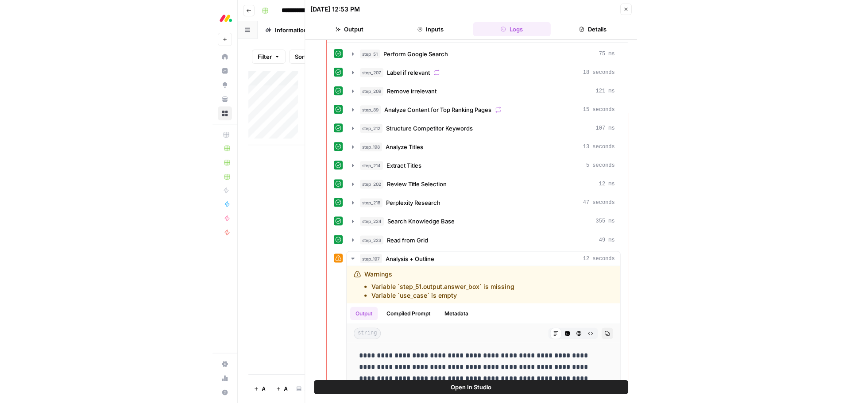
scroll to position [0, 0]
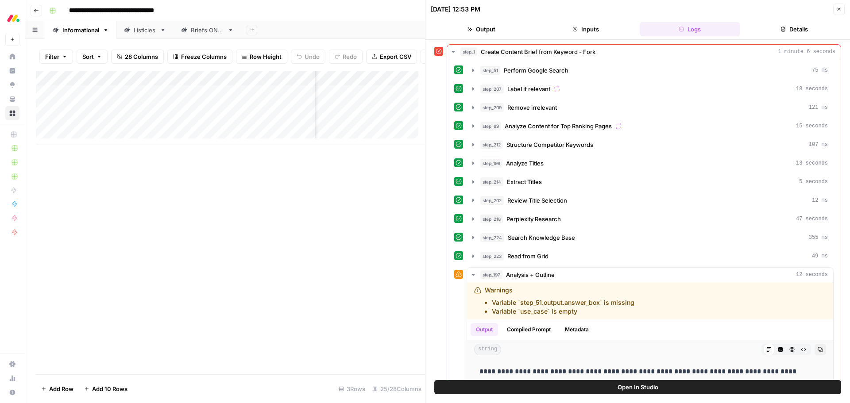
drag, startPoint x: 367, startPoint y: 193, endPoint x: 327, endPoint y: 189, distance: 40.5
click at [327, 189] on div "Add Column" at bounding box center [230, 223] width 389 height 304
click at [407, 85] on div "Add Column" at bounding box center [230, 108] width 389 height 74
drag, startPoint x: 280, startPoint y: 202, endPoint x: 202, endPoint y: 214, distance: 78.7
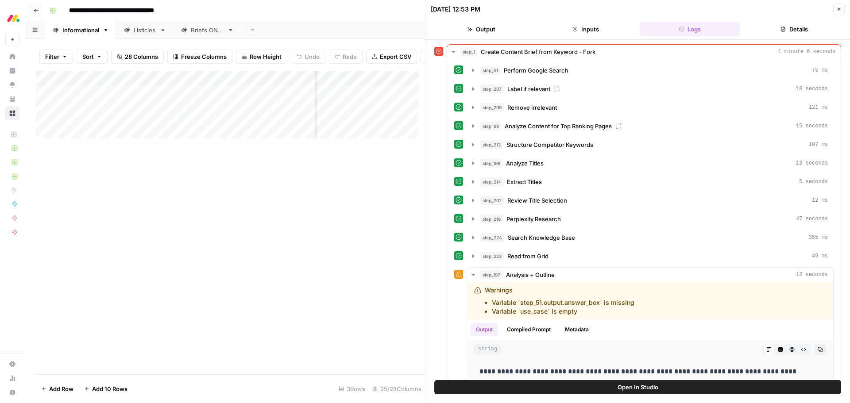
click at [202, 214] on div "Add Column" at bounding box center [230, 223] width 389 height 304
click at [407, 85] on div "Add Column" at bounding box center [230, 108] width 389 height 74
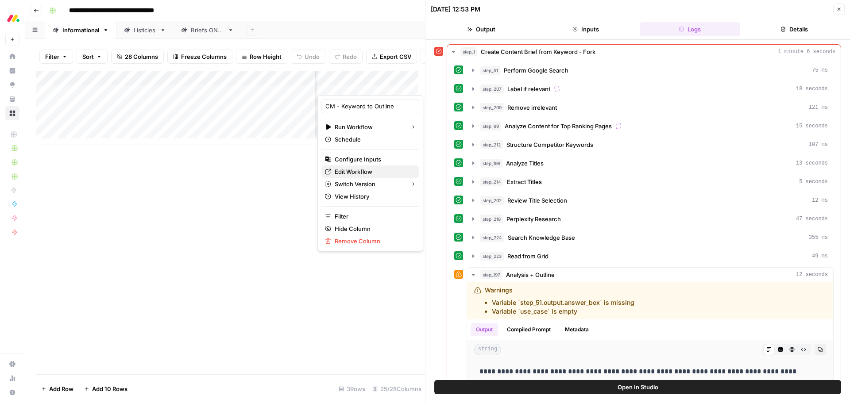
click at [377, 170] on span "Edit Workflow" at bounding box center [373, 171] width 77 height 9
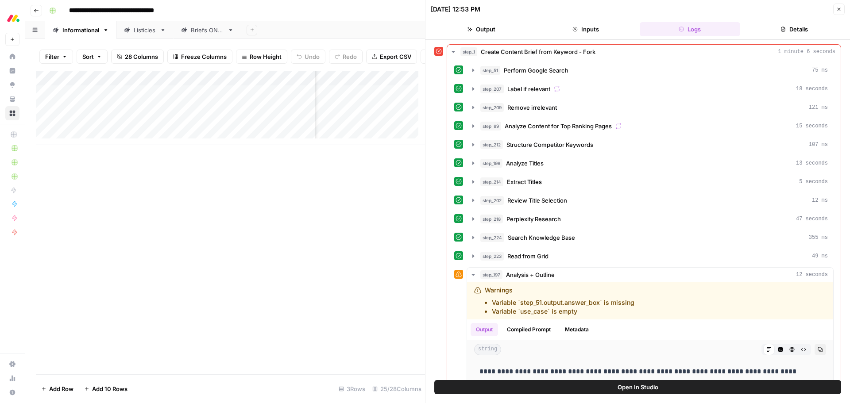
click at [835, 10] on button "Close" at bounding box center [839, 10] width 12 height 12
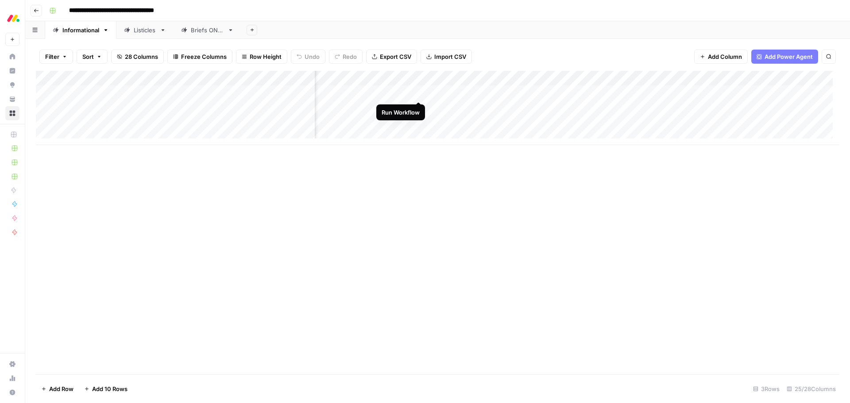
click at [416, 93] on div "Add Column" at bounding box center [437, 108] width 803 height 74
click at [381, 96] on div "Add Column" at bounding box center [437, 108] width 803 height 74
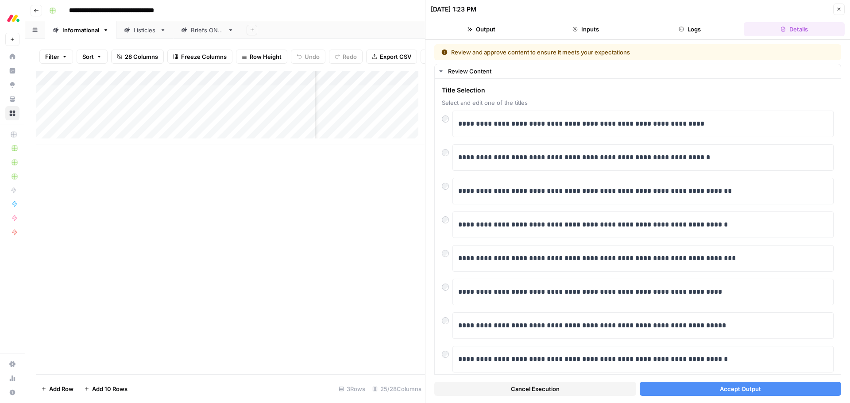
click at [684, 385] on button "Accept Output" at bounding box center [740, 389] width 202 height 14
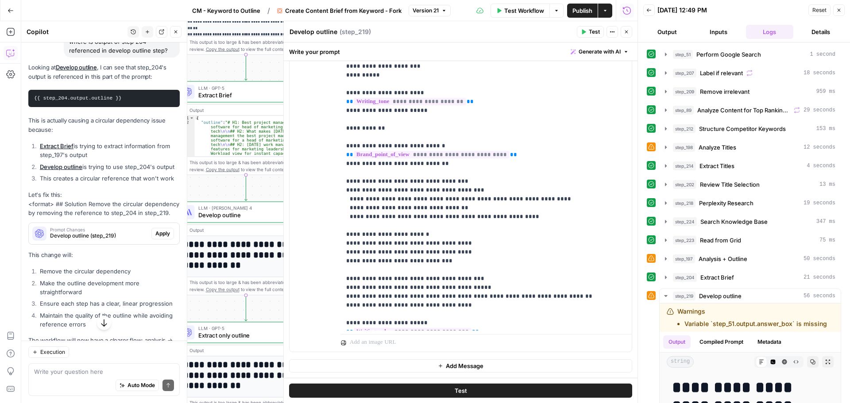
scroll to position [2089, 0]
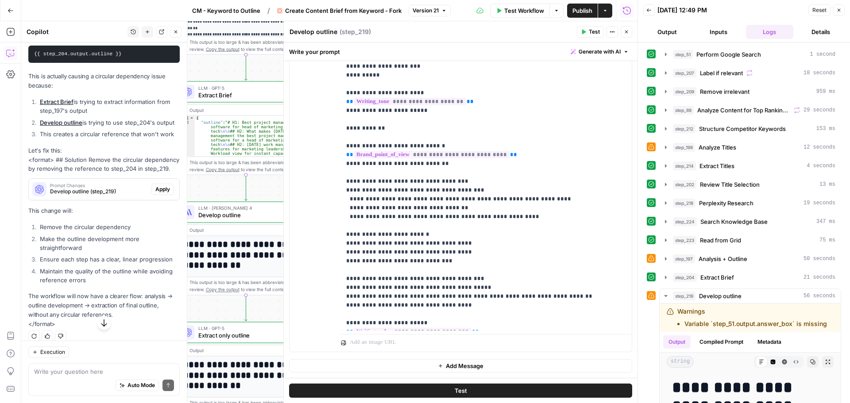
click at [842, 8] on button "Close" at bounding box center [839, 10] width 12 height 12
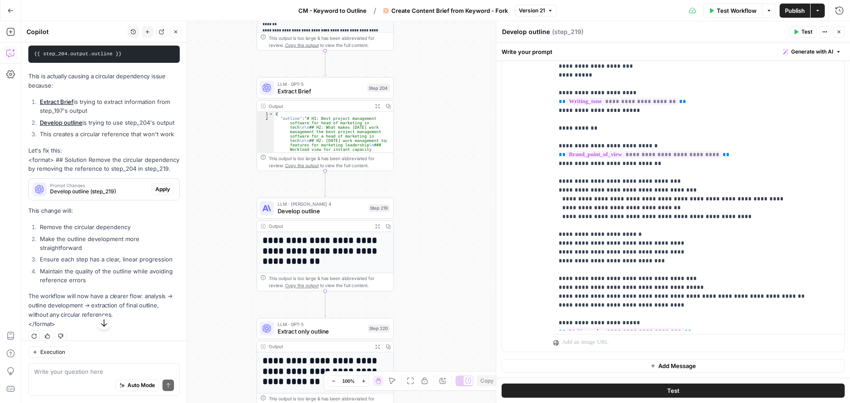
drag, startPoint x: 380, startPoint y: 241, endPoint x: 459, endPoint y: 237, distance: 79.3
click at [459, 237] on div "Workflow Set Inputs Inputs Google Search Perform Google Search Step 51 Output E…" at bounding box center [435, 212] width 828 height 382
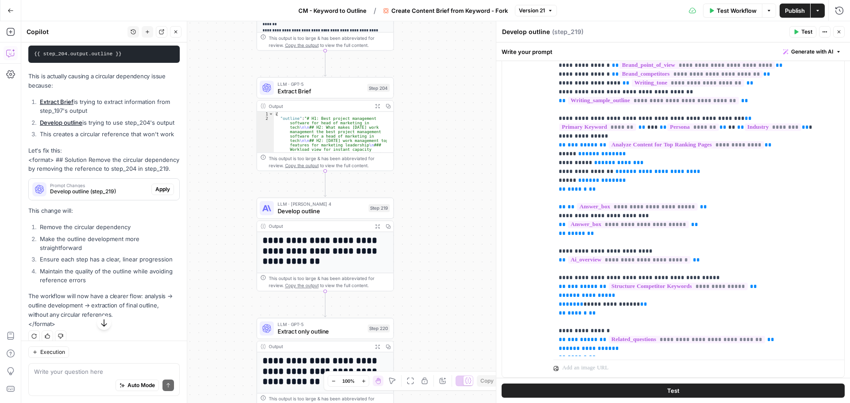
scroll to position [185, 0]
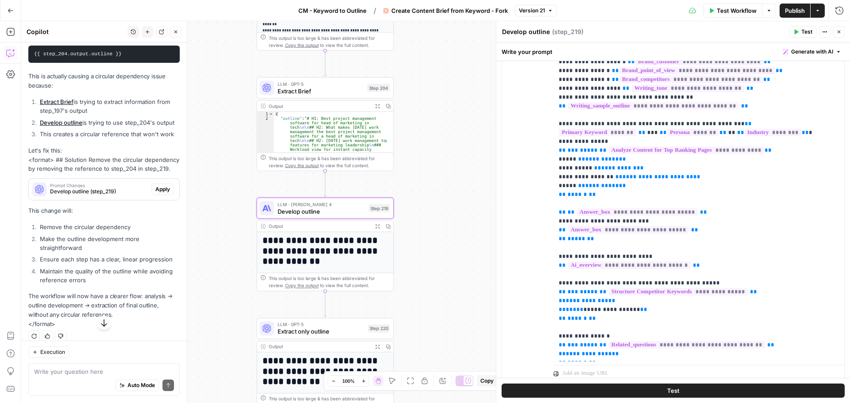
click at [155, 193] on span "Apply" at bounding box center [162, 189] width 15 height 8
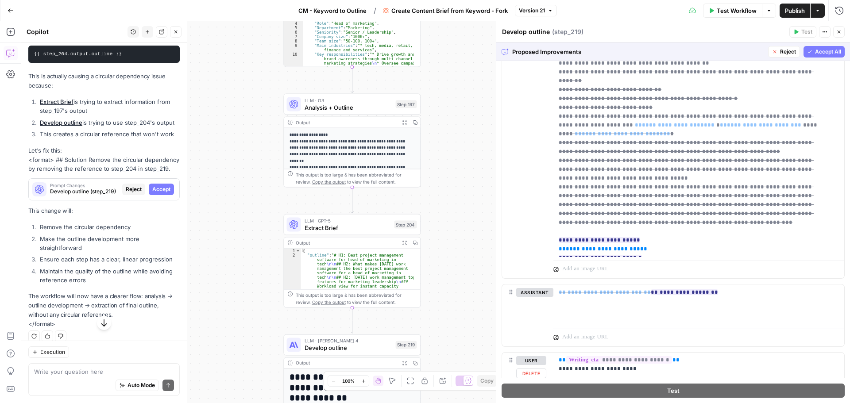
scroll to position [354, 0]
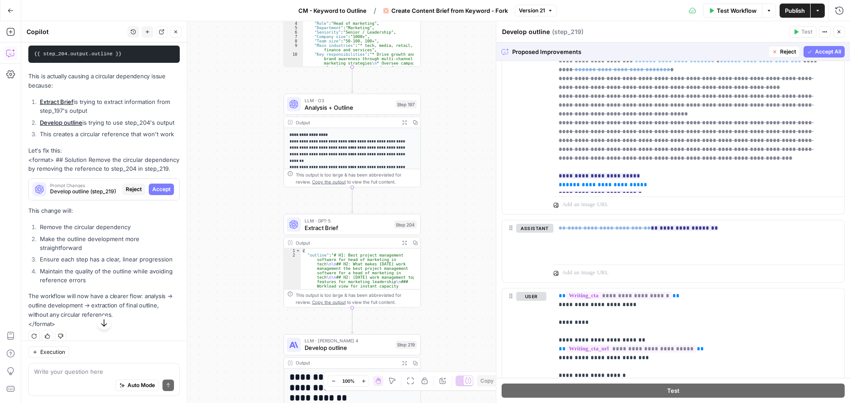
click at [772, 52] on icon "button" at bounding box center [774, 51] width 5 height 5
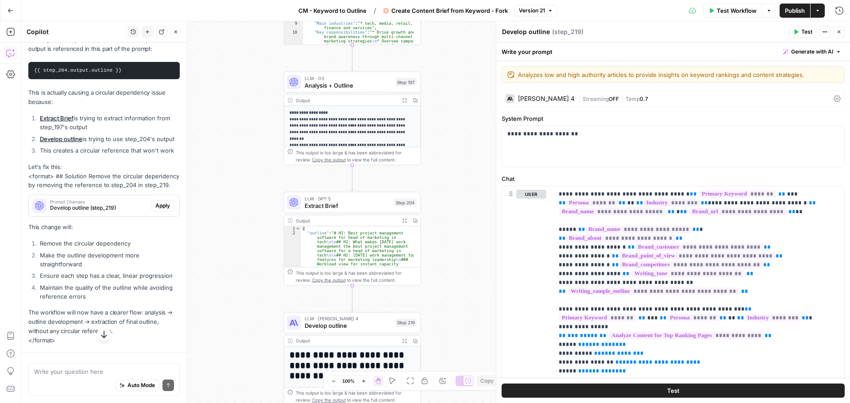
scroll to position [2089, 0]
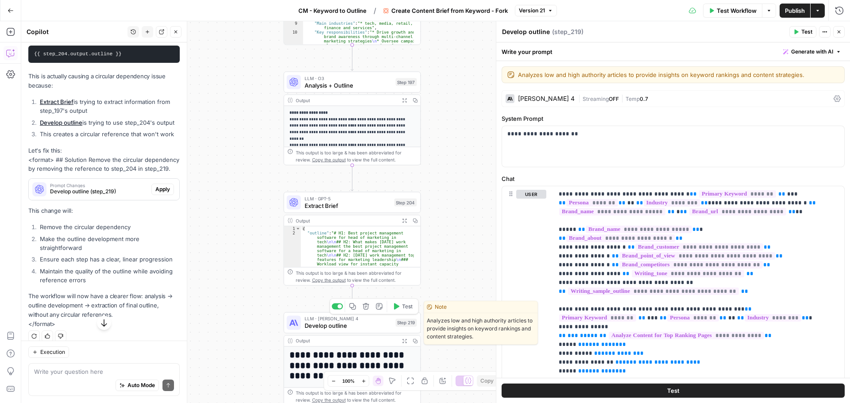
click at [362, 325] on span "Develop outline" at bounding box center [348, 325] width 88 height 9
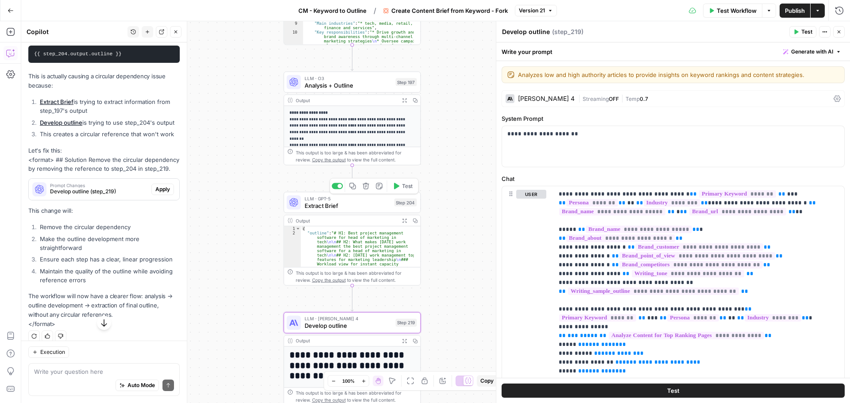
click at [358, 201] on span "Extract Brief" at bounding box center [347, 205] width 86 height 9
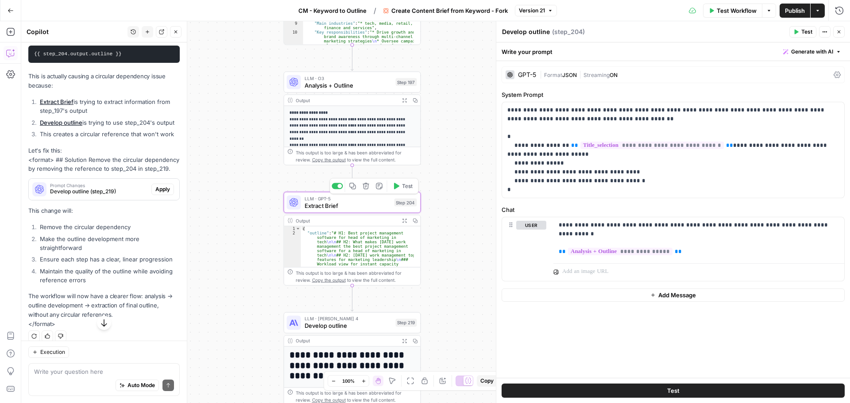
type textarea "Extract Brief"
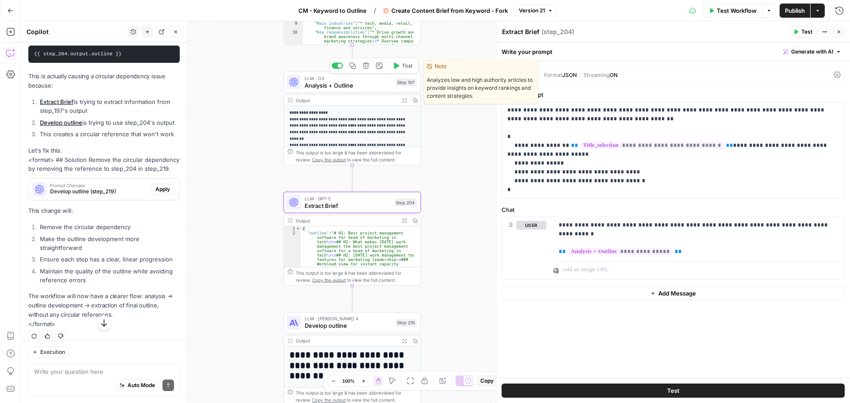
click at [370, 86] on span "Analysis + Outline" at bounding box center [348, 85] width 88 height 9
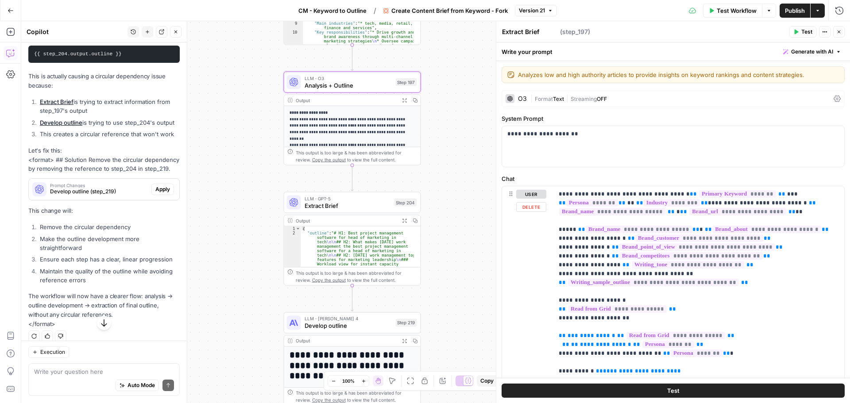
type textarea "Analysis + Outline"
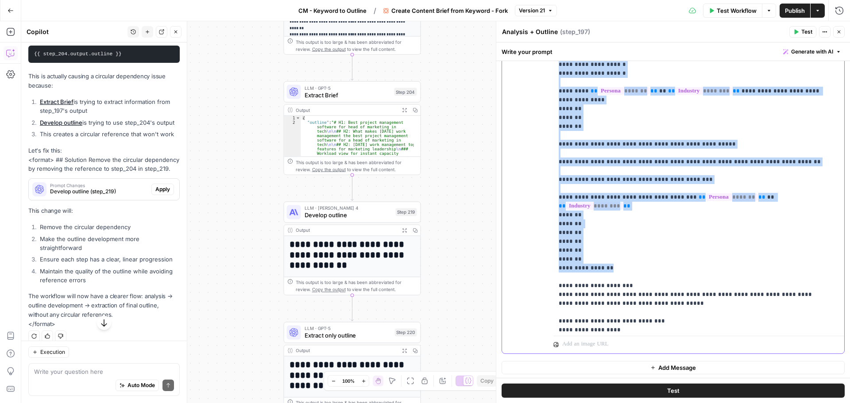
drag, startPoint x: 557, startPoint y: 197, endPoint x: 662, endPoint y: 222, distance: 107.8
click at [662, 222] on div "**********" at bounding box center [695, 152] width 284 height 361
copy p "**********"
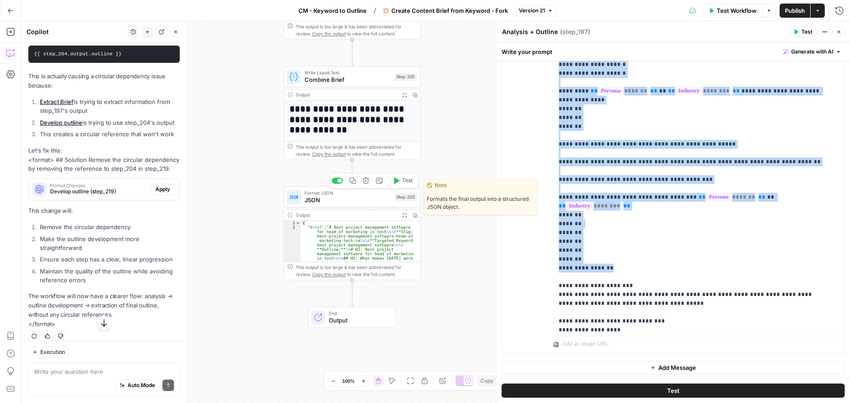
click at [397, 181] on icon "button" at bounding box center [396, 180] width 5 height 6
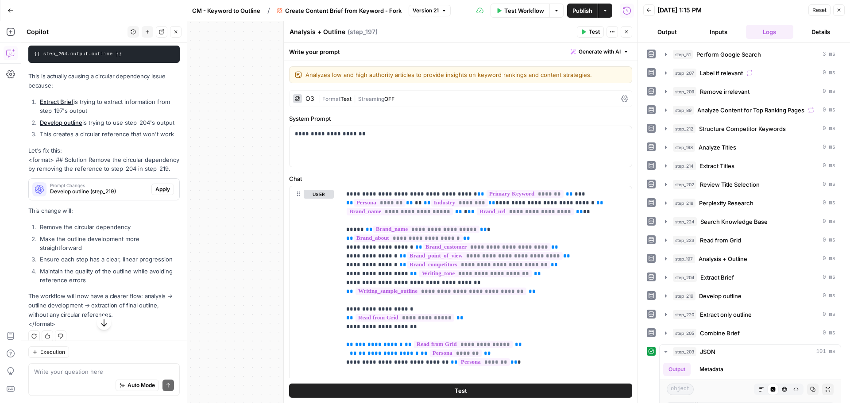
click at [627, 34] on icon "button" at bounding box center [625, 31] width 5 height 5
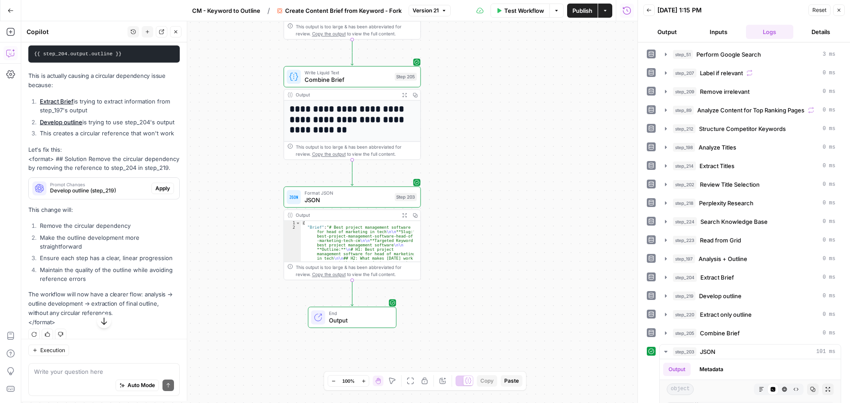
click at [518, 13] on span "Test Workflow" at bounding box center [524, 10] width 40 height 9
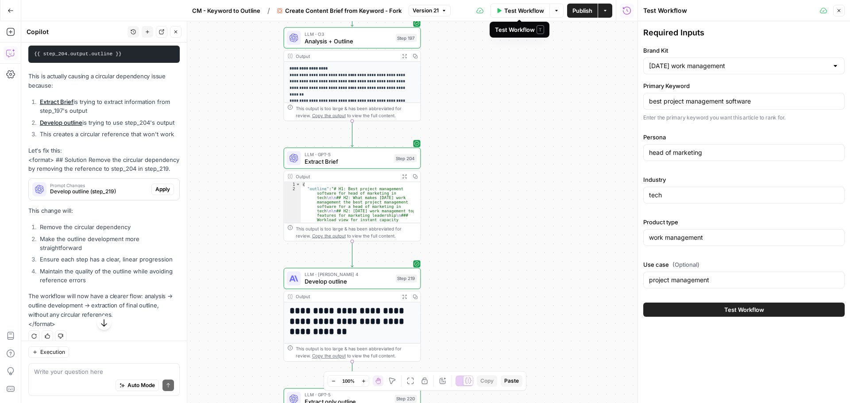
click at [506, 8] on span "Test Workflow" at bounding box center [524, 10] width 40 height 9
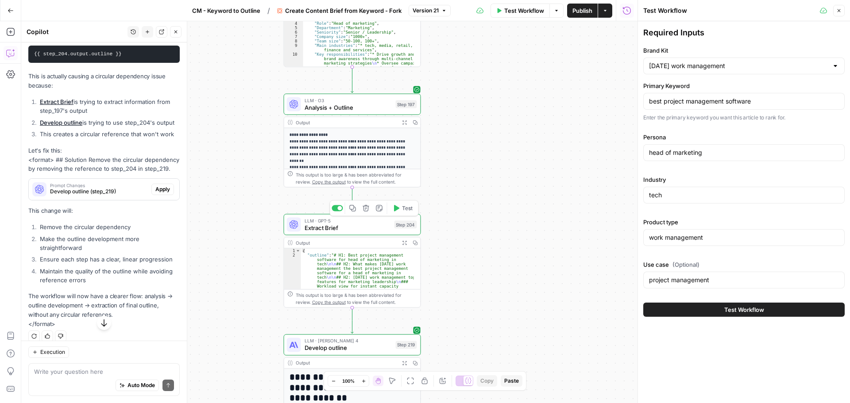
click at [350, 227] on span "Extract Brief" at bounding box center [347, 227] width 86 height 9
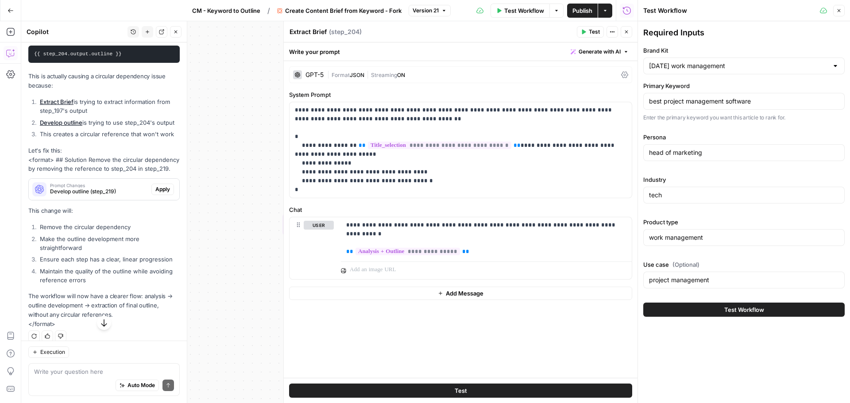
click at [392, 398] on div "Test" at bounding box center [461, 390] width 354 height 25
click at [392, 395] on button "Test" at bounding box center [460, 391] width 343 height 14
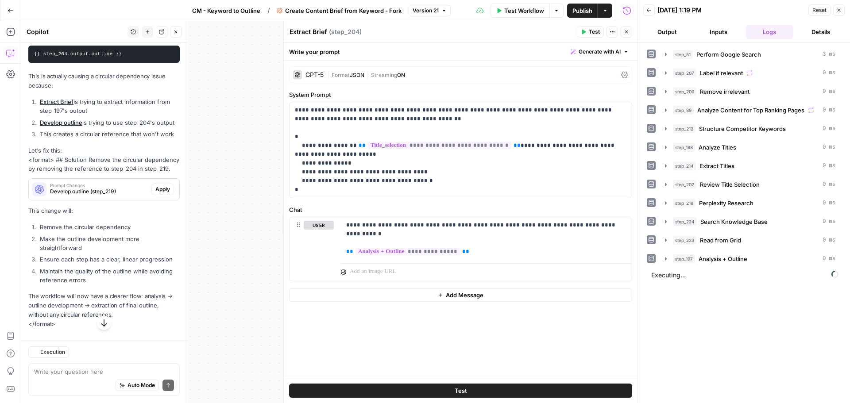
scroll to position [2089, 0]
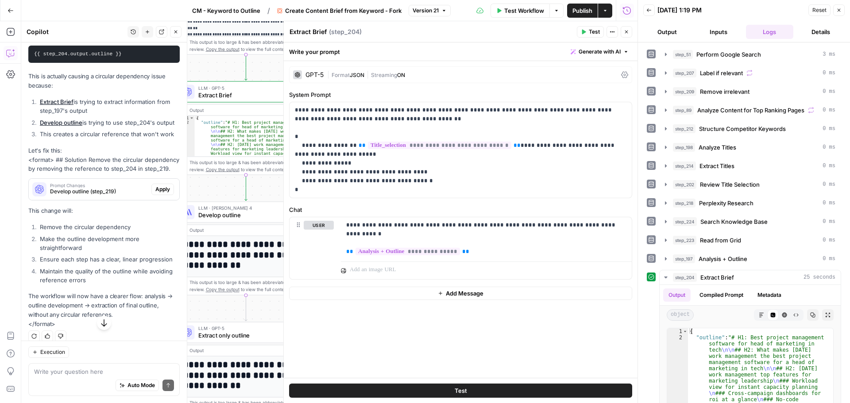
click at [625, 29] on button "Close" at bounding box center [626, 32] width 12 height 12
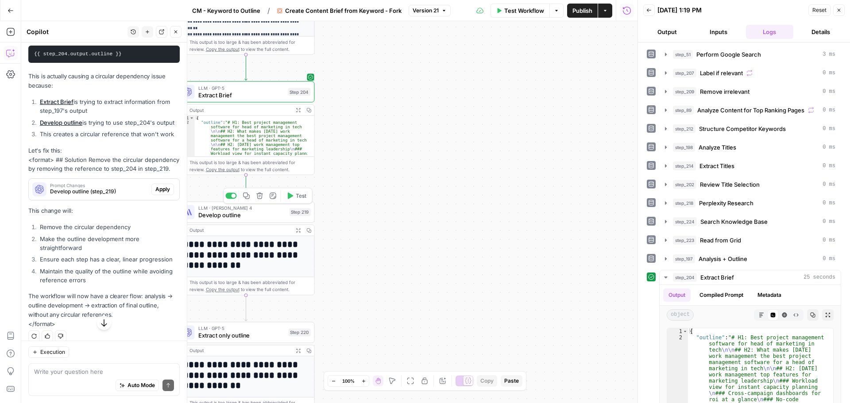
click at [296, 198] on span "Test" at bounding box center [301, 196] width 11 height 8
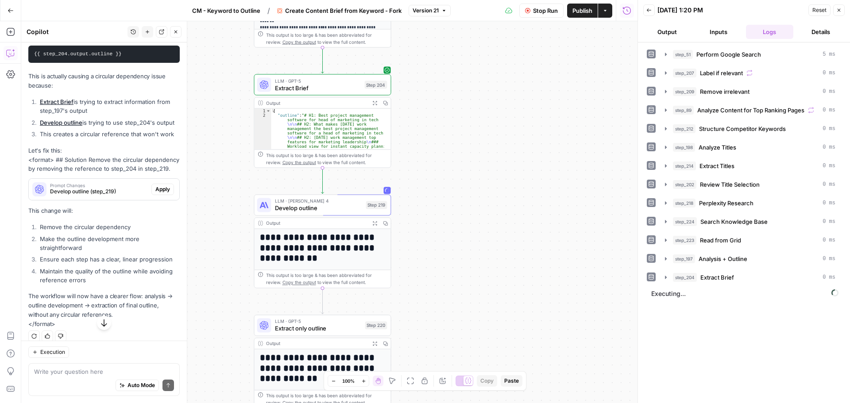
drag, startPoint x: 435, startPoint y: 248, endPoint x: 440, endPoint y: 241, distance: 8.3
click at [440, 241] on div "Workflow Set Inputs Inputs Google Search Perform Google Search Step 51 Output E…" at bounding box center [329, 212] width 616 height 382
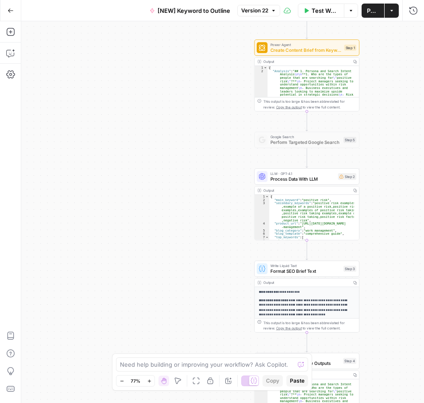
drag, startPoint x: 343, startPoint y: 215, endPoint x: 189, endPoint y: 160, distance: 163.9
click at [189, 159] on div "Workflow Set Inputs Inputs Power Agent Create Content Brief from Keyword - Fork…" at bounding box center [222, 211] width 403 height 381
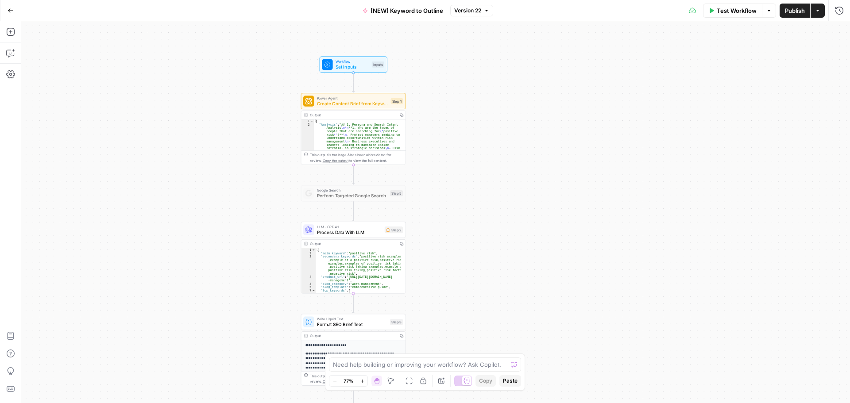
drag, startPoint x: 226, startPoint y: 54, endPoint x: 283, endPoint y: 112, distance: 82.0
click at [283, 112] on div "Workflow Set Inputs Inputs Power Agent Create Content Brief from Keyword - Fork…" at bounding box center [435, 212] width 828 height 382
click at [12, 12] on icon "button" at bounding box center [11, 11] width 6 height 6
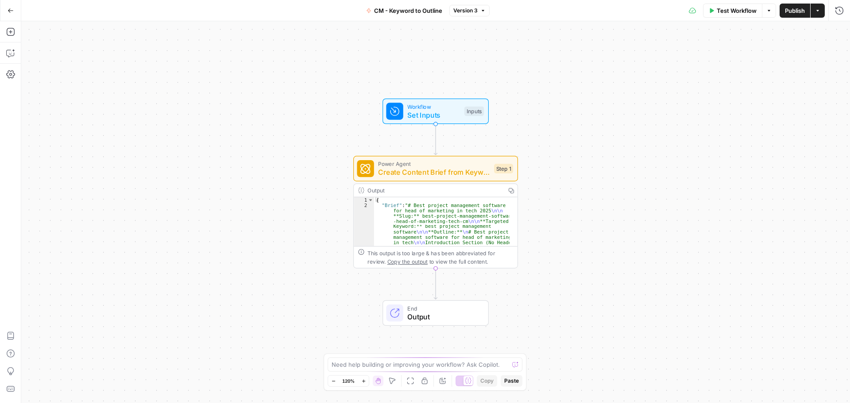
click at [790, 16] on button "Publish" at bounding box center [794, 11] width 31 height 14
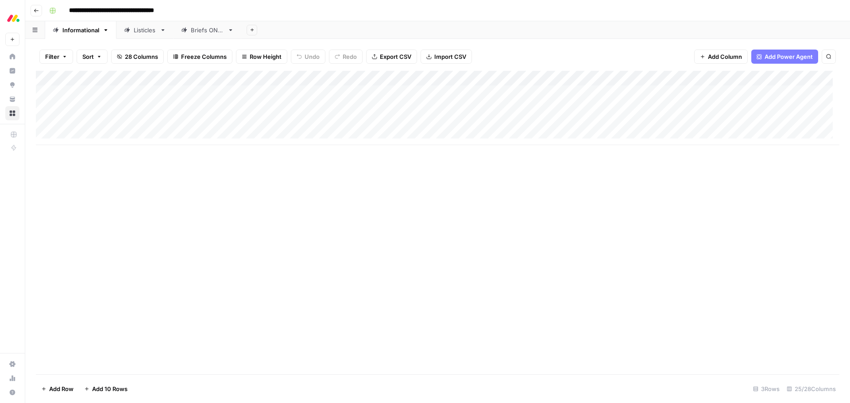
click at [591, 91] on div "Add Column" at bounding box center [437, 108] width 803 height 74
click at [604, 93] on div "Add Column" at bounding box center [437, 108] width 803 height 74
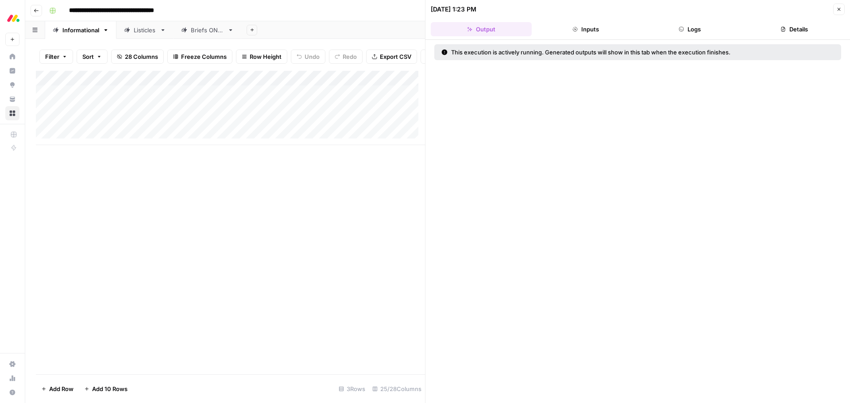
click at [786, 26] on button "Details" at bounding box center [793, 29] width 101 height 14
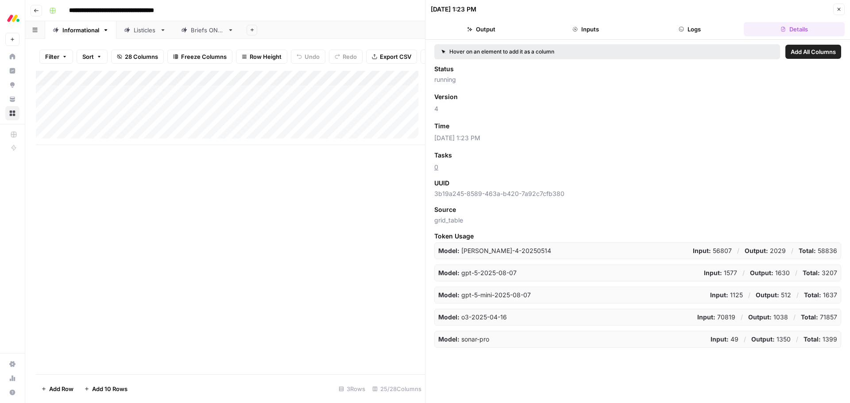
click at [693, 28] on button "Logs" at bounding box center [689, 29] width 101 height 14
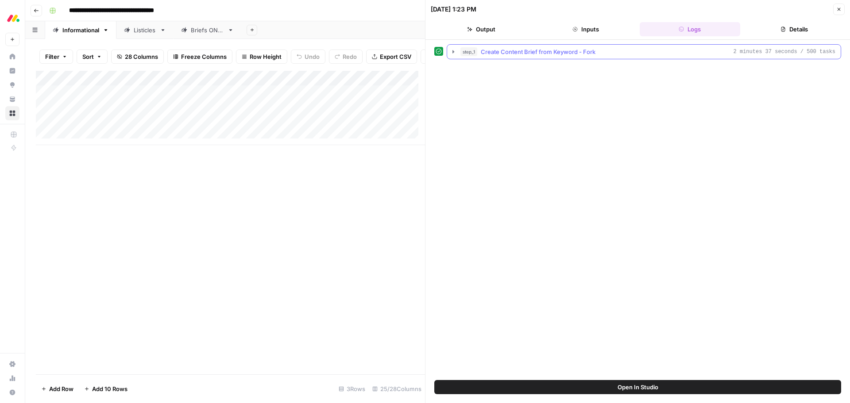
click at [453, 50] on icon "button" at bounding box center [453, 51] width 7 height 7
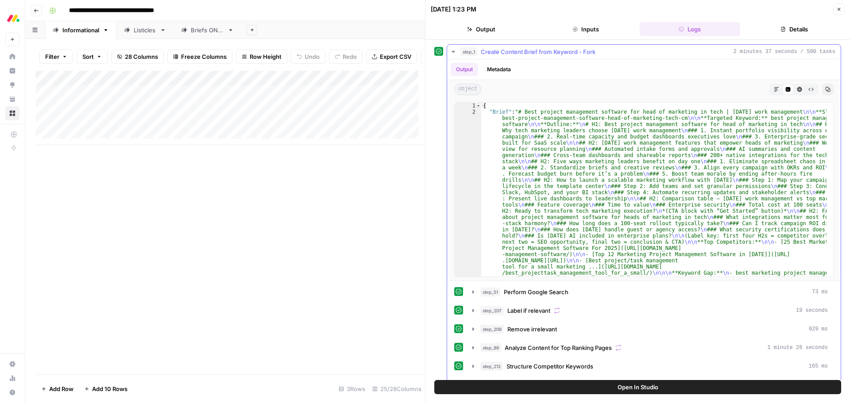
click at [453, 50] on icon "button" at bounding box center [453, 51] width 7 height 7
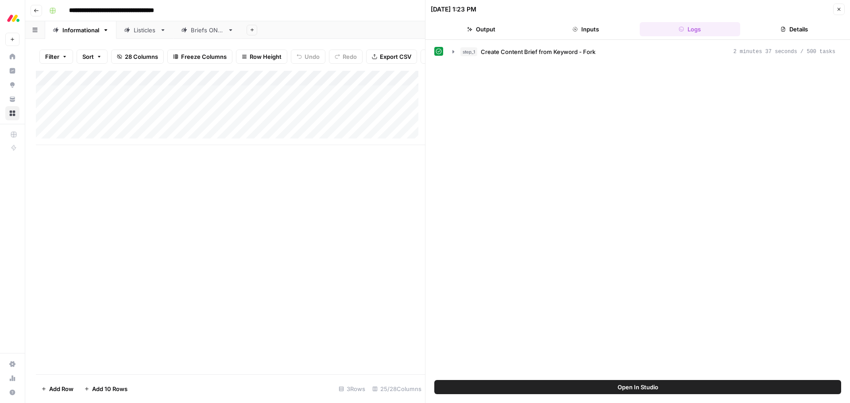
click at [839, 9] on icon "button" at bounding box center [838, 9] width 3 height 3
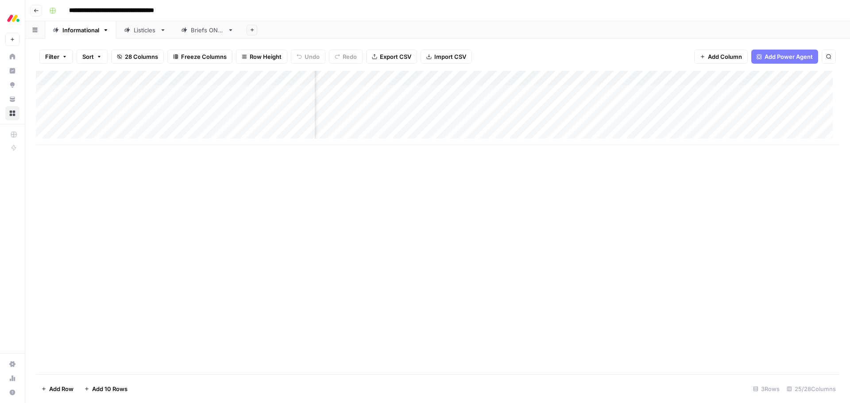
scroll to position [0, 385]
click at [626, 90] on div "Add Column" at bounding box center [437, 108] width 803 height 74
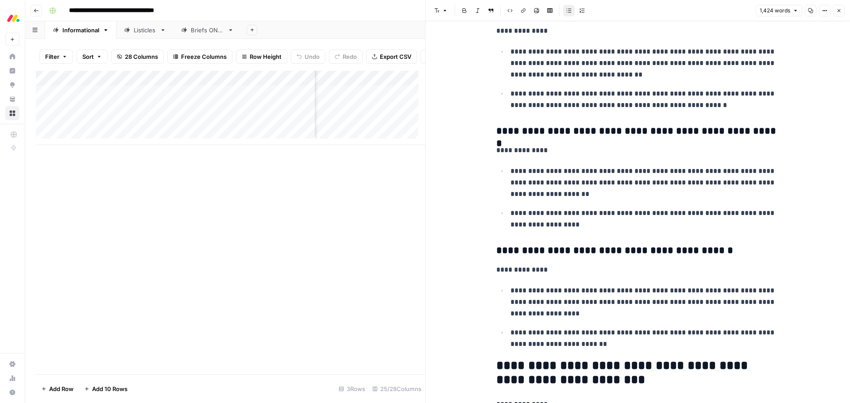
scroll to position [796, 0]
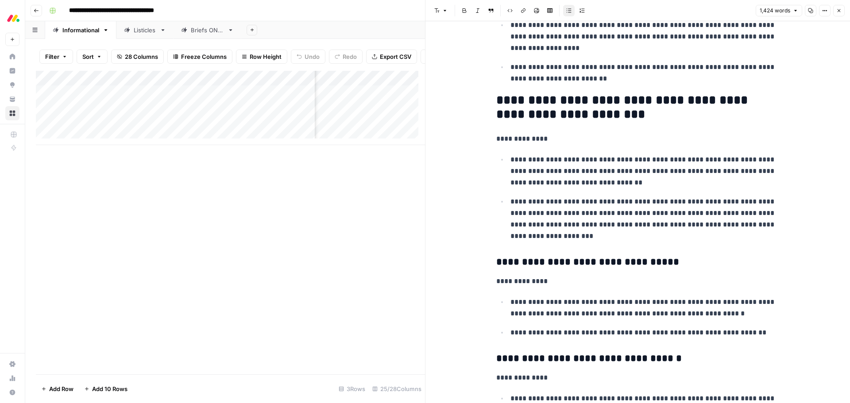
click at [836, 14] on button "Close" at bounding box center [839, 11] width 12 height 12
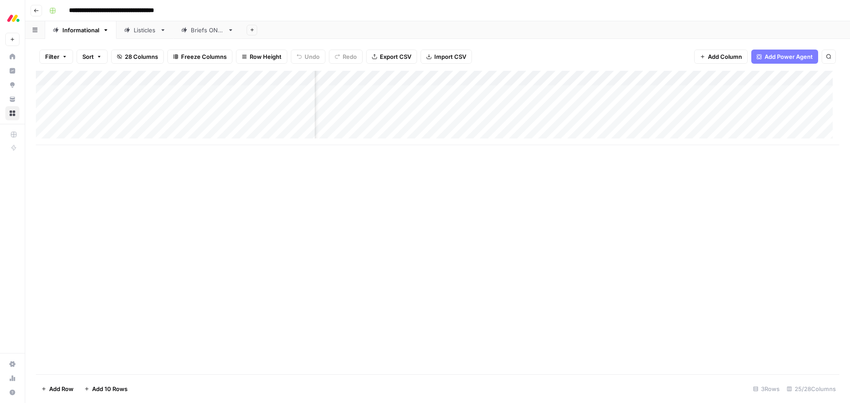
scroll to position [0, 559]
click at [671, 92] on div "Add Column" at bounding box center [437, 108] width 803 height 74
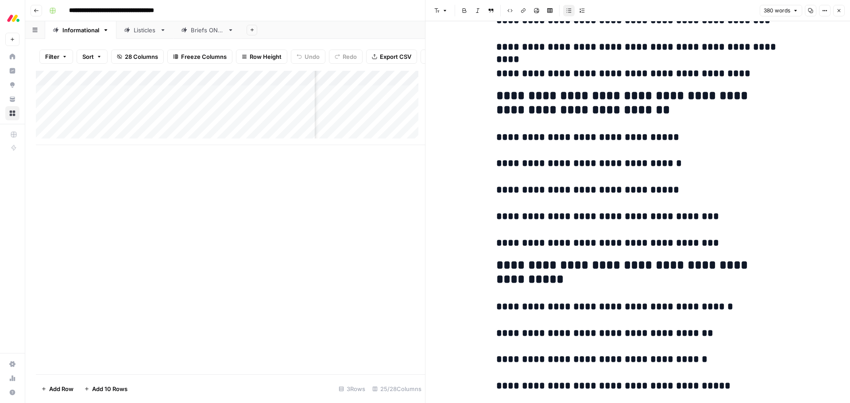
scroll to position [265, 0]
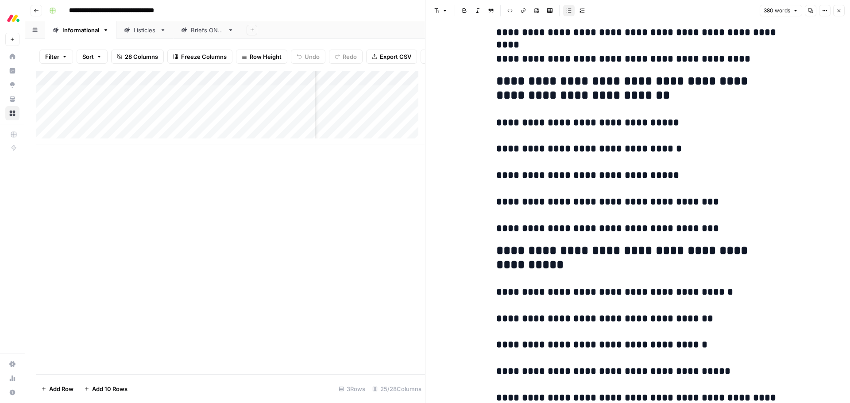
click at [837, 10] on icon "button" at bounding box center [838, 10] width 5 height 5
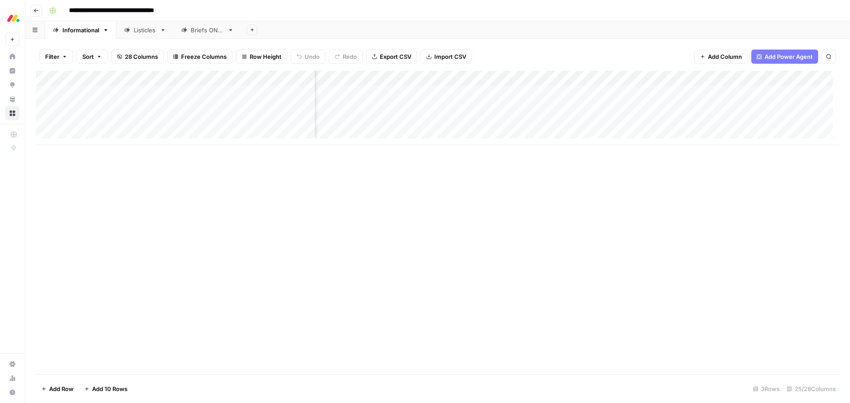
scroll to position [0, 796]
click at [526, 80] on div "Add Column" at bounding box center [437, 108] width 803 height 74
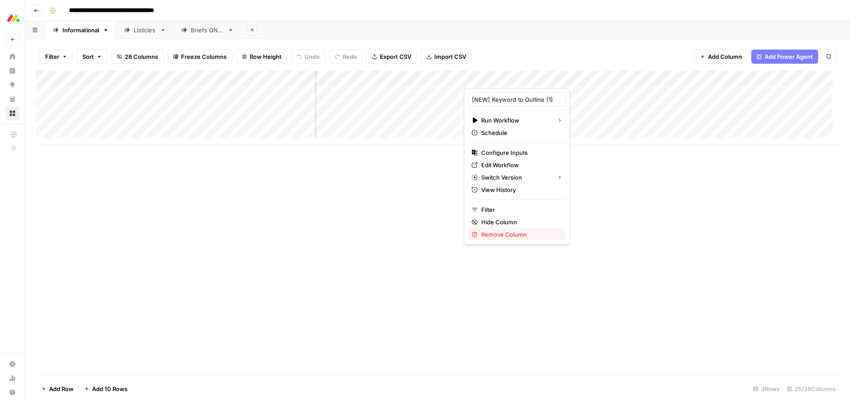
click at [507, 232] on span "Remove Column" at bounding box center [519, 234] width 77 height 9
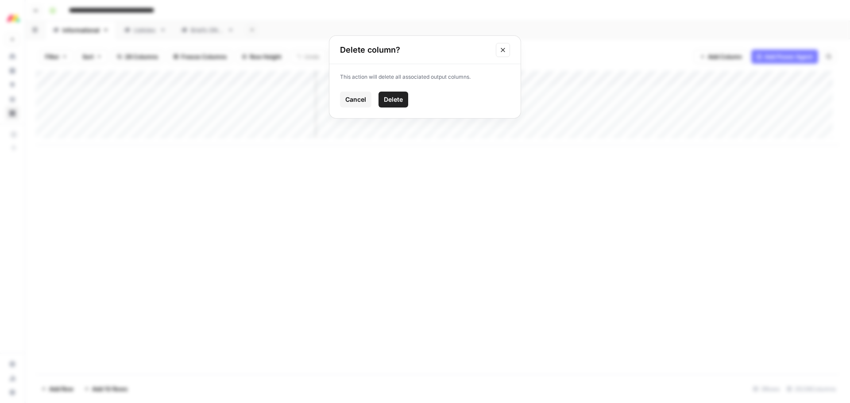
click at [392, 104] on button "Delete" at bounding box center [393, 100] width 30 height 16
click at [634, 77] on div "Add Column" at bounding box center [437, 108] width 803 height 74
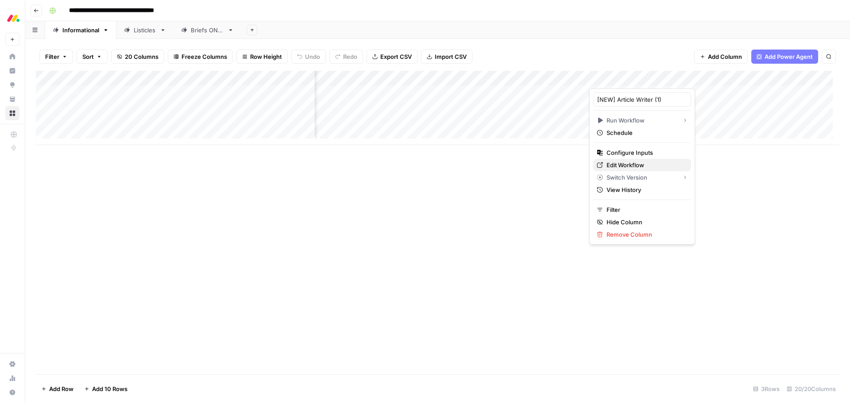
click at [630, 163] on span "Edit Workflow" at bounding box center [644, 165] width 77 height 9
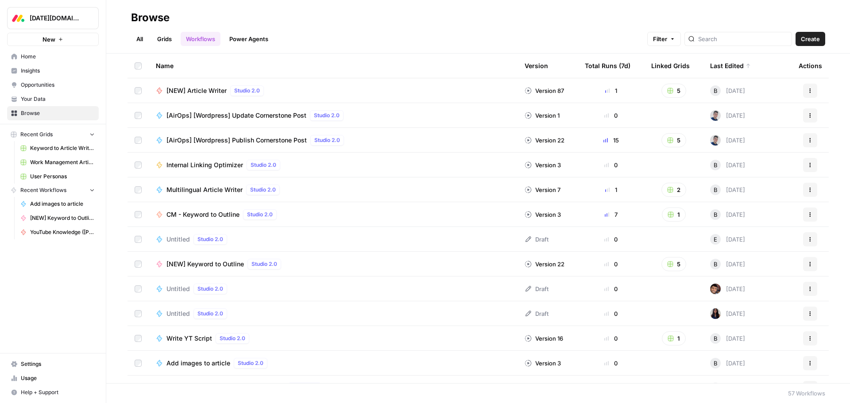
click at [389, 31] on div "All Grids Workflows Power Agents Filter Create" at bounding box center [478, 35] width 694 height 21
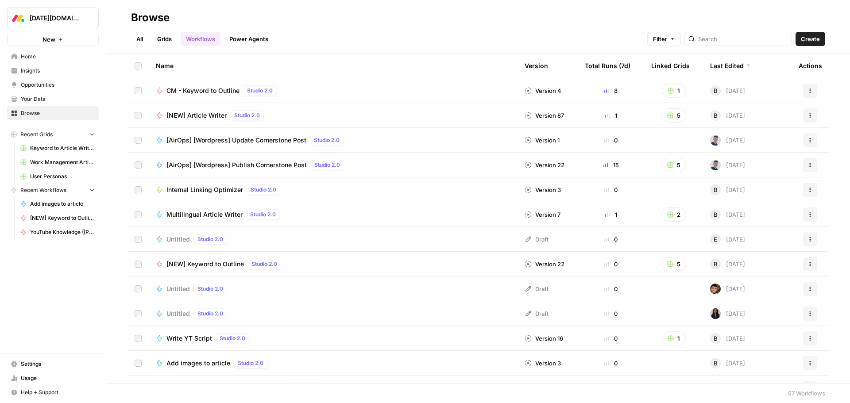
click at [69, 43] on button "New" at bounding box center [53, 39] width 92 height 13
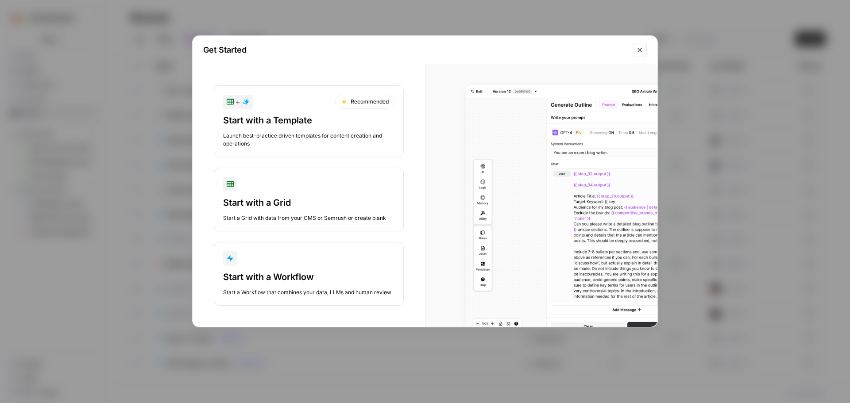
click at [333, 271] on div "Start with a Workflow" at bounding box center [308, 277] width 171 height 12
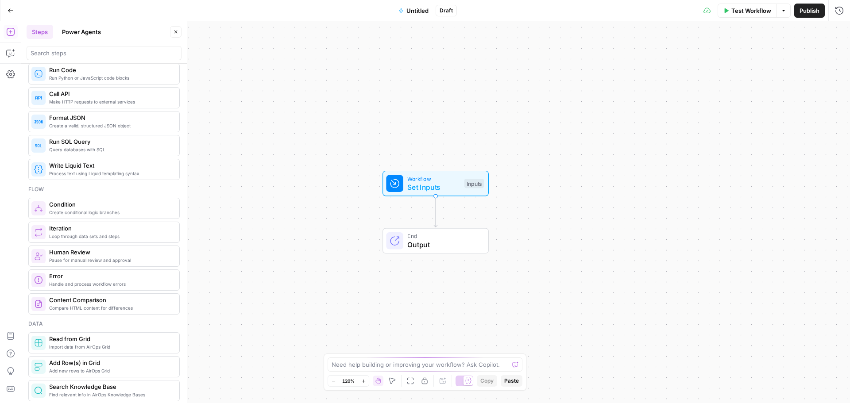
scroll to position [177, 0]
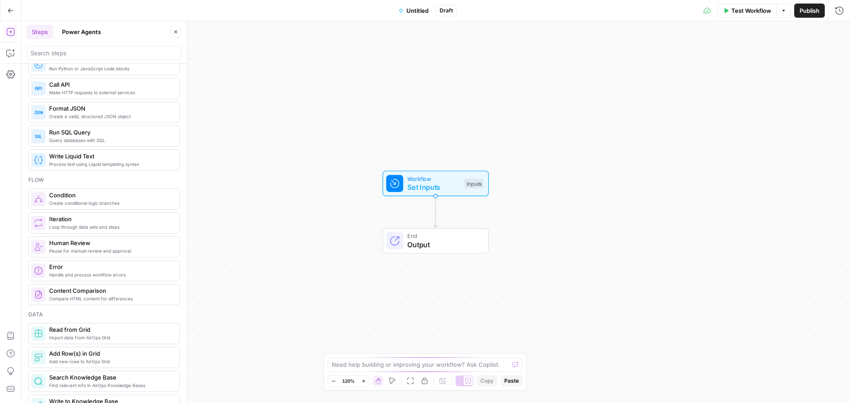
drag, startPoint x: 88, startPoint y: 40, endPoint x: 87, endPoint y: 36, distance: 4.4
click at [88, 40] on header "Steps Power Agents Close" at bounding box center [103, 42] width 165 height 42
click at [87, 35] on button "Power Agents" at bounding box center [82, 32] width 50 height 14
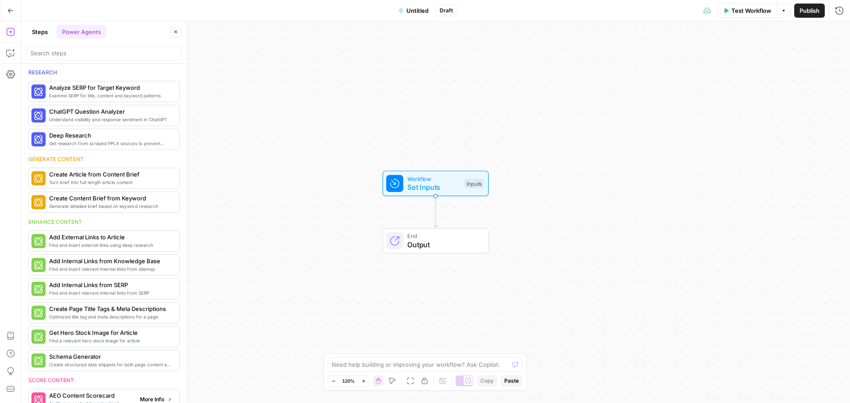
scroll to position [0, 0]
click at [91, 54] on input "search" at bounding box center [104, 53] width 147 height 9
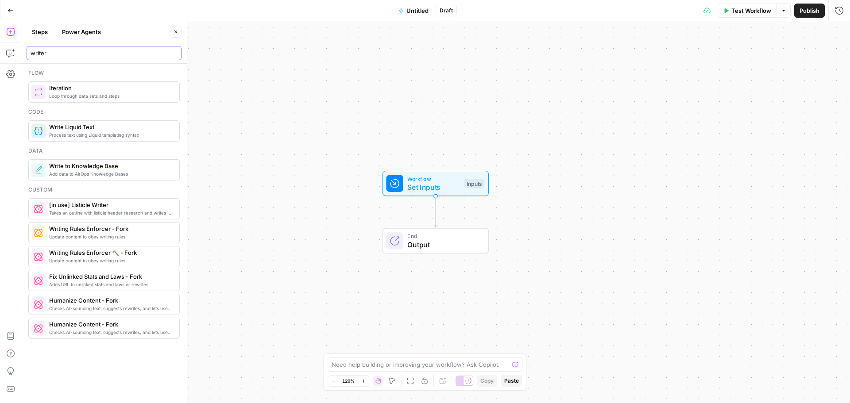
click at [112, 52] on input "writer" at bounding box center [104, 53] width 147 height 9
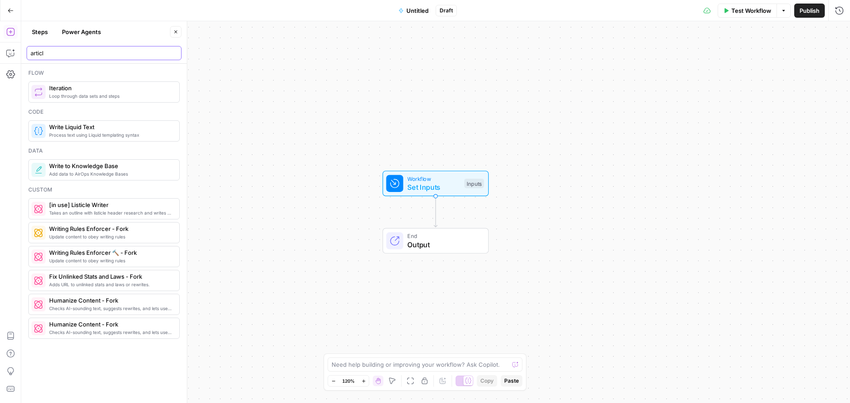
type input "article"
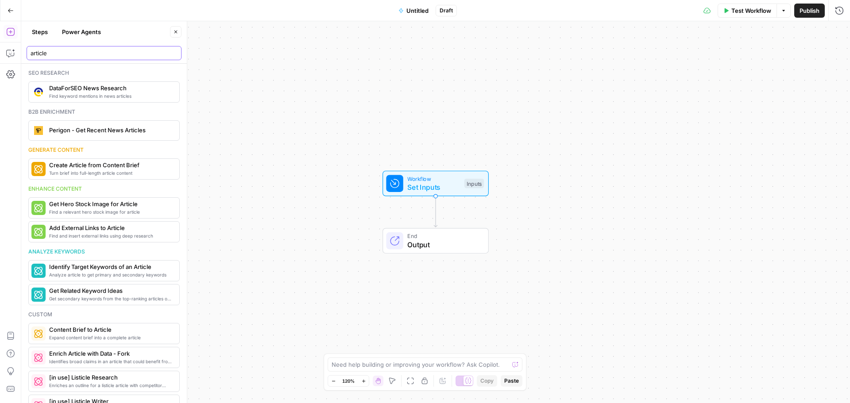
drag, startPoint x: 93, startPoint y: 53, endPoint x: 45, endPoint y: 51, distance: 48.3
click at [29, 54] on div "article" at bounding box center [104, 53] width 155 height 14
click at [174, 52] on input "article" at bounding box center [104, 53] width 147 height 9
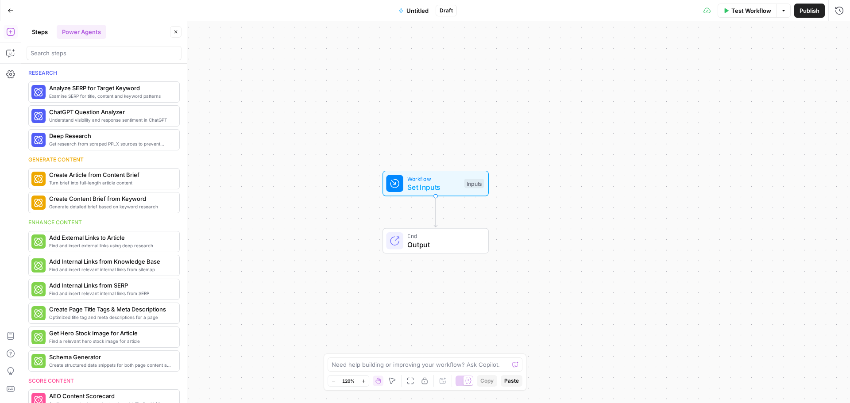
drag, startPoint x: 437, startPoint y: 186, endPoint x: 469, endPoint y: 183, distance: 32.4
click at [437, 186] on span "Set Inputs" at bounding box center [433, 187] width 53 height 11
click at [422, 14] on span "Untitled" at bounding box center [417, 10] width 22 height 9
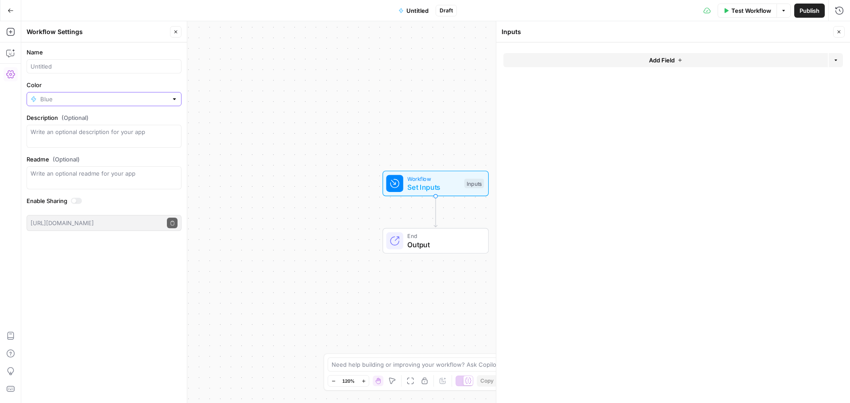
click at [53, 99] on input "Color" at bounding box center [103, 99] width 127 height 9
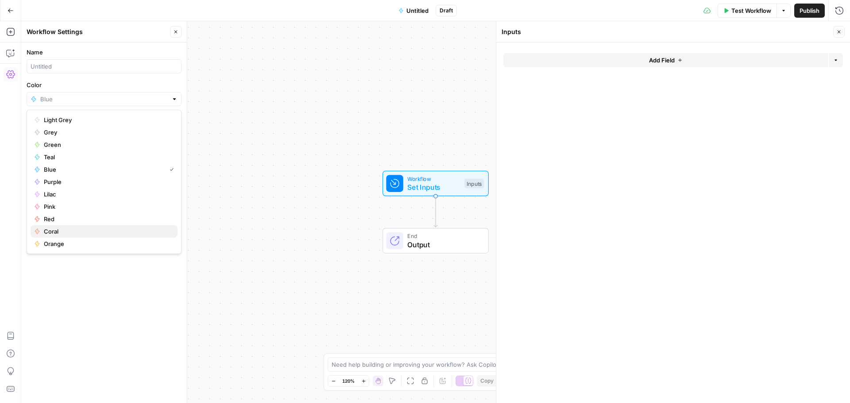
click at [89, 230] on span "Coral" at bounding box center [107, 231] width 127 height 9
type input "Coral"
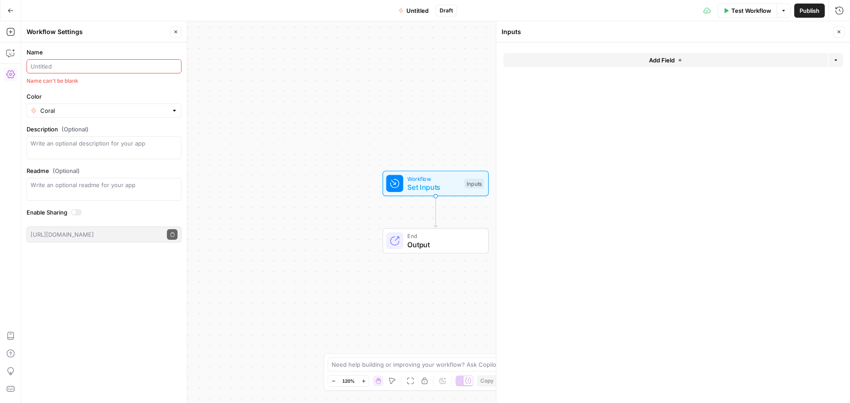
click at [65, 65] on input "Name" at bounding box center [104, 66] width 147 height 9
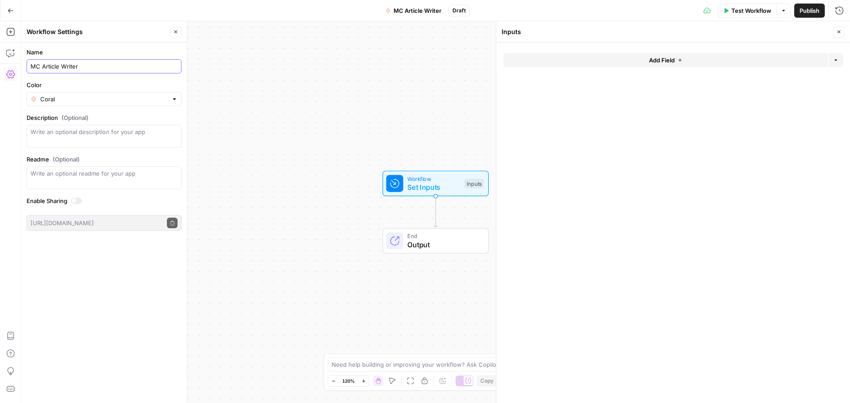
type input "MC Article Writer"
click at [113, 287] on div "Name MC Article Writer Color Coral Description (Optional) Readme (Optional) Wri…" at bounding box center [103, 222] width 165 height 361
click at [178, 29] on icon "button" at bounding box center [175, 31] width 5 height 5
click at [665, 58] on span "Add Field" at bounding box center [662, 60] width 26 height 9
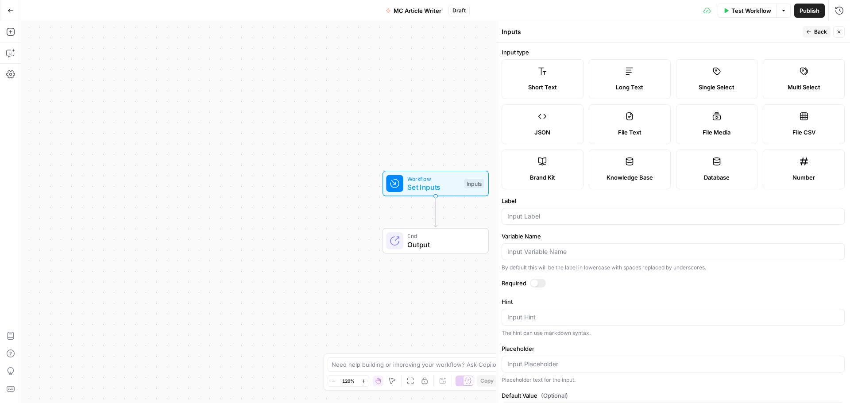
click at [538, 176] on span "Brand Kit" at bounding box center [542, 177] width 25 height 9
click at [546, 221] on div at bounding box center [672, 216] width 343 height 17
click at [539, 217] on input "Label" at bounding box center [672, 216] width 331 height 9
type input "Brand Kit"
click at [536, 280] on div at bounding box center [538, 283] width 16 height 9
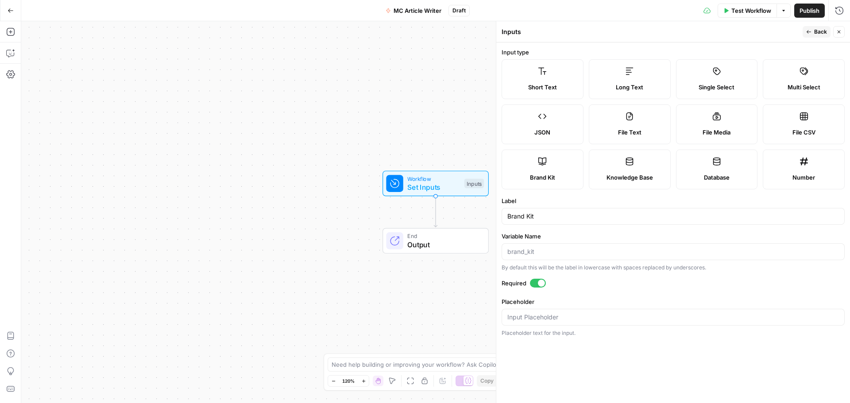
click at [672, 359] on form "Input type Short Text Long Text Single Select Multi Select JSON File Text File …" at bounding box center [673, 222] width 354 height 361
click at [814, 28] on span "Back" at bounding box center [820, 32] width 13 height 8
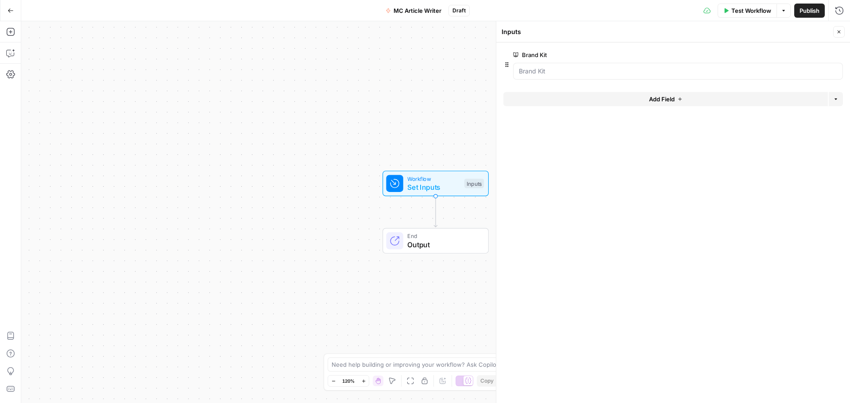
click at [625, 100] on button "Add Field" at bounding box center [665, 99] width 324 height 14
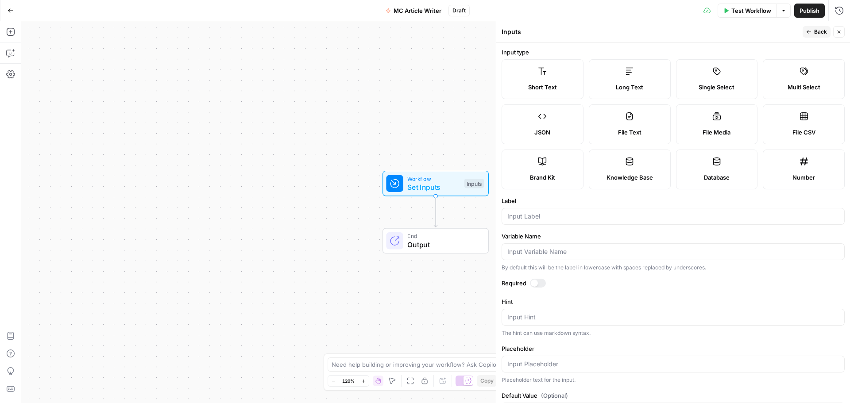
click at [546, 72] on icon at bounding box center [542, 71] width 9 height 9
click at [534, 219] on input "Label" at bounding box center [672, 216] width 331 height 9
type input "Keyword"
click at [525, 218] on input "Keyword" at bounding box center [672, 216] width 331 height 9
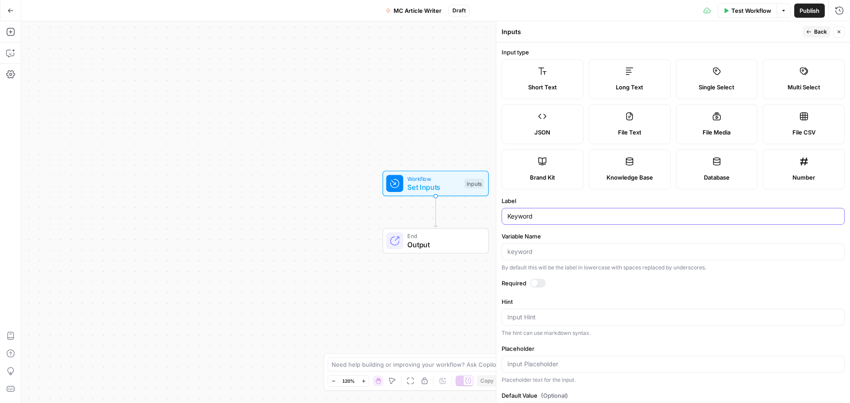
click at [525, 218] on input "Keyword" at bounding box center [672, 216] width 331 height 9
click at [537, 281] on div at bounding box center [538, 283] width 16 height 9
click at [808, 33] on icon "button" at bounding box center [808, 32] width 4 height 4
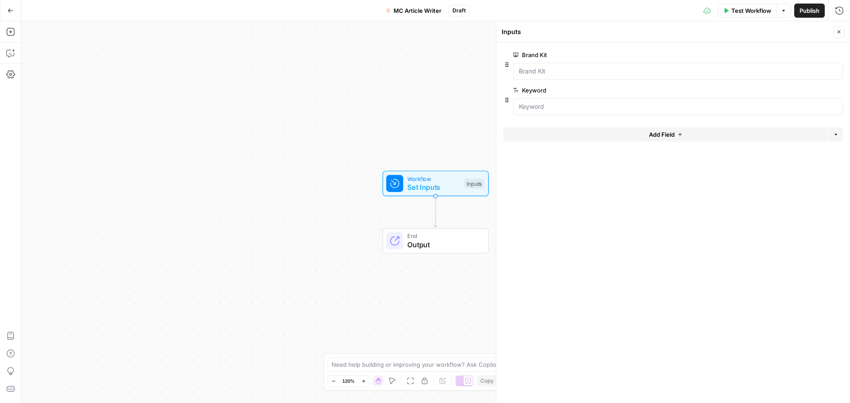
click at [555, 134] on button "Add Field" at bounding box center [665, 134] width 324 height 14
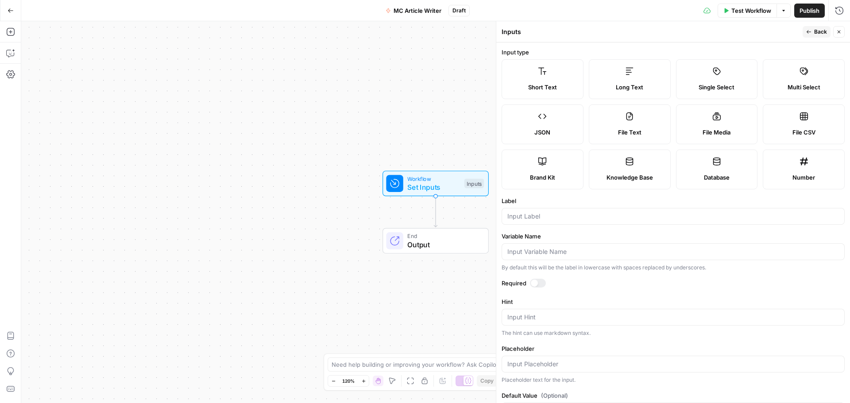
click at [553, 78] on label "Short Text" at bounding box center [542, 79] width 82 height 40
click at [548, 212] on input "Label" at bounding box center [672, 216] width 331 height 9
type input "persona"
click at [542, 281] on div at bounding box center [538, 283] width 16 height 9
click at [815, 35] on span "Back" at bounding box center [820, 32] width 13 height 8
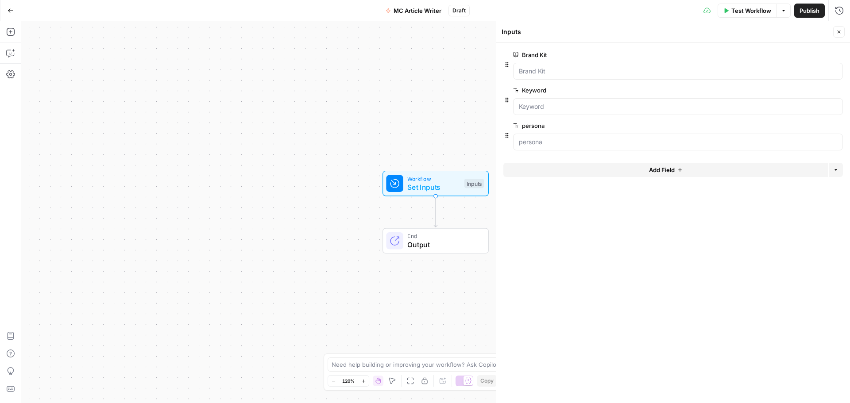
click at [580, 168] on button "Add Field" at bounding box center [665, 170] width 324 height 14
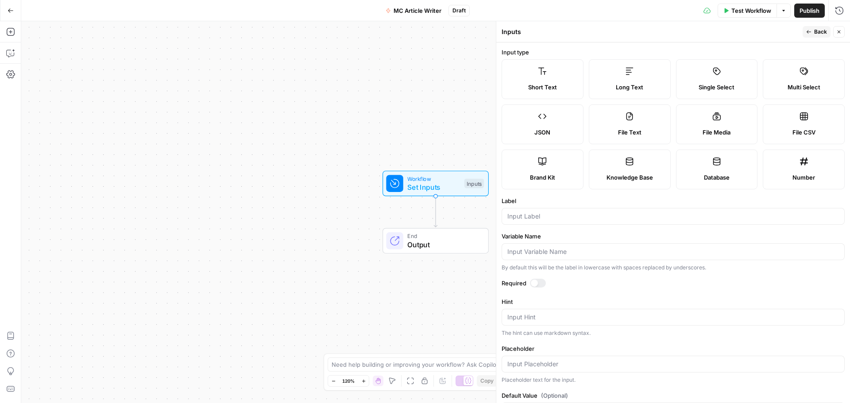
click at [559, 73] on label "Short Text" at bounding box center [542, 79] width 82 height 40
click at [551, 218] on input "Label" at bounding box center [672, 216] width 331 height 9
type input "Industry"
click at [537, 285] on div at bounding box center [534, 283] width 7 height 7
click at [808, 29] on icon "button" at bounding box center [808, 31] width 5 height 5
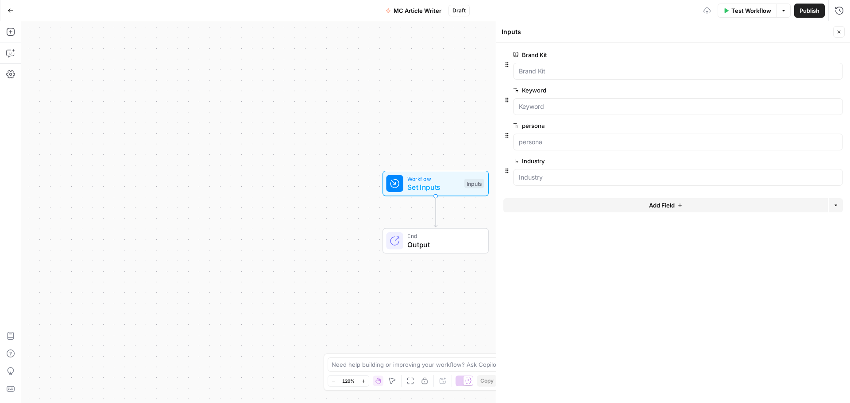
click at [555, 200] on button "Add Field" at bounding box center [665, 205] width 324 height 14
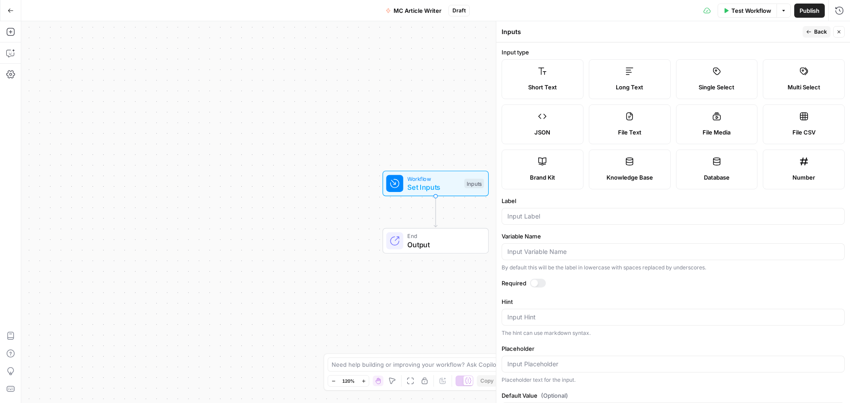
click at [549, 76] on label "Short Text" at bounding box center [542, 79] width 82 height 40
click at [538, 220] on input "Label" at bounding box center [672, 216] width 331 height 9
type input "Use case"
click at [542, 285] on div at bounding box center [538, 283] width 16 height 9
click at [542, 285] on div at bounding box center [541, 283] width 7 height 7
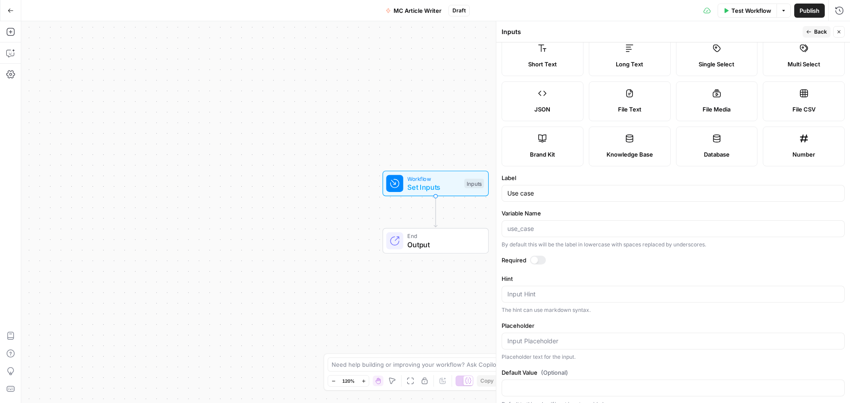
scroll to position [34, 0]
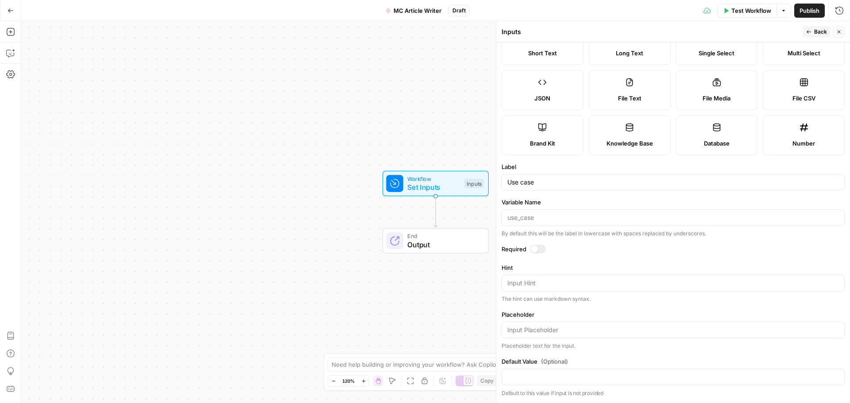
click at [808, 34] on icon "button" at bounding box center [808, 31] width 5 height 5
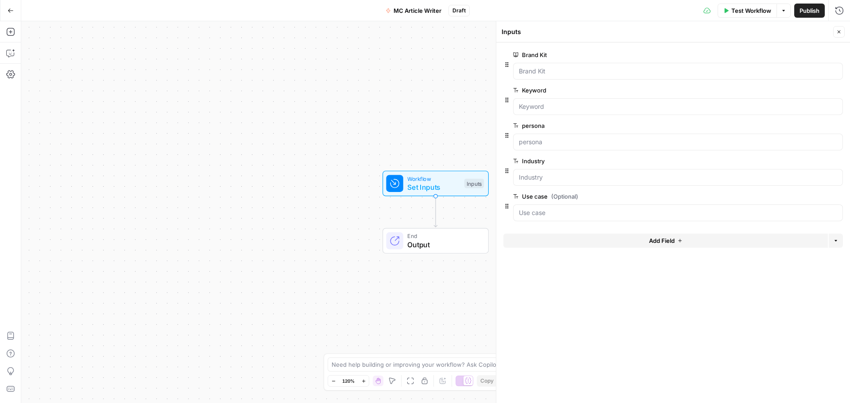
click at [549, 237] on button "Add Field" at bounding box center [665, 241] width 324 height 14
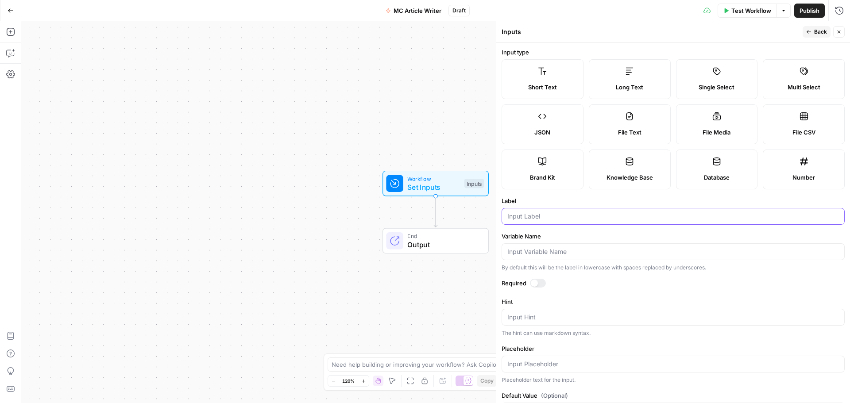
click at [549, 218] on input "Label" at bounding box center [672, 216] width 331 height 9
type input "Product type"
click at [537, 281] on div at bounding box center [538, 283] width 16 height 9
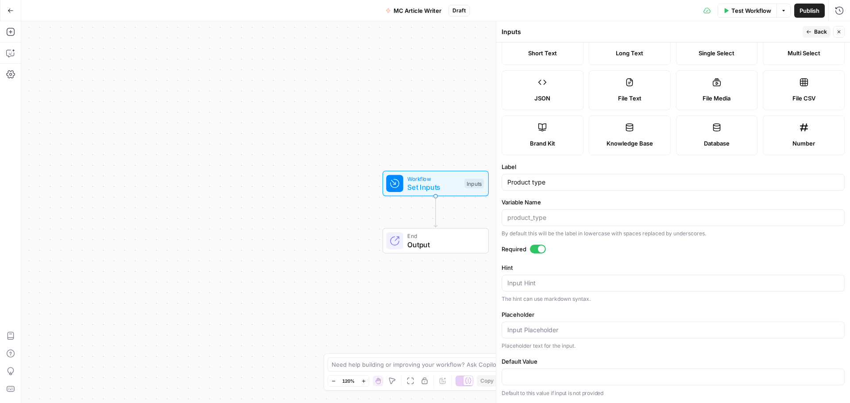
scroll to position [0, 0]
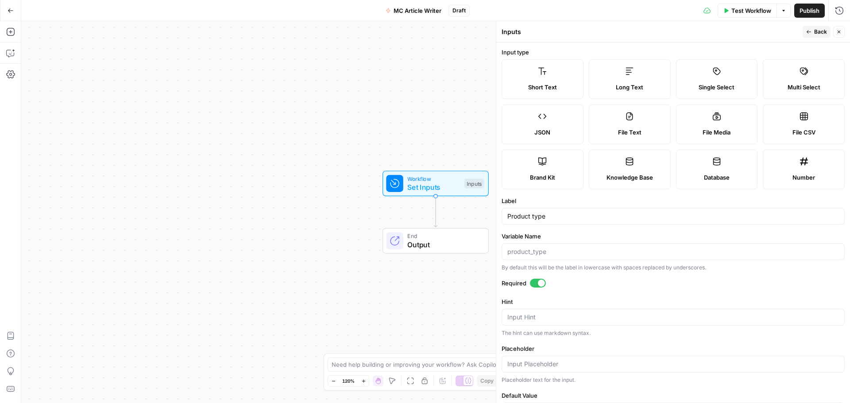
click at [809, 31] on icon "button" at bounding box center [808, 31] width 5 height 5
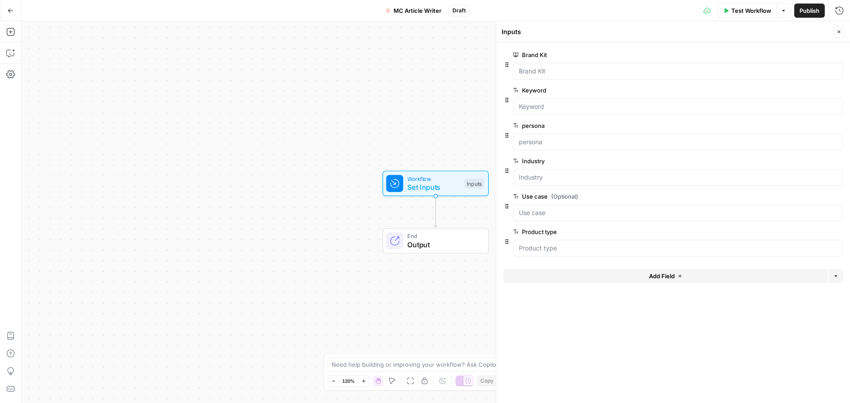
click at [604, 279] on button "Add Field" at bounding box center [665, 276] width 324 height 14
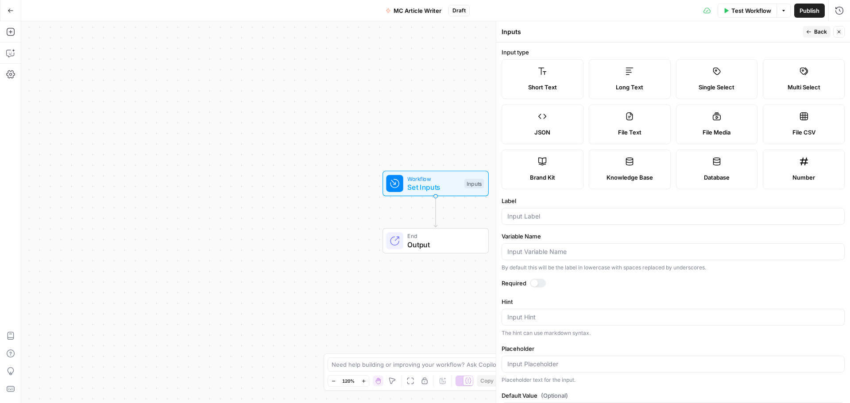
click at [625, 86] on span "Long Text" at bounding box center [629, 87] width 27 height 9
click at [569, 217] on input "Label" at bounding box center [672, 216] width 331 height 9
type input "Outline"
click at [543, 282] on div at bounding box center [538, 283] width 16 height 9
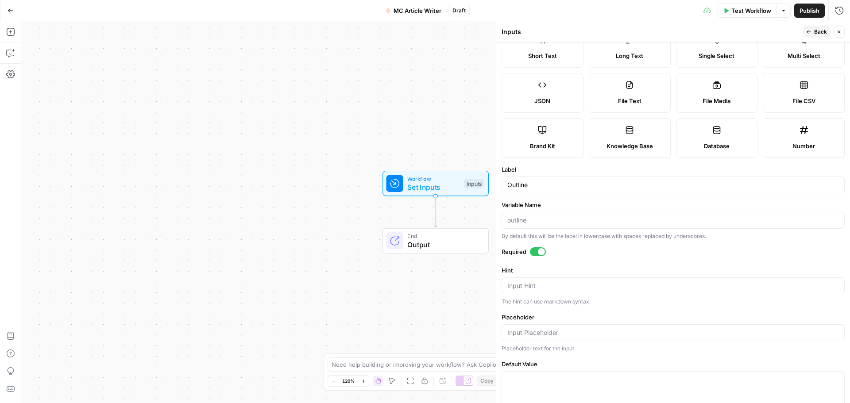
scroll to position [44, 0]
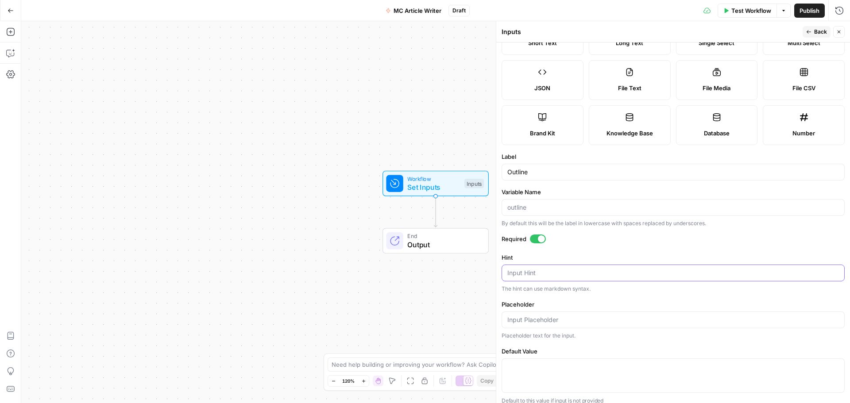
click at [645, 272] on textarea "Hint" at bounding box center [672, 273] width 331 height 9
paste textarea "Provide the article outline with headers and subheaders"
type textarea "Provide the article outline with headers and subheaders"
click at [588, 324] on div at bounding box center [672, 320] width 343 height 17
paste input "# Main Title## Section 1- Subsection 1.1- Subsection 1.2## Section 2- Subsectio…"
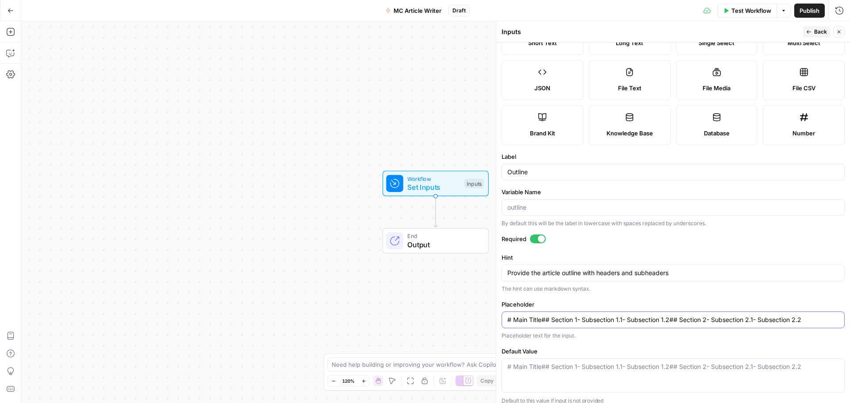
click at [622, 319] on input "# Main Title## Section 1- Subsection 1.1- Subsection 1.2## Section 2- Subsectio…" at bounding box center [672, 320] width 331 height 9
click at [619, 362] on div "# Main Title## Section 1- Subsection 1.1- Subsection 1.2## Section 2- Subsectio…" at bounding box center [672, 375] width 343 height 35
click at [623, 366] on textarea "Default Value" at bounding box center [672, 366] width 331 height 9
click at [623, 321] on input "# Main Title## Section 1- Subsection 1.1- Subsection 1.2## Section 2- Subsectio…" at bounding box center [672, 320] width 331 height 9
click at [577, 322] on input "# Main Title## Section 1- Subsection 1.1 - Subsection 1.2## Section 2- Subsecti…" at bounding box center [672, 320] width 331 height 9
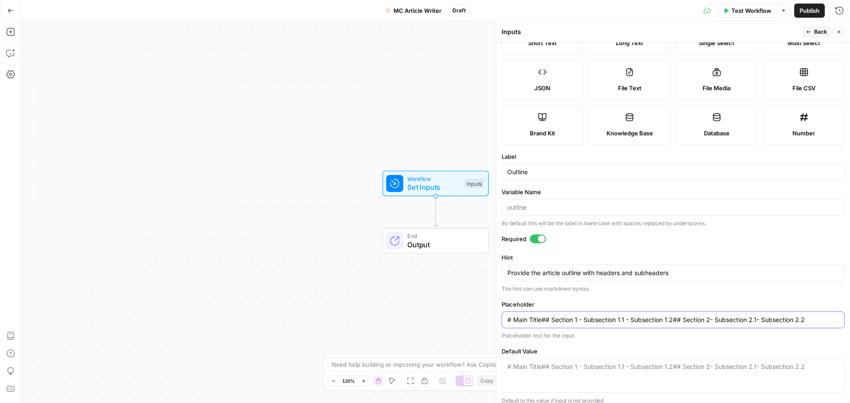
click at [709, 321] on input "# Main Title## Section 1 - Subsection 1.1 - Subsection 1.2## Section 2- Subsect…" at bounding box center [672, 320] width 331 height 9
click at [758, 322] on input "# Main Title## Section 1 - Subsection 1.1 - Subsection 1.2## Section 2 - Subsec…" at bounding box center [672, 320] width 331 height 9
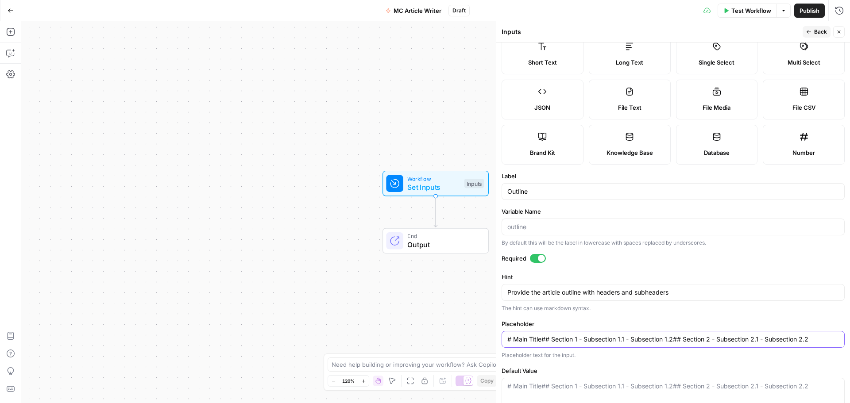
scroll to position [0, 0]
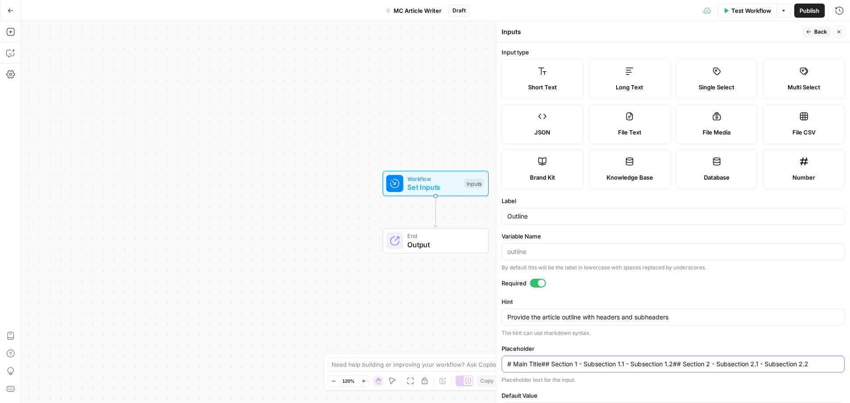
type input "# Main Title## Section 1 - Subsection 1.1 - Subsection 1.2## Section 2 - Subsec…"
click at [812, 32] on button "Back" at bounding box center [816, 32] width 28 height 12
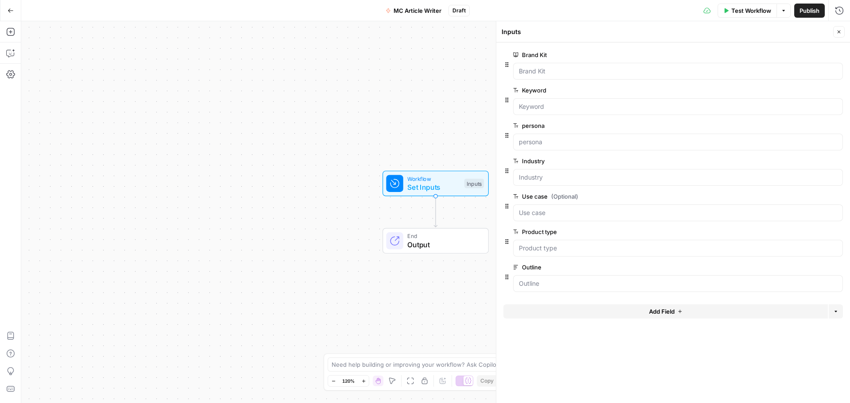
click at [660, 310] on span "Add Field" at bounding box center [662, 311] width 26 height 9
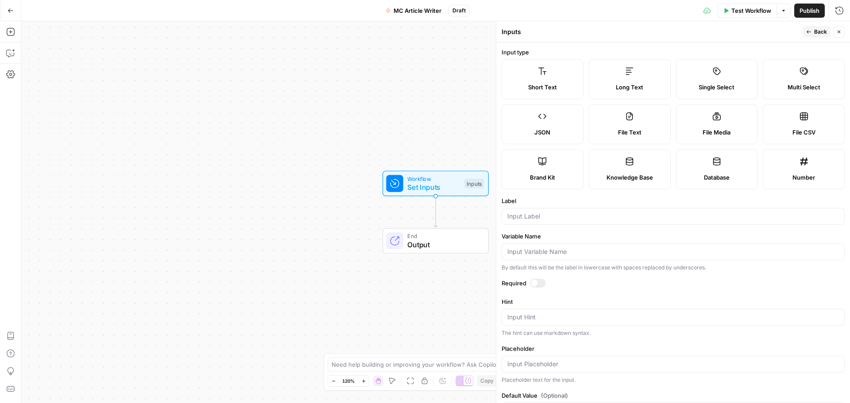
click at [542, 83] on span "Short Text" at bounding box center [542, 87] width 29 height 9
click at [564, 216] on input "Label" at bounding box center [672, 216] width 331 height 9
type input "Secondary Keywords"
click at [815, 33] on span "Back" at bounding box center [820, 32] width 13 height 8
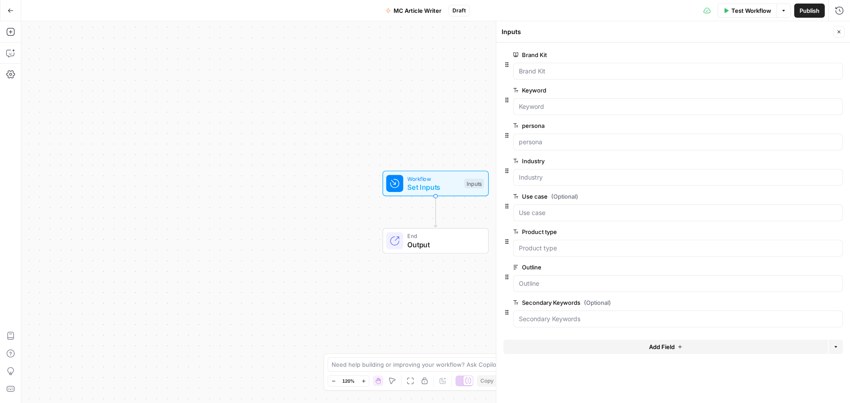
click at [626, 350] on button "Add Field" at bounding box center [665, 347] width 324 height 14
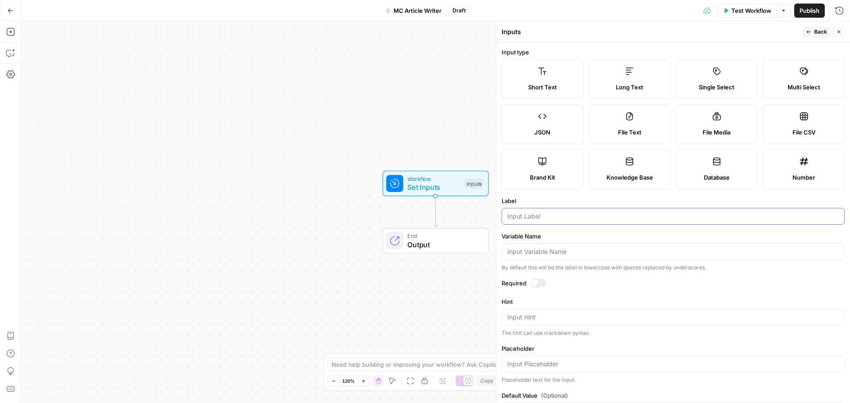
click at [555, 220] on input "Label" at bounding box center [672, 216] width 331 height 9
type input "keyword category"
click at [820, 31] on span "Back" at bounding box center [820, 32] width 13 height 8
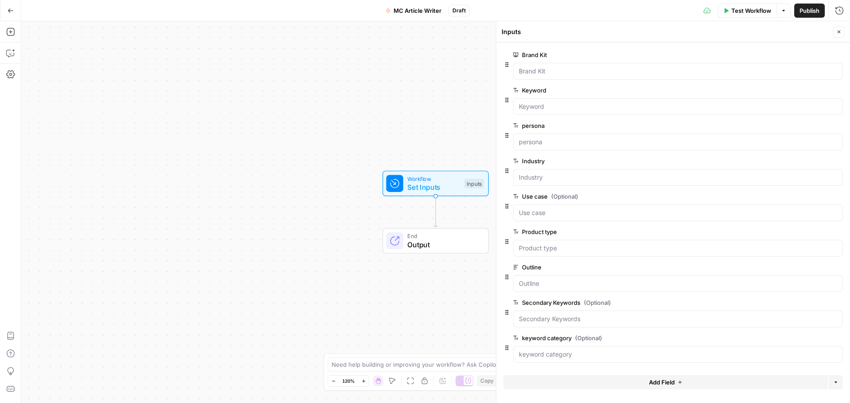
click at [667, 382] on span "Add Field" at bounding box center [662, 382] width 26 height 9
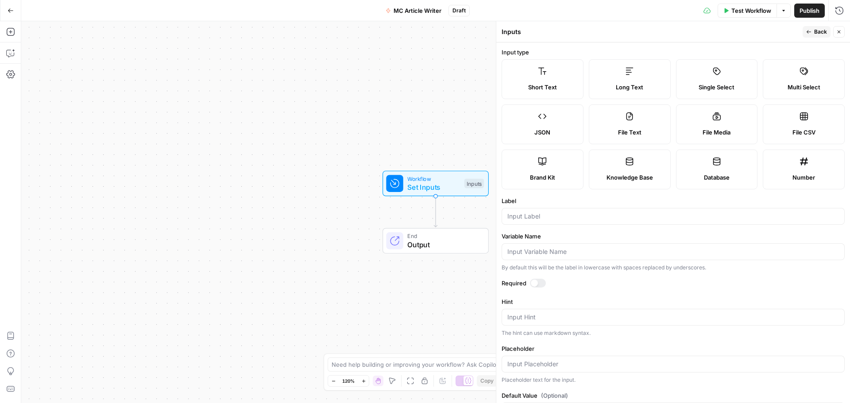
click at [718, 74] on label "Single Select" at bounding box center [717, 79] width 82 height 40
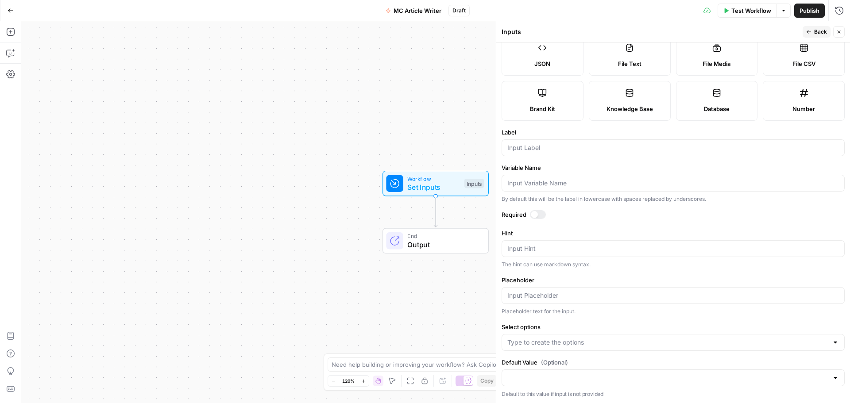
scroll to position [69, 0]
click at [560, 144] on input "Label" at bounding box center [672, 146] width 331 height 9
type input "Product Type"
click at [536, 212] on div at bounding box center [534, 213] width 7 height 7
click at [571, 295] on input "Placeholder" at bounding box center [672, 294] width 331 height 9
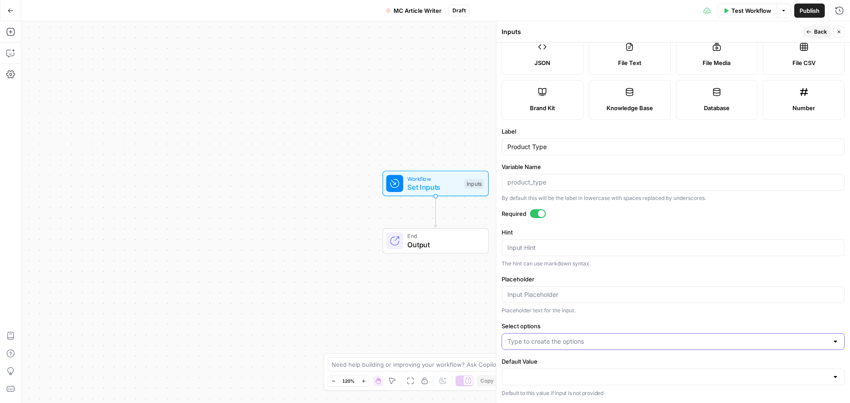
click at [568, 343] on input "Select options" at bounding box center [667, 341] width 321 height 9
type input "work management"
click at [570, 361] on span "Press enter to create an option" at bounding box center [673, 363] width 305 height 9
click at [613, 342] on input "Select options" at bounding box center [696, 341] width 264 height 9
type input "CRM"
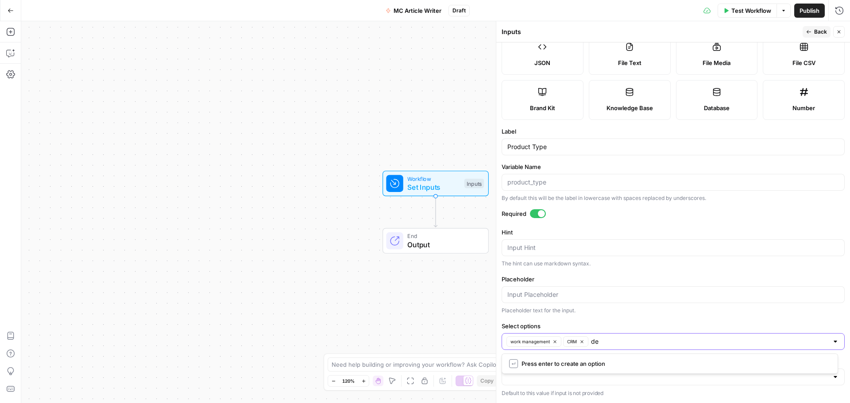
type input "dev"
type input "service"
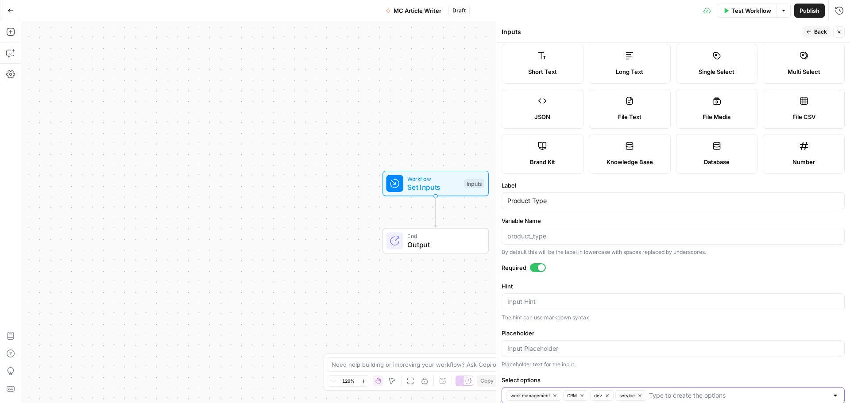
scroll to position [0, 0]
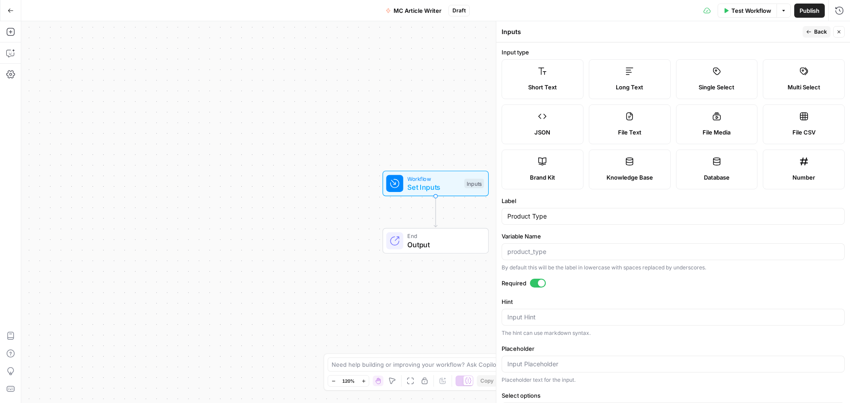
click at [808, 30] on icon "button" at bounding box center [808, 31] width 5 height 5
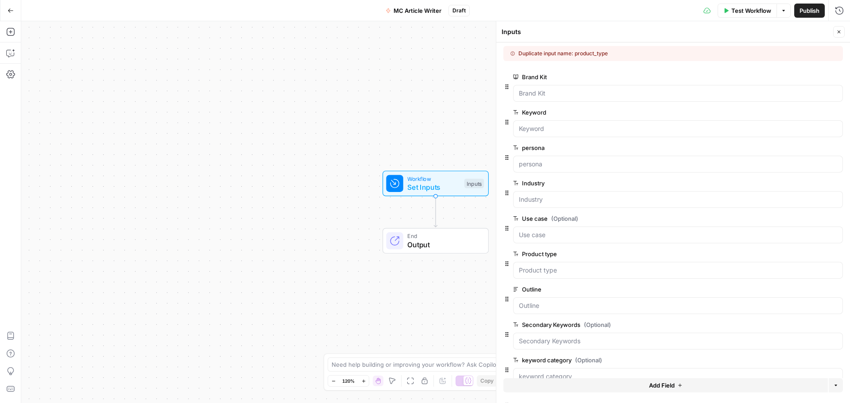
click at [835, 253] on icon "button" at bounding box center [837, 254] width 4 height 4
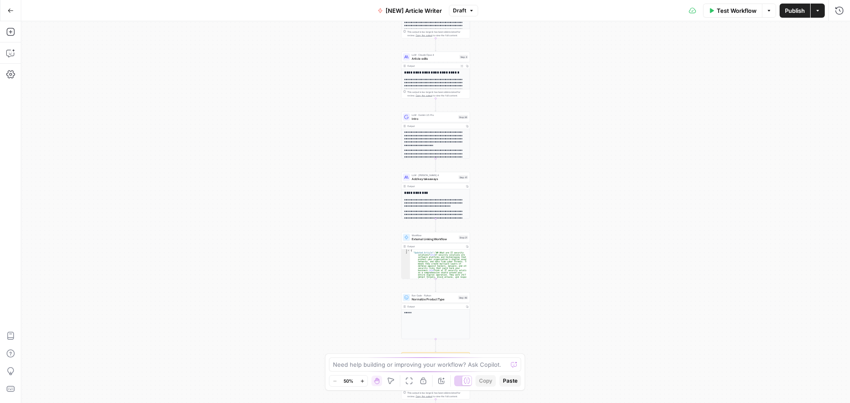
click at [769, 12] on icon "button" at bounding box center [768, 10] width 5 height 5
click at [818, 12] on icon "button" at bounding box center [817, 10] width 5 height 5
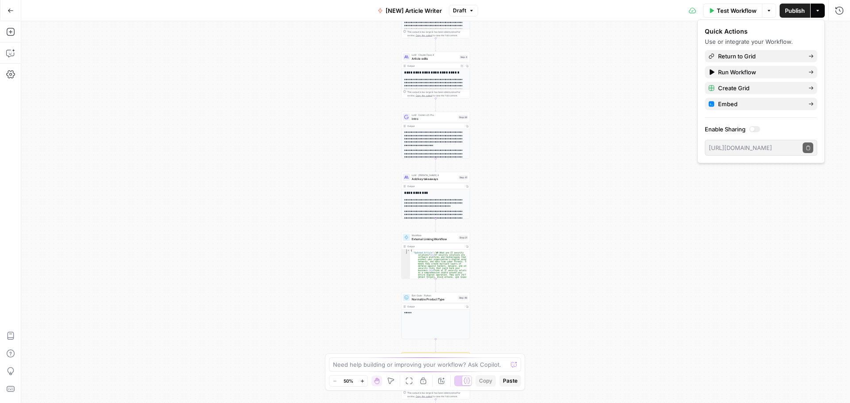
click at [818, 12] on icon "button" at bounding box center [817, 10] width 5 height 5
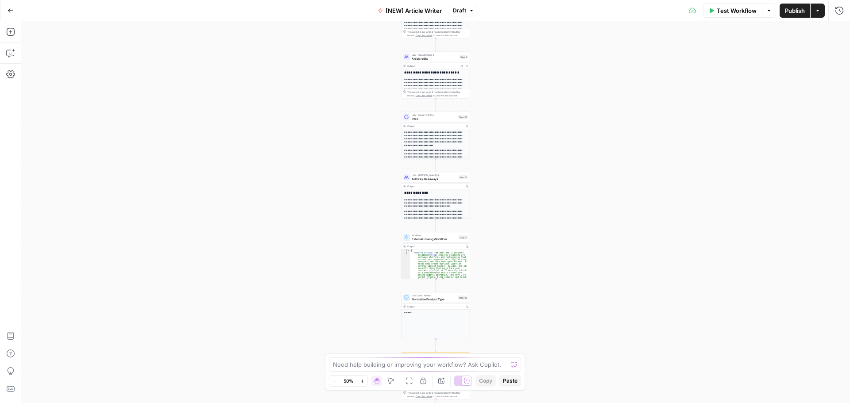
click at [465, 11] on span "Draft" at bounding box center [459, 11] width 13 height 8
click at [244, 87] on div "Workflow Set Inputs Inputs Google Search Google Search Step 2 Output Expand Out…" at bounding box center [435, 212] width 828 height 382
click at [10, 54] on icon "button" at bounding box center [10, 54] width 2 height 0
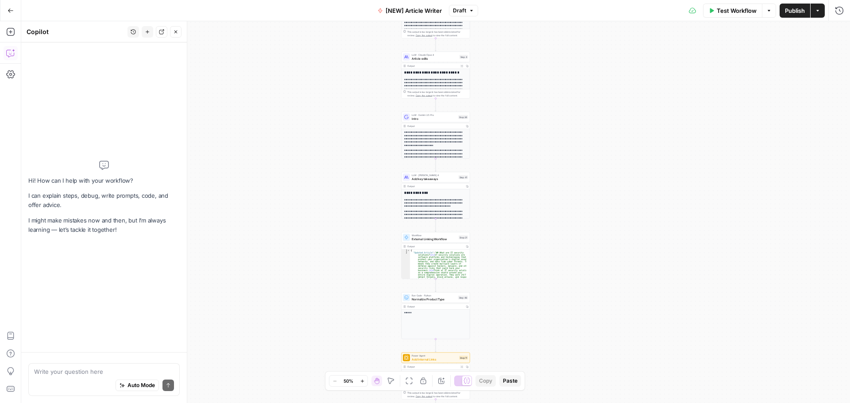
click at [75, 374] on textarea at bounding box center [104, 371] width 140 height 9
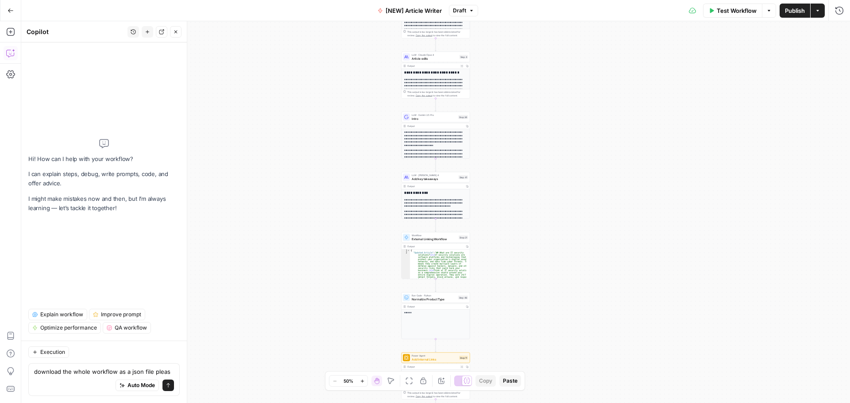
type textarea "download the whole workflow as a json file please"
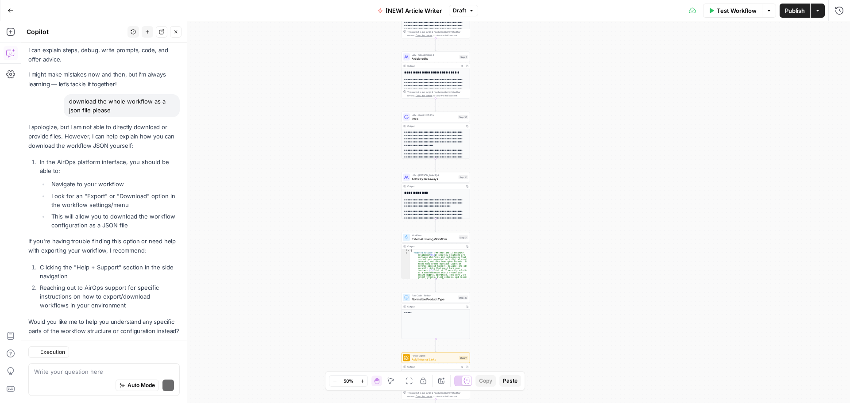
scroll to position [45, 0]
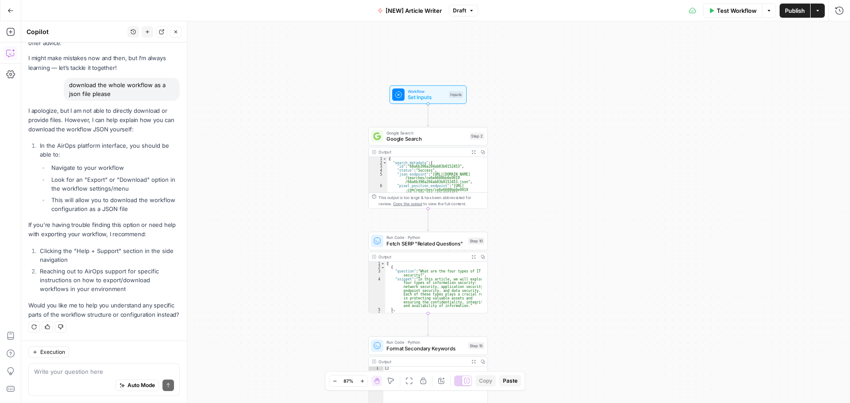
drag, startPoint x: 371, startPoint y: 283, endPoint x: 323, endPoint y: 289, distance: 48.2
click at [323, 289] on div "Workflow Set Inputs Inputs Google Search Google Search Step 2 Output Expand Out…" at bounding box center [435, 212] width 828 height 382
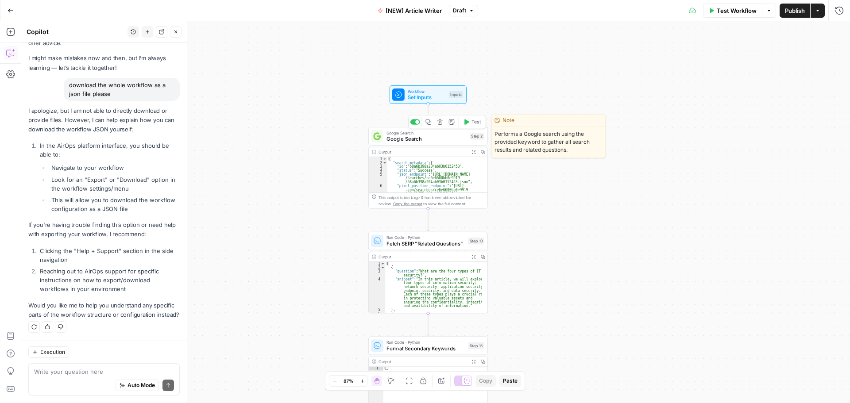
click at [428, 136] on span "Google Search" at bounding box center [426, 139] width 80 height 8
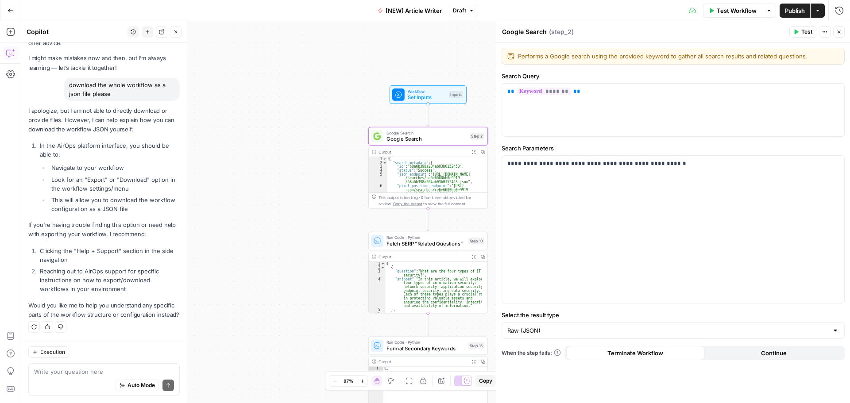
click at [837, 31] on icon "button" at bounding box center [838, 31] width 5 height 5
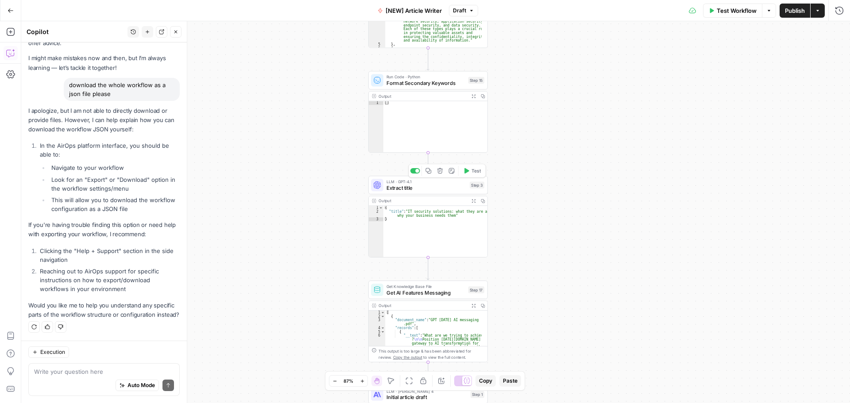
click at [422, 188] on span "Extract title" at bounding box center [426, 188] width 80 height 8
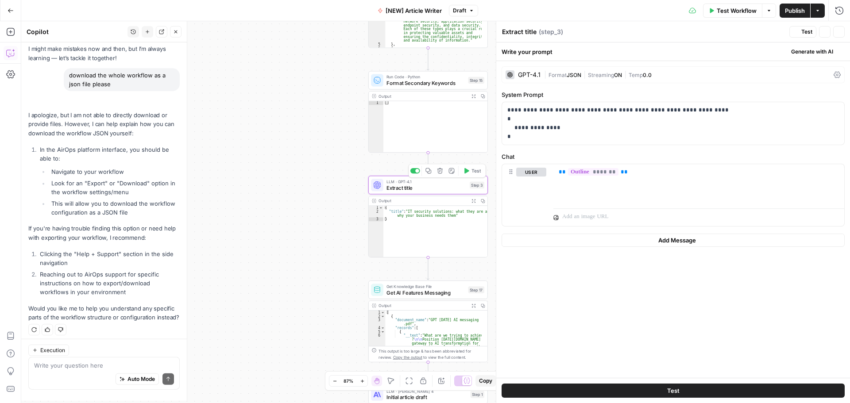
scroll to position [59, 0]
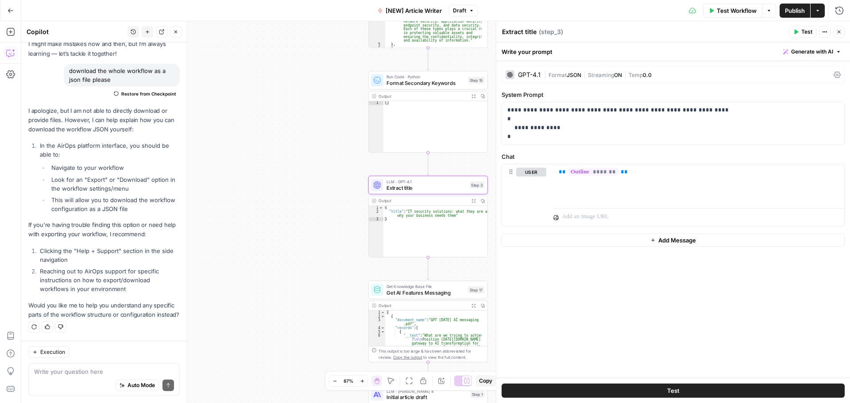
click at [838, 33] on span "E" at bounding box center [837, 29] width 7 height 9
click at [841, 34] on icon "button" at bounding box center [838, 31] width 5 height 5
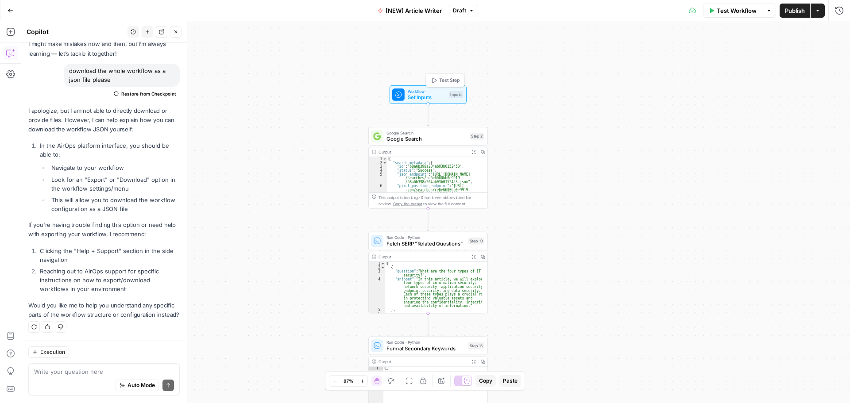
click at [422, 96] on span "Set Inputs" at bounding box center [427, 97] width 38 height 8
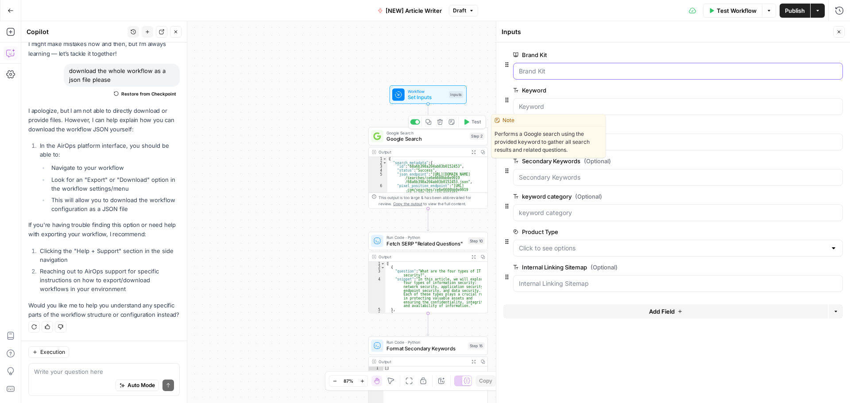
click at [546, 70] on Kit "Brand Kit" at bounding box center [678, 71] width 318 height 9
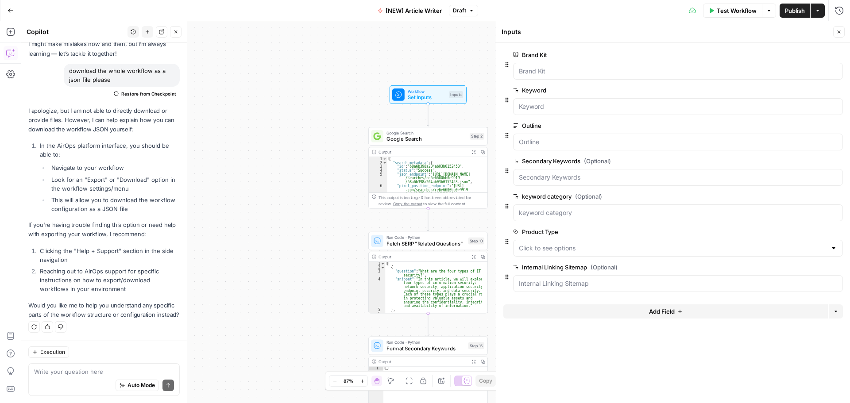
click at [807, 54] on span "edit field" at bounding box center [809, 54] width 19 height 7
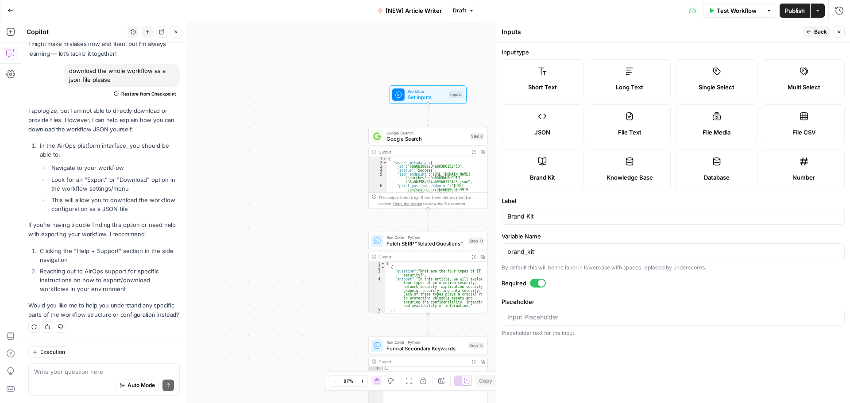
click at [817, 31] on span "Back" at bounding box center [820, 32] width 13 height 8
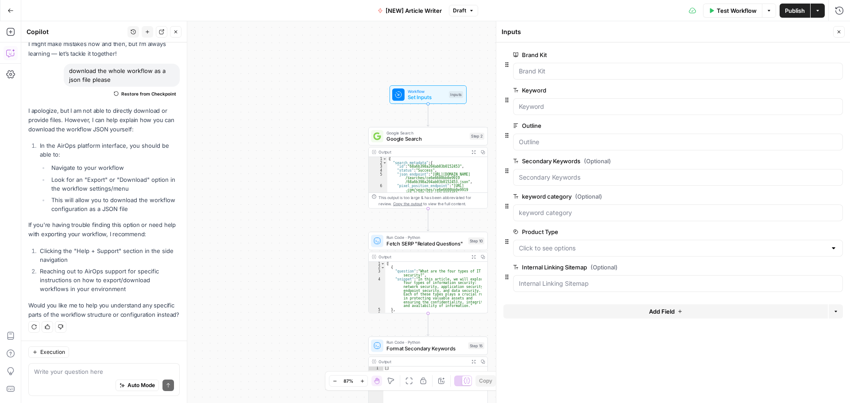
click at [804, 88] on span "edit field" at bounding box center [809, 90] width 19 height 7
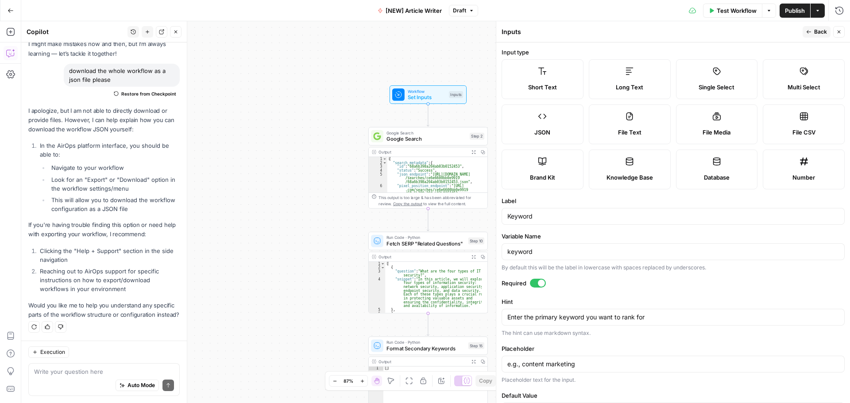
click at [814, 30] on span "Back" at bounding box center [820, 32] width 13 height 8
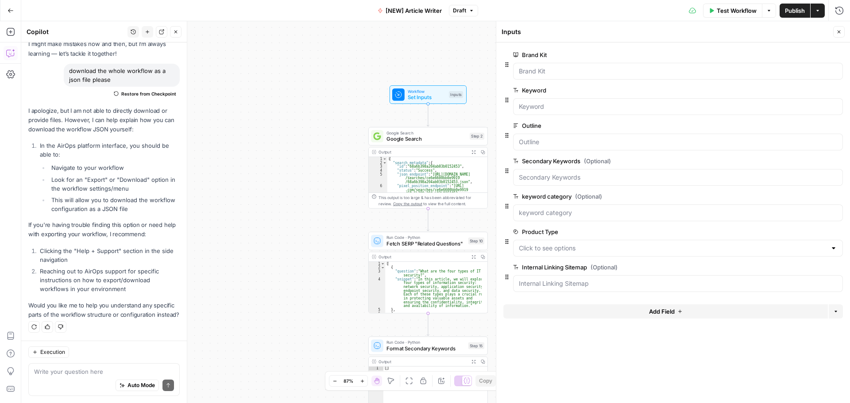
click at [819, 125] on span "edit field" at bounding box center [809, 125] width 19 height 7
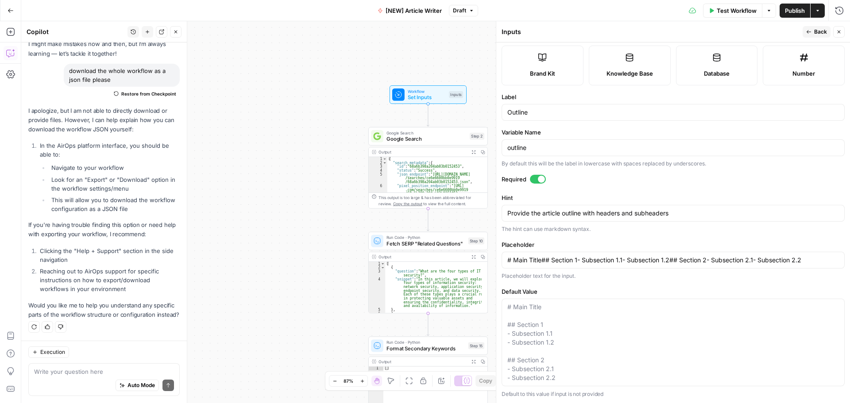
scroll to position [105, 0]
click at [573, 208] on textarea "Provide the article outline with headers and subheaders" at bounding box center [672, 212] width 331 height 9
click at [616, 260] on input "# Main Title## Section 1- Subsection 1.1- Subsection 1.2## Section 2- Subsectio…" at bounding box center [672, 259] width 331 height 9
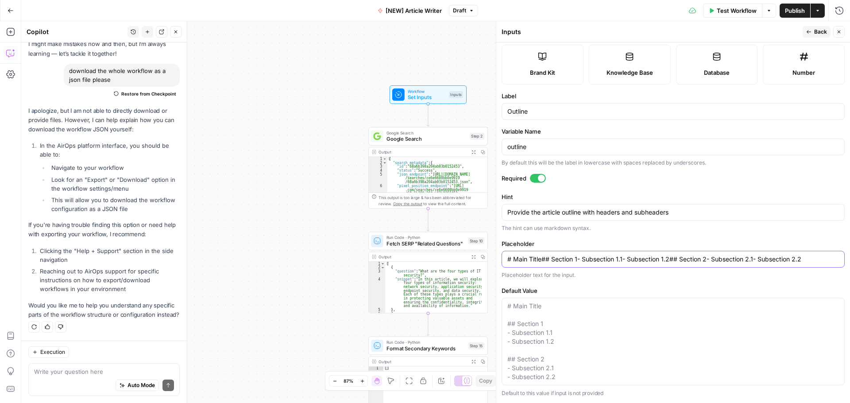
click at [616, 260] on input "# Main Title## Section 1- Subsection 1.1- Subsection 1.2## Section 2- Subsectio…" at bounding box center [672, 259] width 331 height 9
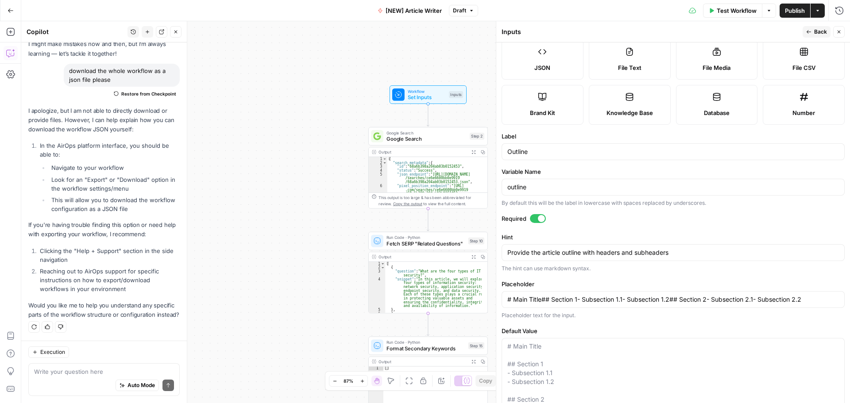
scroll to position [16, 0]
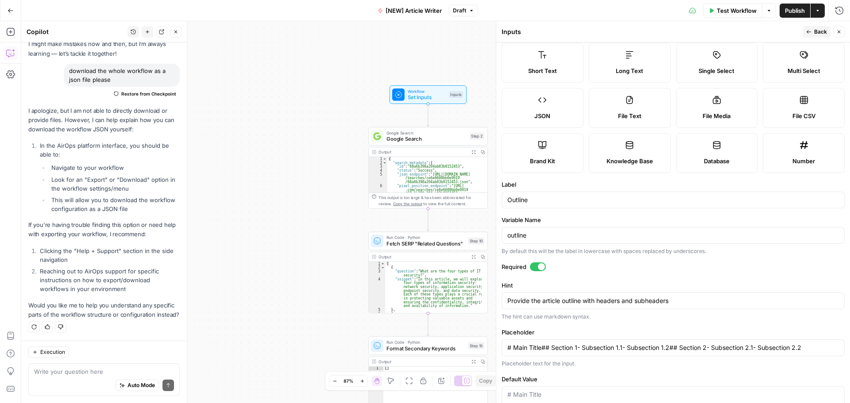
click at [818, 32] on span "Back" at bounding box center [820, 32] width 13 height 8
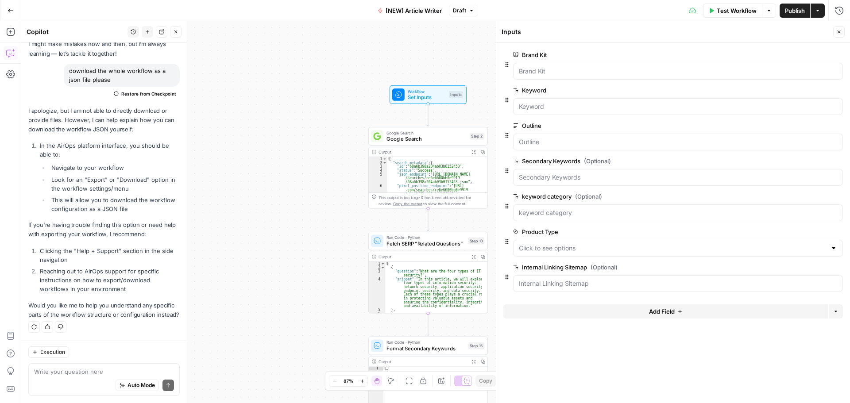
click at [805, 162] on span "edit field" at bounding box center [809, 161] width 19 height 7
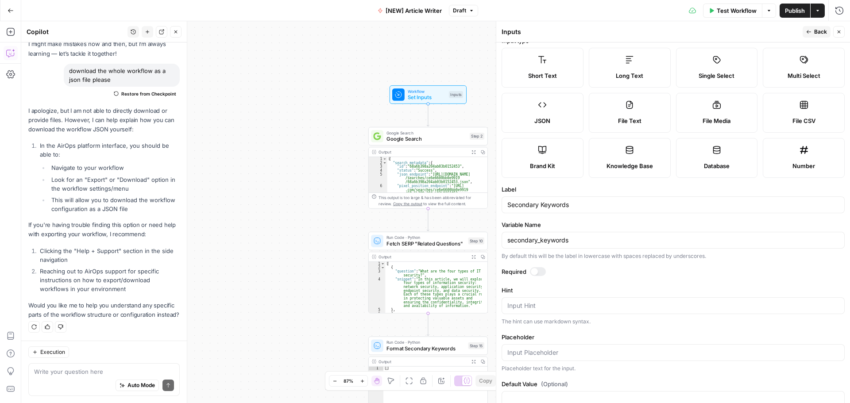
scroll to position [0, 0]
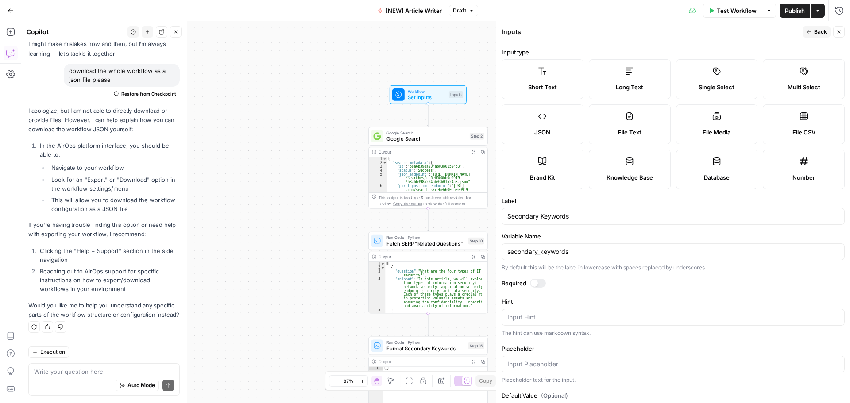
drag, startPoint x: 815, startPoint y: 29, endPoint x: 806, endPoint y: 33, distance: 9.3
click at [815, 29] on span "Back" at bounding box center [820, 32] width 13 height 8
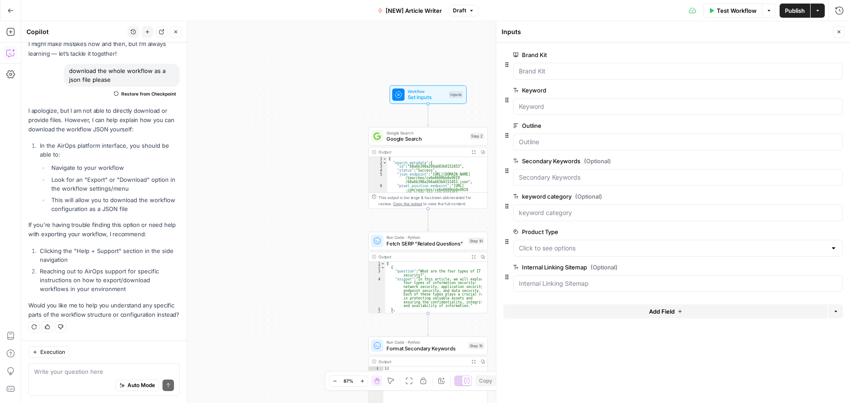
click at [808, 197] on span "edit field" at bounding box center [809, 196] width 19 height 7
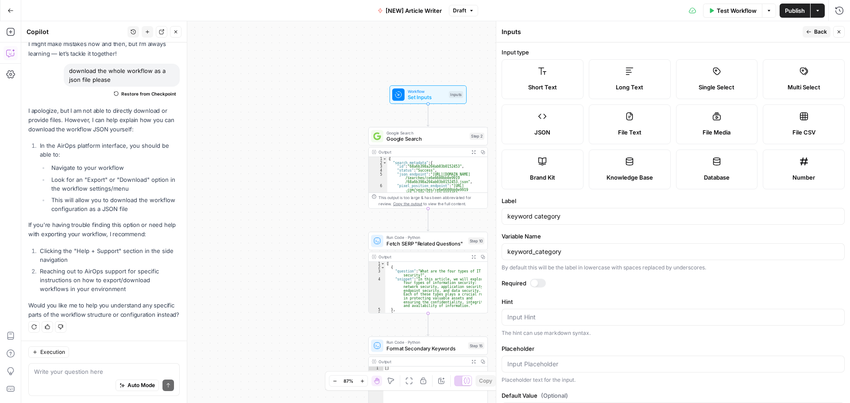
click at [810, 31] on icon "button" at bounding box center [808, 31] width 5 height 5
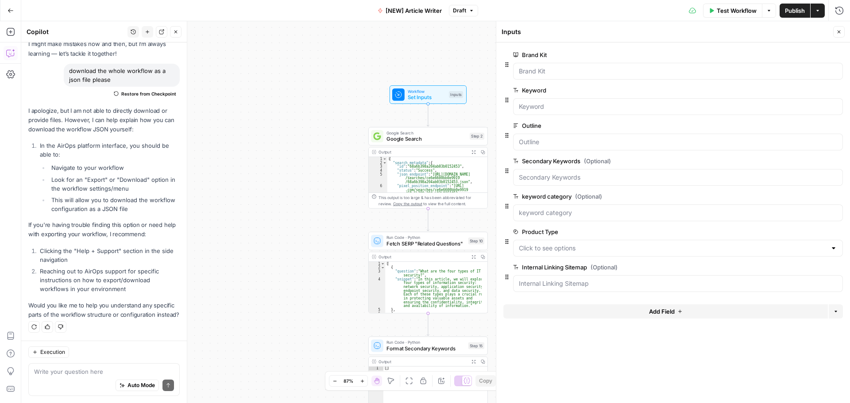
click at [803, 232] on span "edit field" at bounding box center [809, 231] width 19 height 7
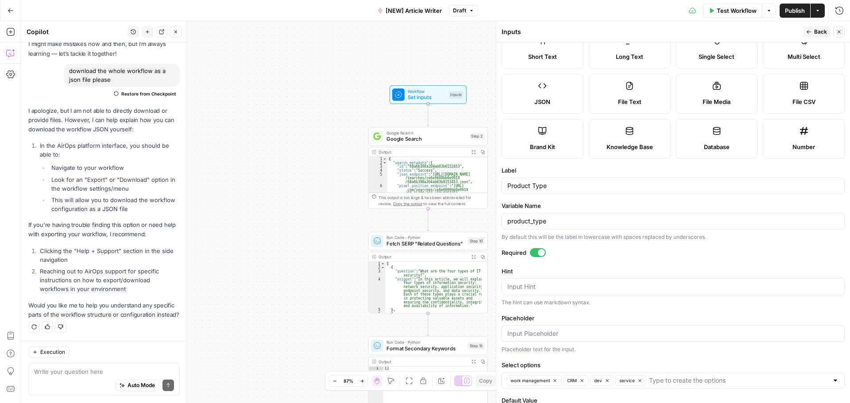
scroll to position [69, 0]
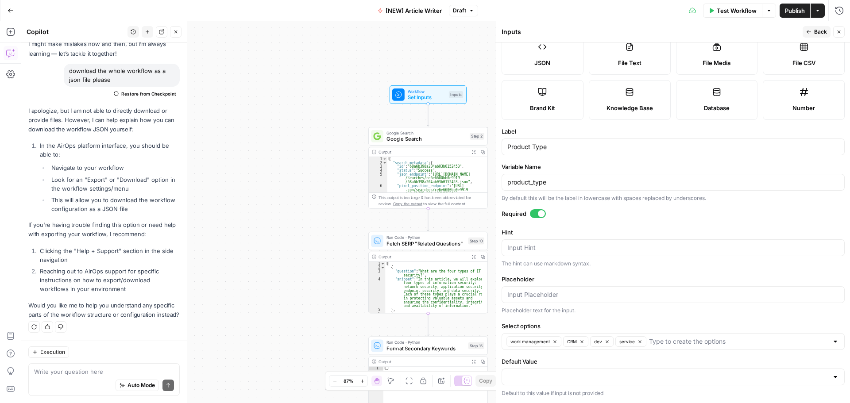
click at [819, 34] on span "Back" at bounding box center [820, 32] width 13 height 8
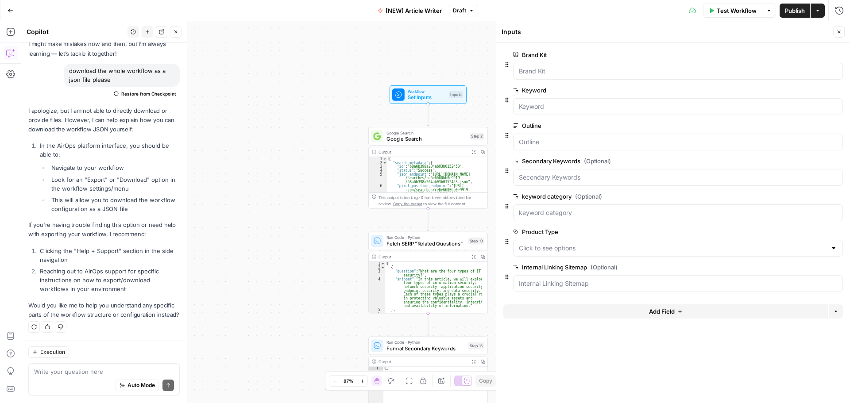
click at [803, 269] on span "edit field" at bounding box center [809, 267] width 19 height 7
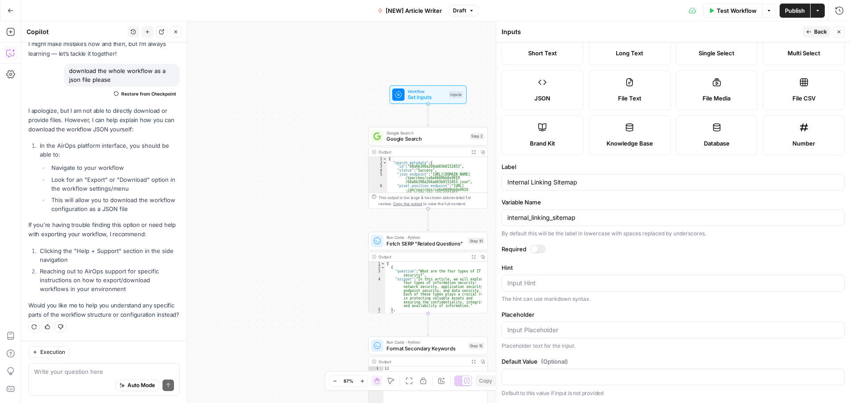
scroll to position [0, 0]
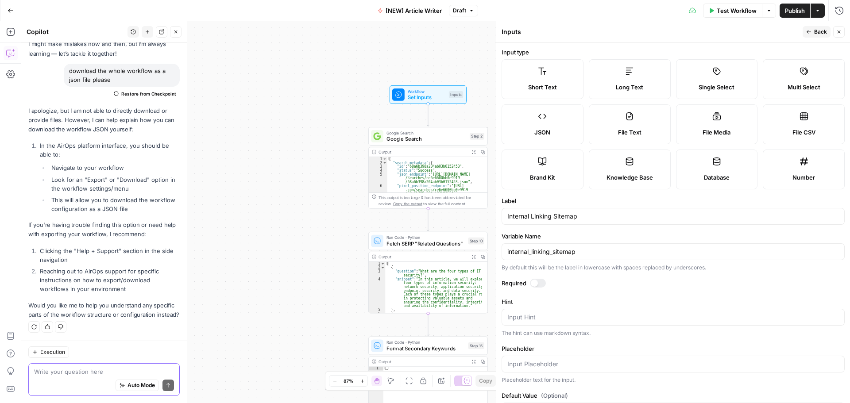
click at [55, 371] on textarea at bounding box center [104, 371] width 140 height 9
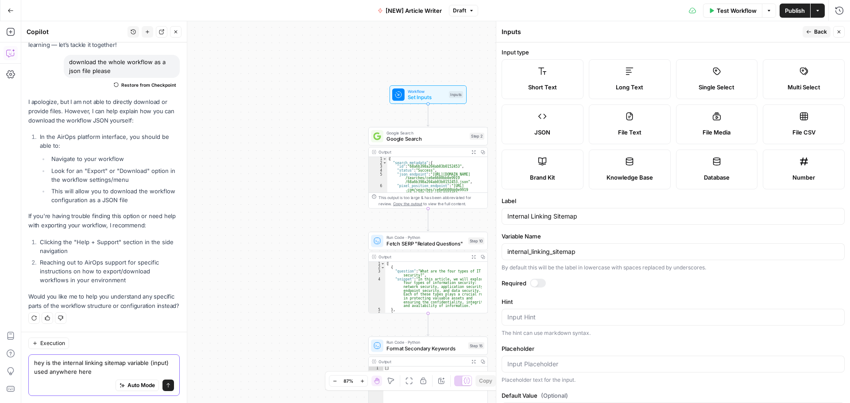
type textarea "hey is the internal linking sitemap variable (input) used anywhere here?"
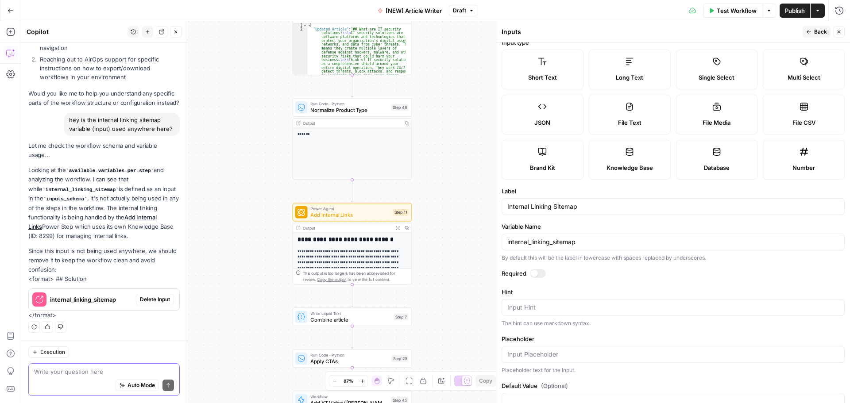
scroll to position [0, 0]
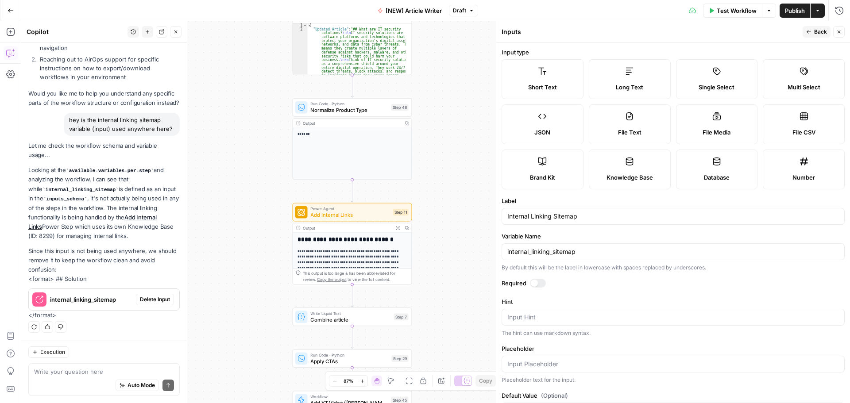
click at [821, 35] on span "Back" at bounding box center [820, 32] width 13 height 8
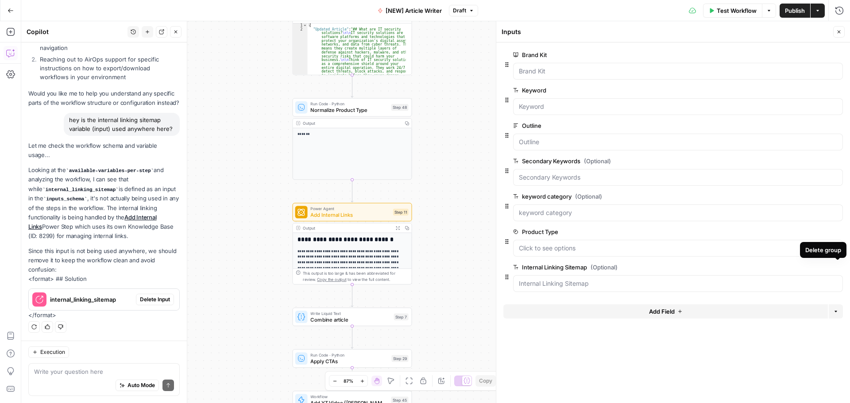
click at [835, 268] on icon "button" at bounding box center [837, 267] width 5 height 5
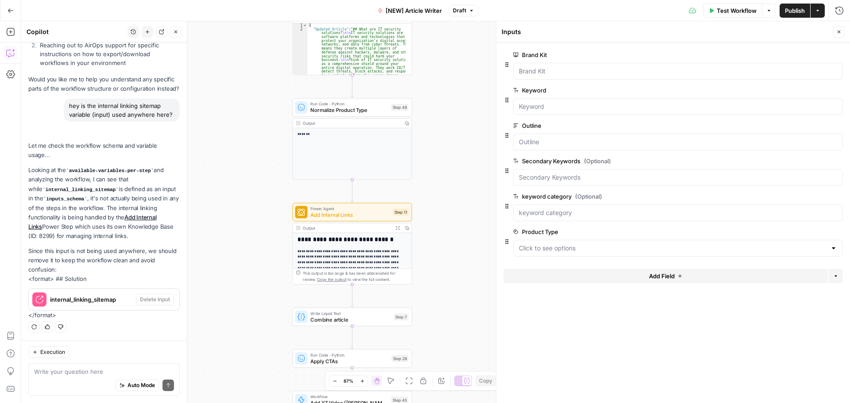
scroll to position [294, 0]
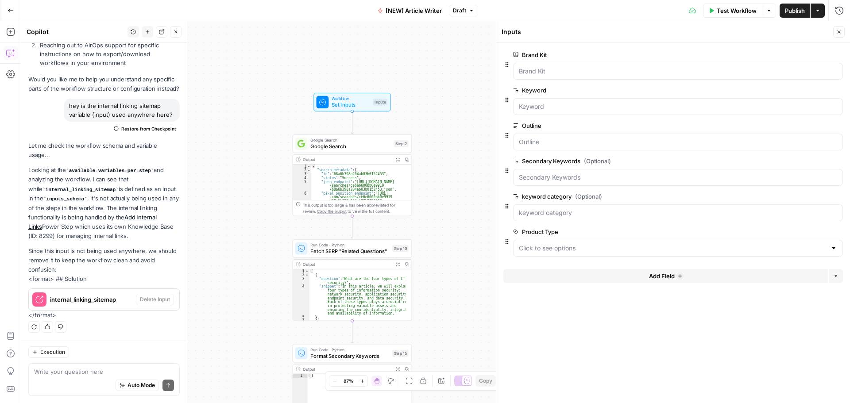
click at [842, 34] on button "Close" at bounding box center [839, 32] width 12 height 12
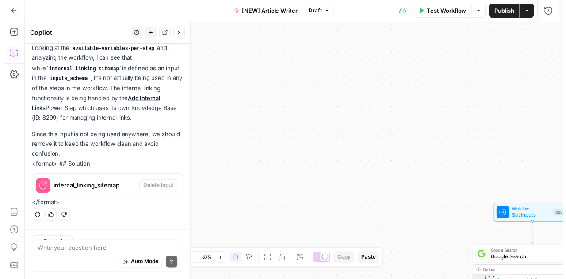
scroll to position [416, 0]
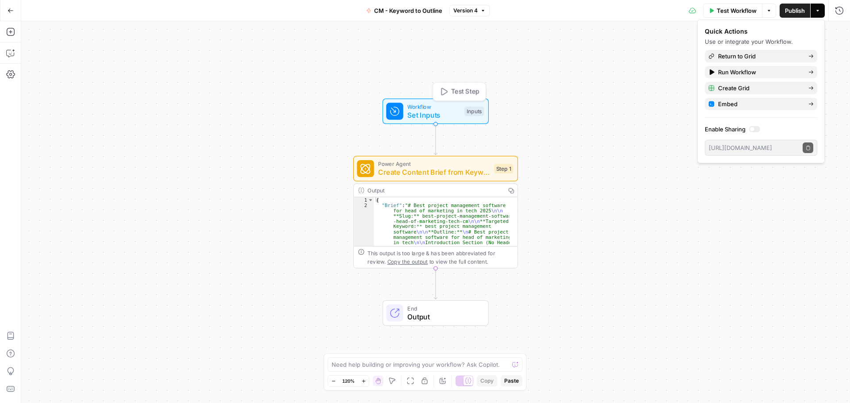
click at [442, 118] on span "Set Inputs" at bounding box center [433, 115] width 53 height 11
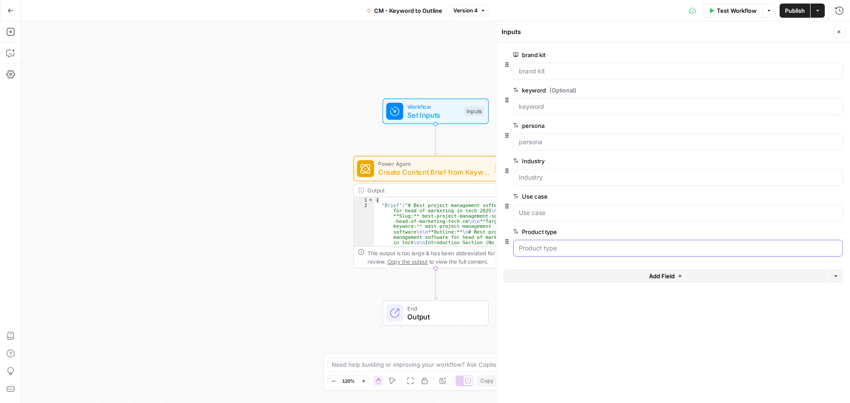
click at [526, 246] on type "Product type" at bounding box center [678, 248] width 318 height 9
click at [812, 231] on span "edit field" at bounding box center [809, 231] width 19 height 7
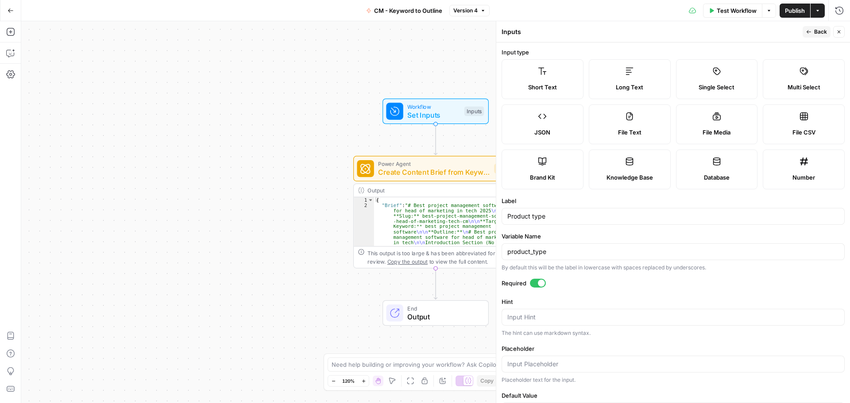
click at [818, 34] on span "Back" at bounding box center [820, 32] width 13 height 8
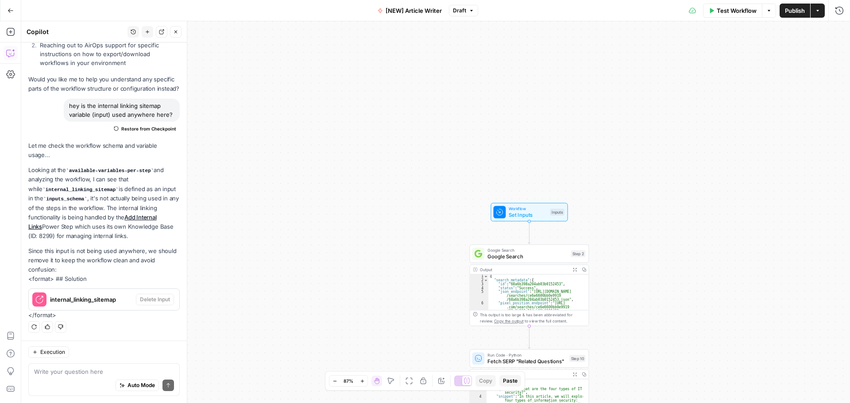
scroll to position [294, 0]
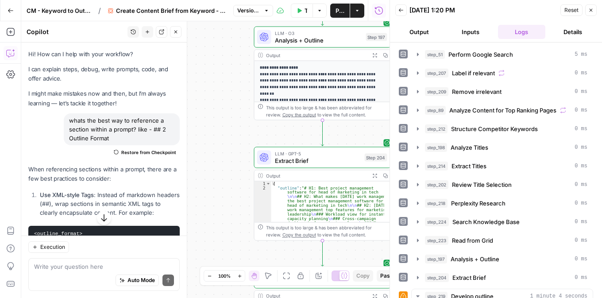
scroll to position [2089, 0]
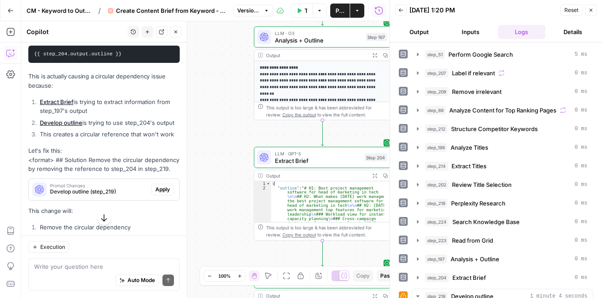
drag, startPoint x: 239, startPoint y: 146, endPoint x: 250, endPoint y: 132, distance: 17.6
click at [218, 146] on div "Workflow Set Inputs Inputs Google Search Perform Google Search Step 51 Output E…" at bounding box center [205, 159] width 368 height 277
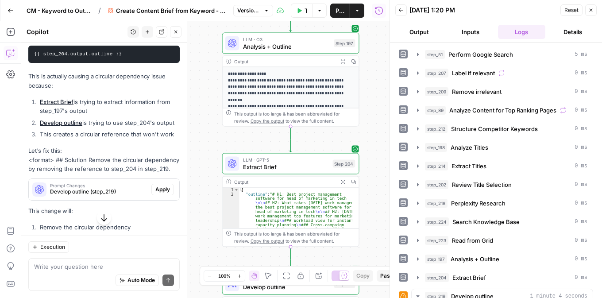
drag, startPoint x: 256, startPoint y: 133, endPoint x: 244, endPoint y: 140, distance: 13.3
click at [244, 140] on div "Workflow Set Inputs Inputs Google Search Perform Google Search Step 51 Output E…" at bounding box center [205, 159] width 368 height 277
